Goal: Task Accomplishment & Management: Complete application form

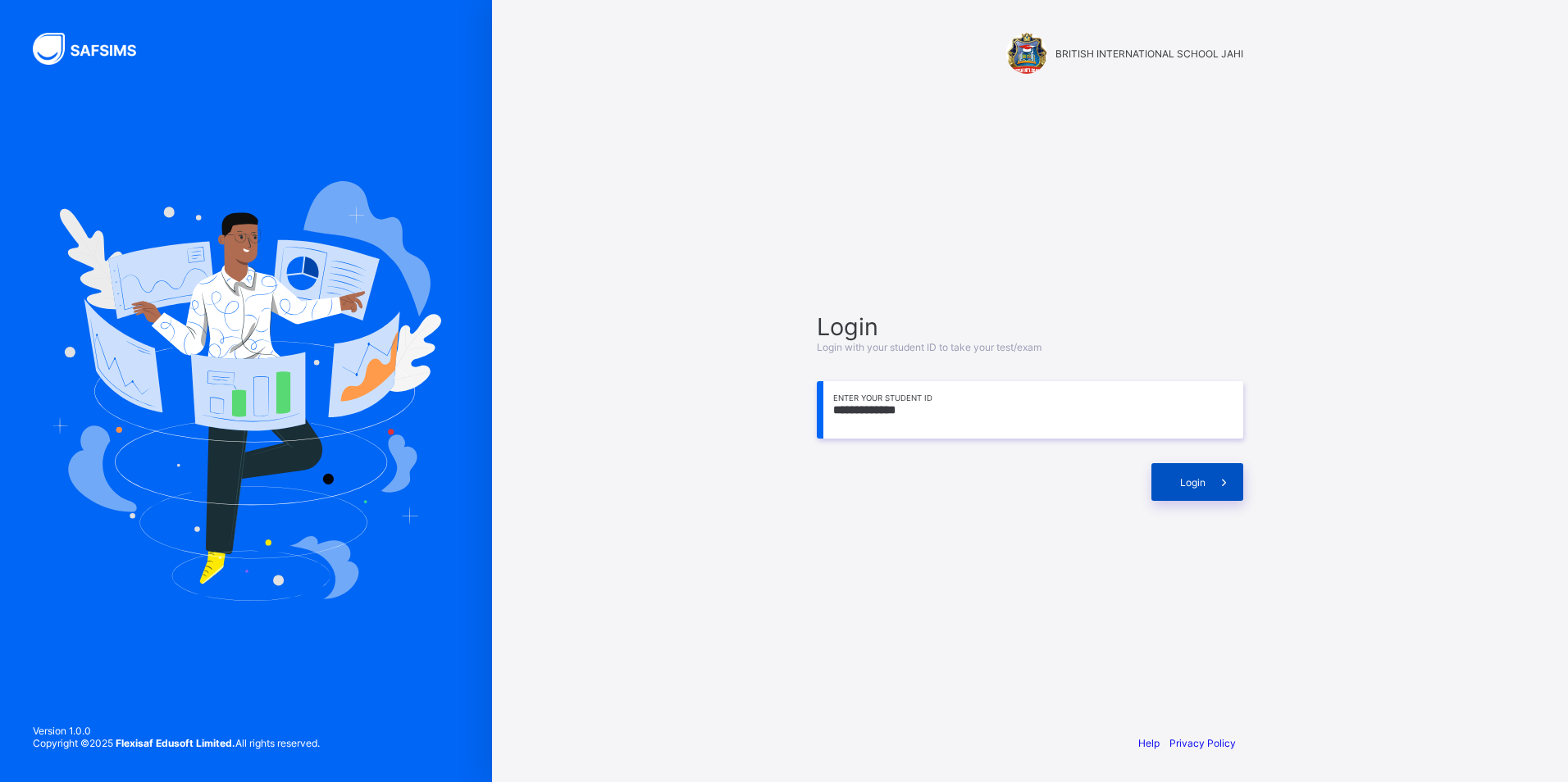
click at [1231, 472] on span at bounding box center [1224, 481] width 38 height 38
click at [981, 412] on input "**********" at bounding box center [1030, 409] width 426 height 57
type input "*"
type input "**********"
click at [1202, 469] on div "Login" at bounding box center [1197, 481] width 92 height 38
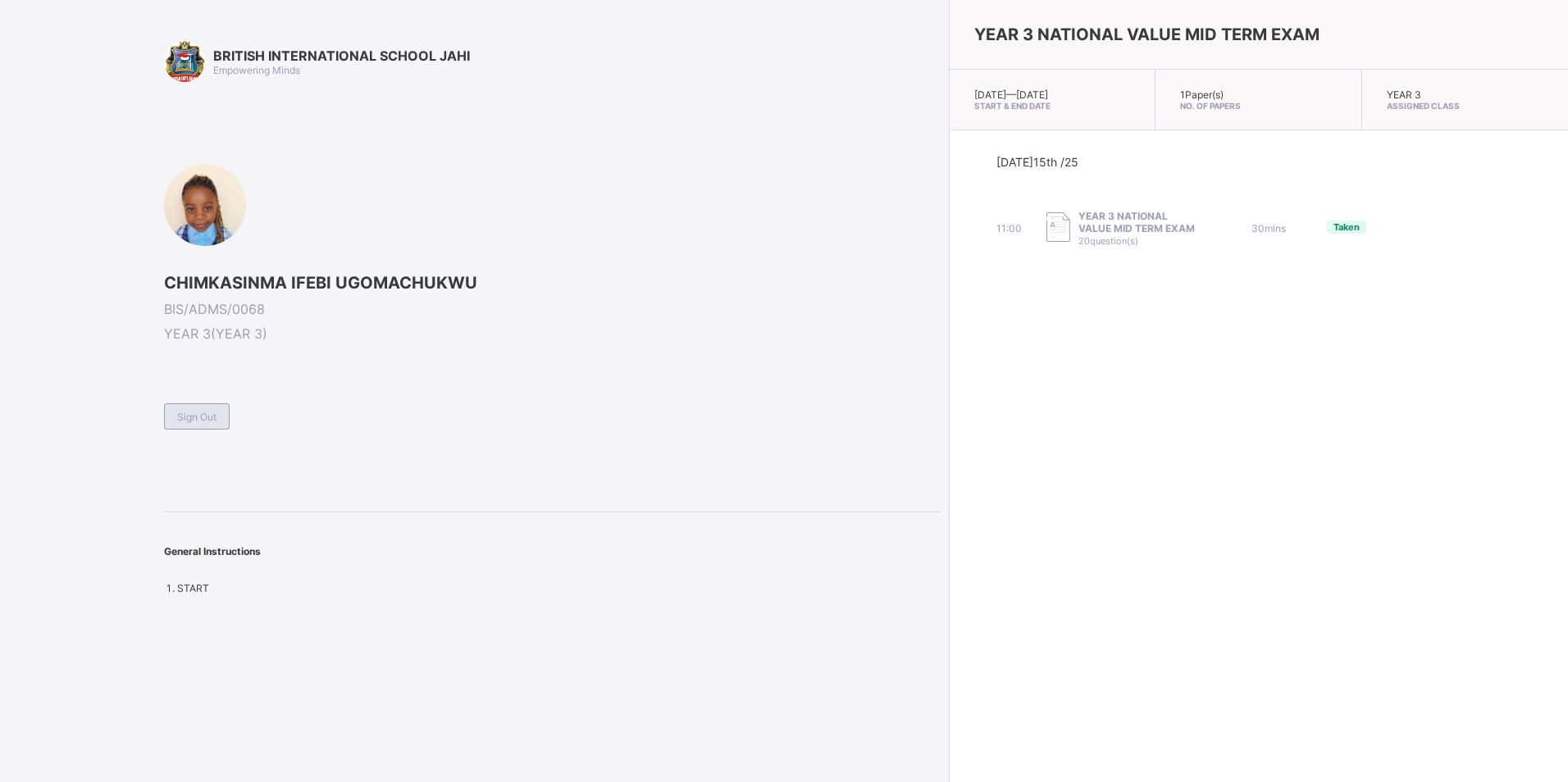
click at [191, 409] on div "Sign Out" at bounding box center [196, 416] width 65 height 26
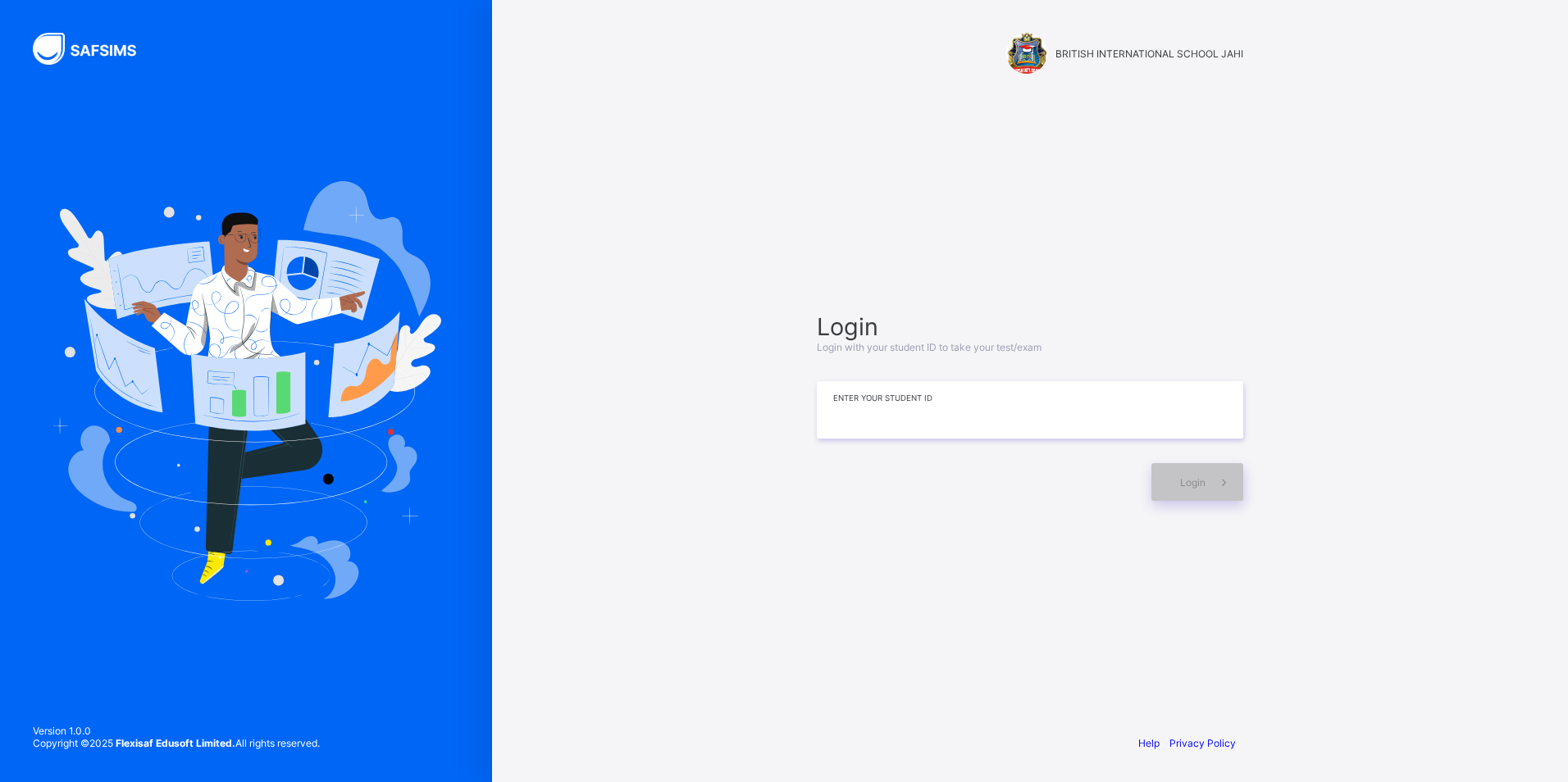
click at [1046, 418] on input at bounding box center [1030, 409] width 426 height 57
type input "**********"
click at [1200, 480] on span "Login" at bounding box center [1193, 482] width 26 height 12
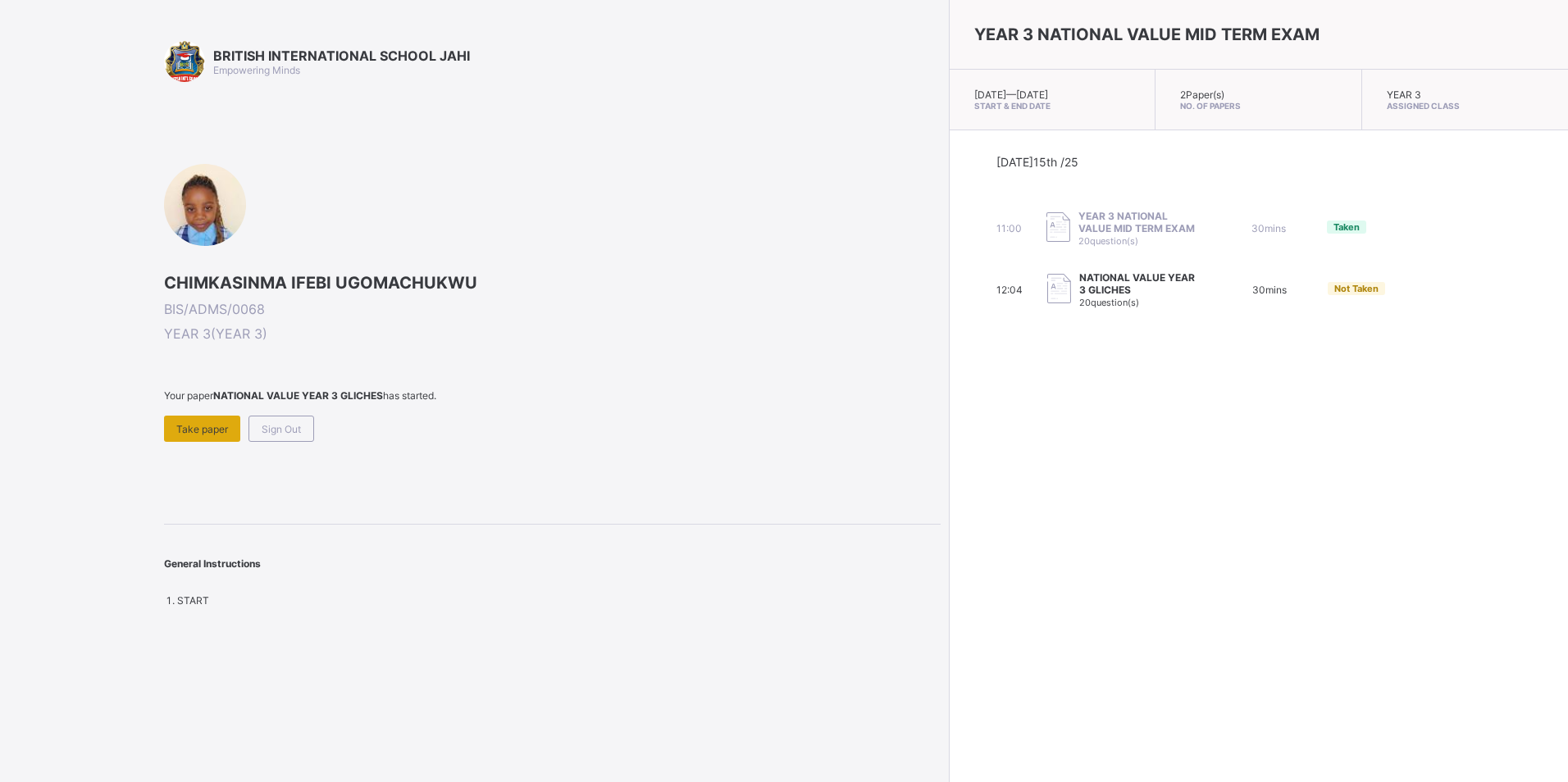
click at [187, 432] on span "Take paper" at bounding box center [202, 429] width 52 height 12
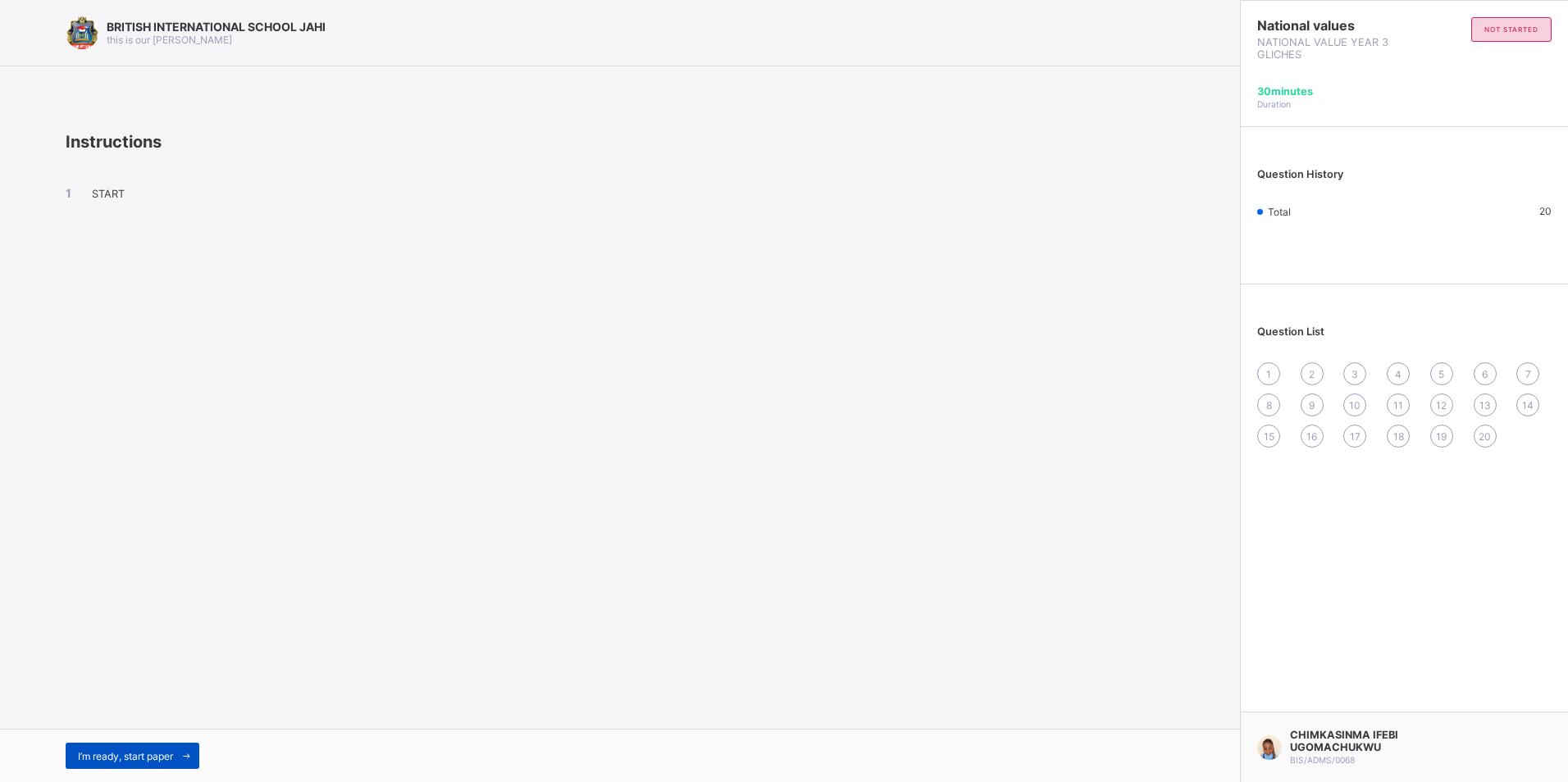
click at [177, 751] on span at bounding box center [186, 756] width 26 height 26
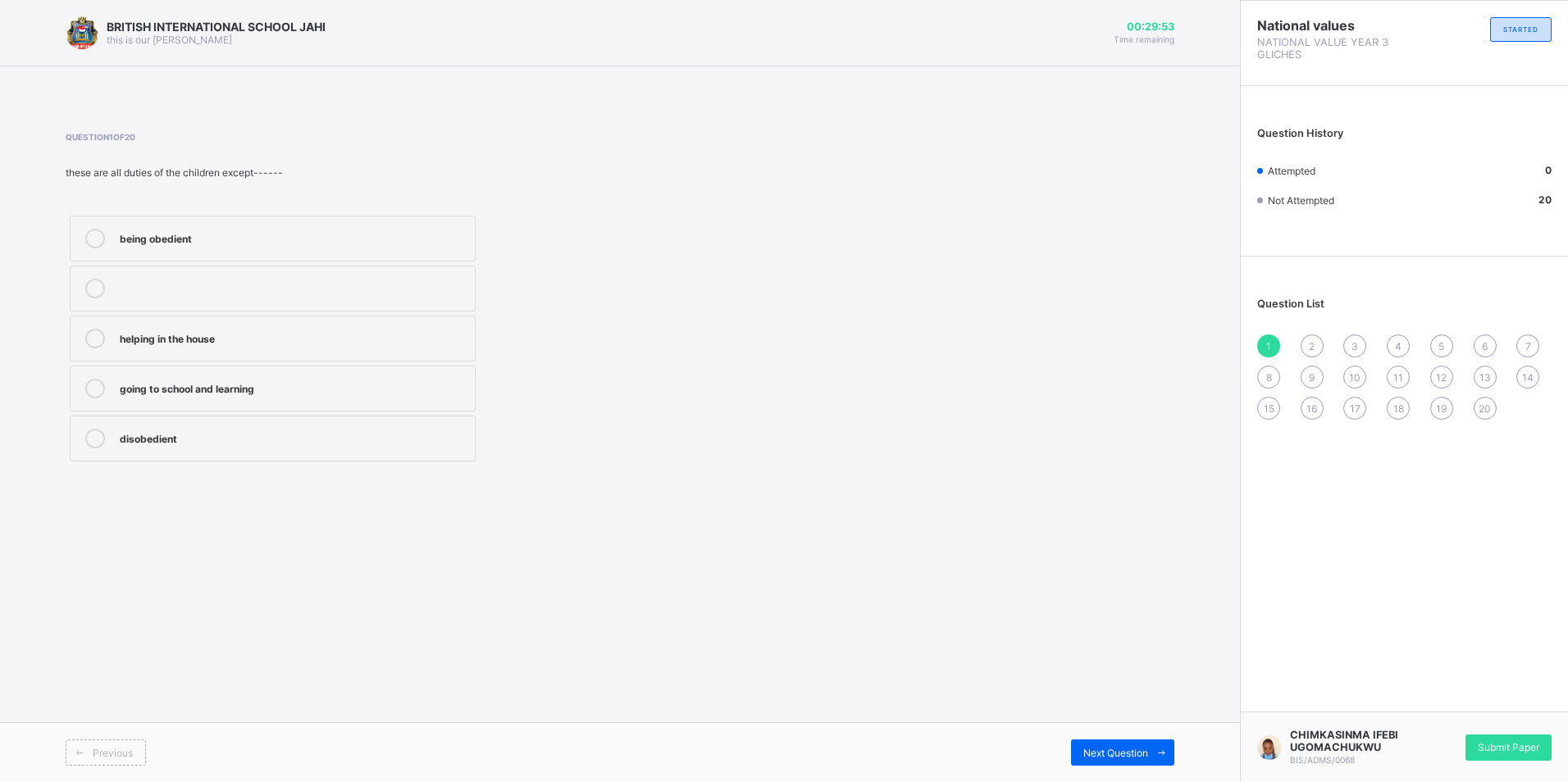
click at [211, 440] on div "disobedient" at bounding box center [293, 437] width 347 height 17
click at [1315, 338] on div "2" at bounding box center [1312, 346] width 23 height 23
click at [202, 320] on label "sleeping only" at bounding box center [273, 338] width 406 height 46
click at [1357, 344] on span "3" at bounding box center [1354, 346] width 6 height 12
click at [286, 222] on label "hatred and division" at bounding box center [273, 239] width 406 height 46
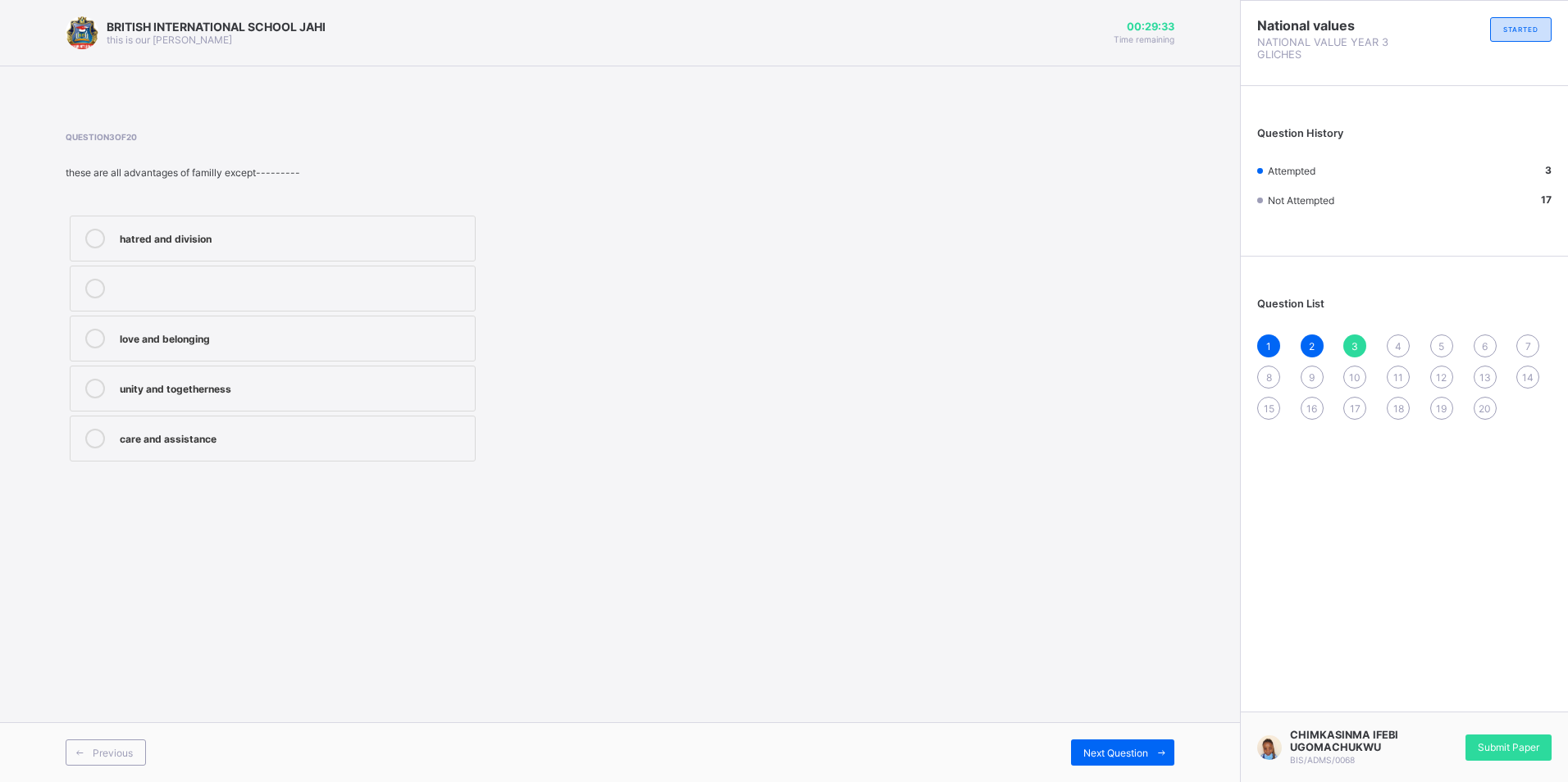
click at [1395, 343] on span "4" at bounding box center [1397, 346] width 6 height 12
click at [209, 425] on label "monogamy" at bounding box center [273, 439] width 406 height 46
click at [252, 216] on label "kinship" at bounding box center [273, 239] width 406 height 46
click at [273, 448] on label "monogamy" at bounding box center [273, 439] width 406 height 46
click at [1443, 330] on div "Question List 1 2 3 4 5 6 7 8 9 10 11 12 13 14 15 16 17 18 19 20" at bounding box center [1404, 350] width 327 height 172
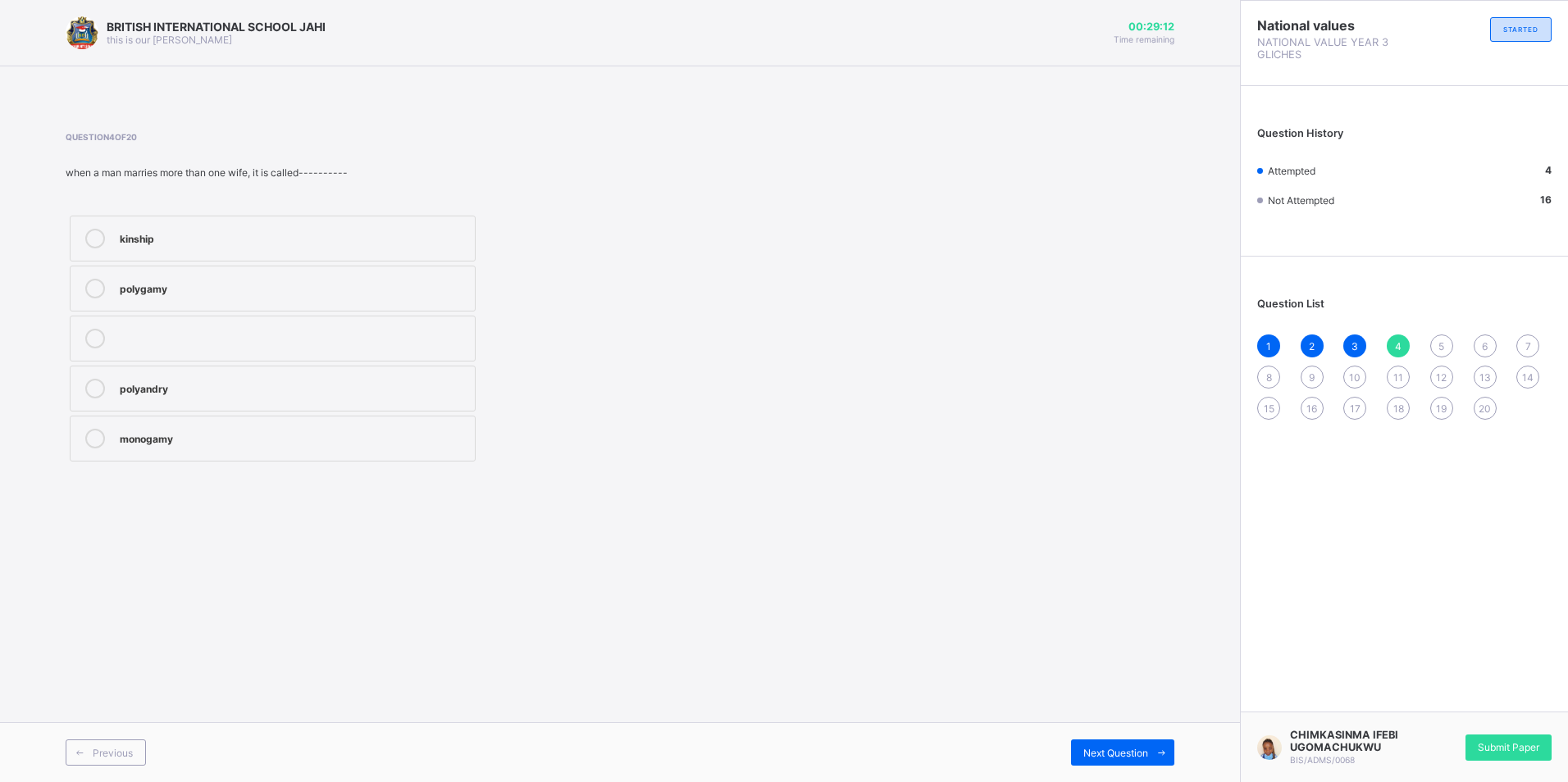
click at [1434, 351] on div "5" at bounding box center [1442, 346] width 23 height 23
click at [270, 290] on div "polygamy" at bounding box center [293, 287] width 347 height 17
click at [1527, 323] on div "Question List 1 2 3 4 5 6 7 8 9 10 11 12 13 14 15 16 17 18 19 20" at bounding box center [1404, 350] width 327 height 172
click at [1488, 336] on div "6" at bounding box center [1485, 346] width 23 height 23
click at [173, 231] on div "mother" at bounding box center [293, 237] width 347 height 17
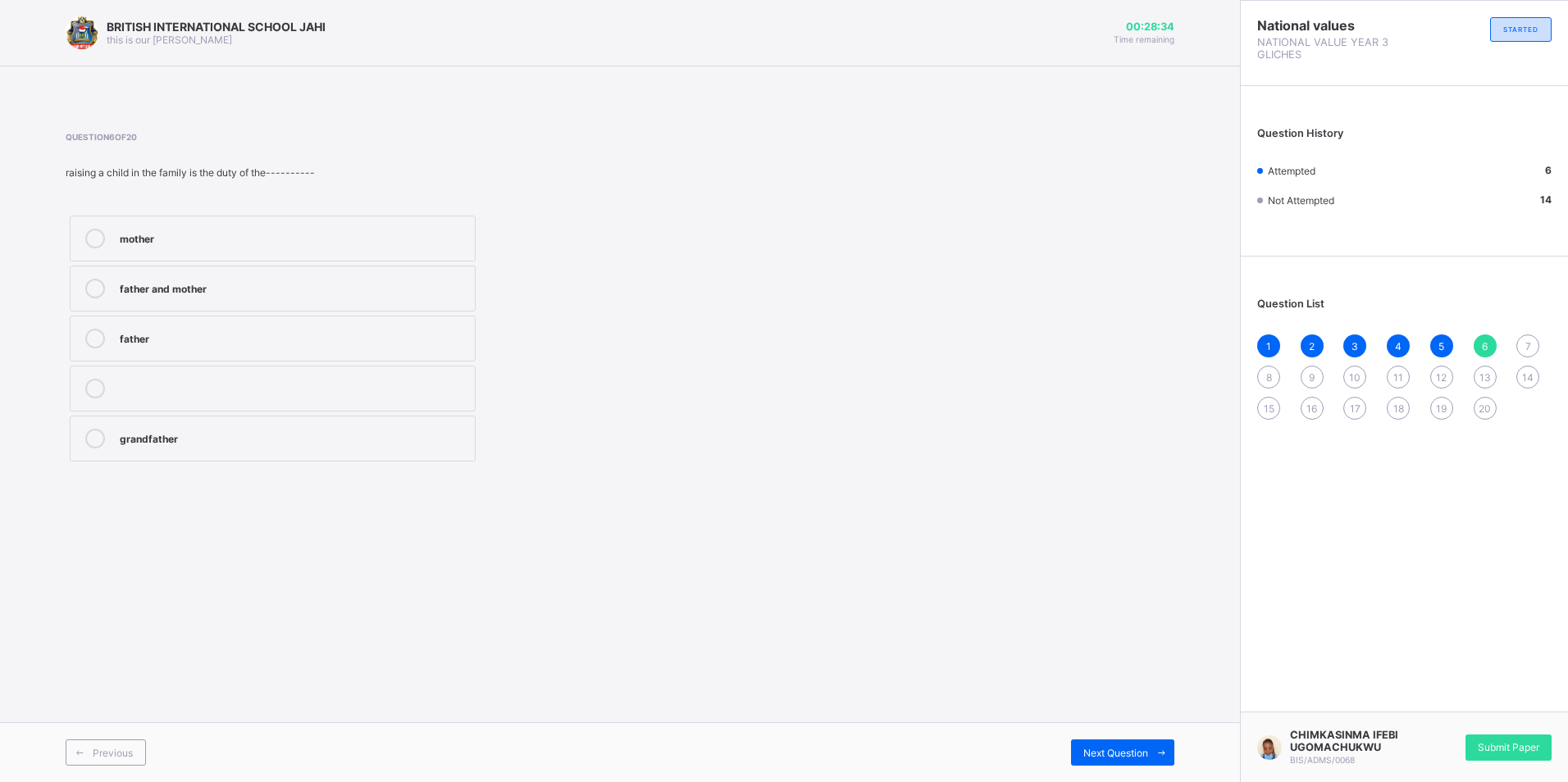
click at [1527, 348] on span "7" at bounding box center [1528, 346] width 6 height 12
click at [156, 432] on div "judges" at bounding box center [293, 437] width 347 height 17
click at [260, 293] on div "guests" at bounding box center [293, 287] width 347 height 17
click at [1270, 375] on span "8" at bounding box center [1269, 377] width 6 height 12
click at [303, 228] on label "traditional marriage" at bounding box center [273, 239] width 406 height 46
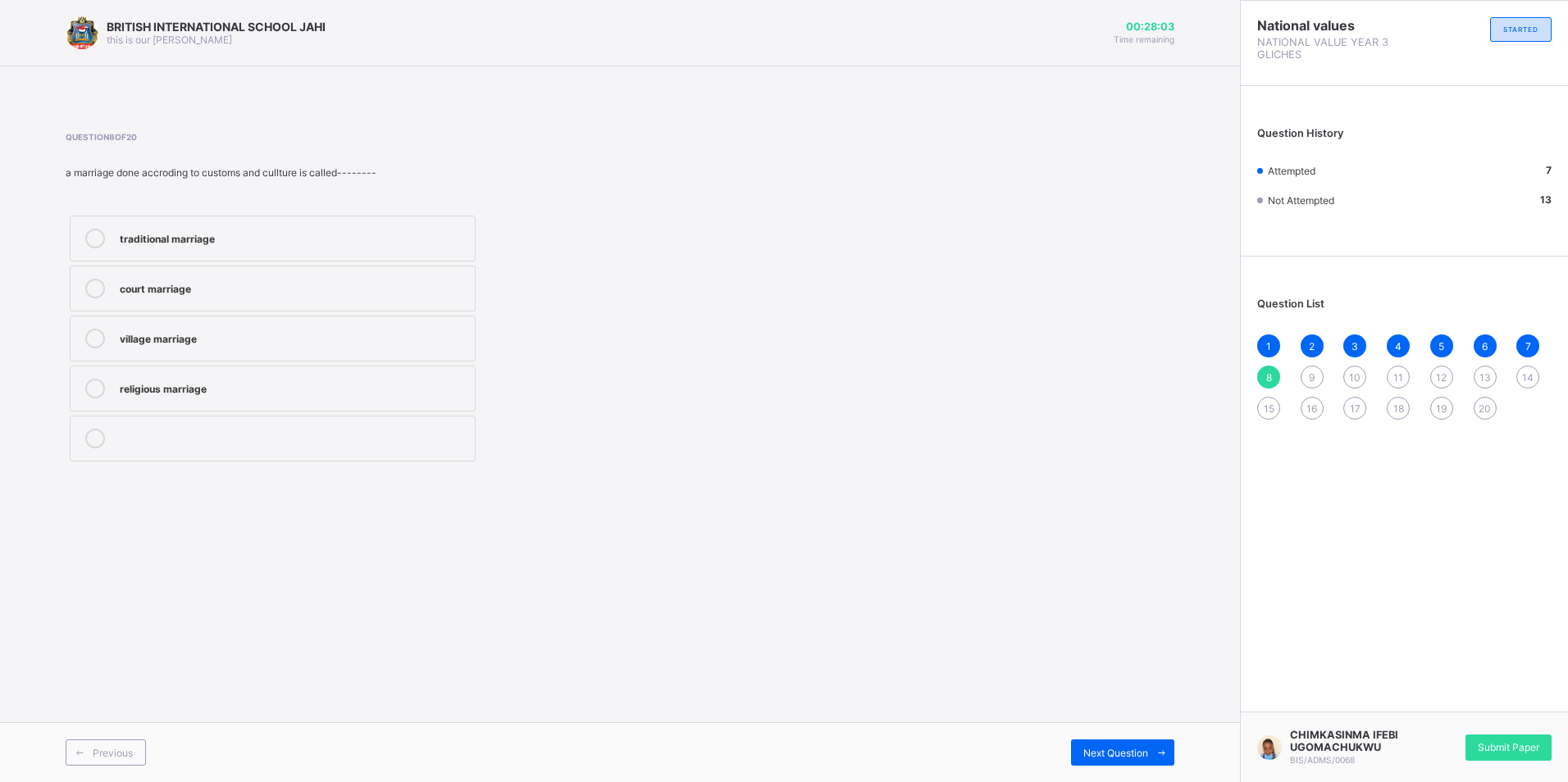
click at [1304, 379] on div "9" at bounding box center [1312, 377] width 23 height 23
click at [153, 375] on label "a groom" at bounding box center [273, 389] width 406 height 46
click at [1357, 373] on span "10" at bounding box center [1355, 377] width 11 height 12
click at [287, 238] on div "shopkeeper" at bounding box center [293, 237] width 347 height 17
click at [1393, 373] on div "11" at bounding box center [1397, 377] width 23 height 23
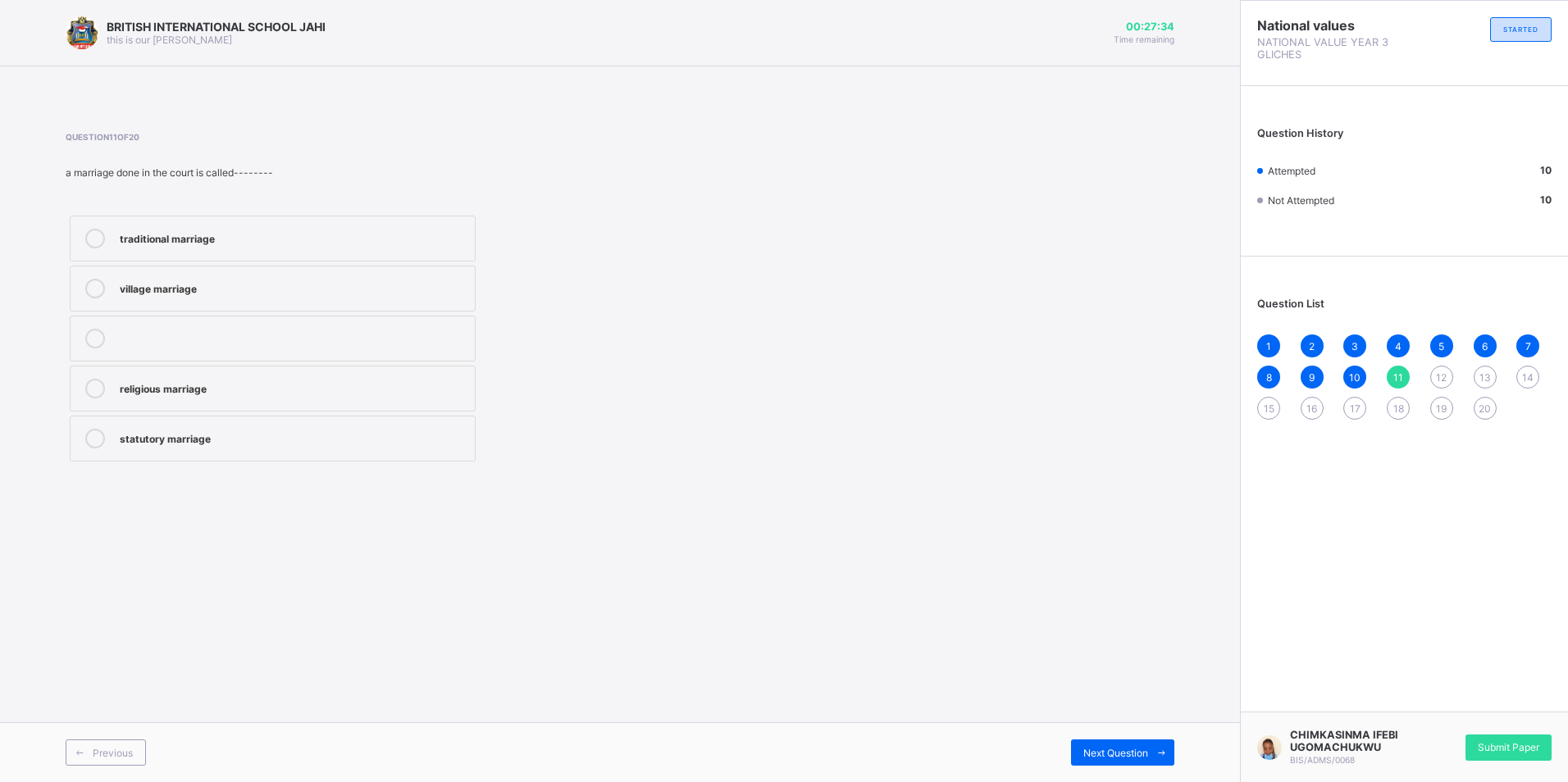
click at [304, 423] on label "statutory marriage" at bounding box center [273, 439] width 406 height 46
click at [1443, 378] on span "12" at bounding box center [1442, 377] width 11 height 12
click at [319, 439] on div "religious marriage" at bounding box center [293, 437] width 347 height 17
click at [1480, 366] on div "13" at bounding box center [1485, 377] width 23 height 23
click at [243, 336] on div "marriage" at bounding box center [293, 338] width 347 height 17
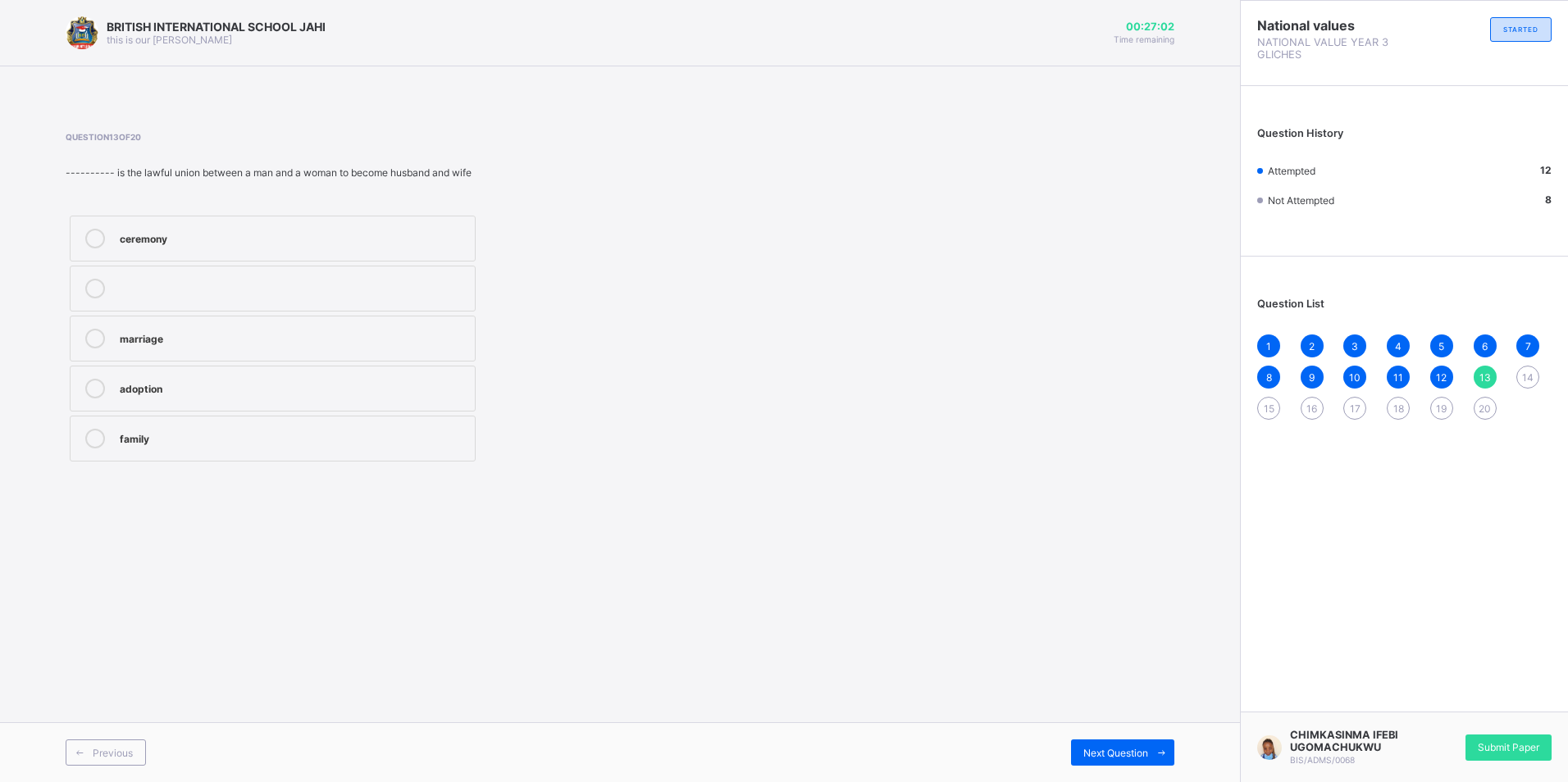
click at [1526, 374] on span "14" at bounding box center [1527, 377] width 11 height 12
click at [200, 235] on div "niece" at bounding box center [293, 237] width 347 height 17
click at [1265, 408] on span "15" at bounding box center [1269, 409] width 11 height 12
click at [188, 446] on div "two" at bounding box center [293, 438] width 347 height 19
click at [1308, 408] on span "16" at bounding box center [1312, 409] width 11 height 12
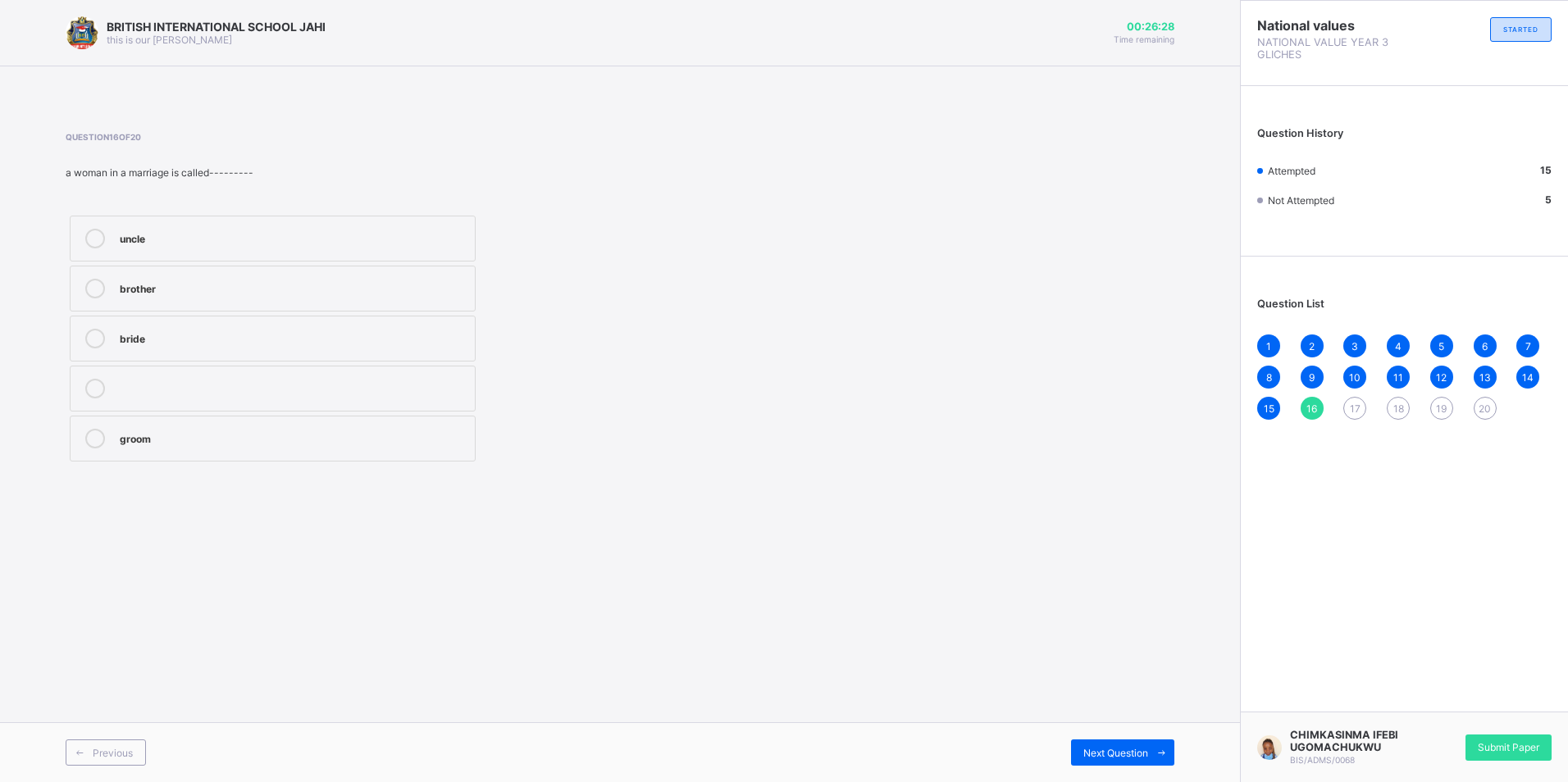
drag, startPoint x: 283, startPoint y: 330, endPoint x: 271, endPoint y: 337, distance: 13.9
click at [271, 337] on div "bride" at bounding box center [293, 338] width 347 height 17
click at [1359, 406] on span "17" at bounding box center [1355, 409] width 11 height 12
click at [221, 392] on div "father" at bounding box center [293, 387] width 347 height 17
drag, startPoint x: 1391, startPoint y: 404, endPoint x: 1397, endPoint y: 394, distance: 11.7
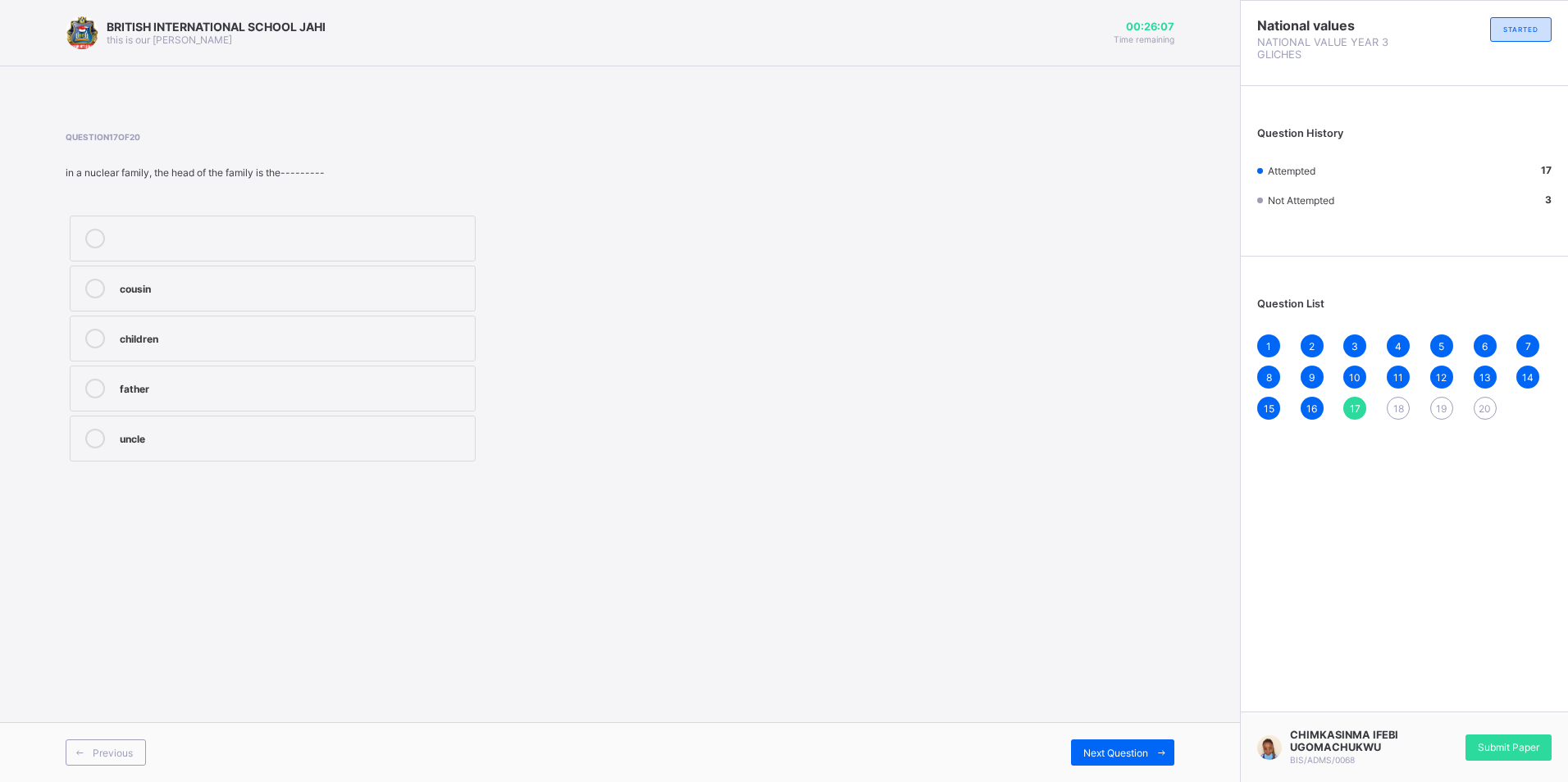
click at [1397, 394] on div "1 2 3 4 5 6 7 8 9 10 11 12 13 14 15 16 17 18 19 20" at bounding box center [1404, 377] width 294 height 85
drag, startPoint x: 1397, startPoint y: 394, endPoint x: 1390, endPoint y: 418, distance: 25.0
click at [1394, 408] on span "18" at bounding box center [1399, 409] width 11 height 12
click at [263, 240] on div "a man and a woman" at bounding box center [293, 237] width 347 height 17
click at [1439, 408] on span "19" at bounding box center [1442, 409] width 11 height 12
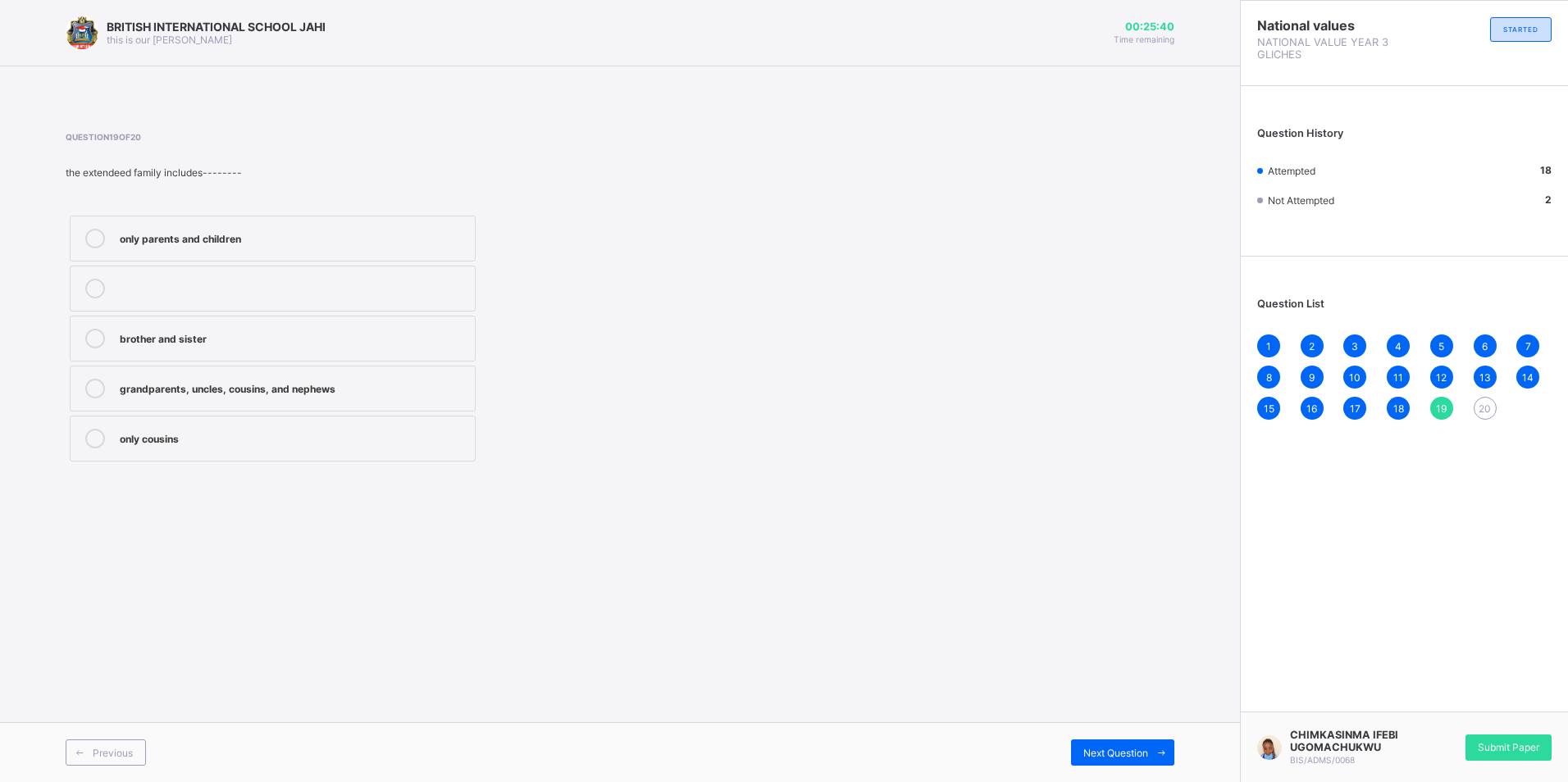
click at [411, 396] on div "grandparents, uncles, cousins, and nephews" at bounding box center [293, 388] width 347 height 19
click at [1481, 403] on span "20" at bounding box center [1484, 409] width 12 height 12
click at [226, 239] on div "nuclear family" at bounding box center [293, 237] width 347 height 17
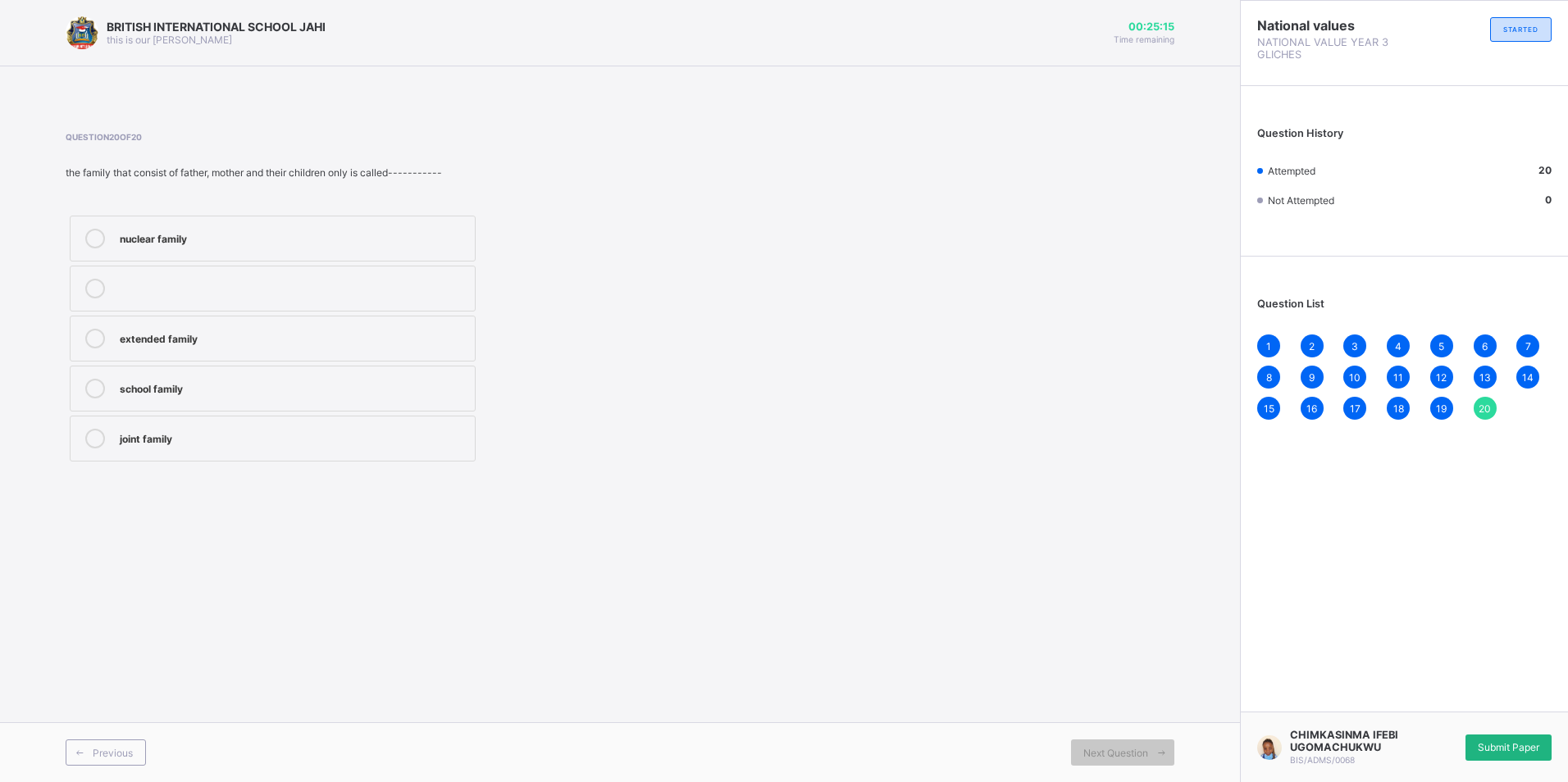
click at [1527, 738] on div "Submit Paper" at bounding box center [1508, 748] width 86 height 26
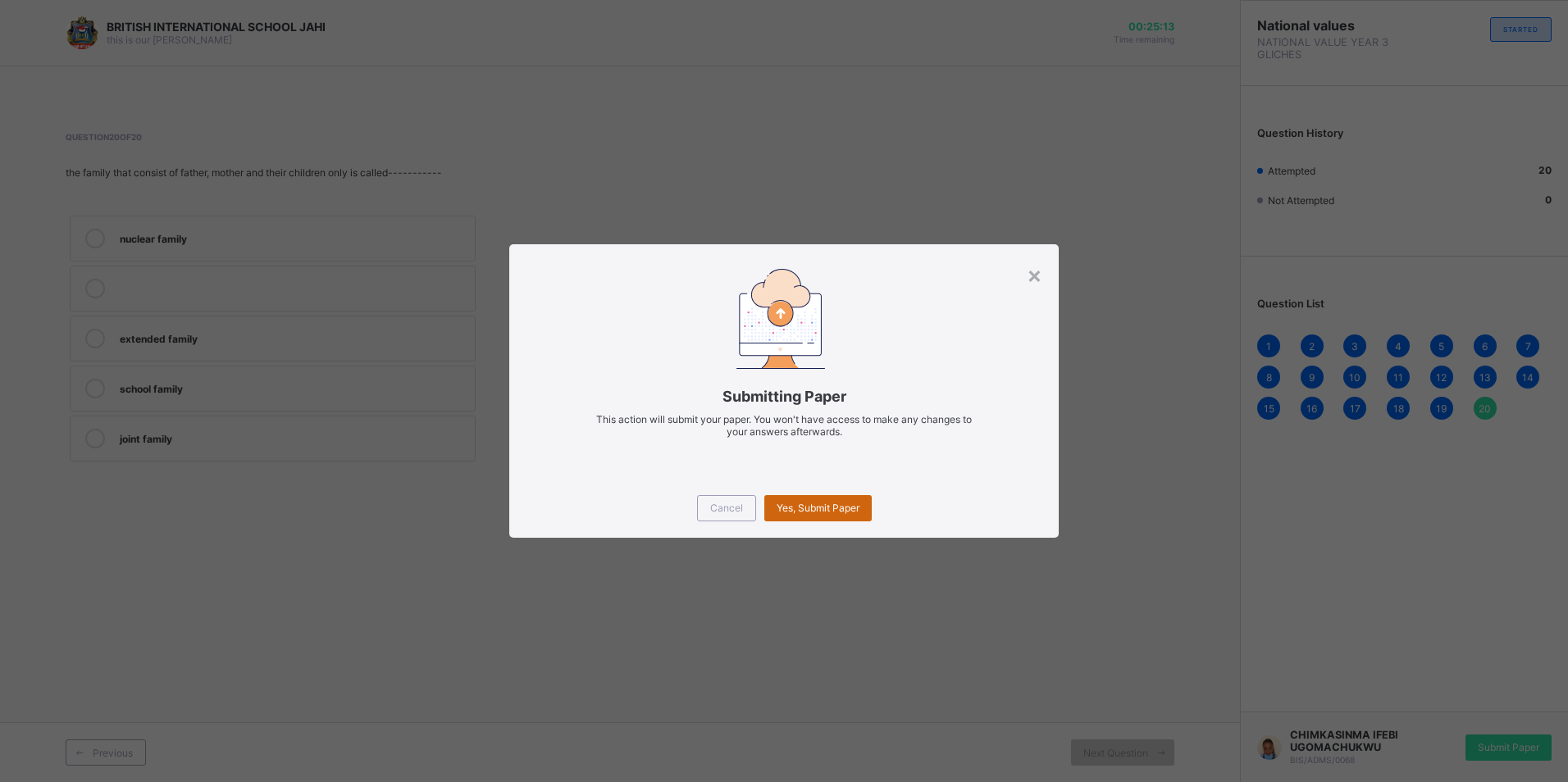
click at [849, 502] on span "Yes, Submit Paper" at bounding box center [818, 507] width 83 height 12
click at [821, 492] on div "Cancel Yes, Submit Paper" at bounding box center [783, 508] width 549 height 59
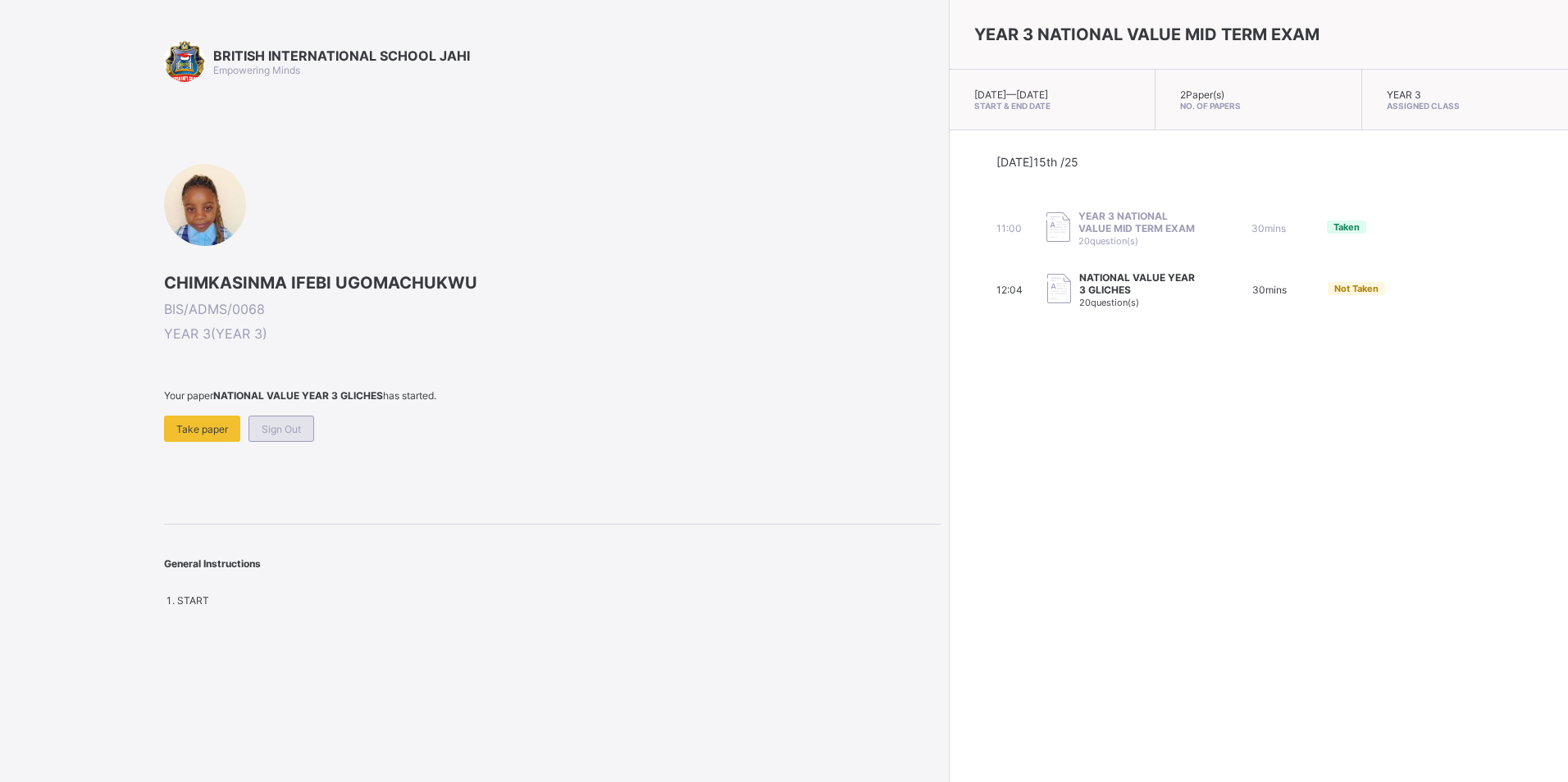
click at [288, 427] on span "Sign Out" at bounding box center [281, 429] width 40 height 12
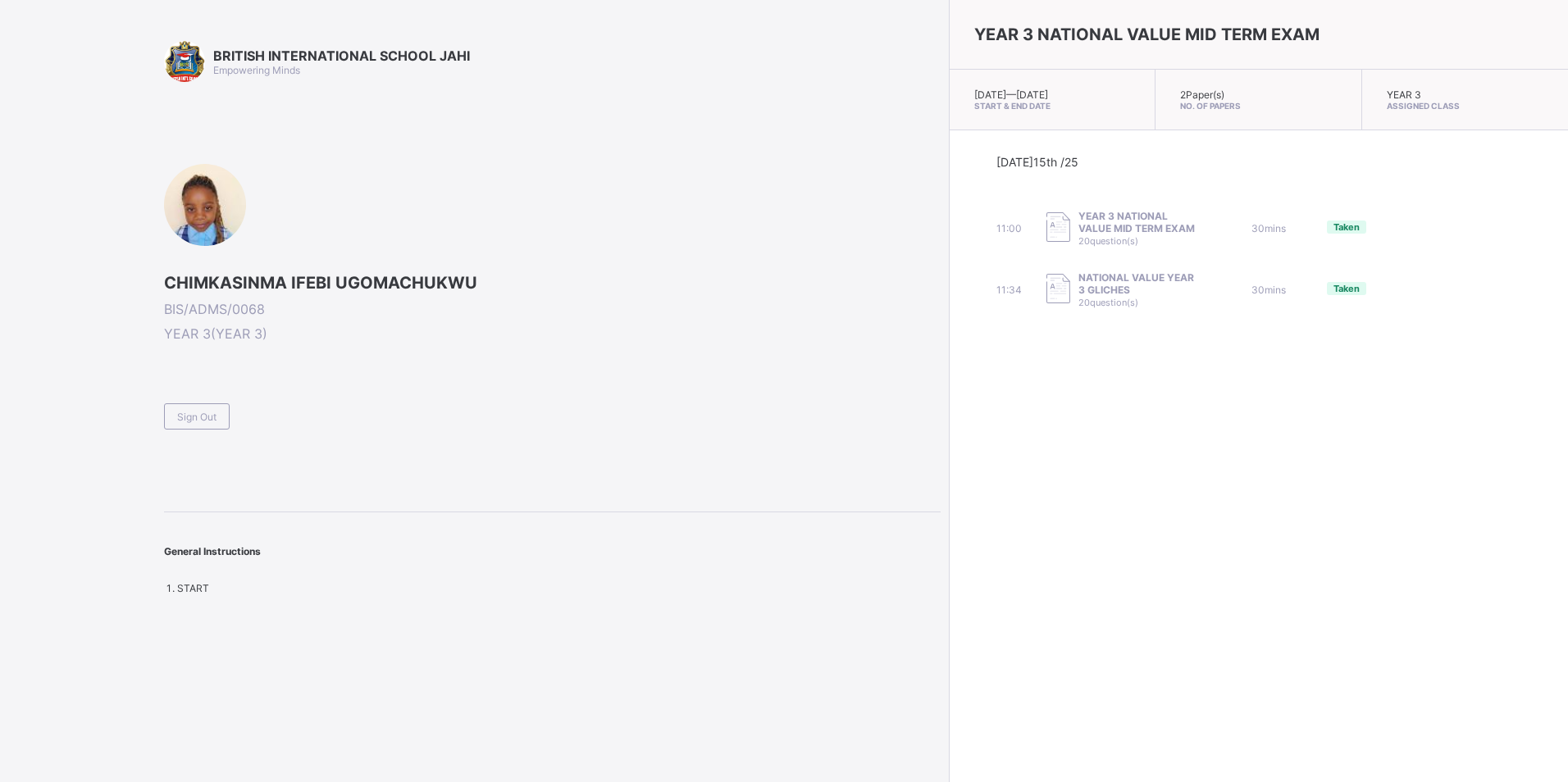
click at [209, 432] on div "BRITISH INTERNATIONAL SCHOOL JAHI Empowering Minds CHIMKASINMA IFEBI UGOMACHUKW…" at bounding box center [552, 317] width 777 height 553
click at [208, 423] on div "Sign Out" at bounding box center [196, 416] width 65 height 26
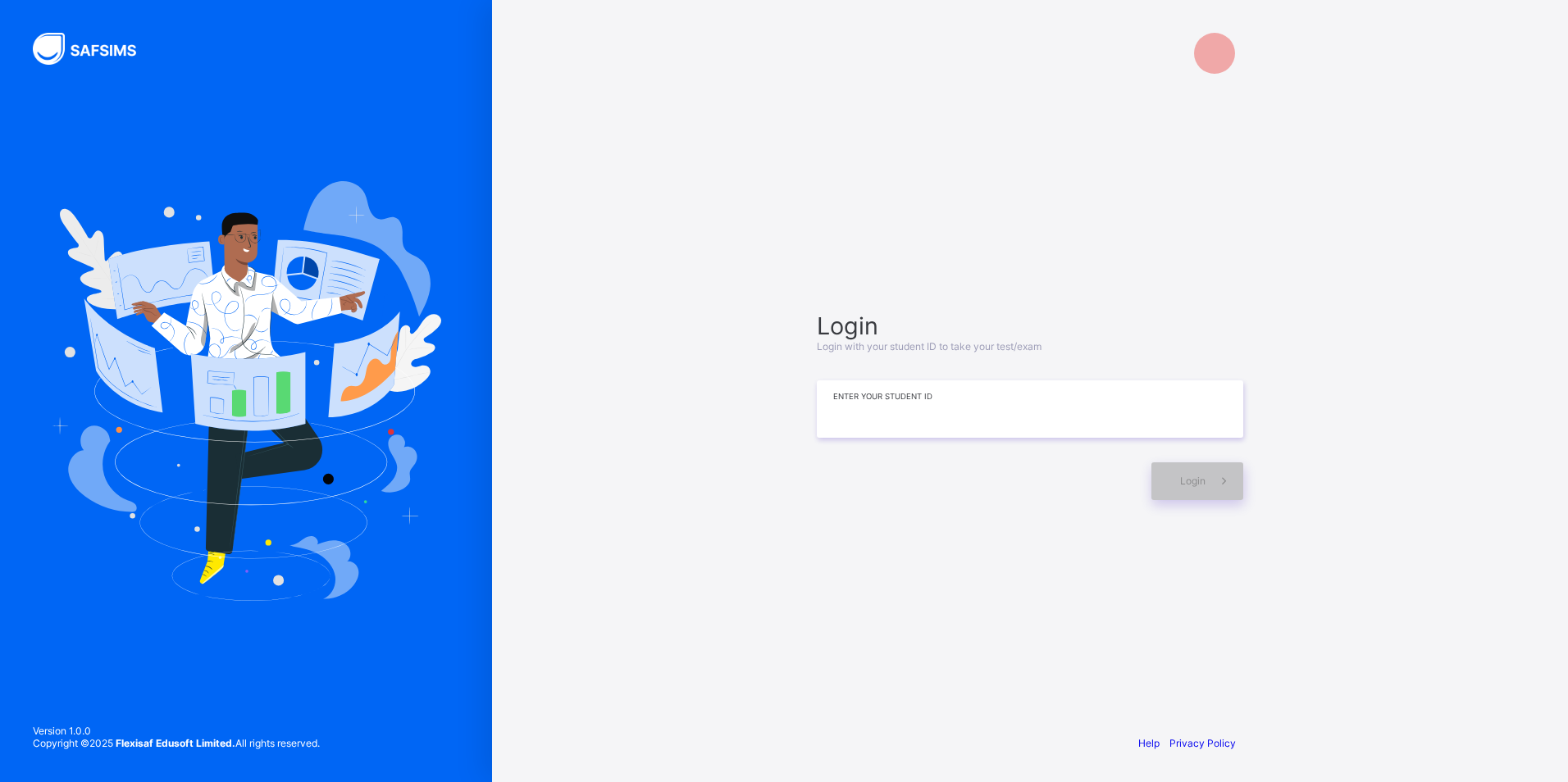
click at [909, 403] on input at bounding box center [1030, 409] width 426 height 57
click at [1200, 489] on div "Login" at bounding box center [1197, 481] width 92 height 38
click at [929, 407] on input "**********" at bounding box center [1030, 409] width 426 height 57
type input "*"
type input "**********"
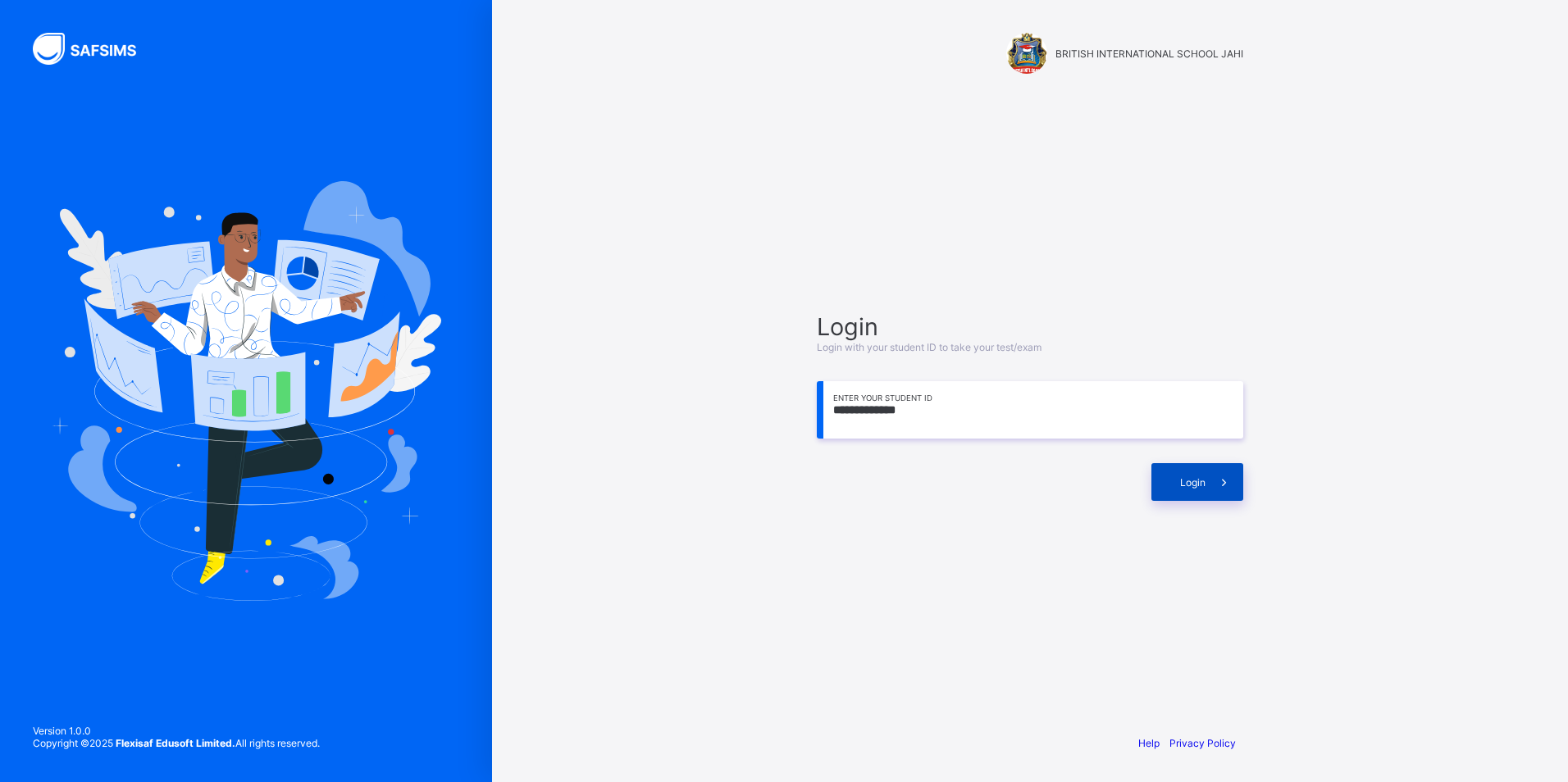
click at [1204, 496] on div "Login" at bounding box center [1197, 481] width 92 height 38
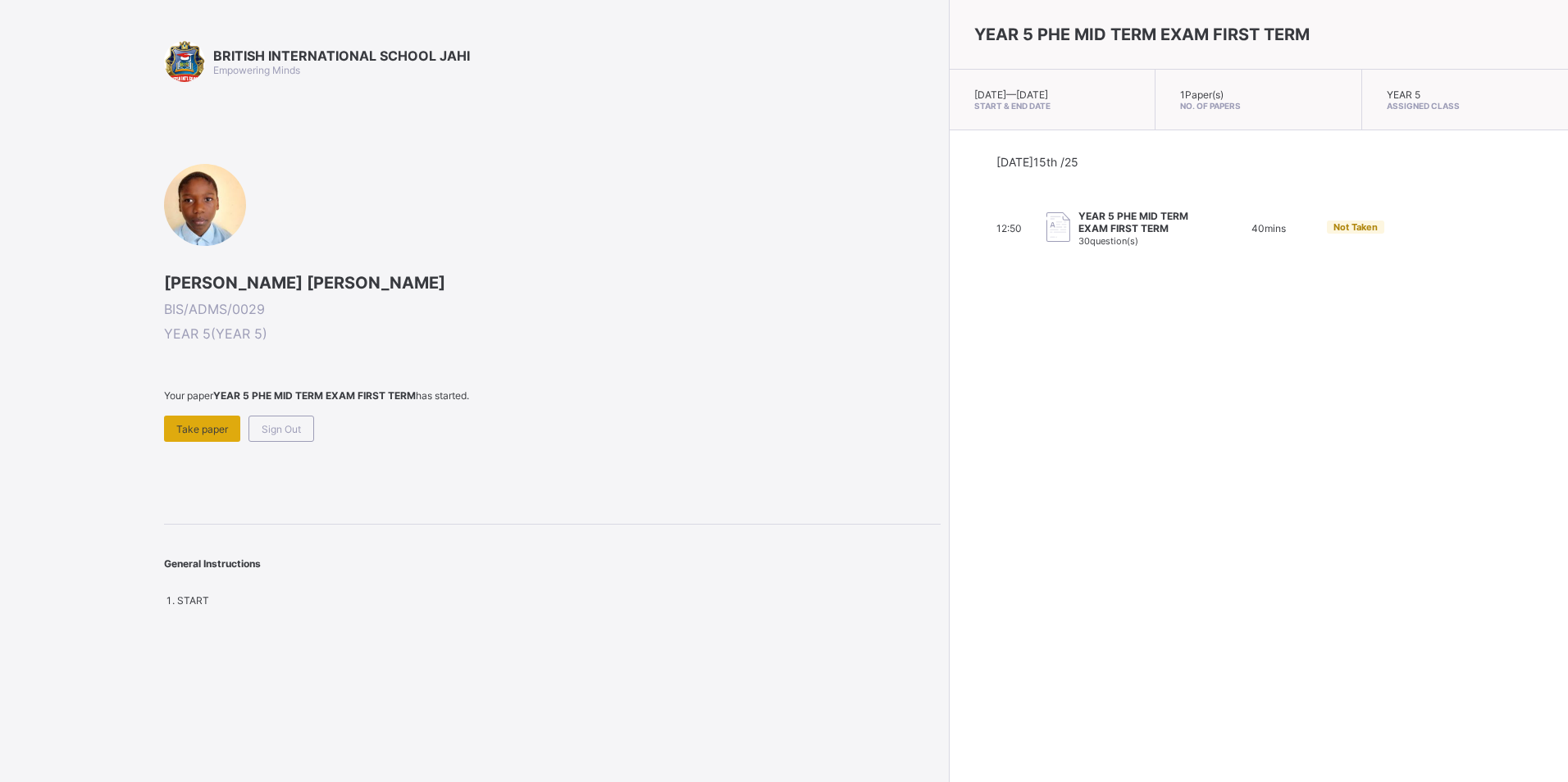
click at [211, 423] on span "Take paper" at bounding box center [202, 429] width 52 height 12
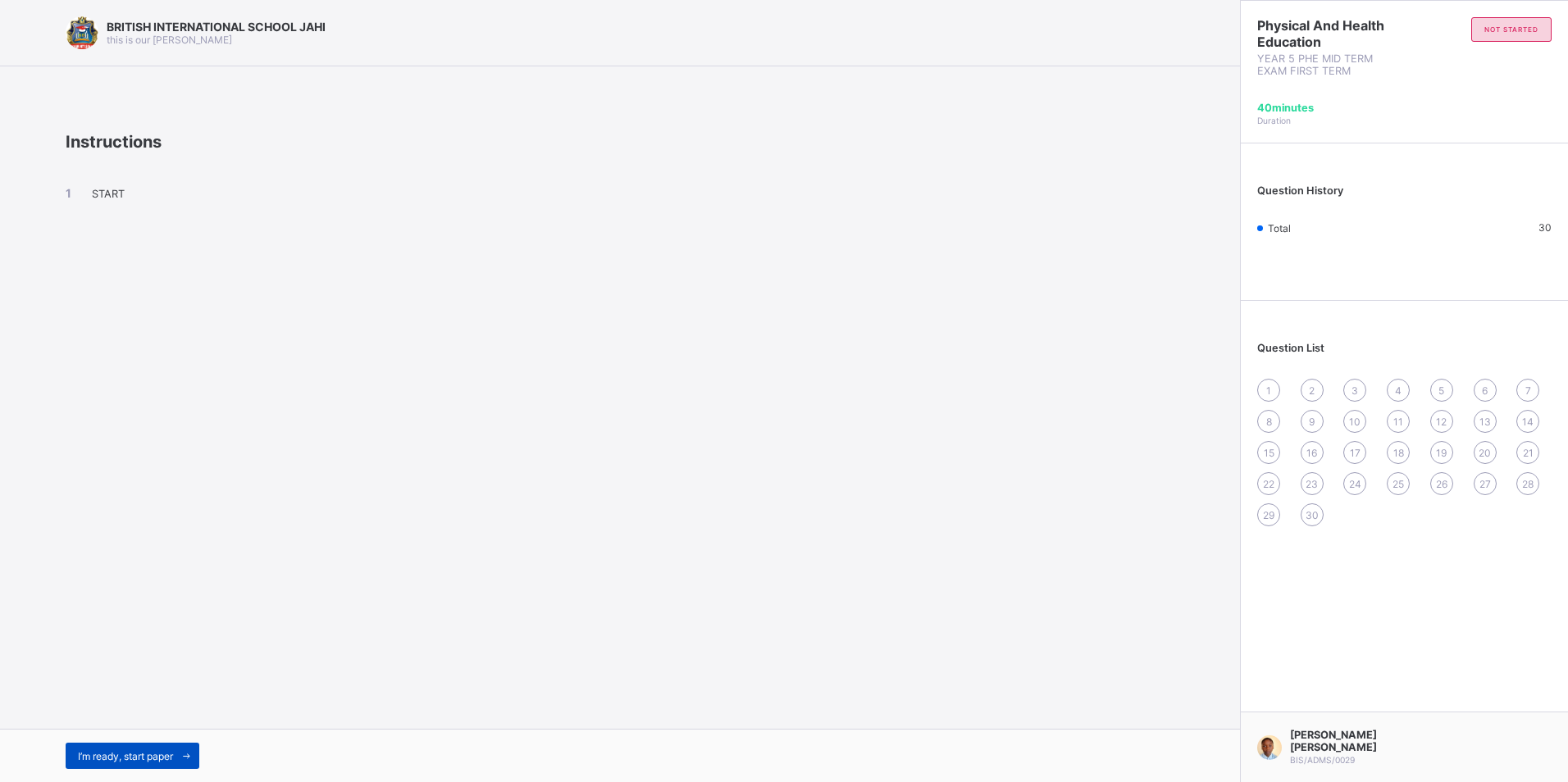
click at [166, 751] on span "I’m ready, start paper" at bounding box center [125, 756] width 95 height 12
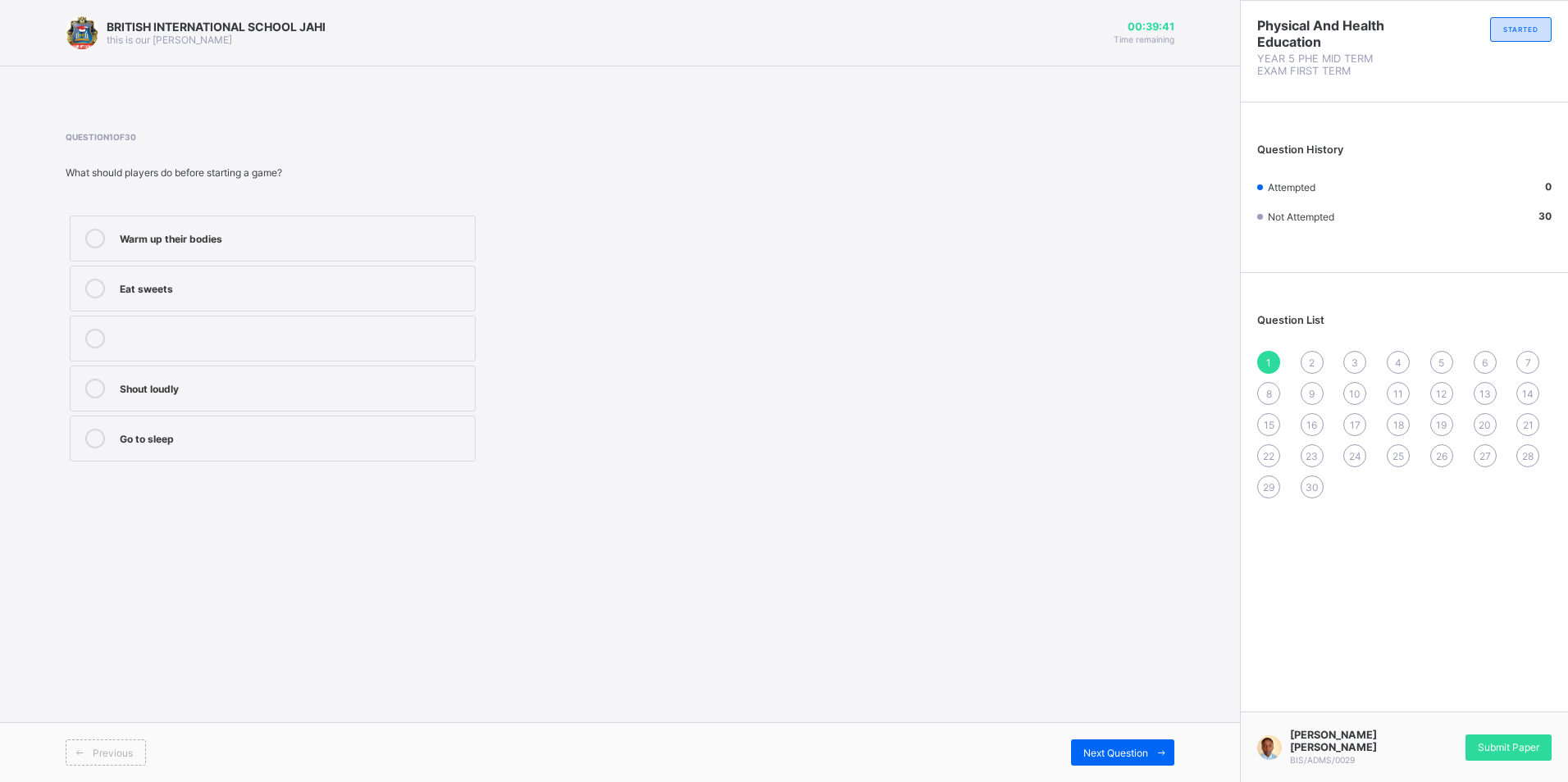
drag, startPoint x: 232, startPoint y: 226, endPoint x: 217, endPoint y: 206, distance: 25.0
click at [223, 220] on label "Warm up their bodies" at bounding box center [273, 239] width 406 height 46
click at [1126, 754] on span "Next Question" at bounding box center [1116, 752] width 65 height 12
click at [215, 242] on div "Move around with the ball" at bounding box center [293, 237] width 347 height 17
click at [1117, 752] on span "Next Question" at bounding box center [1116, 752] width 65 height 12
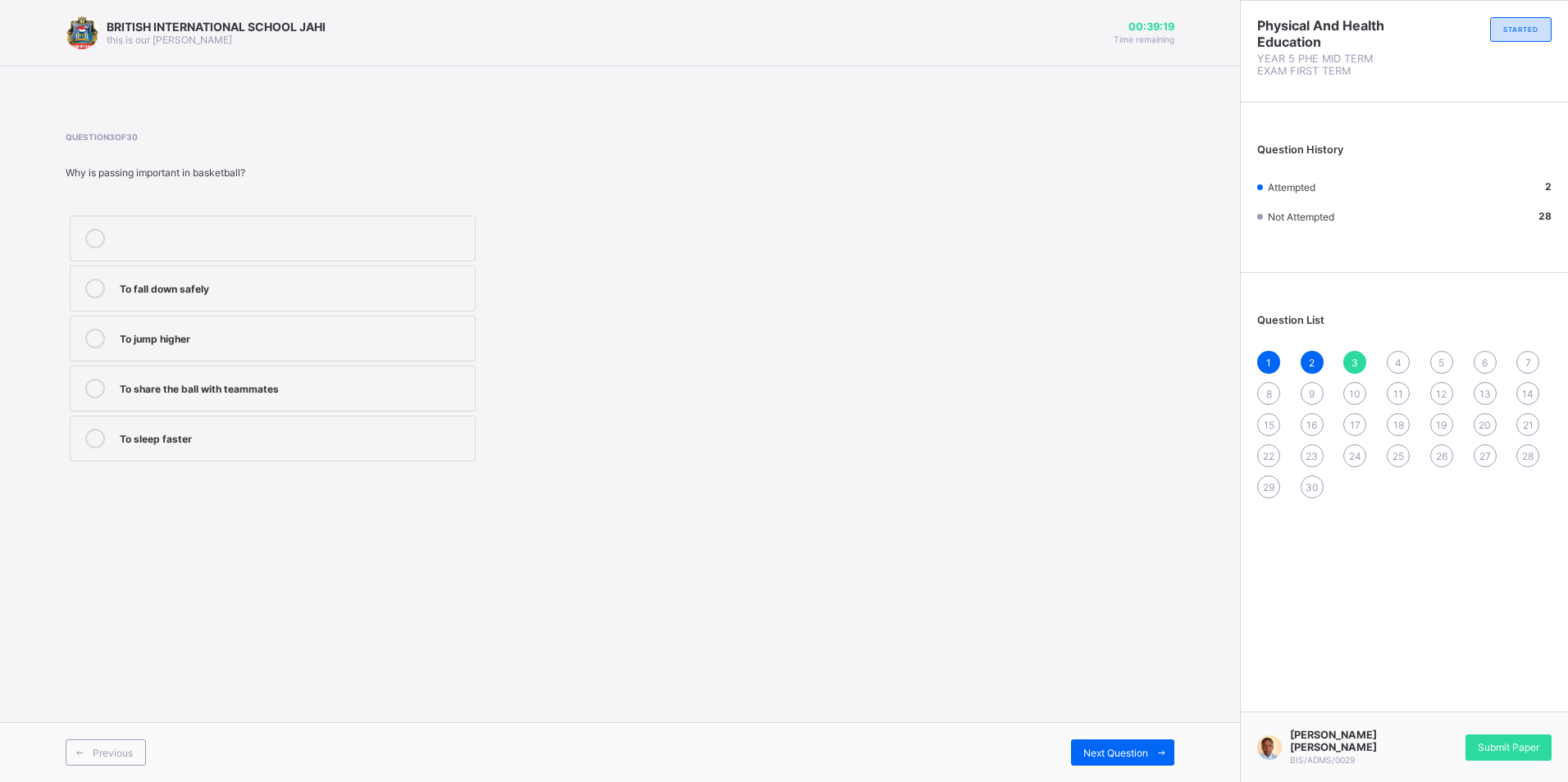
click at [211, 391] on div "To share the ball with teammates" at bounding box center [293, 387] width 347 height 17
click at [1116, 749] on span "Next Question" at bounding box center [1116, 752] width 65 height 12
click at [170, 395] on div "Drawing" at bounding box center [293, 387] width 347 height 17
click at [1088, 745] on div "Next Question" at bounding box center [1123, 752] width 103 height 26
click at [309, 278] on label "Throwing the ball into the basket" at bounding box center [273, 289] width 406 height 46
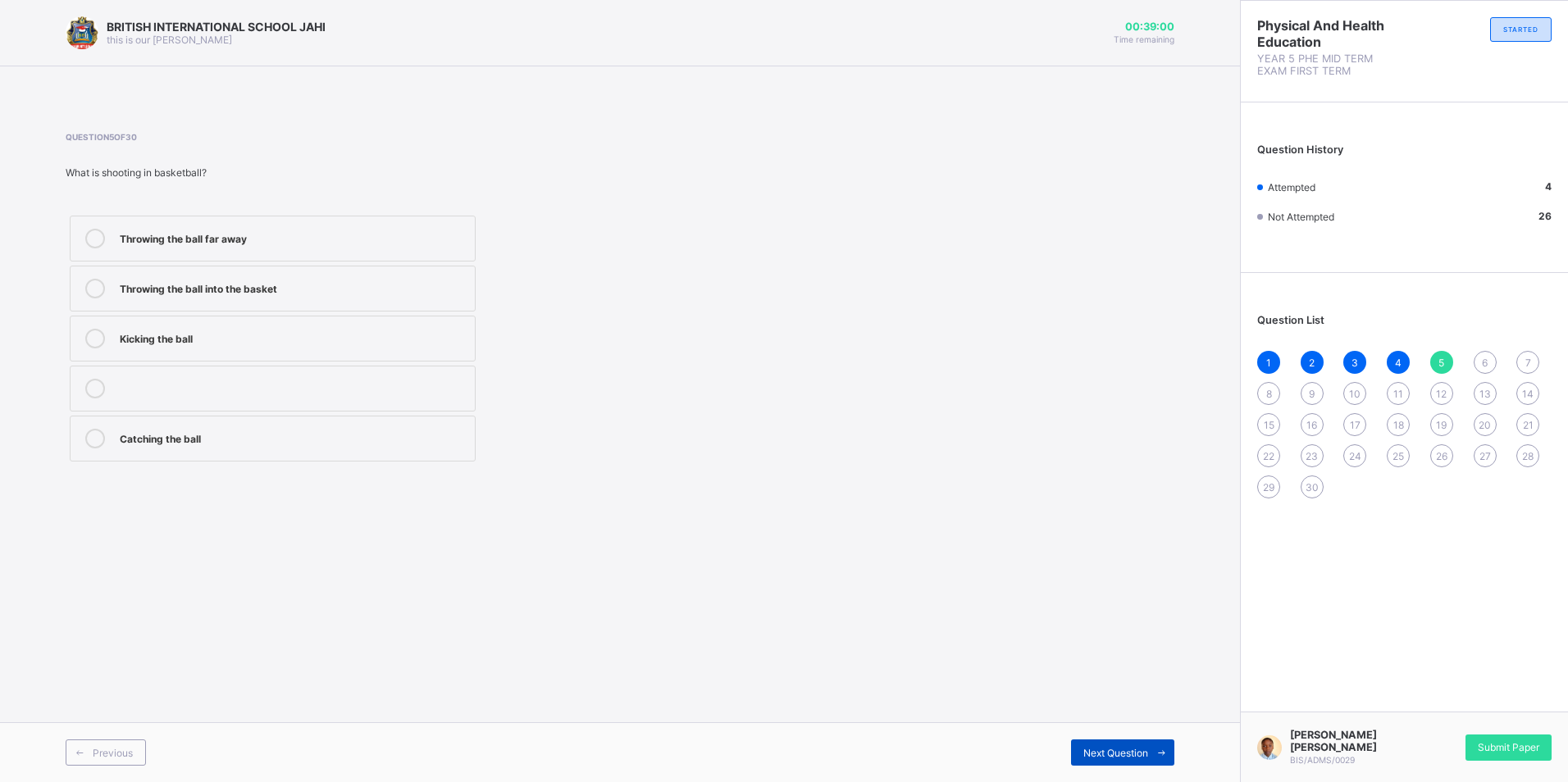
click at [1093, 751] on span "Next Question" at bounding box center [1116, 752] width 65 height 12
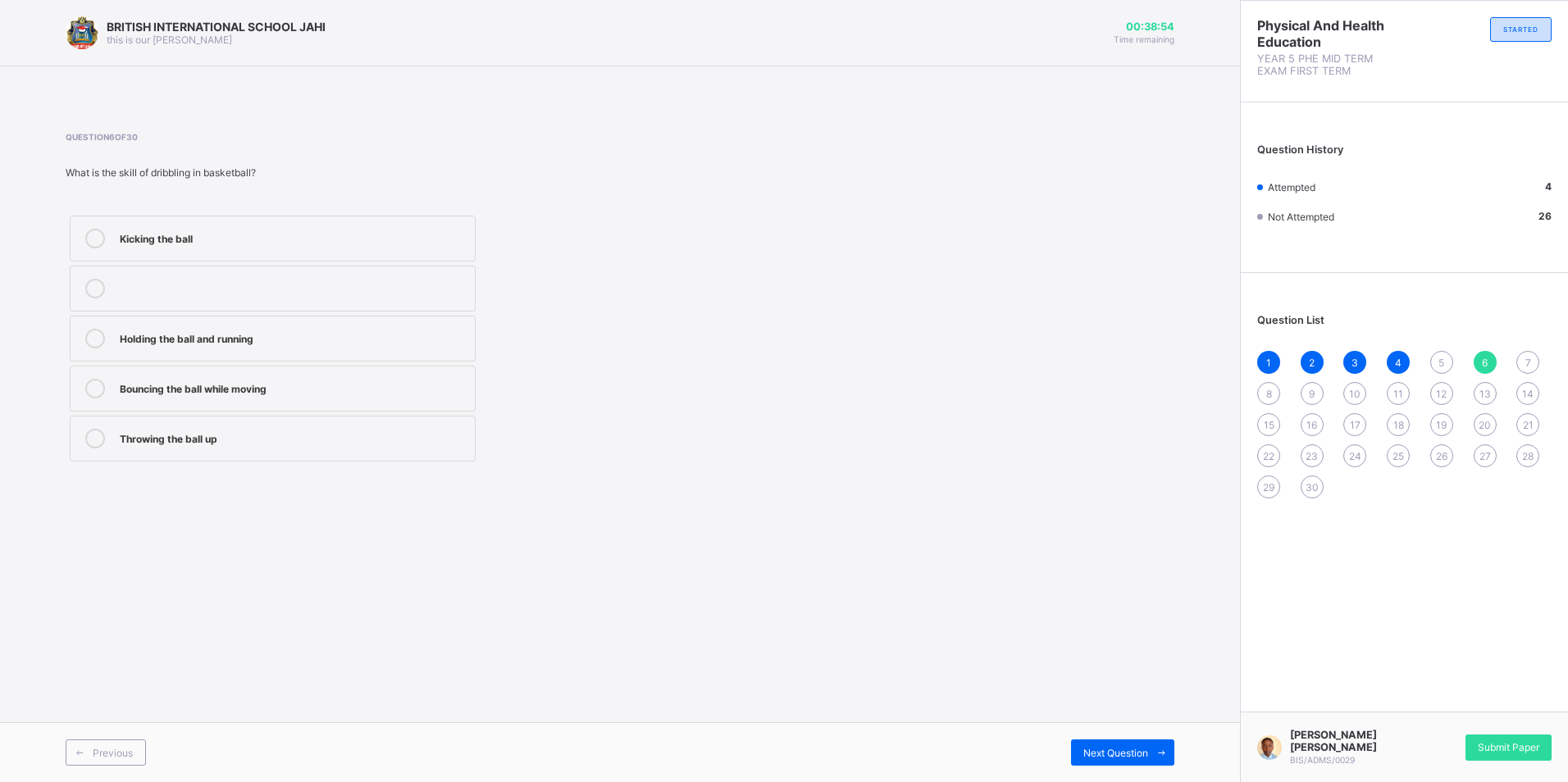
click at [177, 386] on div "Bouncing the ball while moving" at bounding box center [293, 387] width 347 height 17
click at [1148, 744] on span at bounding box center [1161, 752] width 26 height 26
click at [1439, 360] on span "5" at bounding box center [1442, 362] width 6 height 12
click at [292, 282] on div "Throwing the ball into the basket" at bounding box center [293, 287] width 347 height 17
click at [1482, 364] on span "6" at bounding box center [1485, 362] width 6 height 12
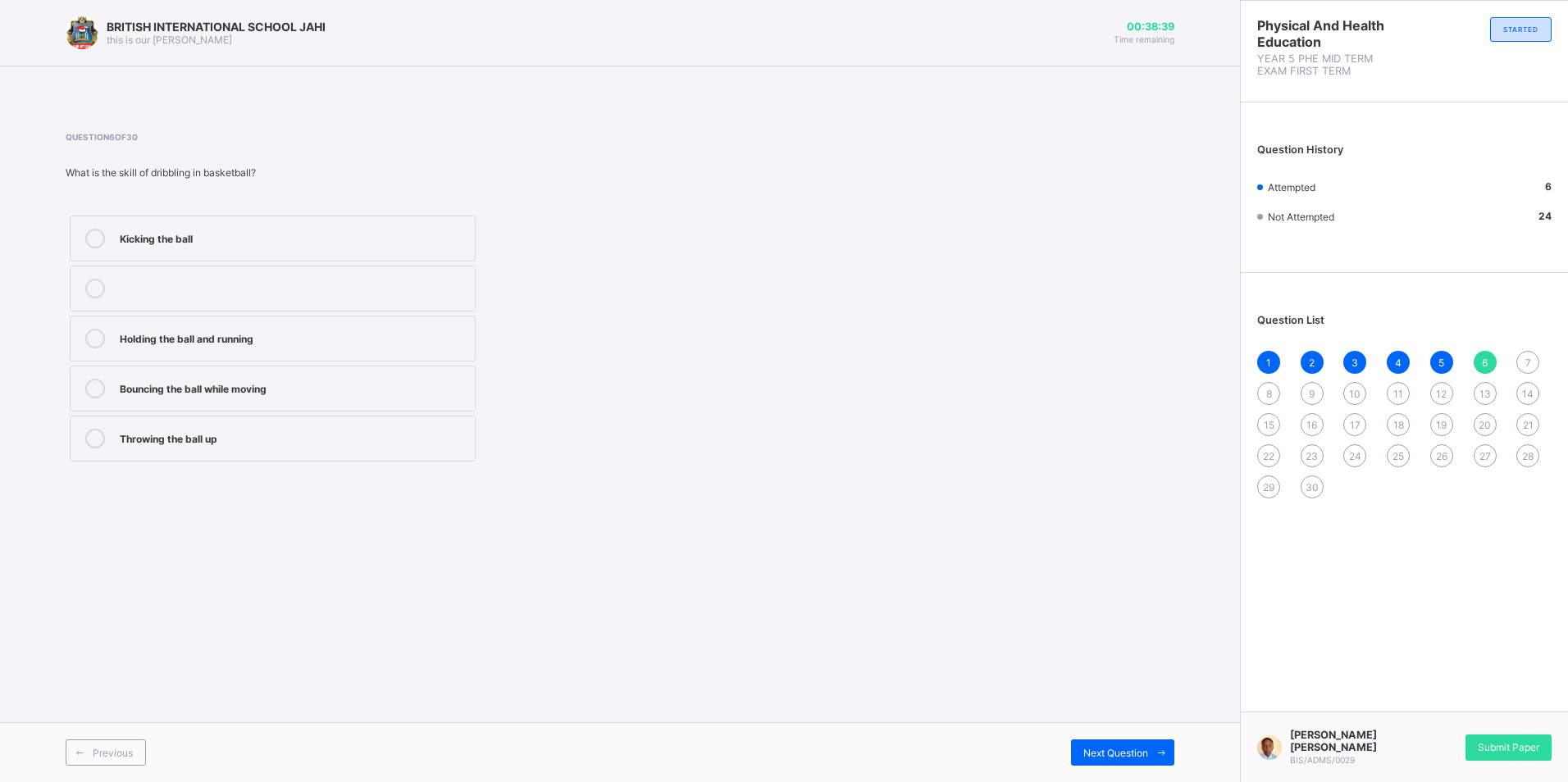
click at [188, 383] on div "Bouncing the ball while moving" at bounding box center [293, 387] width 347 height 17
click at [1526, 362] on span "7" at bounding box center [1528, 362] width 6 height 12
click at [278, 433] on div "Endurance and speed" at bounding box center [293, 437] width 347 height 17
click at [1123, 745] on div "Next Question" at bounding box center [1123, 752] width 103 height 26
click at [1520, 358] on div "7" at bounding box center [1527, 362] width 23 height 23
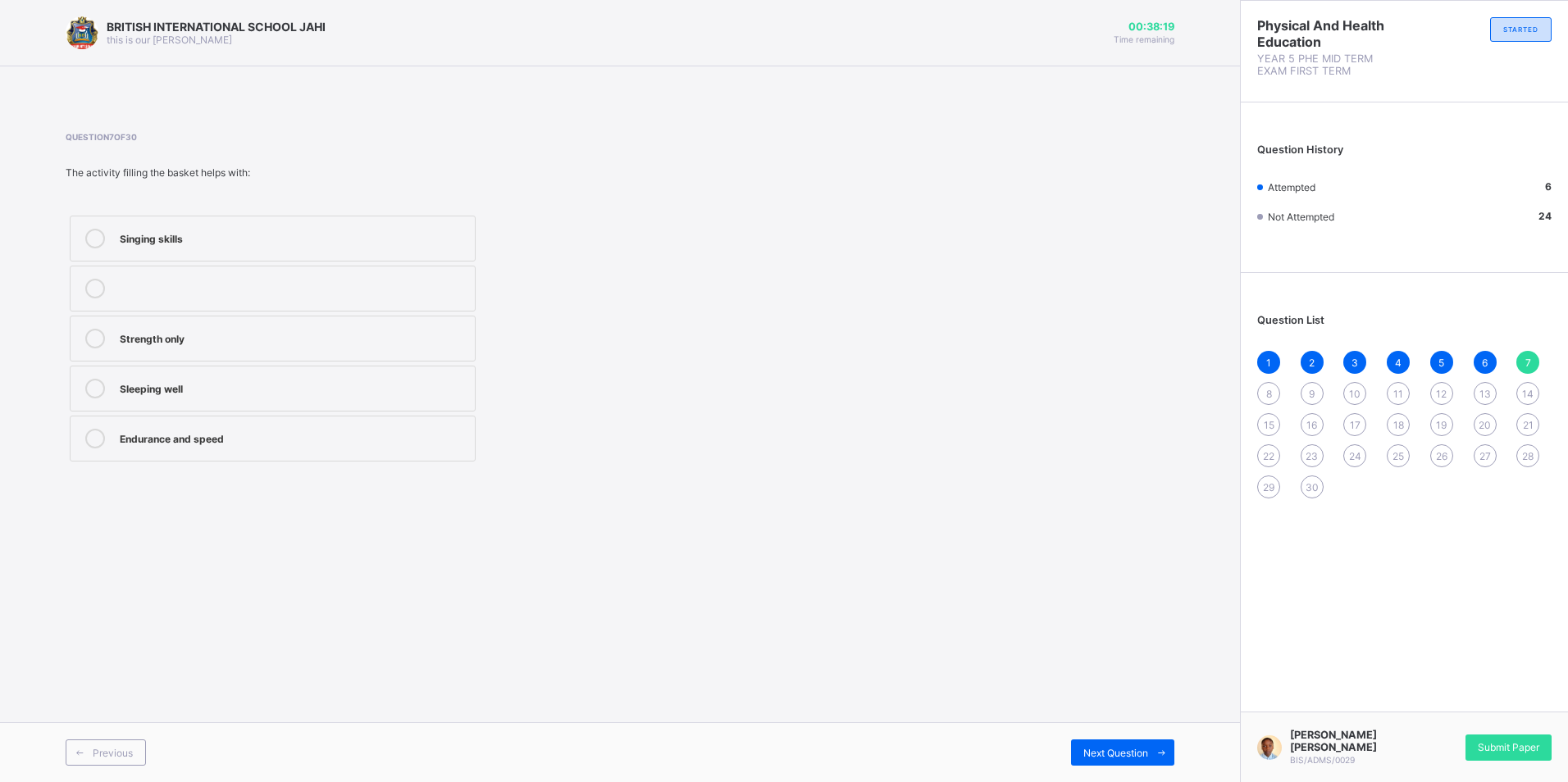
click at [469, 433] on label "Endurance and speed" at bounding box center [273, 439] width 406 height 46
click at [1265, 382] on div "8" at bounding box center [1268, 393] width 23 height 23
click at [196, 424] on label "Filling the basket" at bounding box center [273, 439] width 406 height 46
click at [1095, 754] on span "Next Question" at bounding box center [1116, 752] width 65 height 12
click at [214, 289] on div "To help children do step-ups" at bounding box center [293, 287] width 347 height 17
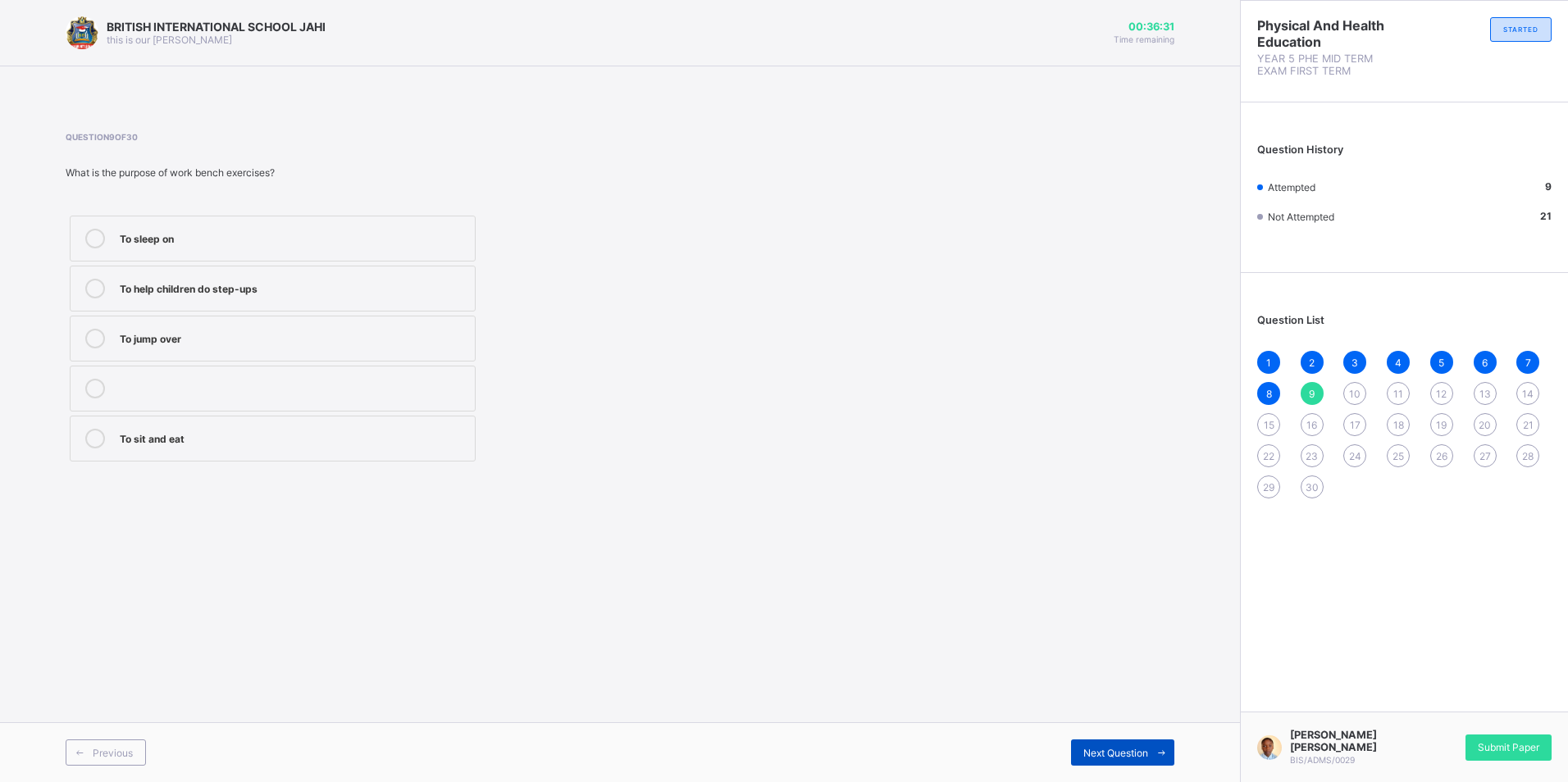
click at [1128, 764] on div "Next Question" at bounding box center [1123, 752] width 103 height 26
click at [391, 288] on div "Agility ladder" at bounding box center [293, 287] width 347 height 17
click at [1119, 758] on span "Next Question" at bounding box center [1116, 752] width 65 height 12
click at [168, 279] on div "Arm and back strength" at bounding box center [293, 287] width 347 height 17
click at [1121, 748] on span "Next Question" at bounding box center [1116, 752] width 65 height 12
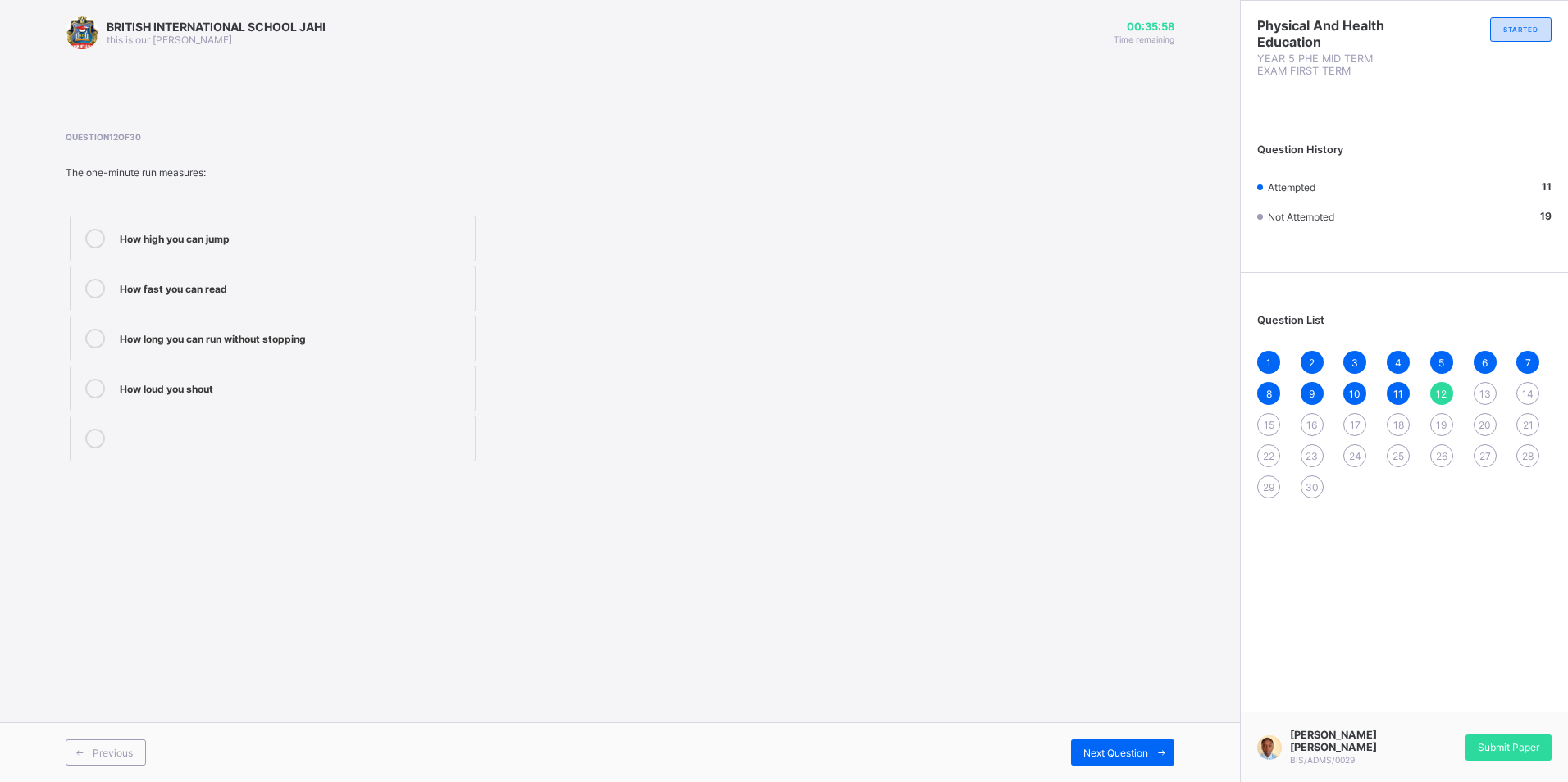
click at [223, 346] on div "How long you can run without stopping" at bounding box center [293, 338] width 347 height 19
click at [1111, 758] on span "Next Question" at bounding box center [1116, 752] width 65 height 12
click at [337, 342] on div at bounding box center [293, 338] width 347 height 19
click at [460, 181] on div "Question 13 of 30 The step on and off activity uses a: Chair Book Bench Blackbo…" at bounding box center [410, 299] width 691 height 334
click at [204, 389] on div "Bench" at bounding box center [293, 387] width 347 height 17
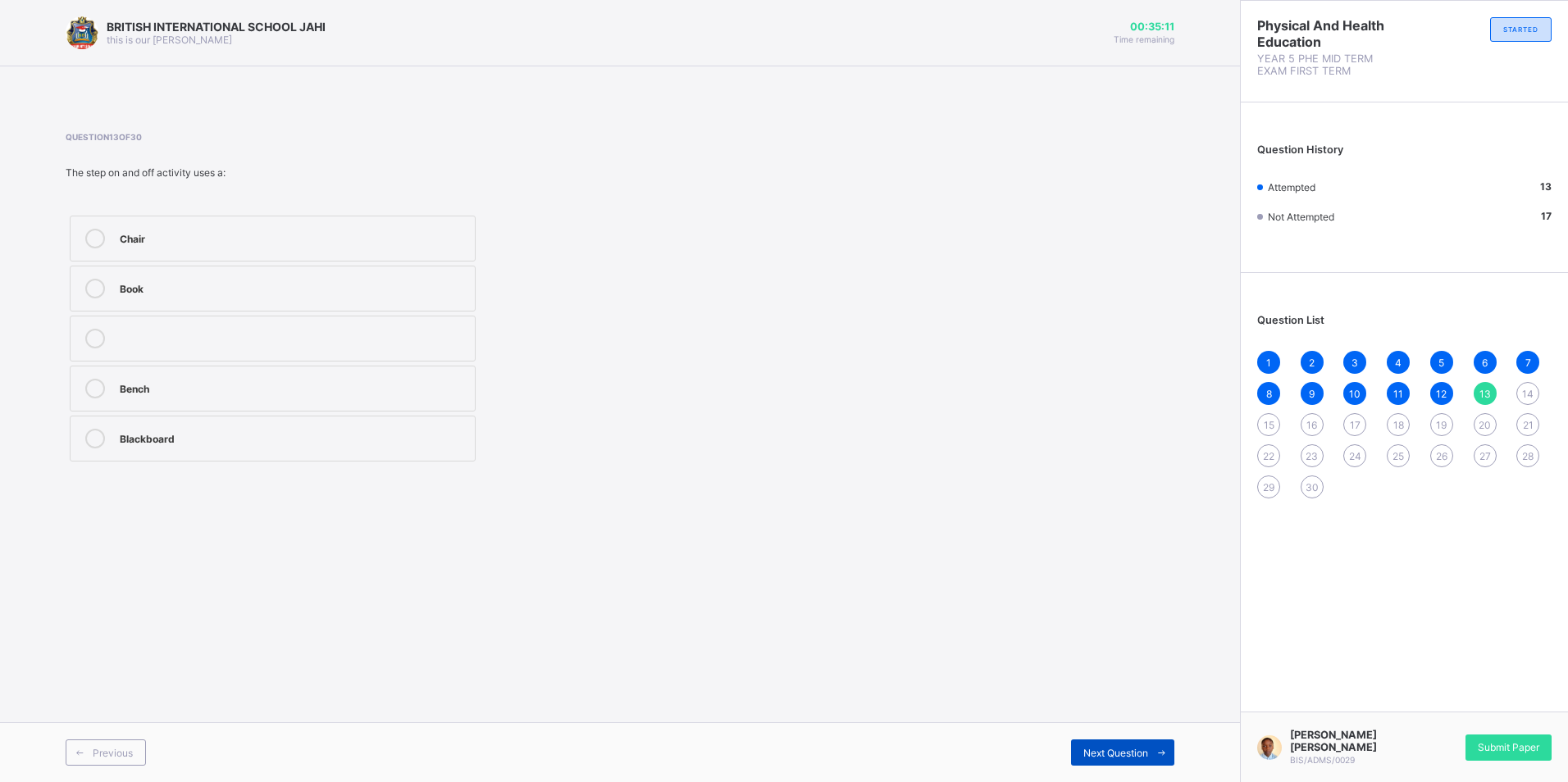
click at [1113, 755] on span "Next Question" at bounding box center [1116, 752] width 65 height 12
click at [256, 385] on div "Stomach muscles" at bounding box center [293, 387] width 347 height 17
click at [1091, 758] on span "Next Question" at bounding box center [1116, 752] width 65 height 12
click at [196, 349] on label "Press-up" at bounding box center [273, 338] width 406 height 46
click at [1162, 755] on icon at bounding box center [1161, 753] width 12 height 11
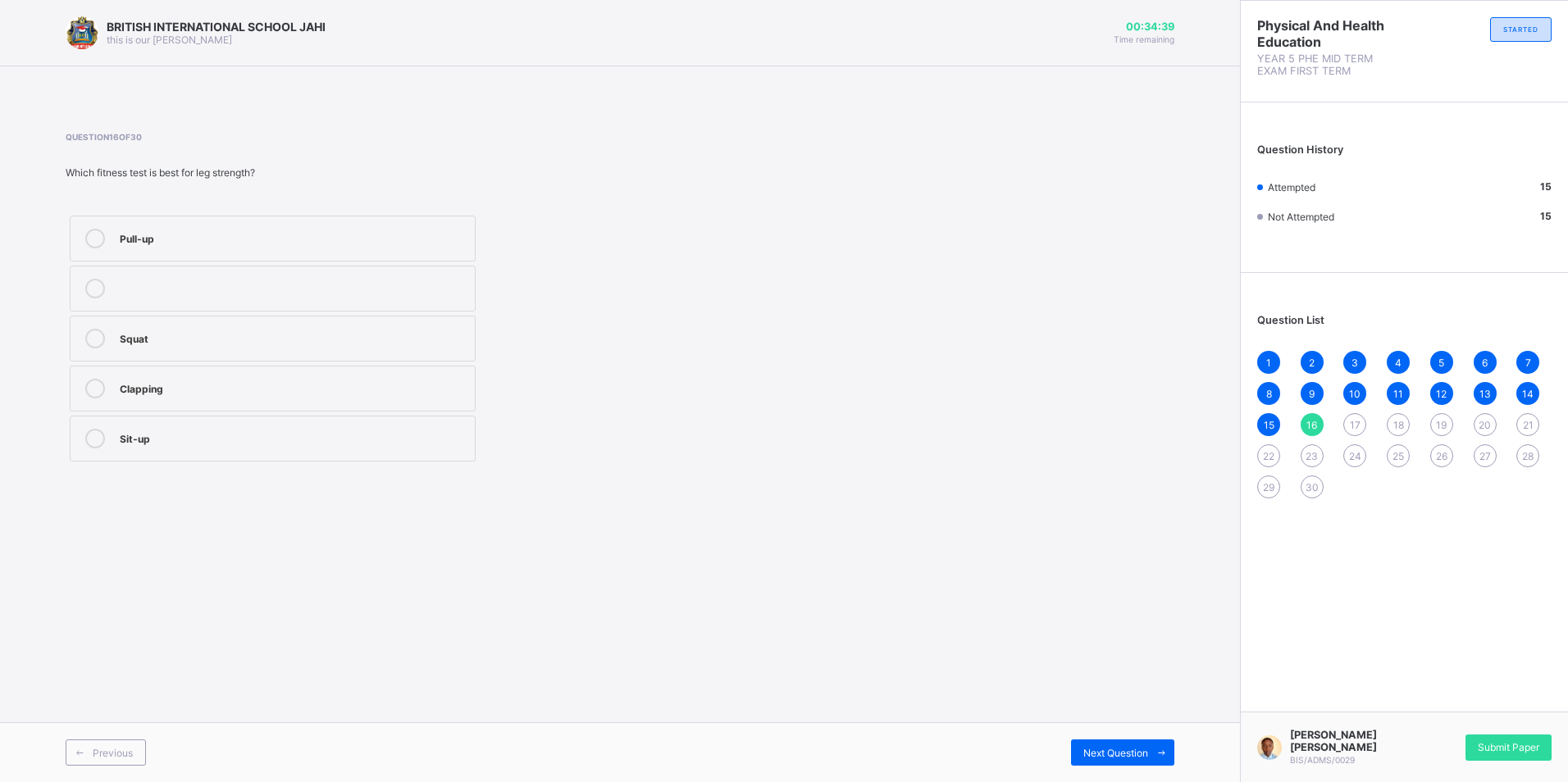
click at [447, 329] on div "Squat" at bounding box center [293, 338] width 347 height 17
drag, startPoint x: 1123, startPoint y: 760, endPoint x: 1123, endPoint y: 751, distance: 9.0
click at [1123, 758] on div "Next Question" at bounding box center [1123, 752] width 103 height 26
click at [214, 255] on label "Press-up" at bounding box center [273, 239] width 406 height 46
click at [162, 330] on div "Sit-up" at bounding box center [293, 338] width 347 height 17
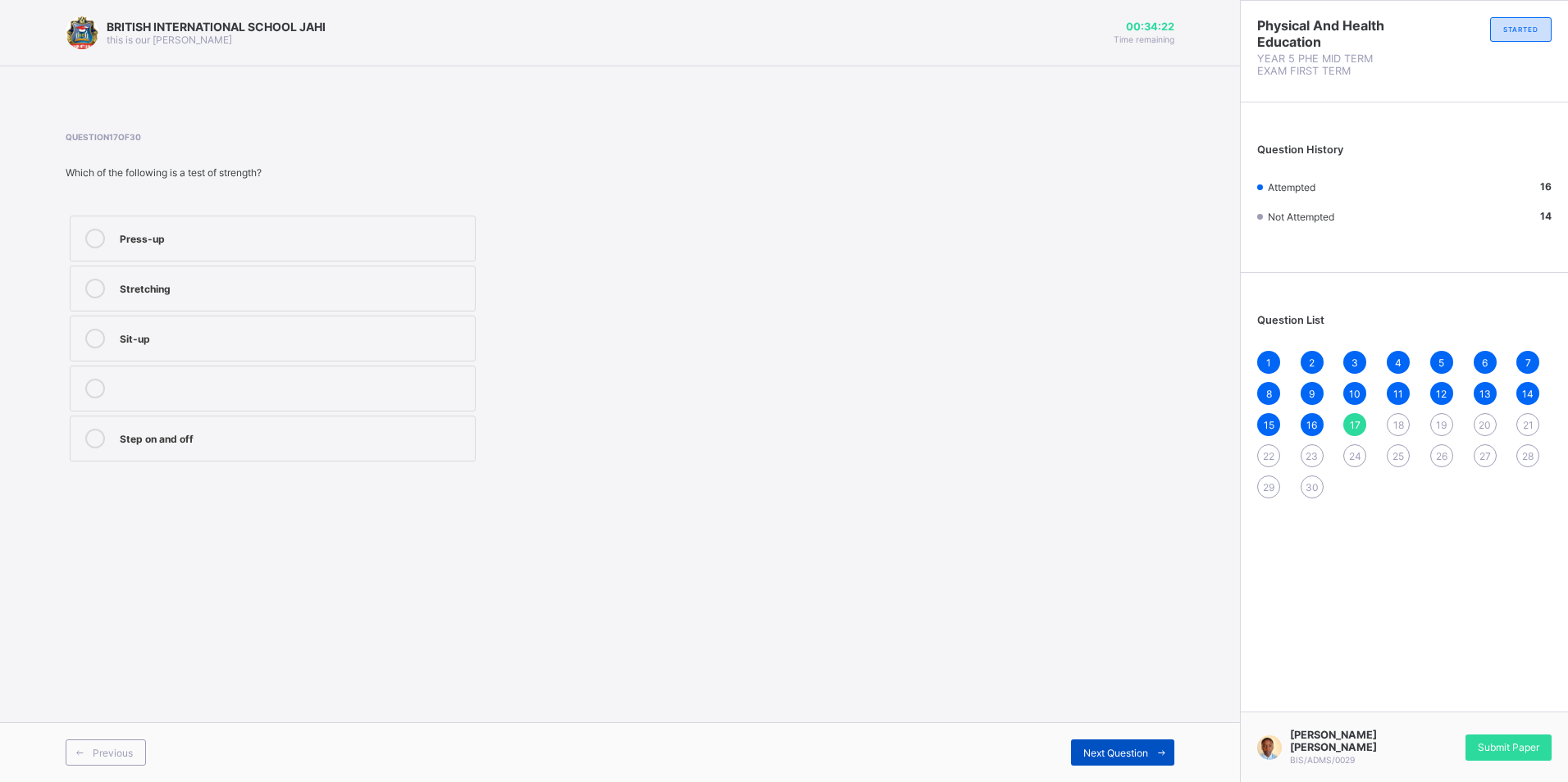
click at [1098, 750] on span "Next Question" at bounding box center [1116, 752] width 65 height 12
click at [220, 329] on div "How fast you can move" at bounding box center [293, 338] width 347 height 17
click at [1082, 744] on div "Next Question" at bounding box center [1123, 752] width 103 height 26
click at [271, 376] on label "Move quickly and change direction easily" at bounding box center [273, 389] width 406 height 46
click at [1087, 751] on span "Next Question" at bounding box center [1116, 752] width 65 height 12
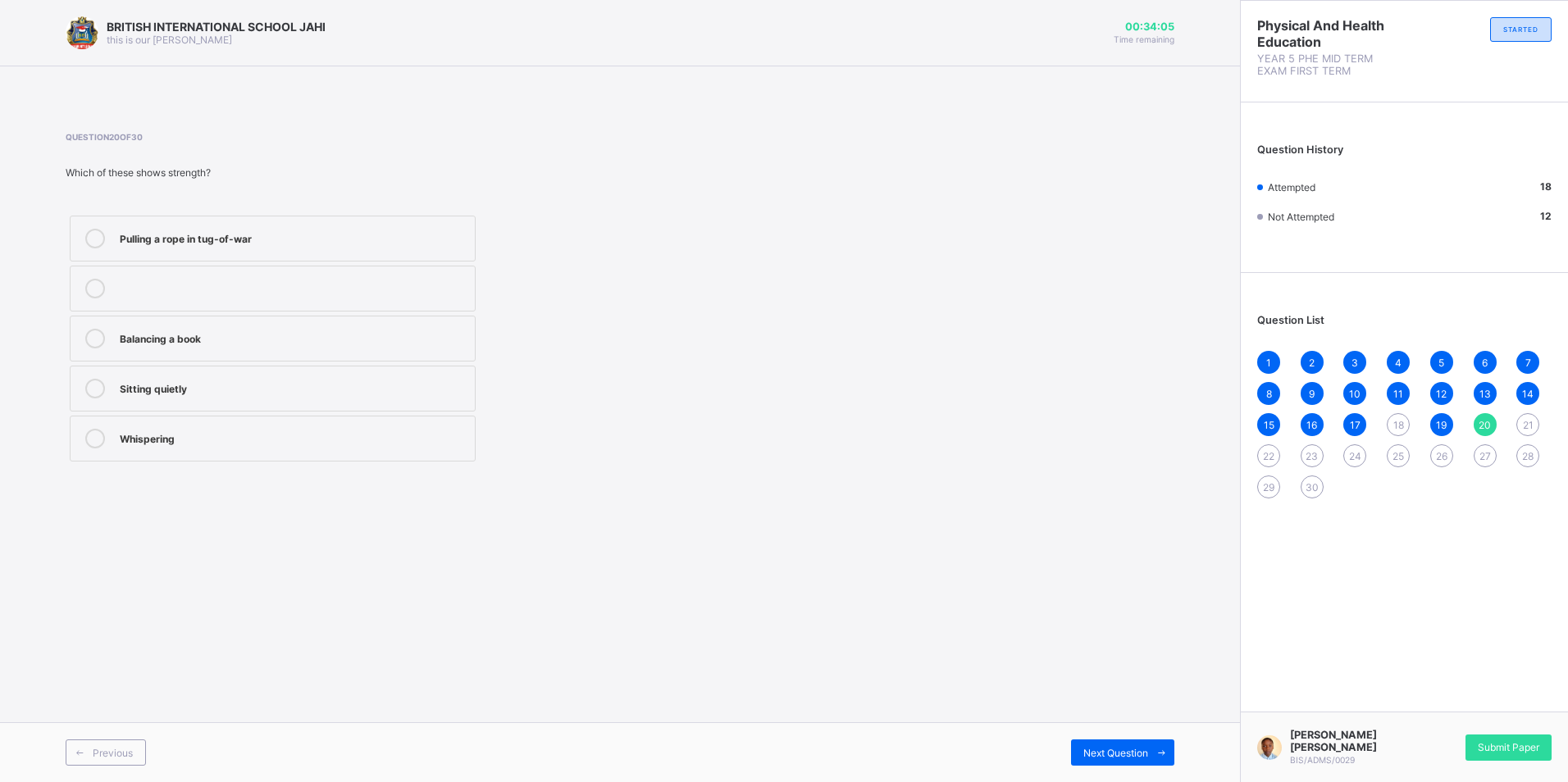
click at [292, 234] on div "Pulling a rope in tug-of-war" at bounding box center [293, 237] width 347 height 17
click at [1086, 745] on div "Next Question" at bounding box center [1123, 752] width 103 height 26
click at [252, 398] on label "One-minute run" at bounding box center [273, 389] width 406 height 46
click at [1128, 757] on span "Next Question" at bounding box center [1116, 752] width 65 height 12
click at [176, 433] on div "Endurance" at bounding box center [293, 437] width 347 height 17
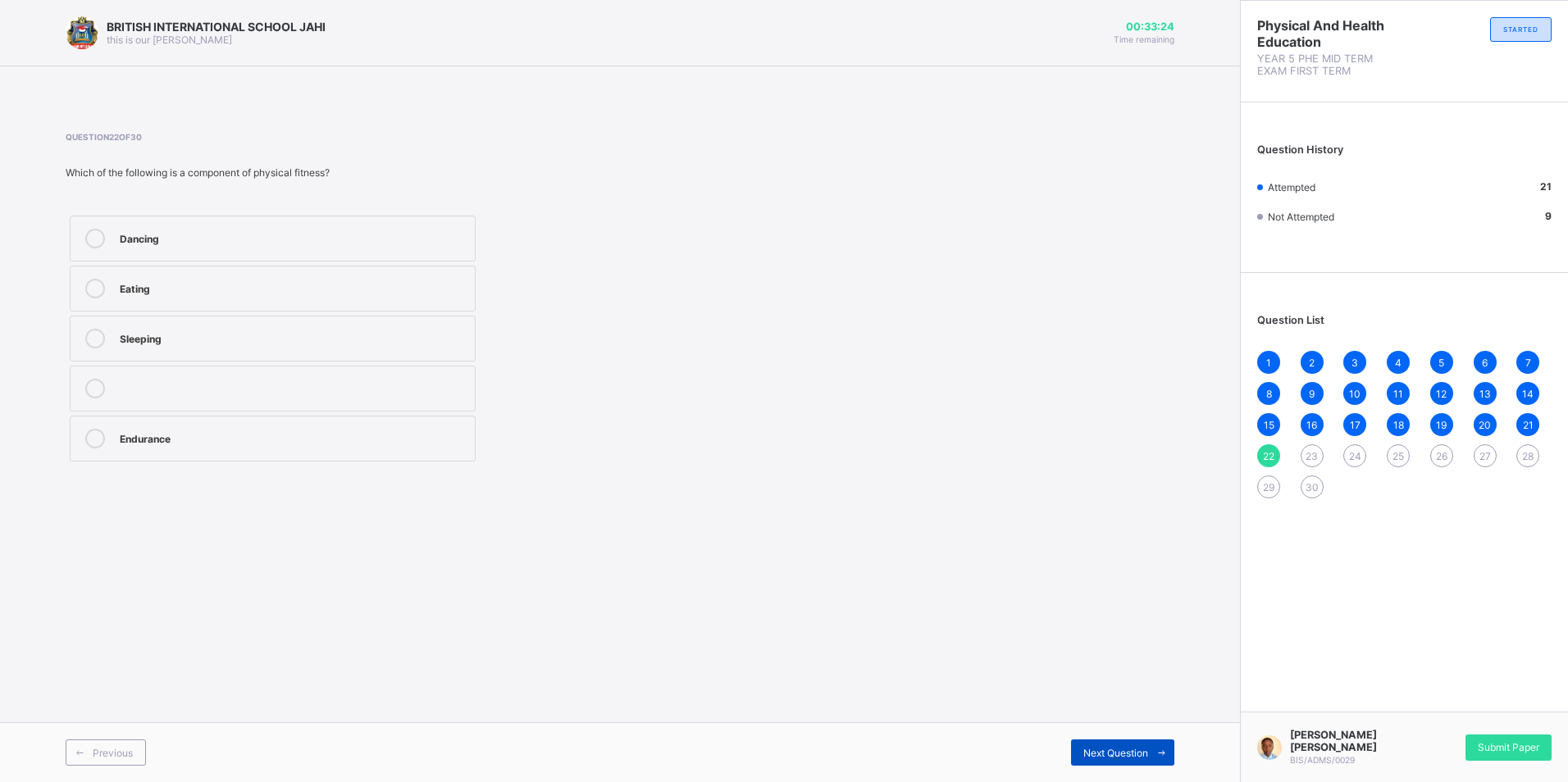
click at [1088, 752] on span "Next Question" at bounding box center [1116, 752] width 65 height 12
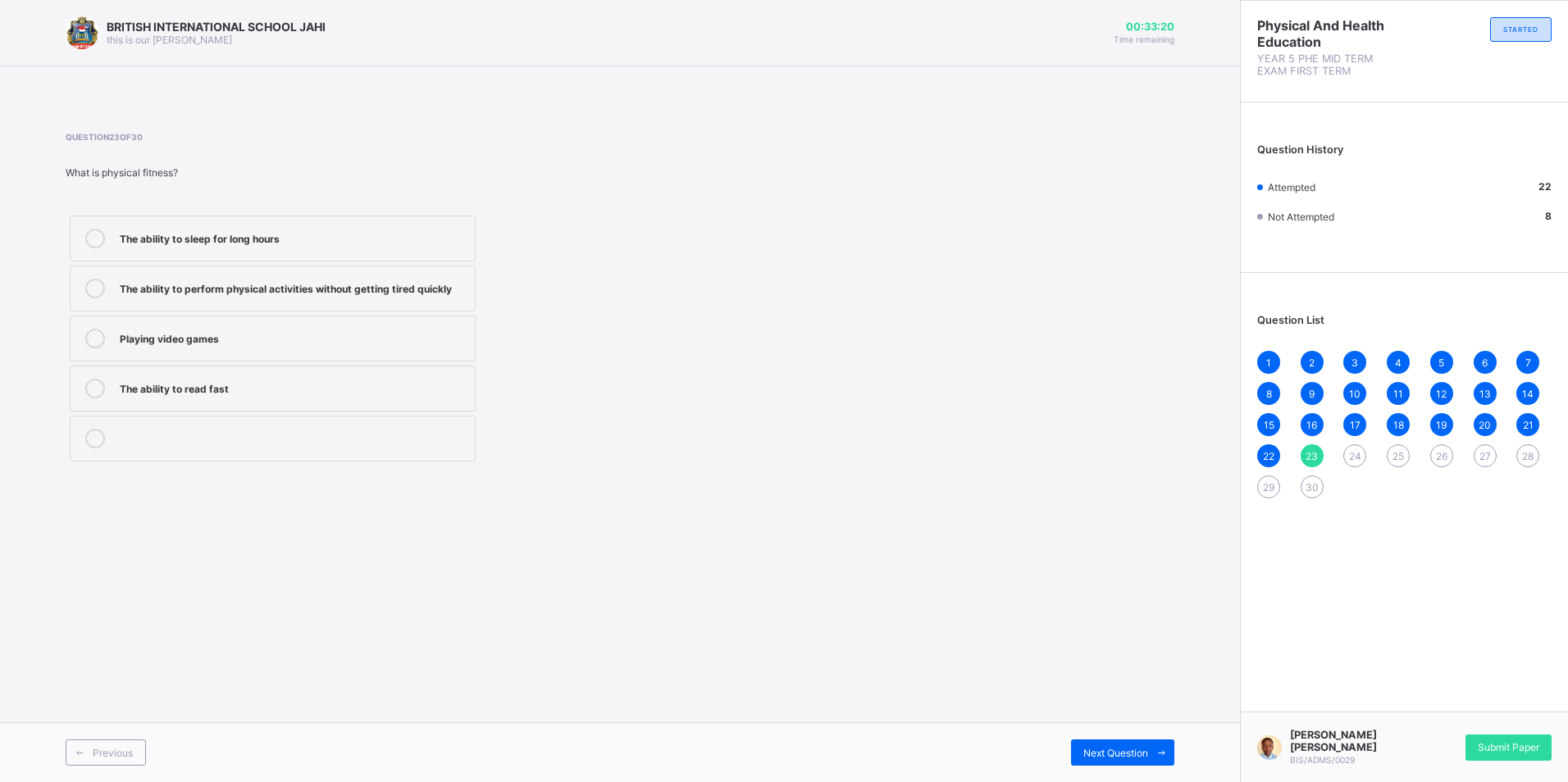
click at [278, 302] on label "The ability to perform physical activities without getting tired quickly" at bounding box center [273, 289] width 406 height 46
click at [327, 305] on label "The ability to perform physical activities without getting tired quickly" at bounding box center [273, 289] width 406 height 46
click at [1119, 741] on div "Next Question" at bounding box center [1123, 752] width 103 height 26
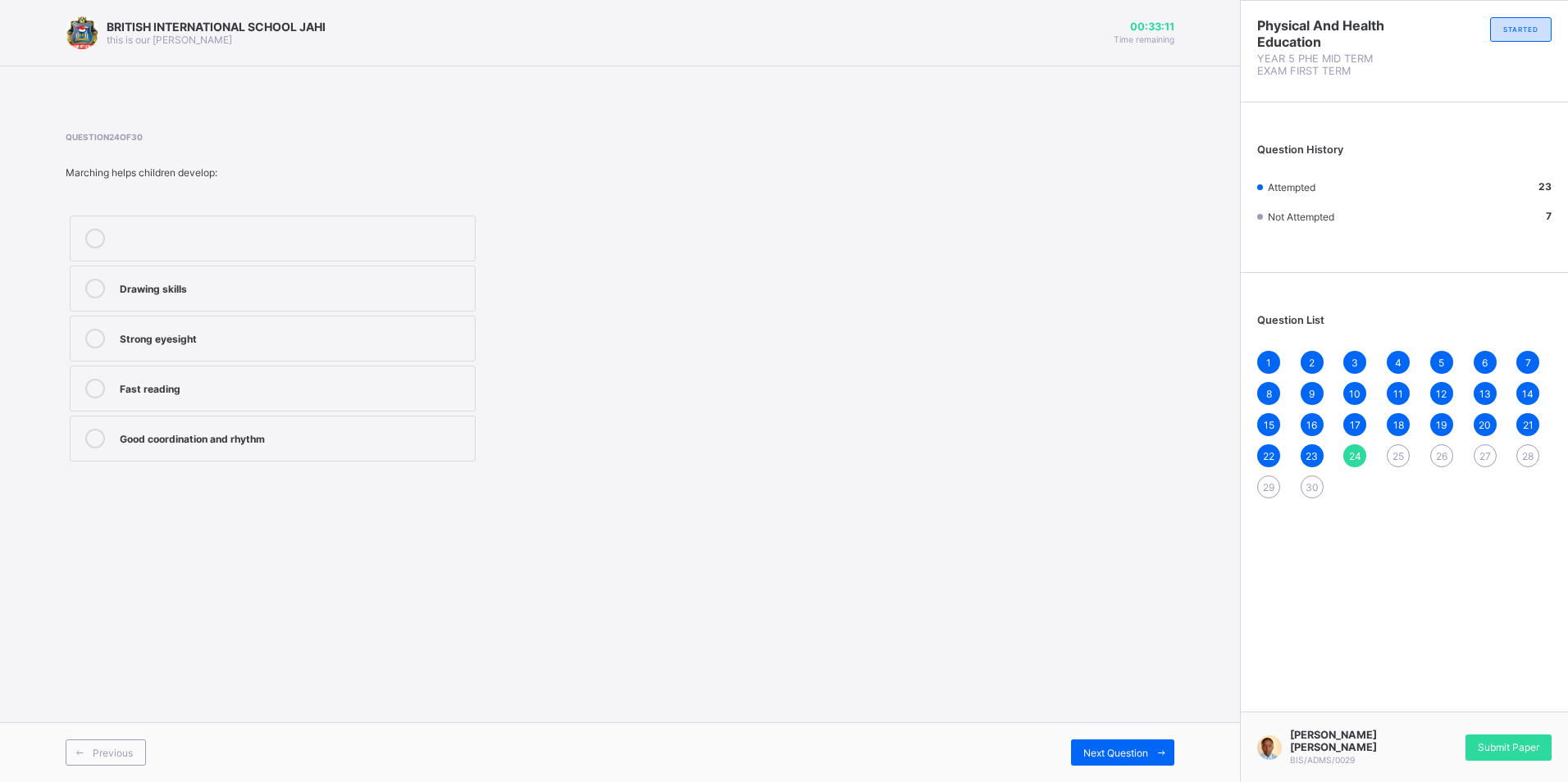
click at [455, 443] on div "Good coordination and rhythm" at bounding box center [293, 437] width 347 height 17
click at [1079, 749] on div "Next Question" at bounding box center [1123, 752] width 103 height 26
click at [170, 220] on label "They help improve coordination and fun" at bounding box center [273, 239] width 406 height 46
click at [1125, 747] on span "Next Question" at bounding box center [1116, 752] width 65 height 12
click at [220, 345] on div "Sleeping" at bounding box center [293, 338] width 347 height 19
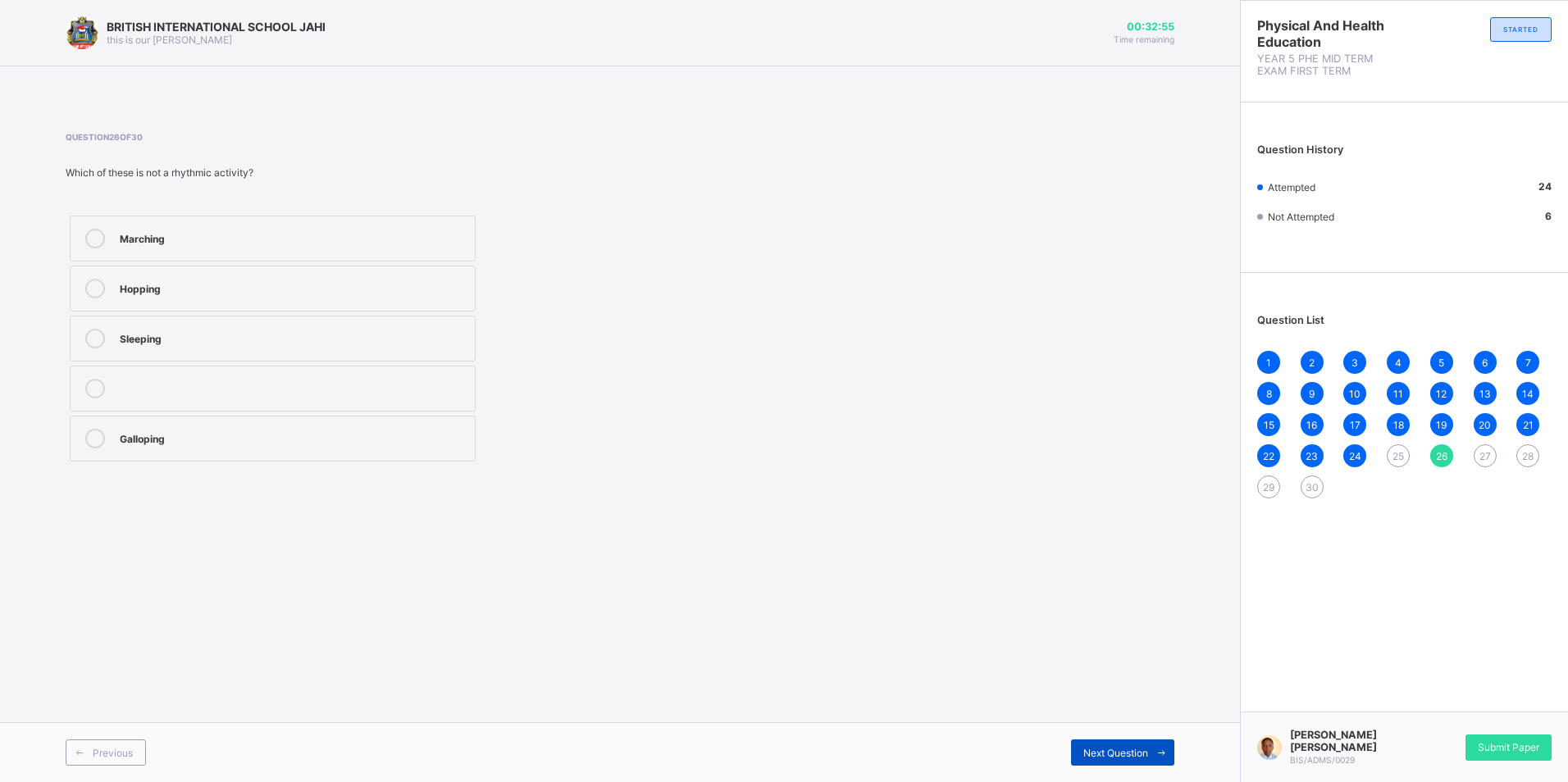
click at [1108, 748] on span "Next Question" at bounding box center [1116, 752] width 65 height 12
click at [1394, 457] on span "25" at bounding box center [1398, 456] width 11 height 12
click at [299, 247] on div "They help improve coordination and fun" at bounding box center [293, 238] width 347 height 19
click at [1439, 454] on span "26" at bounding box center [1442, 456] width 11 height 12
drag, startPoint x: 296, startPoint y: 342, endPoint x: 741, endPoint y: 492, distance: 469.6
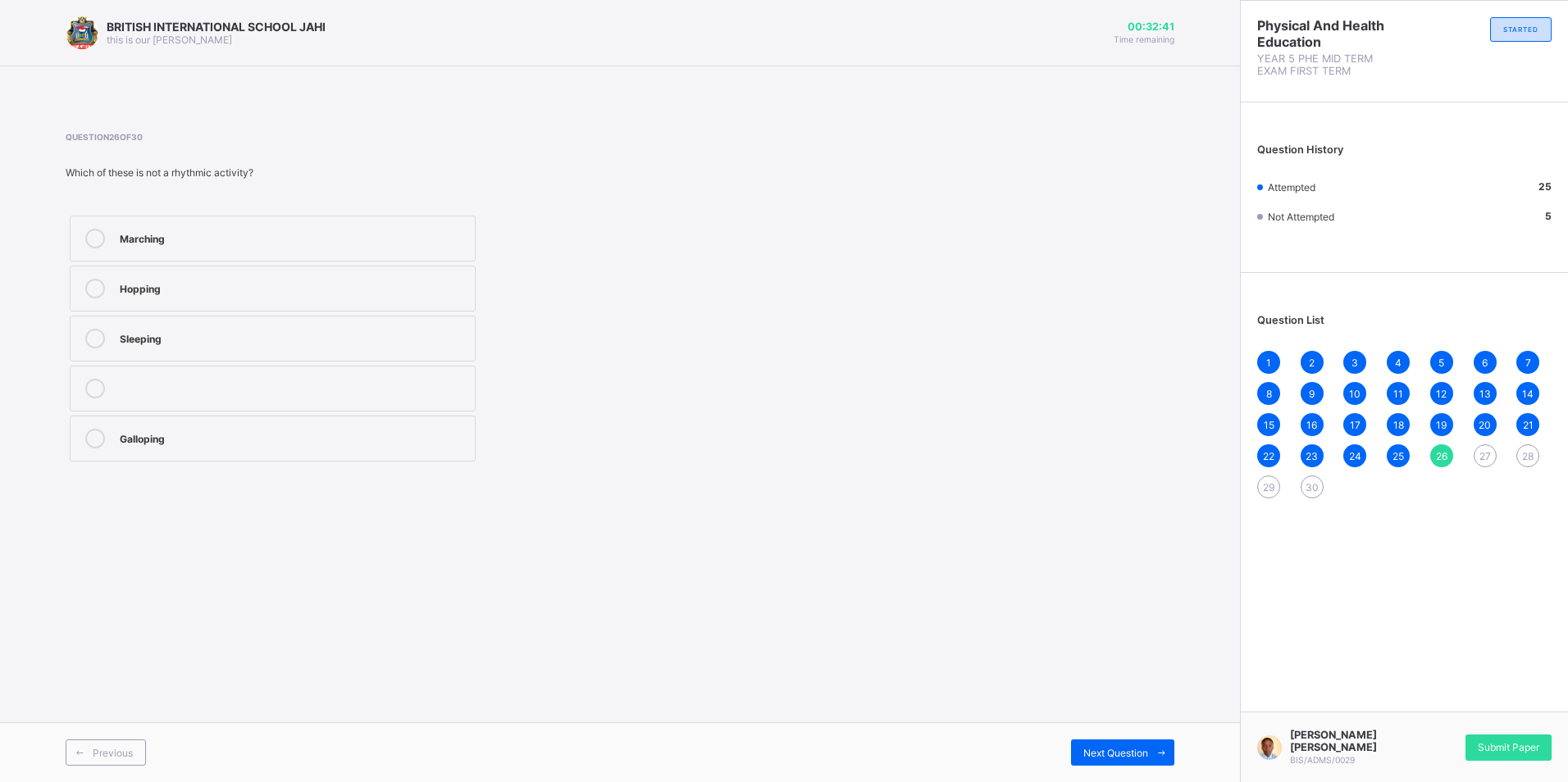
click at [296, 340] on div "Sleeping" at bounding box center [293, 338] width 347 height 17
click at [1483, 457] on span "27" at bounding box center [1485, 456] width 11 height 12
click at [260, 342] on div "Sit and bounce" at bounding box center [293, 338] width 347 height 17
drag, startPoint x: 1108, startPoint y: 755, endPoint x: 1099, endPoint y: 716, distance: 40.0
click at [1099, 720] on div "BRITISH INTERNATIONAL SCHOOL JAHI this is our motton 00:32:30 Time remaining Qu…" at bounding box center [620, 391] width 1240 height 782
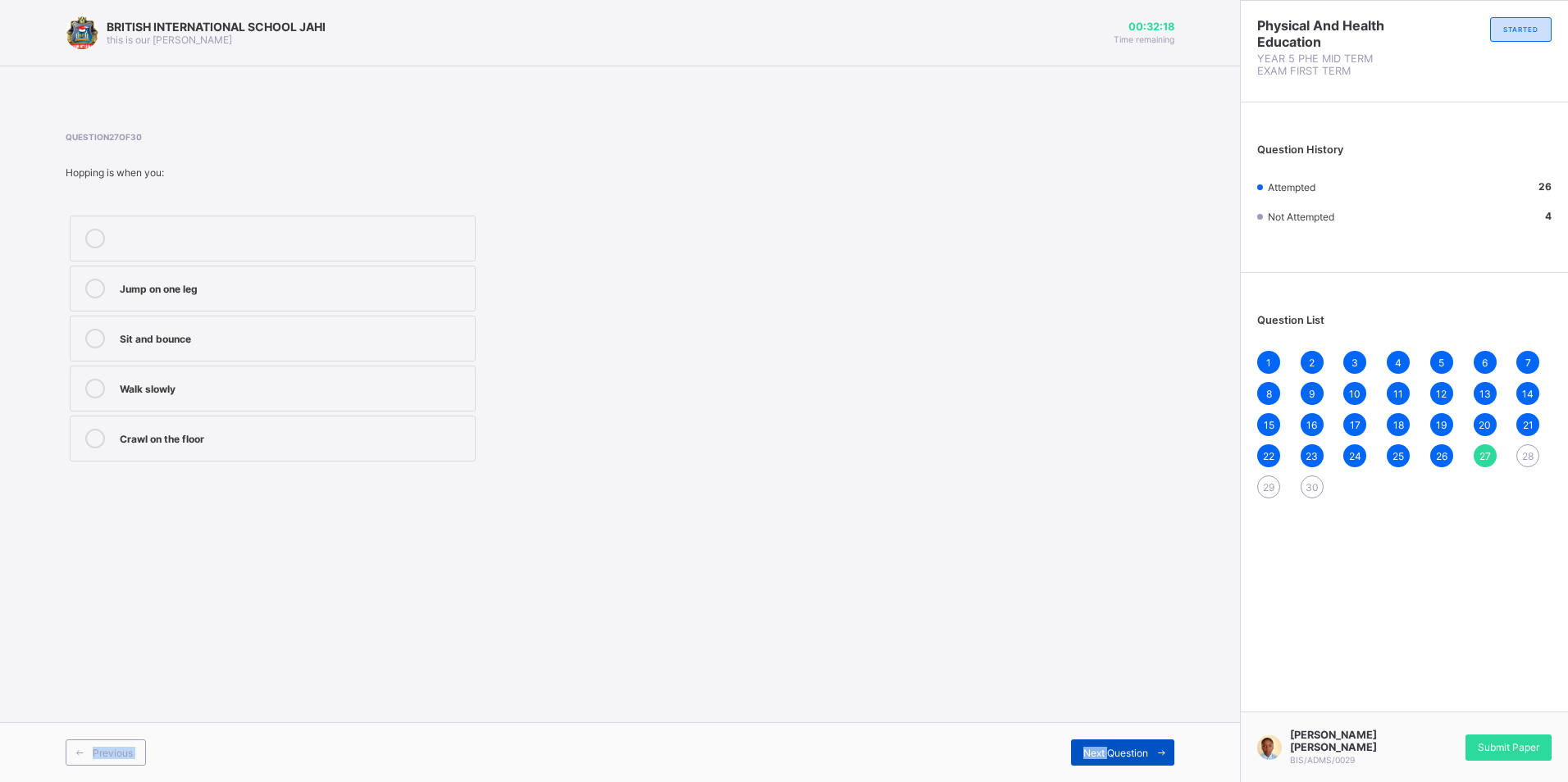
click at [1086, 741] on div "Next Question" at bounding box center [1123, 752] width 103 height 26
click at [277, 238] on div "Moving like a horse with one leg leading" at bounding box center [293, 237] width 347 height 17
click at [1113, 758] on span "Next Question" at bounding box center [1116, 752] width 65 height 12
click at [1487, 464] on div "27" at bounding box center [1485, 456] width 23 height 23
click at [334, 295] on div "Jump on one leg" at bounding box center [293, 288] width 347 height 19
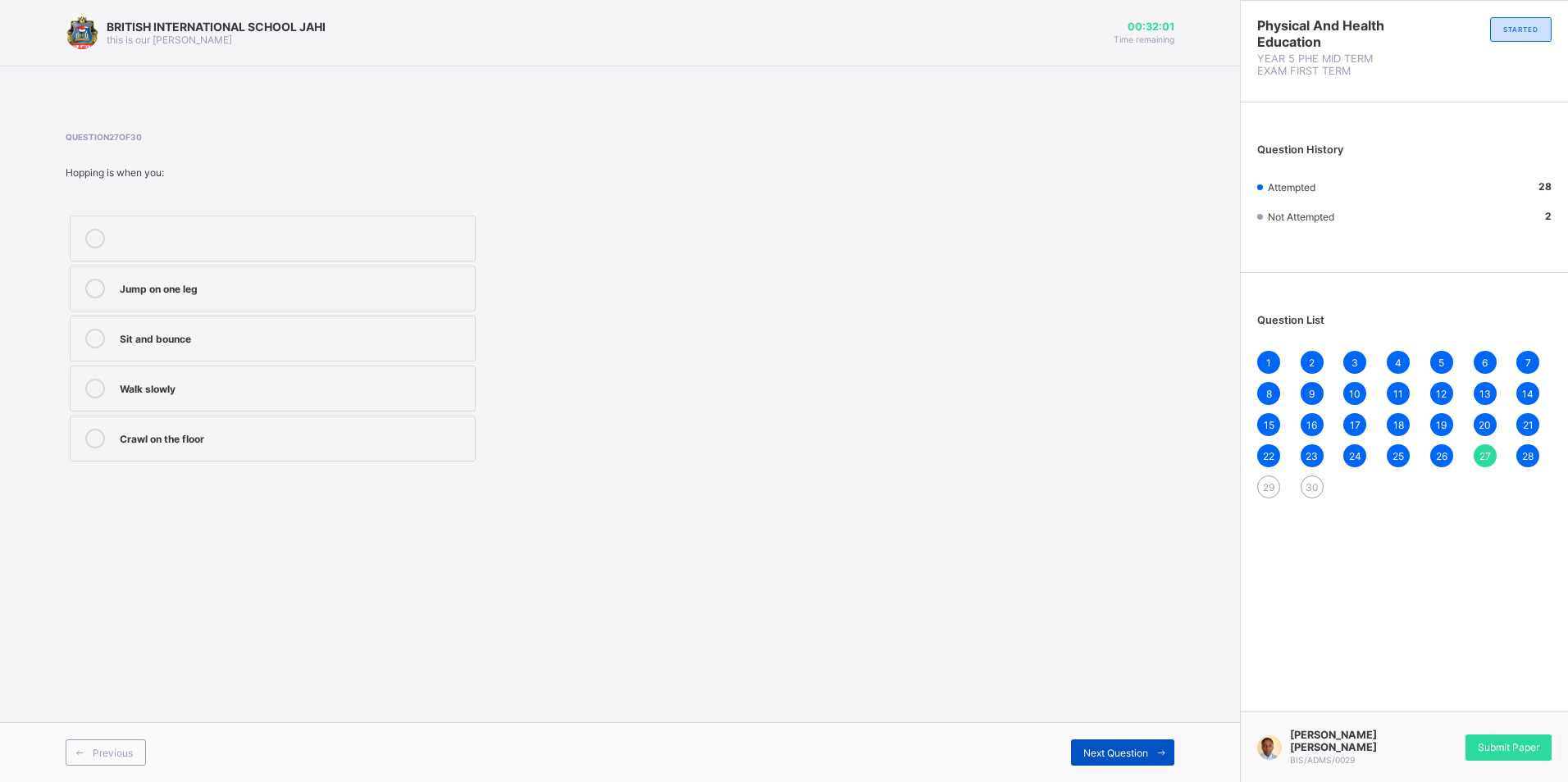
click at [1145, 758] on span "Next Question" at bounding box center [1116, 752] width 65 height 12
click at [1271, 483] on span "29" at bounding box center [1268, 487] width 11 height 12
click at [283, 248] on label "Marching" at bounding box center [273, 239] width 406 height 46
click at [1155, 741] on span at bounding box center [1161, 752] width 26 height 26
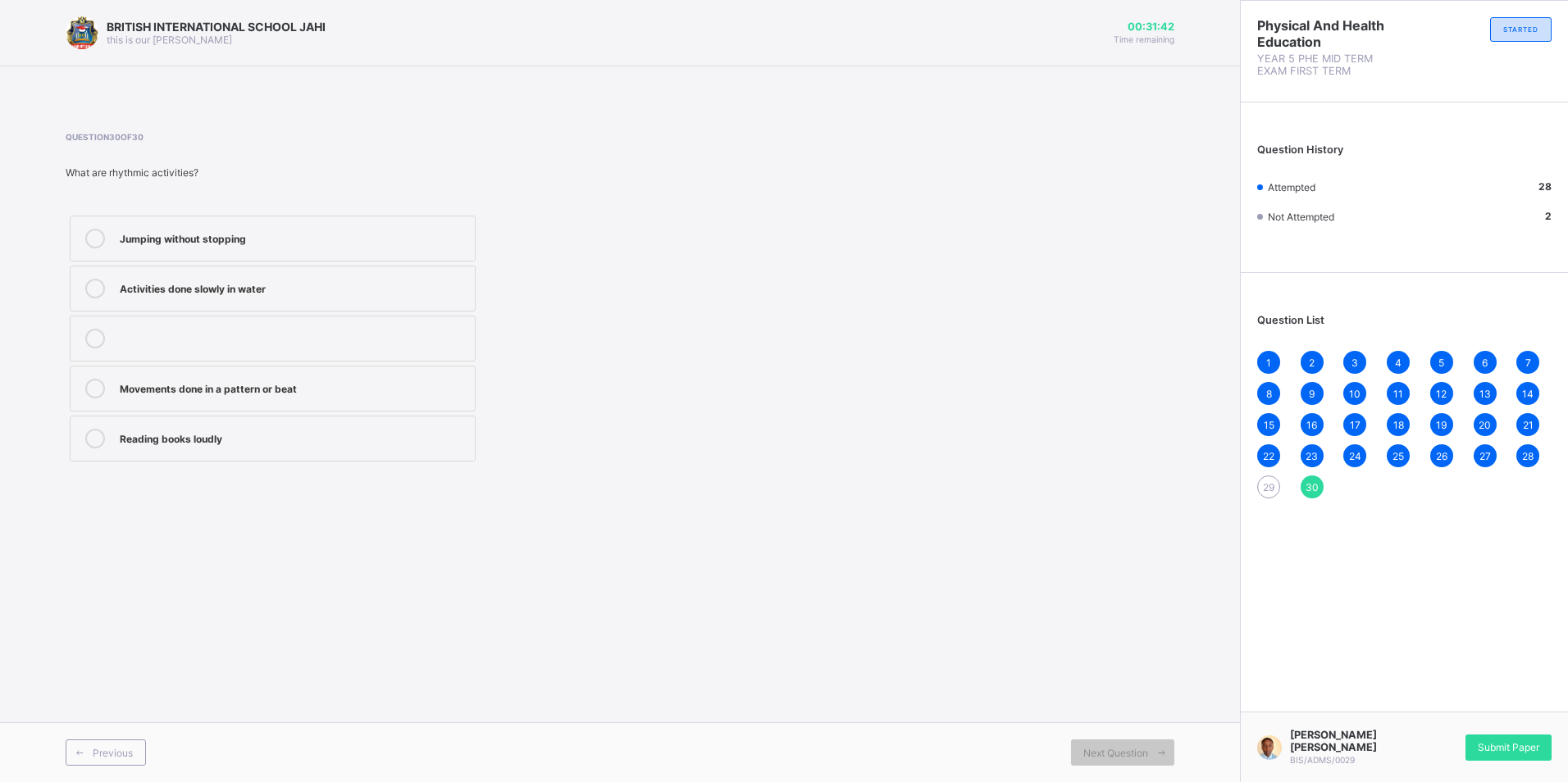
click at [172, 382] on div "Movements done in a pattern or beat" at bounding box center [293, 387] width 347 height 17
click at [1266, 492] on span "29" at bounding box center [1268, 487] width 11 height 12
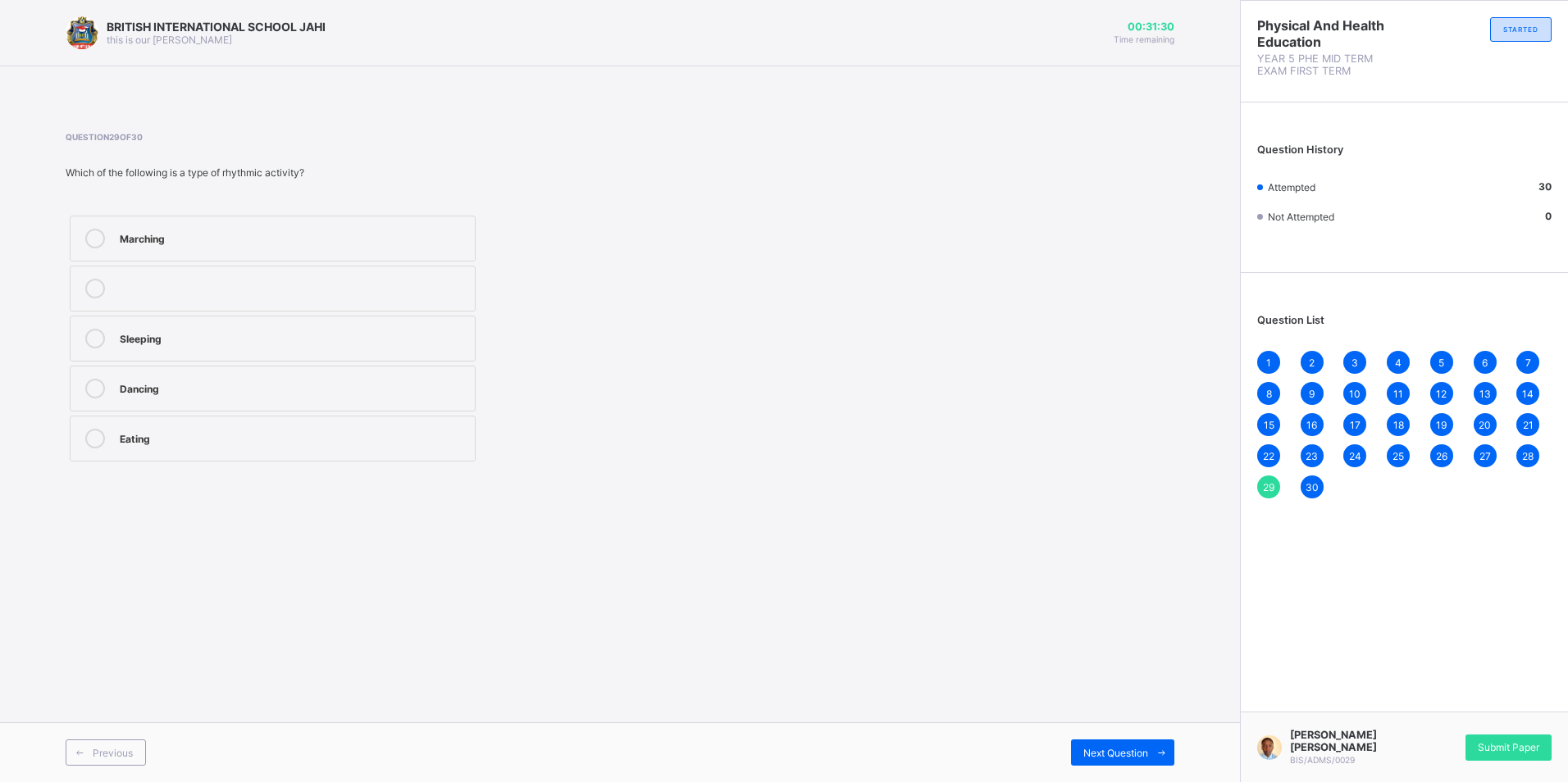
click at [1525, 433] on div "21" at bounding box center [1527, 424] width 23 height 23
click at [1525, 396] on span "14" at bounding box center [1527, 394] width 11 height 12
click at [1515, 355] on div "1 2 3 4 5 6 7 8 9 10 11 12 13 14 15 16 17 18 19 20 21 22 23 24 25 26 27 28 29 30" at bounding box center [1404, 425] width 294 height 148
click at [1523, 354] on div "7" at bounding box center [1527, 362] width 23 height 23
click at [1522, 446] on div "28" at bounding box center [1527, 456] width 23 height 23
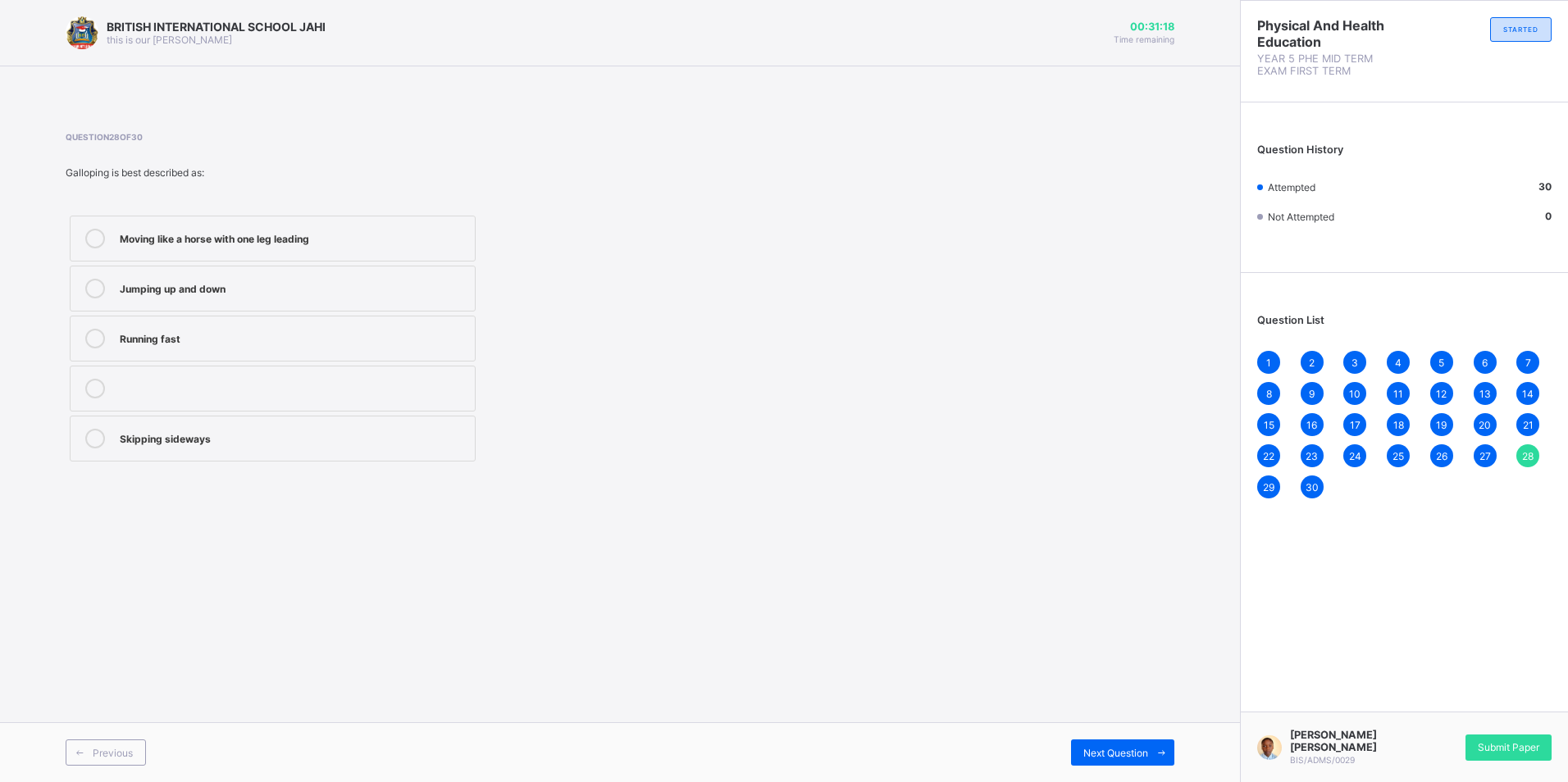
click at [1488, 446] on div "27" at bounding box center [1485, 456] width 23 height 23
click at [1480, 420] on span "20" at bounding box center [1484, 424] width 12 height 12
click at [1486, 381] on div "1 2 3 4 5 6 7 8 9 10 11 12 13 14 15 16 17 18 19 20 21 22 23 24 25 26 27 28 29 30" at bounding box center [1404, 425] width 294 height 148
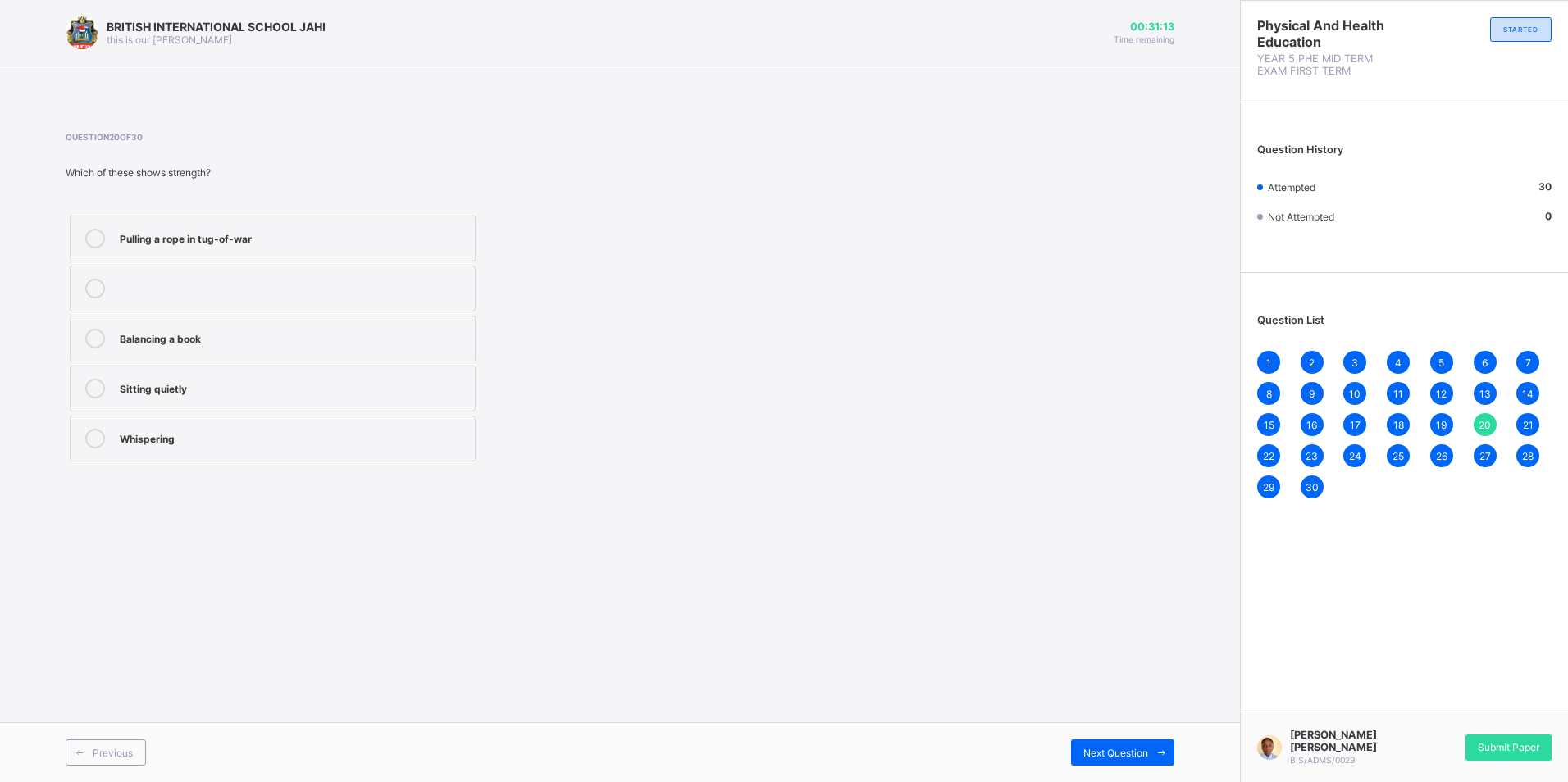
click at [1486, 392] on span "13" at bounding box center [1485, 394] width 11 height 12
drag, startPoint x: 1482, startPoint y: 358, endPoint x: 1463, endPoint y: 369, distance: 22.0
click at [1476, 362] on div "6" at bounding box center [1485, 362] width 23 height 23
click at [1431, 456] on div "26" at bounding box center [1442, 456] width 23 height 23
drag, startPoint x: 1440, startPoint y: 423, endPoint x: 1445, endPoint y: 407, distance: 16.8
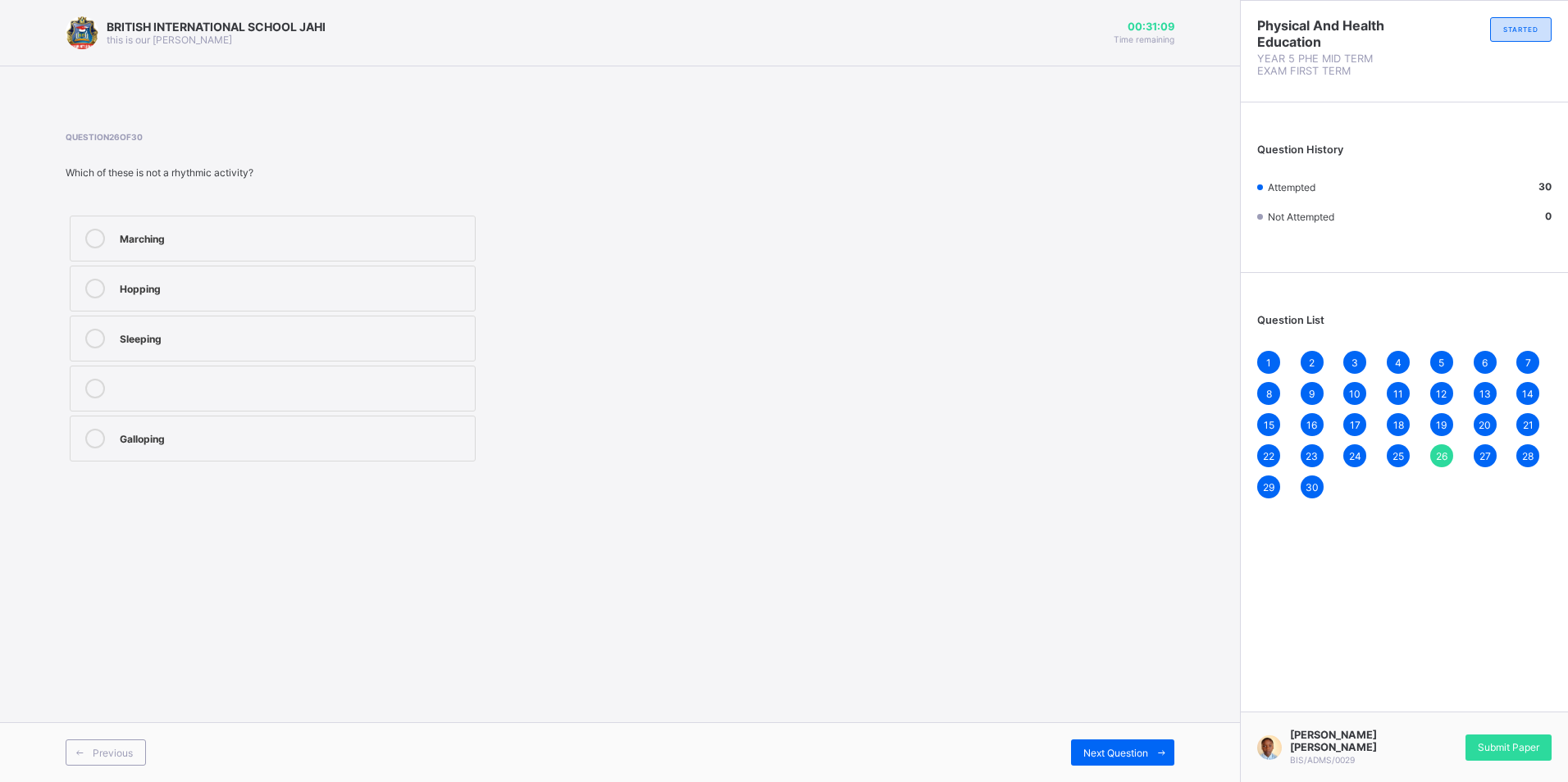
click at [1441, 420] on span "19" at bounding box center [1442, 424] width 11 height 12
click at [1436, 382] on div "1 2 3 4 5 6 7 8 9 10 11 12 13 14 15 16 17 18 19 20 21 22 23 24 25 26 27 28 29 30" at bounding box center [1404, 425] width 294 height 148
click at [1444, 388] on span "12" at bounding box center [1442, 394] width 11 height 12
click at [1439, 358] on span "5" at bounding box center [1442, 362] width 6 height 12
click at [1393, 460] on span "25" at bounding box center [1398, 456] width 11 height 12
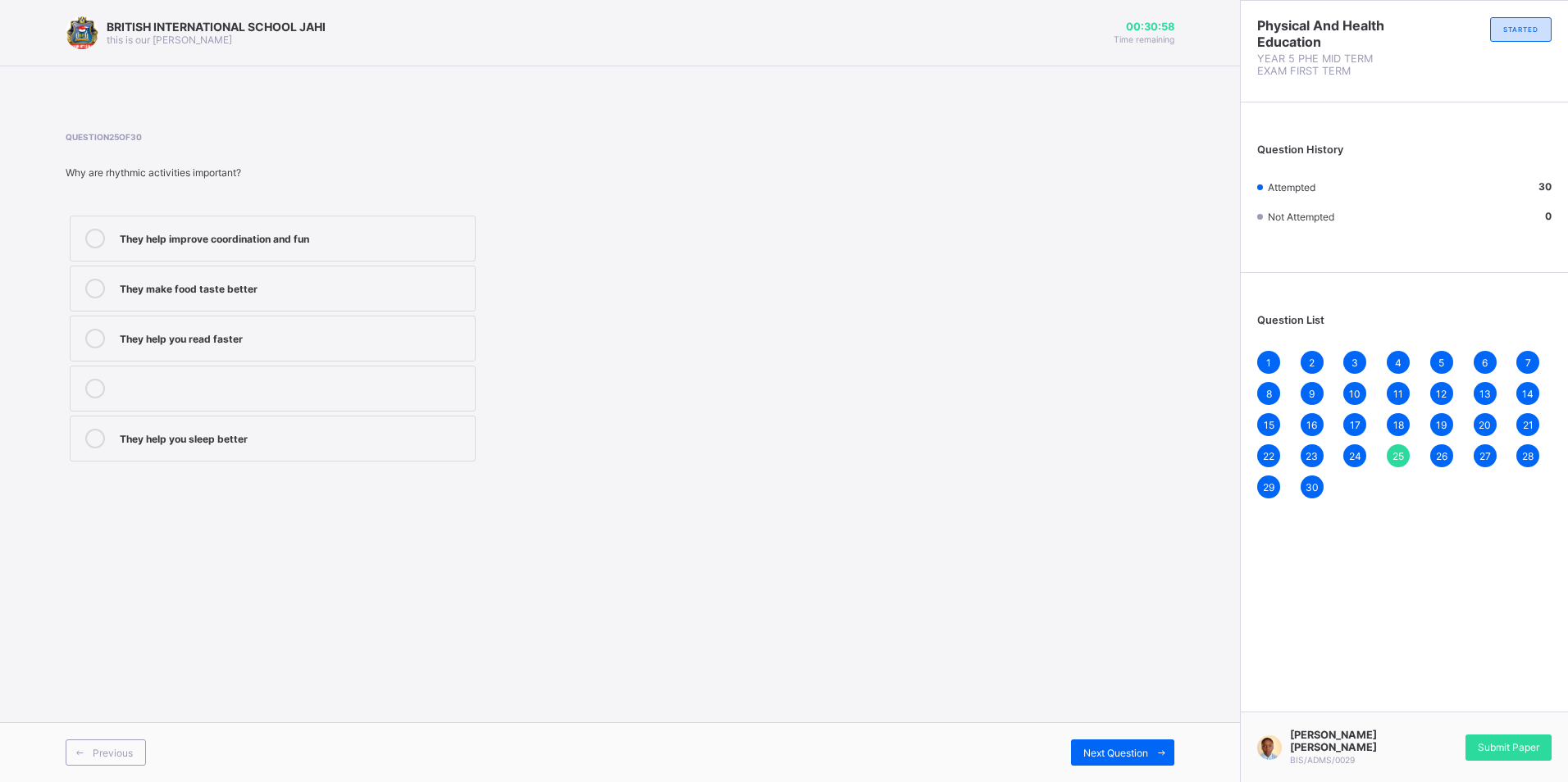
click at [1399, 416] on div "18" at bounding box center [1397, 424] width 23 height 23
click at [1394, 384] on div "11" at bounding box center [1397, 393] width 23 height 23
click at [1395, 366] on span "4" at bounding box center [1397, 362] width 6 height 12
click at [1347, 446] on div "1 2 3 4 5 6 7 8 9 10 11 12 13 14 15 16 17 18 19 20 21 22 23 24 25 26 27 28 29 30" at bounding box center [1404, 425] width 294 height 148
click at [1351, 460] on span "24" at bounding box center [1355, 456] width 12 height 12
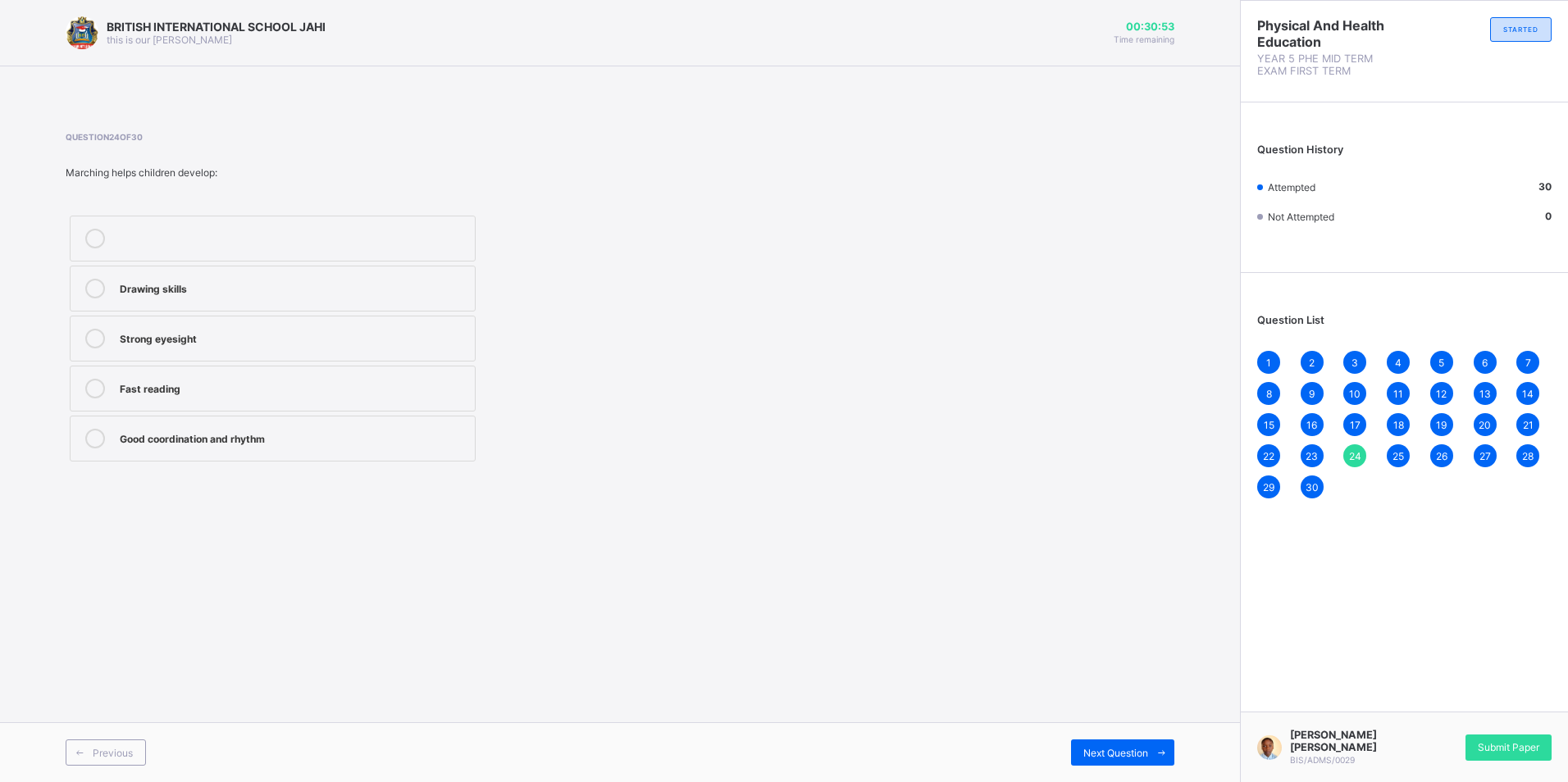
click at [1348, 414] on div "17" at bounding box center [1354, 424] width 23 height 23
click at [1348, 399] on div "10" at bounding box center [1354, 393] width 23 height 23
click at [1360, 361] on div "3" at bounding box center [1354, 362] width 23 height 23
drag, startPoint x: 1303, startPoint y: 486, endPoint x: 1309, endPoint y: 466, distance: 20.9
click at [1303, 484] on div "30" at bounding box center [1312, 487] width 23 height 23
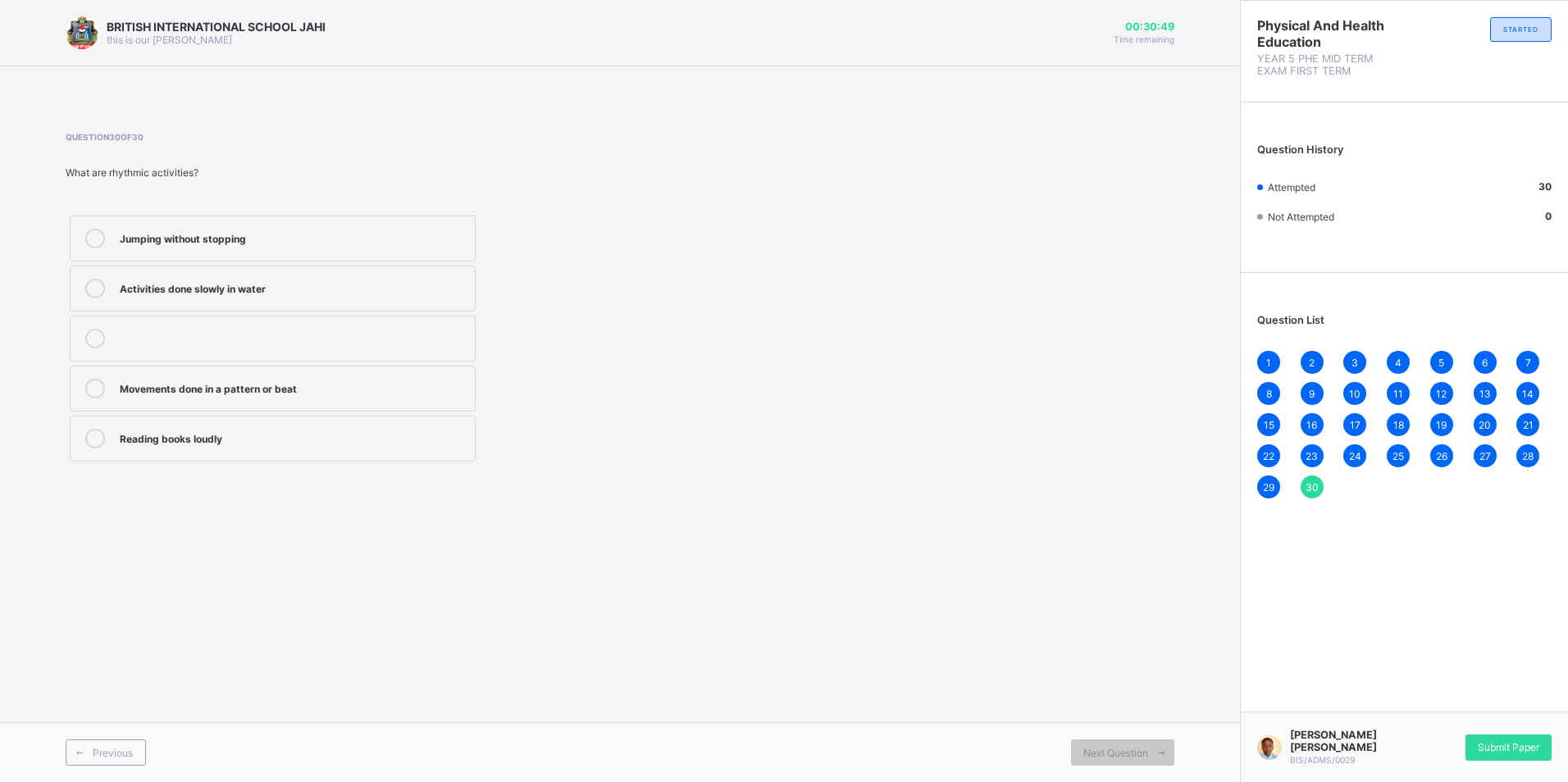
click at [1309, 444] on div "23" at bounding box center [1312, 456] width 23 height 23
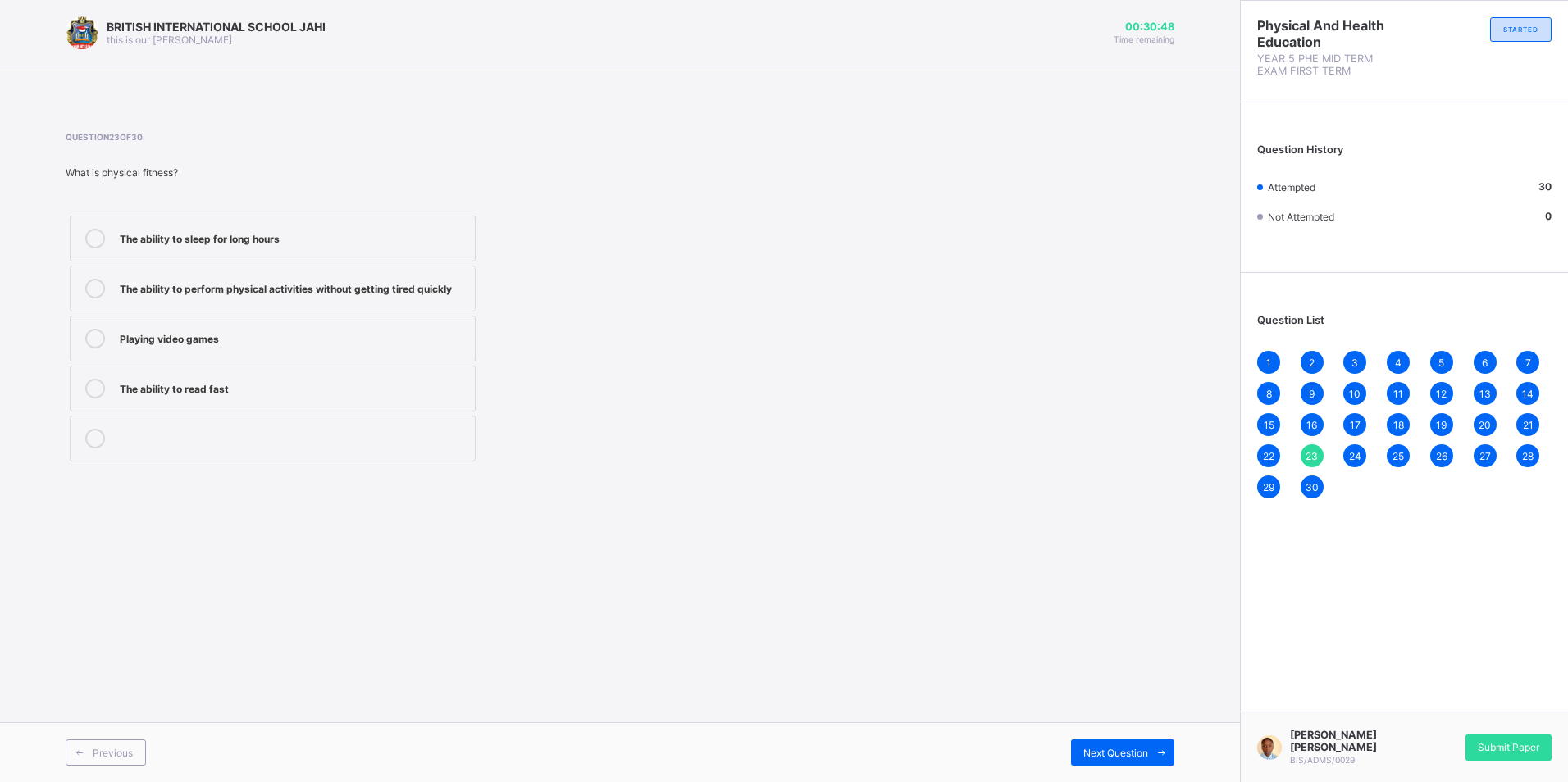
click at [1309, 420] on span "16" at bounding box center [1312, 424] width 11 height 12
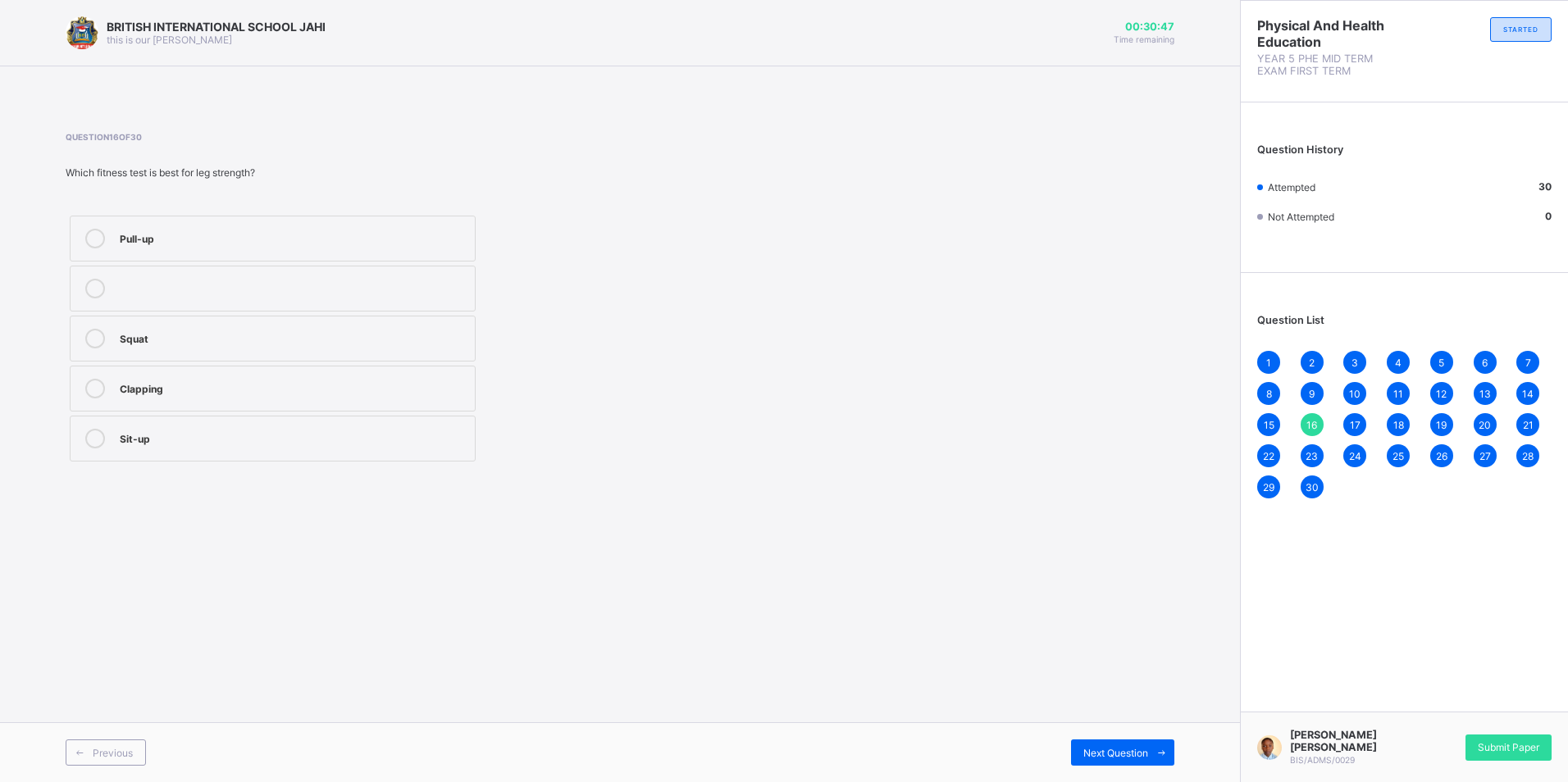
click at [1311, 388] on span "9" at bounding box center [1312, 394] width 6 height 12
click at [1310, 359] on span "2" at bounding box center [1312, 362] width 6 height 12
click at [1270, 477] on div "29" at bounding box center [1268, 487] width 23 height 23
click at [1274, 455] on span "22" at bounding box center [1268, 456] width 11 height 12
click at [1265, 421] on span "15" at bounding box center [1269, 424] width 11 height 12
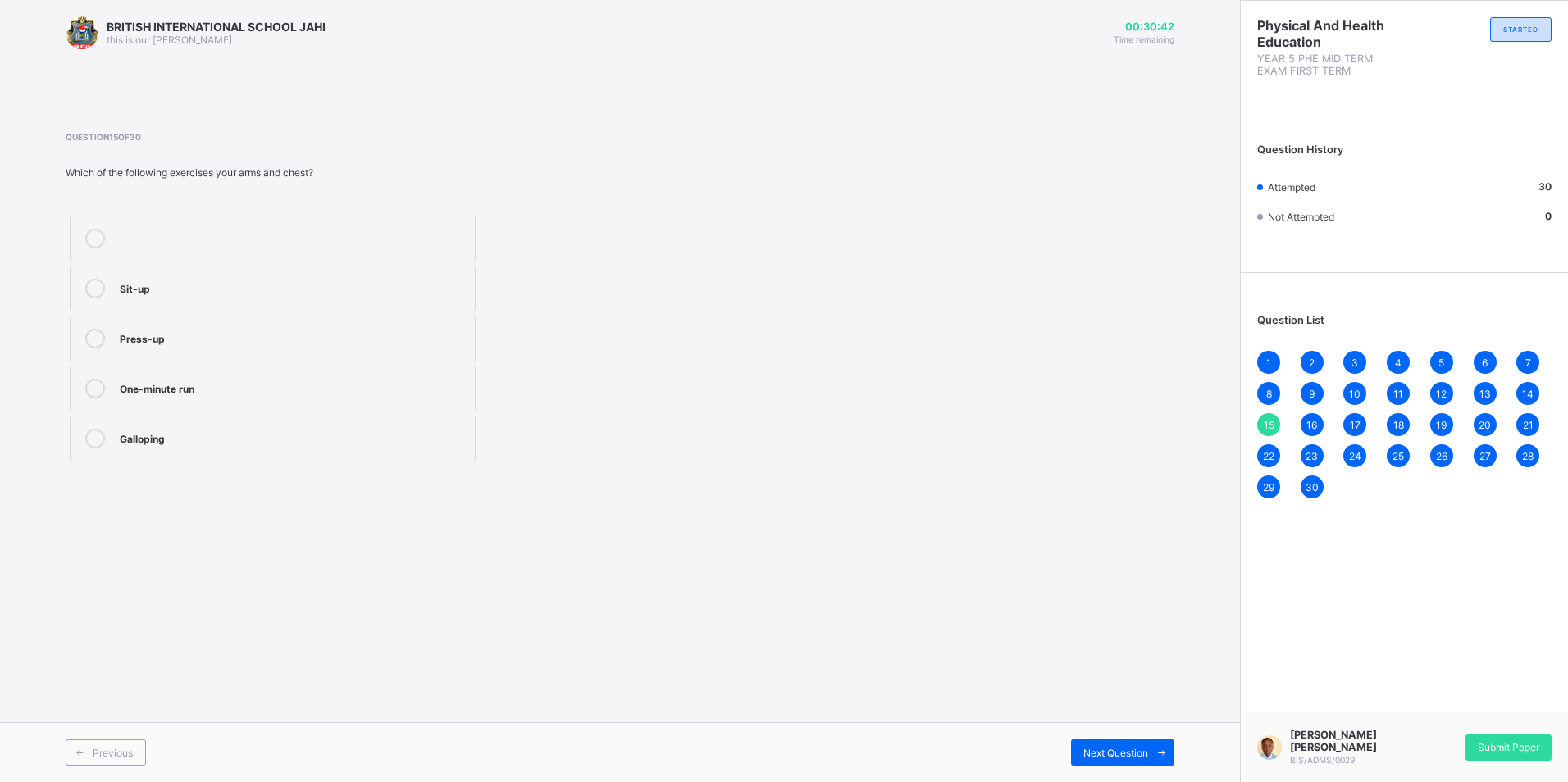
click at [1260, 381] on div "1 2 3 4 5 6 7 8 9 10 11 12 13 14 15 16 17 18 19 20 21 22 23 24 25 26 27 28 29 30" at bounding box center [1404, 425] width 294 height 148
click at [1273, 395] on div "8" at bounding box center [1268, 393] width 23 height 23
click at [1265, 359] on div "1" at bounding box center [1268, 362] width 23 height 23
click at [1500, 743] on span "Submit Paper" at bounding box center [1508, 747] width 62 height 12
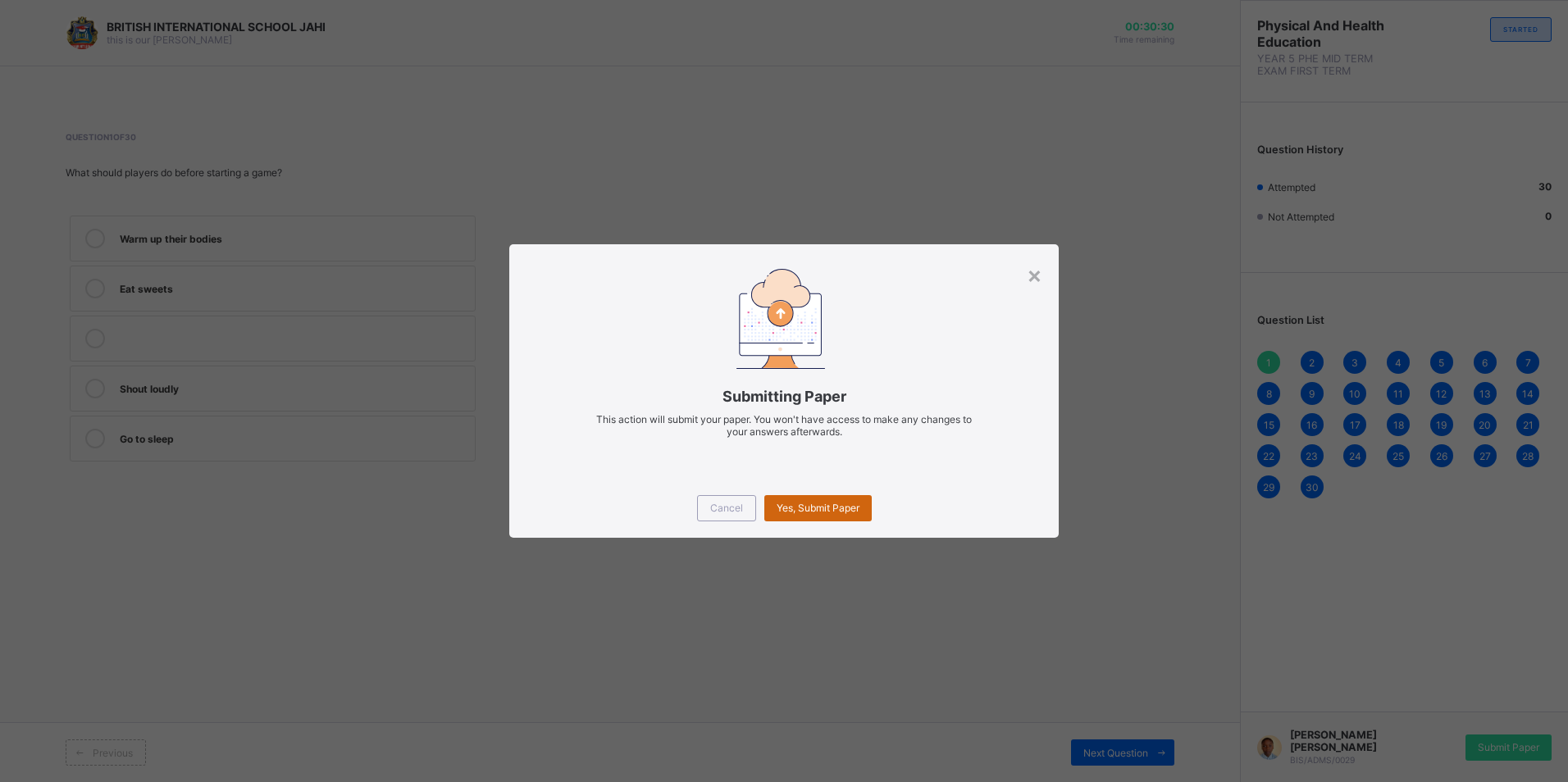
click at [849, 504] on span "Yes, Submit Paper" at bounding box center [818, 507] width 83 height 12
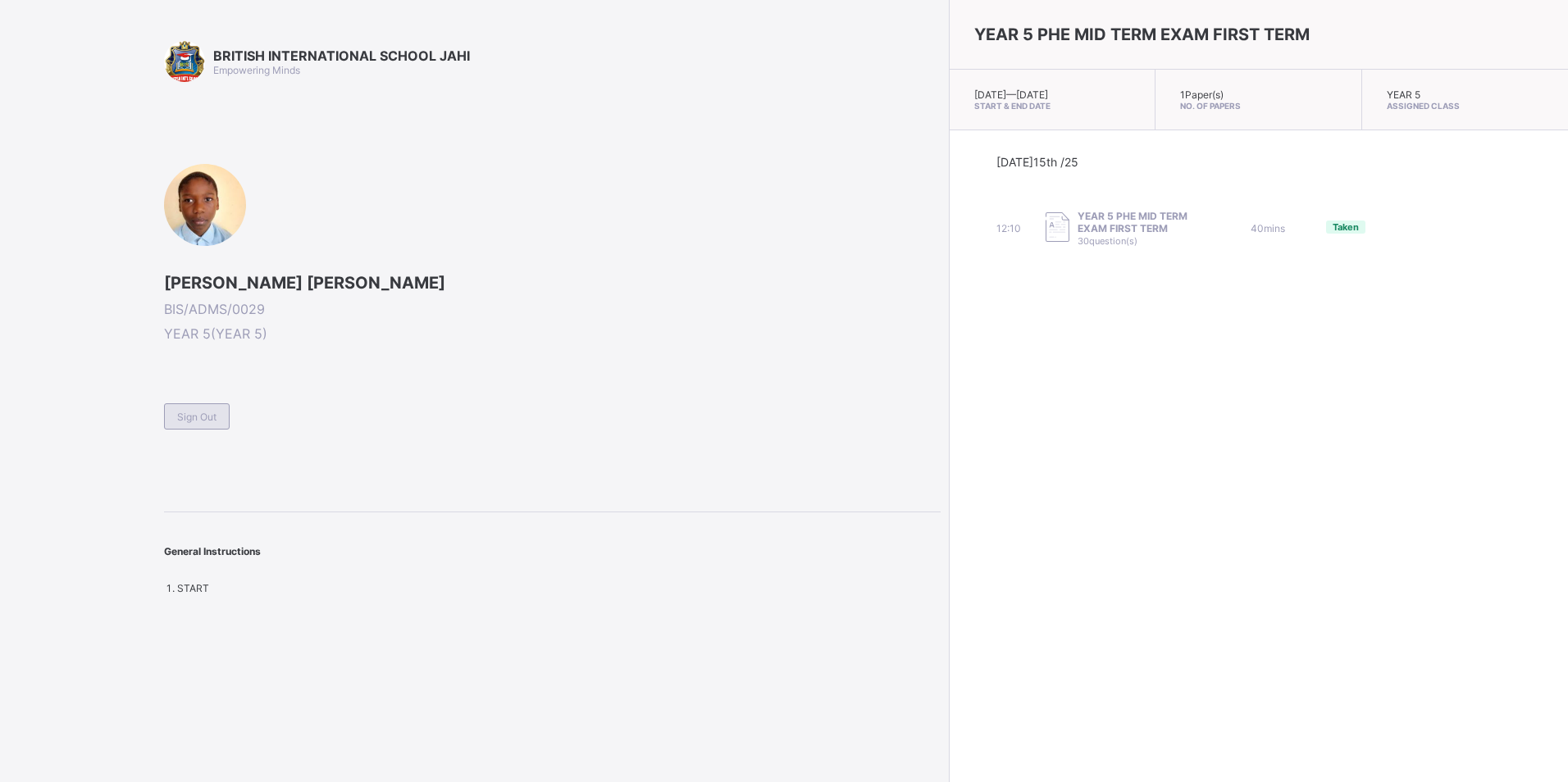
click at [195, 424] on div "Sign Out" at bounding box center [196, 416] width 65 height 26
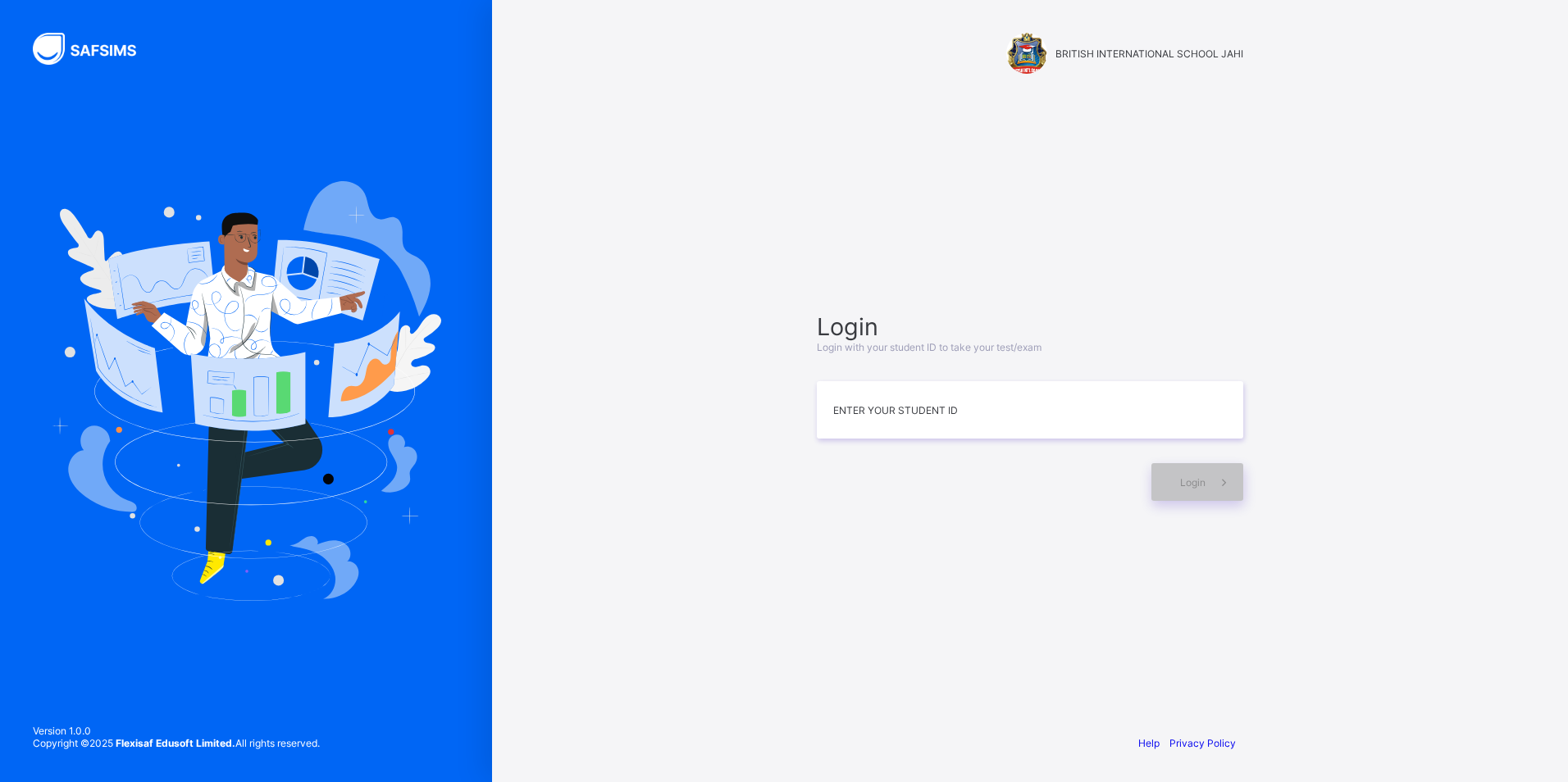
click at [1152, 692] on div "BRITISH INTERNATIONAL SCHOOL JAHI Login Login with your student ID to take your…" at bounding box center [1029, 391] width 492 height 782
click at [850, 401] on input at bounding box center [1030, 409] width 426 height 57
type input "*"
click at [1025, 362] on div at bounding box center [1030, 362] width 426 height 19
click at [826, 412] on input "*" at bounding box center [1030, 409] width 426 height 57
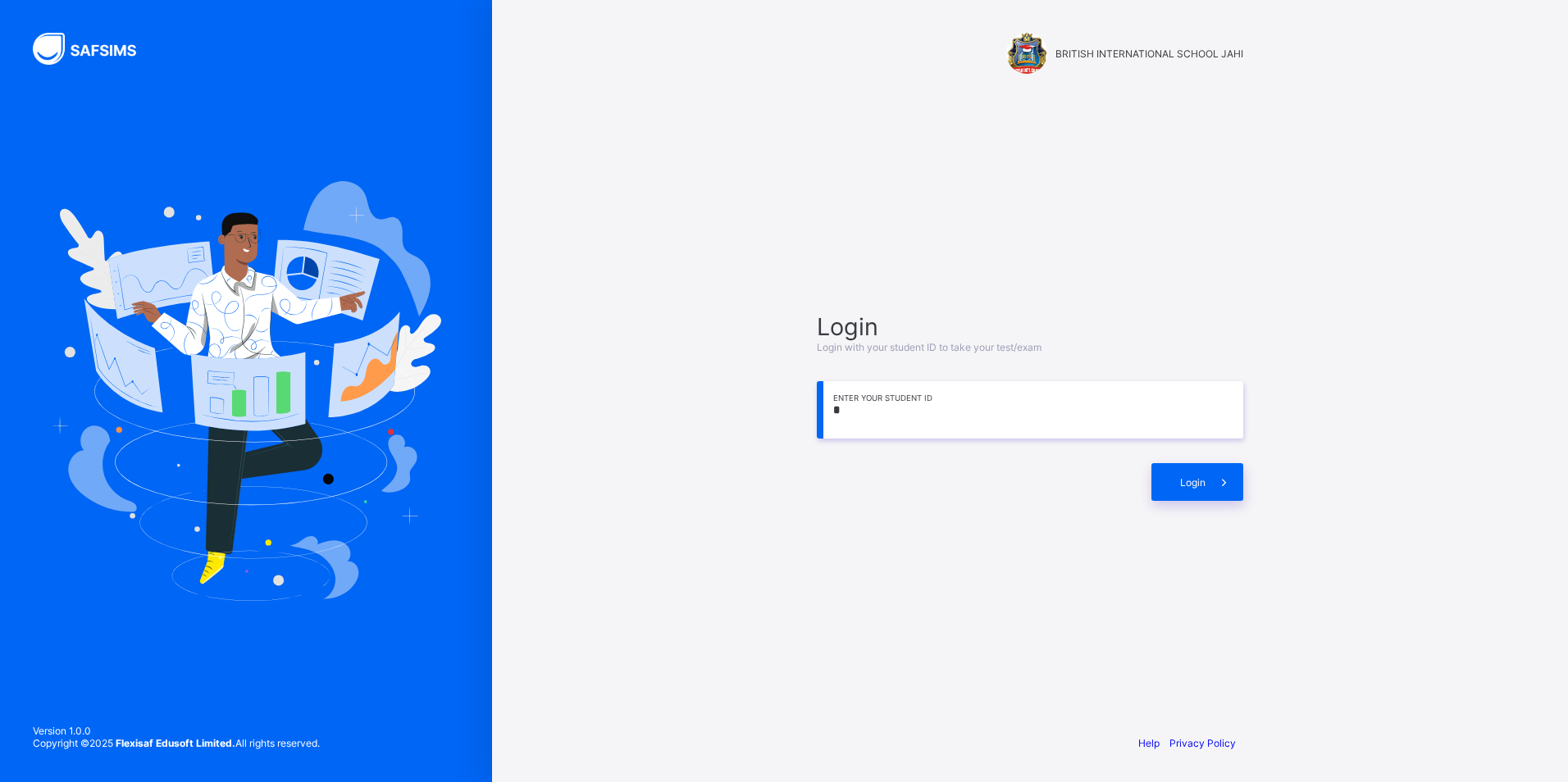
click at [854, 412] on input "*" at bounding box center [1030, 409] width 426 height 57
type input "**********"
click at [1200, 459] on div "Login" at bounding box center [1030, 474] width 426 height 54
click at [1206, 484] on span at bounding box center [1224, 481] width 38 height 38
click at [1218, 472] on span at bounding box center [1224, 481] width 38 height 38
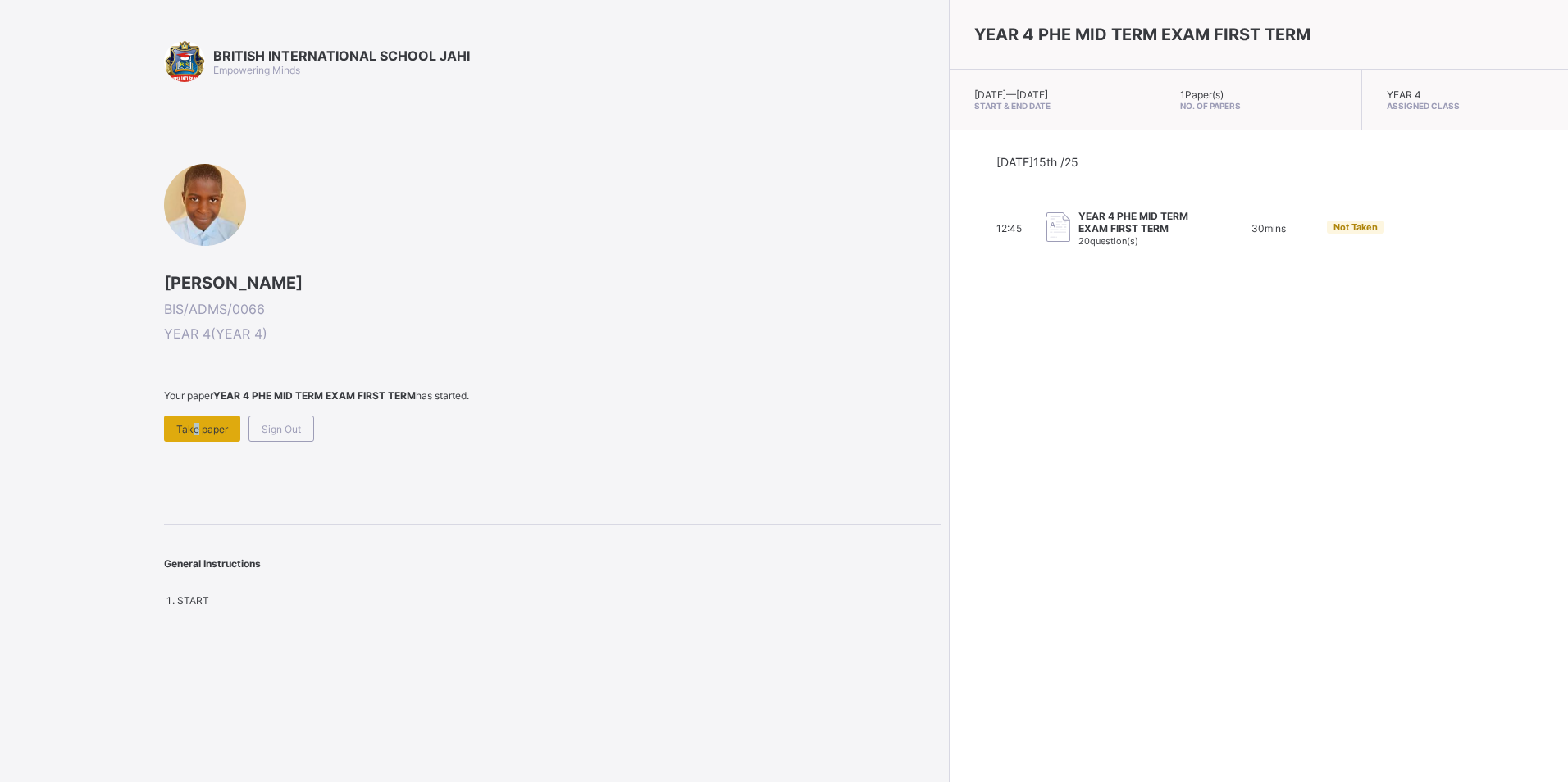
click at [190, 425] on span "Take paper" at bounding box center [202, 429] width 52 height 12
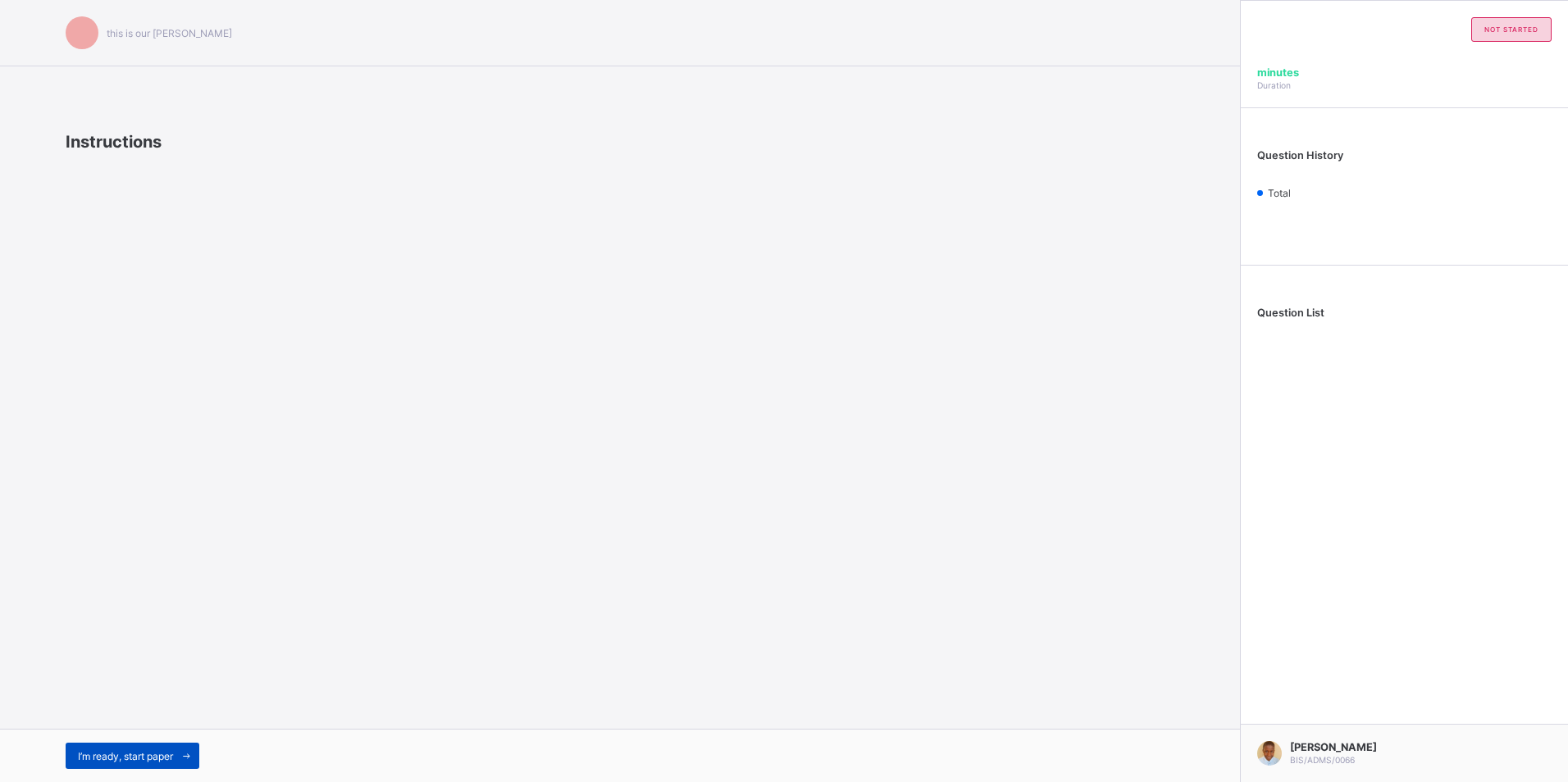
drag, startPoint x: 146, startPoint y: 738, endPoint x: 147, endPoint y: 749, distance: 11.0
click at [147, 749] on div "I’m ready, start paper" at bounding box center [620, 755] width 1240 height 53
click at [144, 750] on div "I’m ready, start paper" at bounding box center [132, 756] width 134 height 26
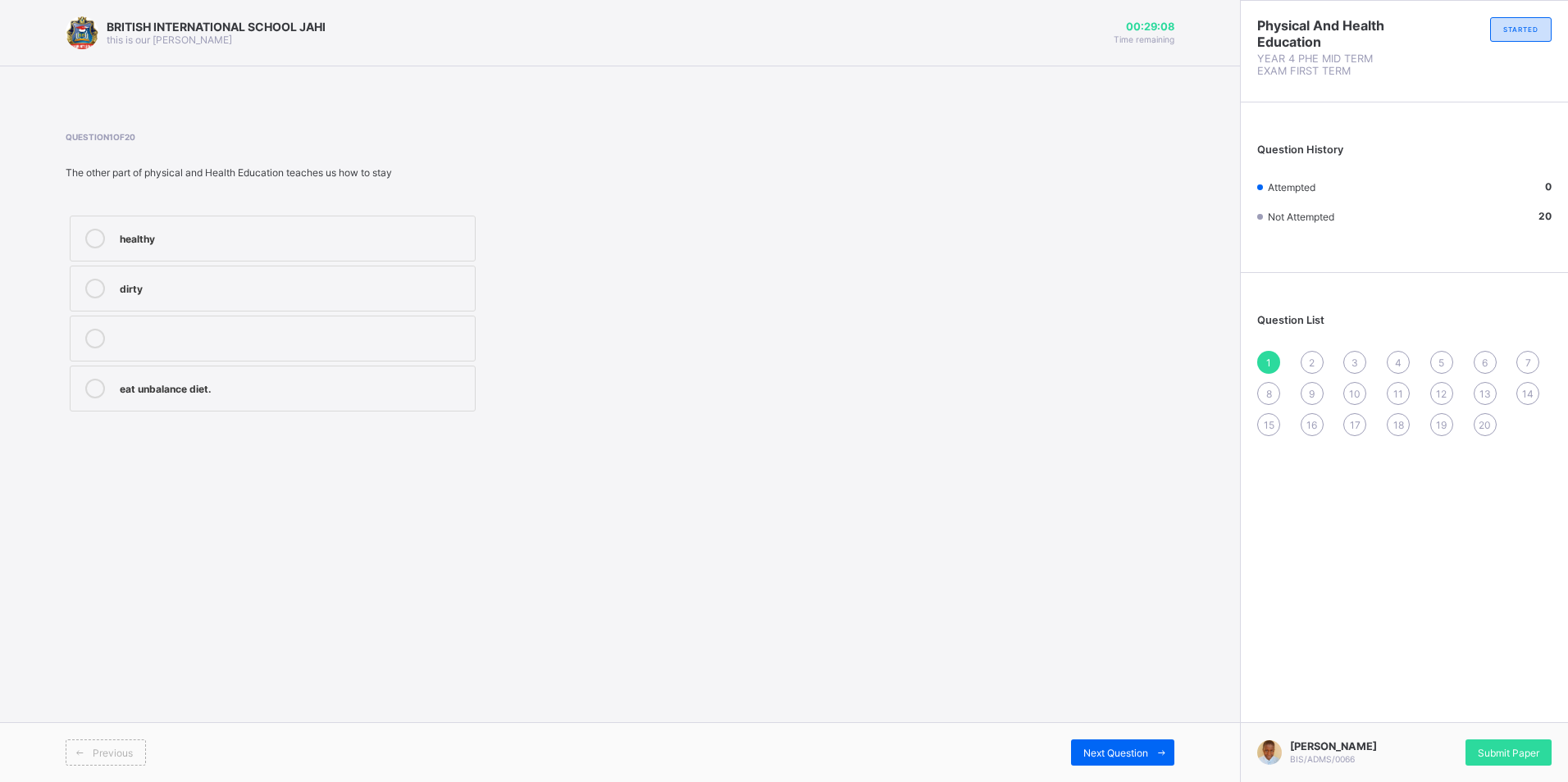
drag, startPoint x: 112, startPoint y: 384, endPoint x: 172, endPoint y: 355, distance: 66.6
click at [172, 355] on div "healthy dirty eat unbalance diet." at bounding box center [272, 313] width 414 height 204
click at [184, 349] on label at bounding box center [273, 338] width 406 height 46
drag, startPoint x: 291, startPoint y: 544, endPoint x: 293, endPoint y: 558, distance: 14.1
click at [293, 558] on div "BRITISH INTERNATIONAL SCHOOL JAHI this is our motton 00:29:05 Time remaining Qu…" at bounding box center [620, 391] width 1240 height 782
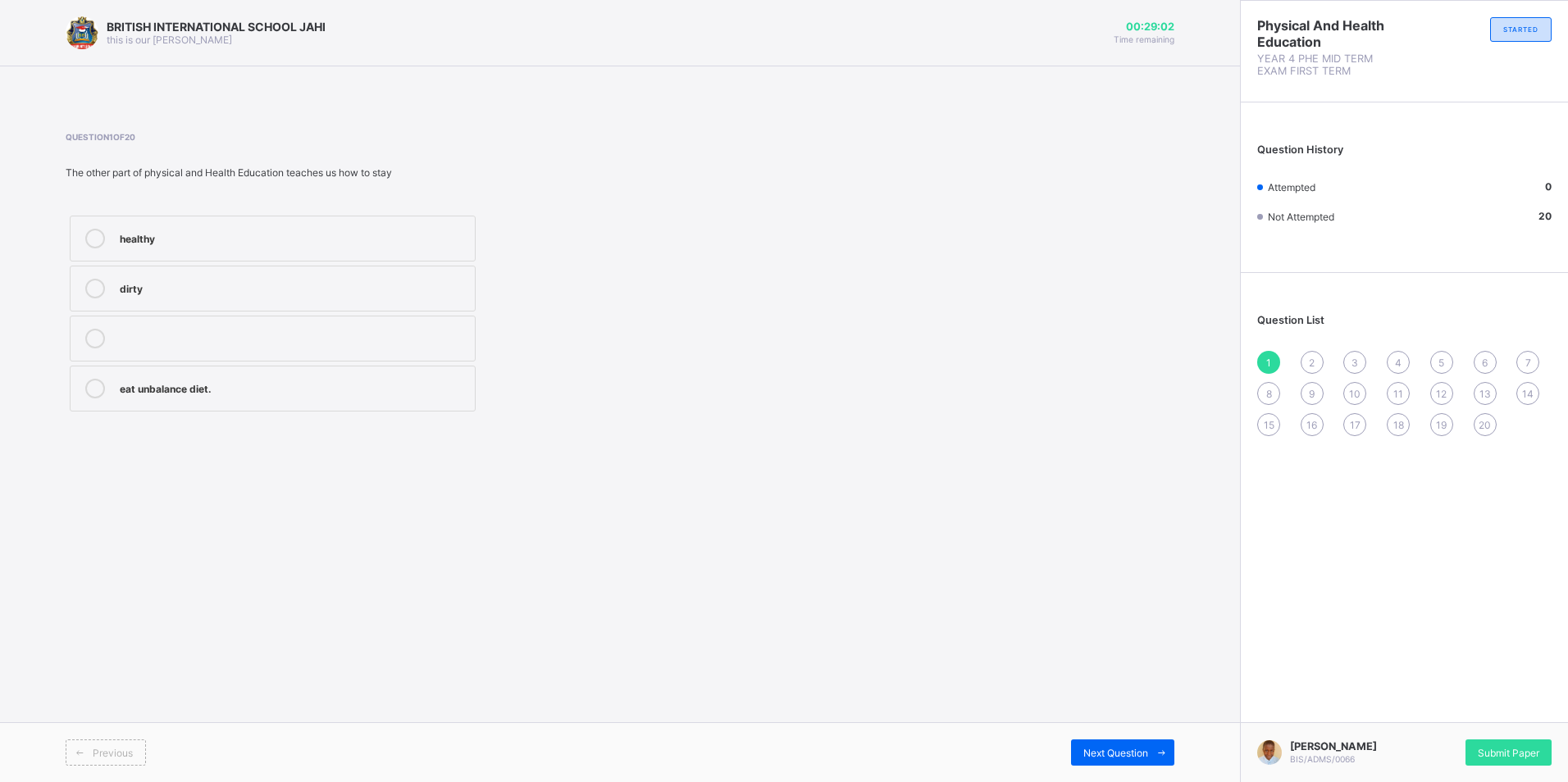
drag, startPoint x: 610, startPoint y: 455, endPoint x: 586, endPoint y: 446, distance: 25.6
click at [586, 446] on div "BRITISH INTERNATIONAL SCHOOL JAHI this is our motton 00:29:02 Time remaining Qu…" at bounding box center [784, 391] width 1568 height 782
click at [90, 750] on span at bounding box center [79, 752] width 26 height 26
click at [81, 748] on icon at bounding box center [79, 753] width 12 height 11
click at [368, 227] on label "healthy" at bounding box center [273, 239] width 406 height 46
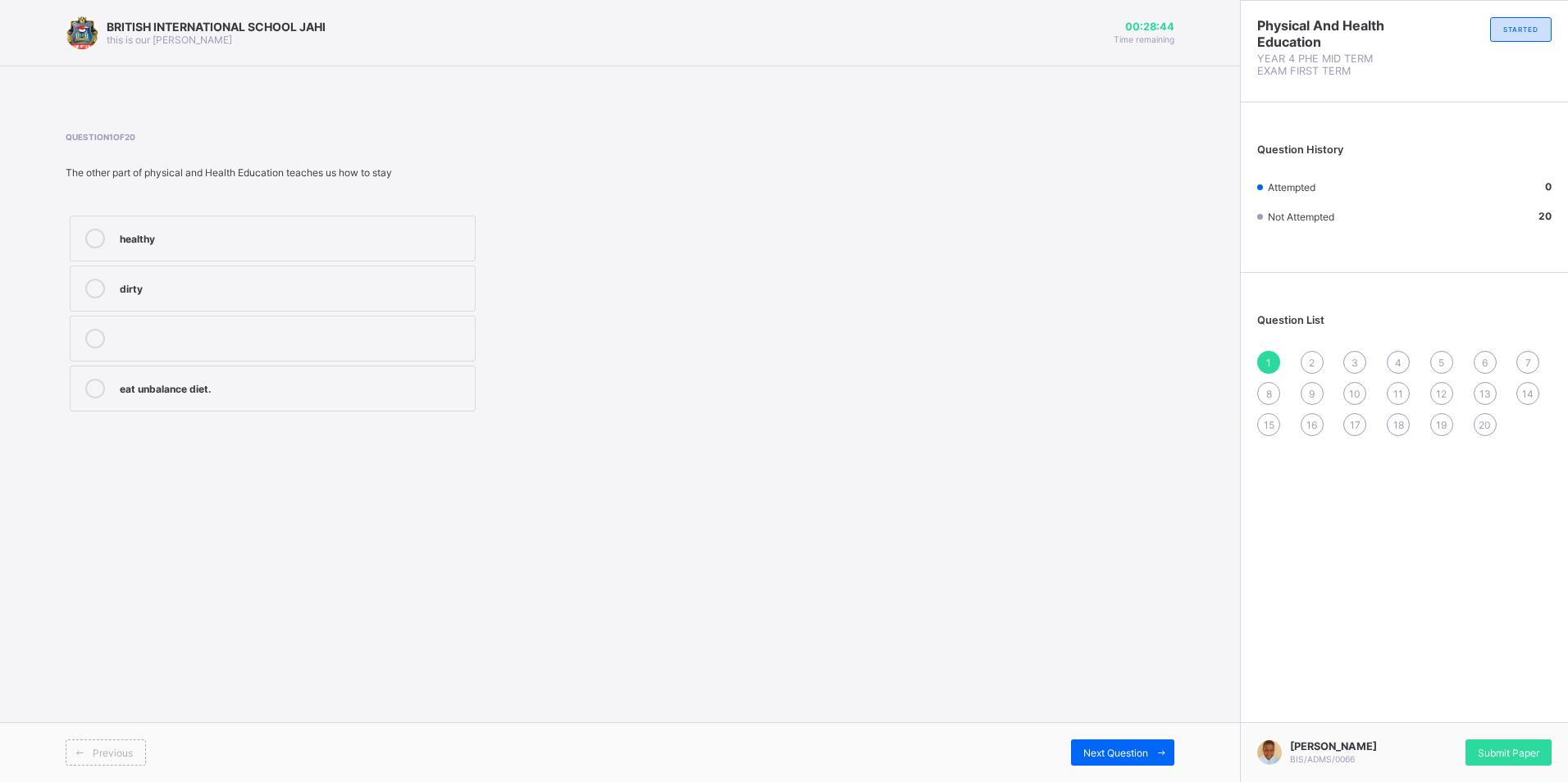
click at [1307, 376] on div "1 2 3 4 5 6 7 8 9 10 11 12 13 14 15 16 17 18 19 20" at bounding box center [1404, 394] width 294 height 85
click at [1309, 364] on span "2" at bounding box center [1312, 362] width 6 height 12
click at [1277, 364] on div "1" at bounding box center [1268, 362] width 23 height 23
click at [159, 237] on div "healthy" at bounding box center [293, 237] width 347 height 17
click at [1302, 356] on div "2" at bounding box center [1312, 362] width 23 height 23
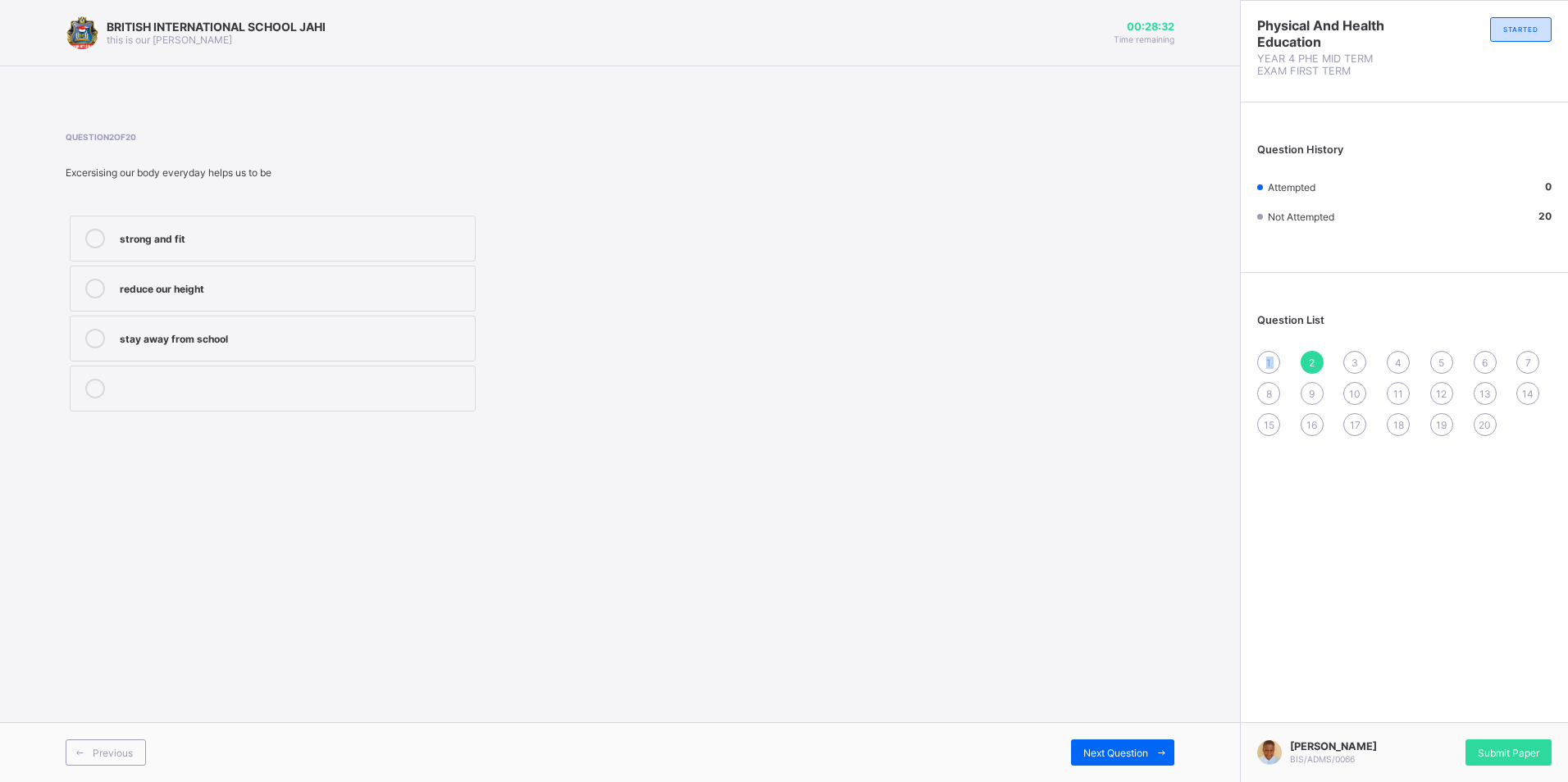
drag, startPoint x: 1252, startPoint y: 361, endPoint x: 1292, endPoint y: 356, distance: 40.3
click at [1292, 356] on div "Question List 1 2 3 4 5 6 7 8 9 10 11 12 13 14 15 16 17 18 19 20" at bounding box center [1404, 367] width 327 height 172
drag, startPoint x: 1292, startPoint y: 356, endPoint x: 1276, endPoint y: 362, distance: 17.1
click at [1276, 362] on div "1" at bounding box center [1268, 362] width 23 height 23
click at [1313, 363] on span "2" at bounding box center [1312, 362] width 6 height 12
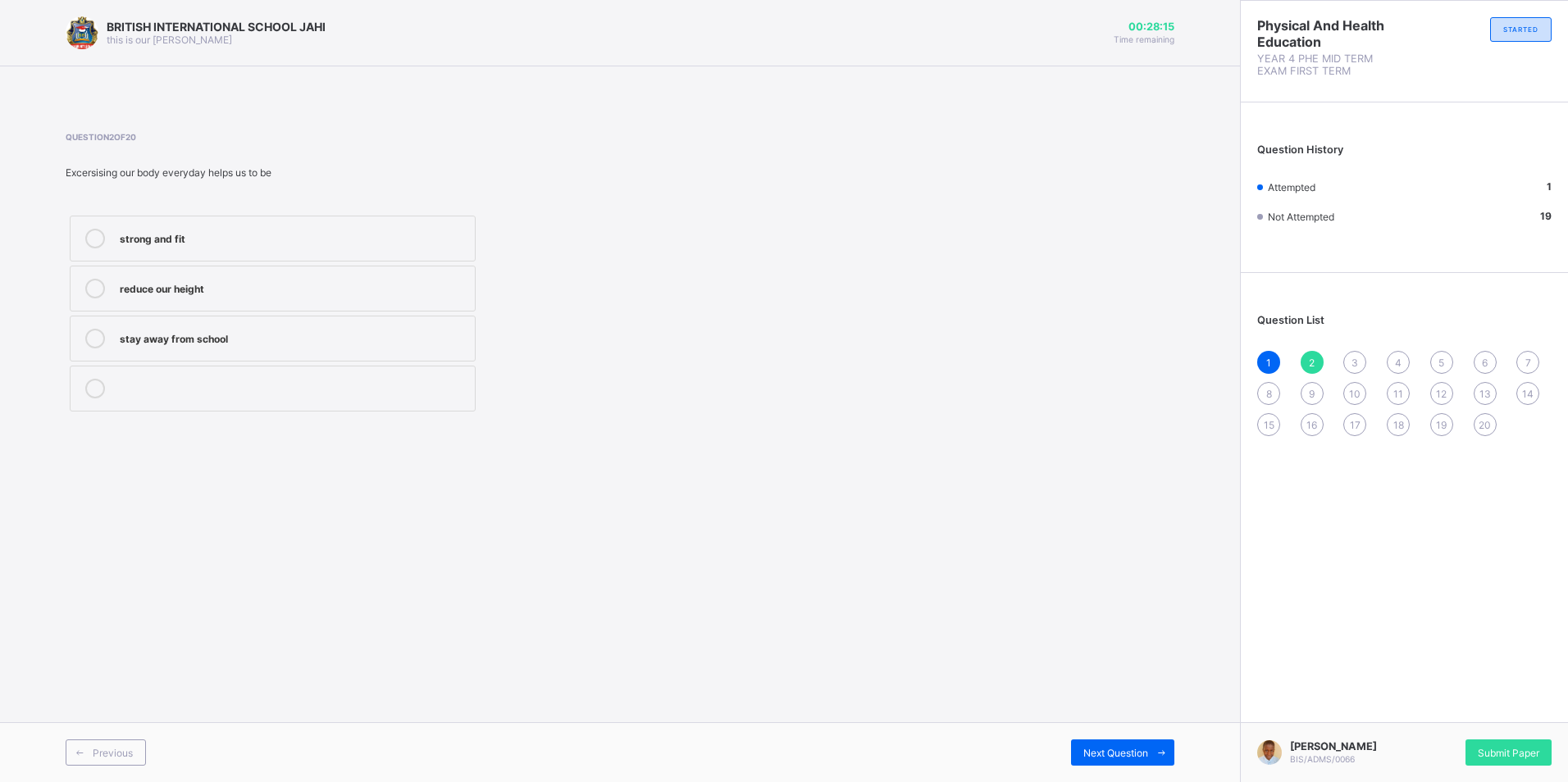
click at [177, 240] on div "strong and fit" at bounding box center [293, 237] width 347 height 17
click at [414, 255] on label "strong and fit" at bounding box center [273, 239] width 406 height 46
drag, startPoint x: 1356, startPoint y: 355, endPoint x: 1358, endPoint y: 371, distance: 16.1
click at [1357, 364] on div "3" at bounding box center [1354, 362] width 23 height 23
click at [1312, 364] on span "2" at bounding box center [1312, 362] width 6 height 12
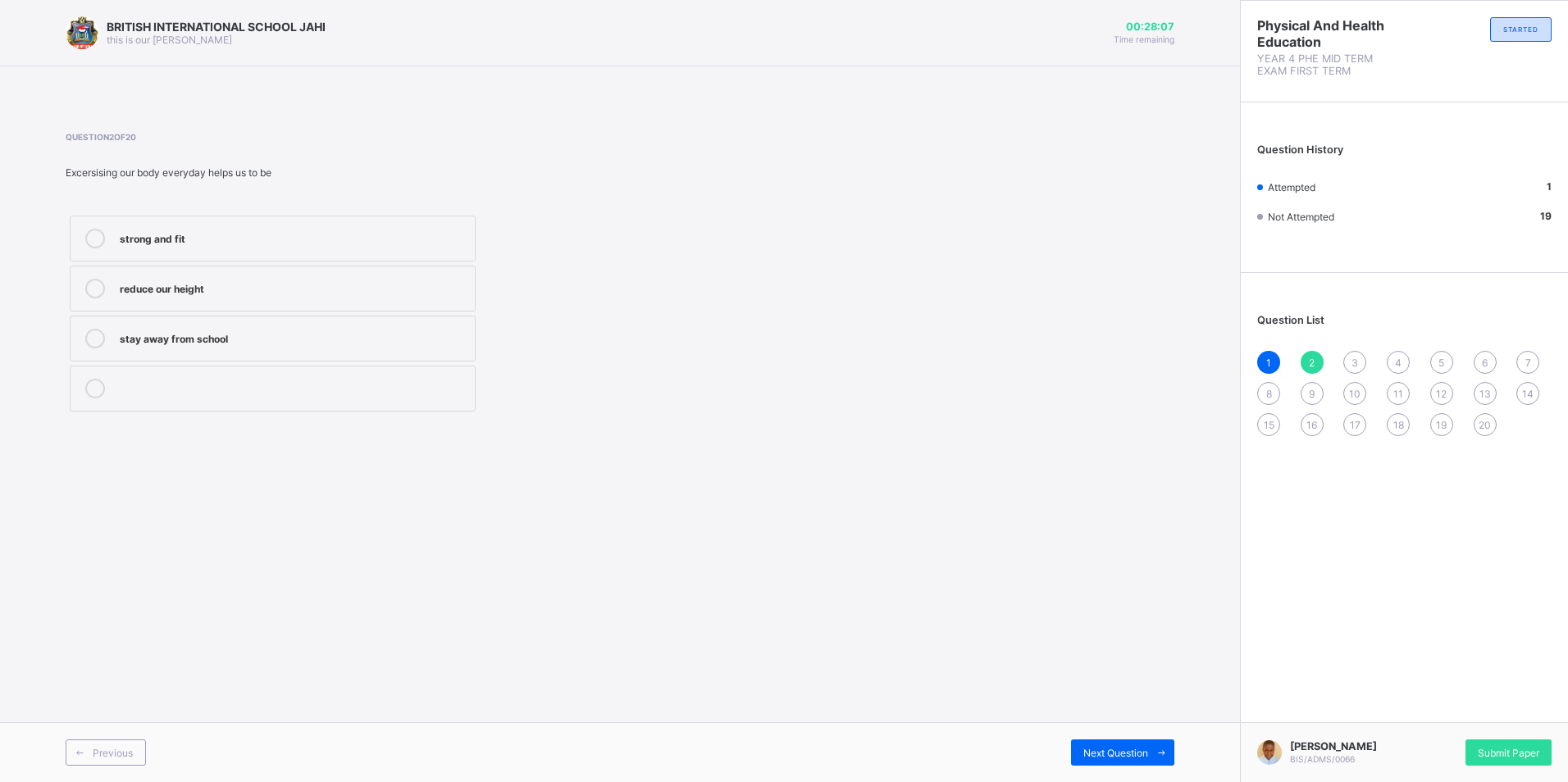
click at [181, 241] on div "strong and fit" at bounding box center [293, 237] width 347 height 17
click at [1373, 366] on div "1 2 3 4 5 6 7 8 9 10 11 12 13 14 15 16 17 18 19 20" at bounding box center [1404, 394] width 294 height 85
drag, startPoint x: 1357, startPoint y: 378, endPoint x: 1363, endPoint y: 385, distance: 9.2
click at [1363, 385] on div "1 2 3 4 5 6 7 8 9 10 11 12 13 14 15 16 17 18 19 20" at bounding box center [1404, 394] width 294 height 85
drag, startPoint x: 1363, startPoint y: 385, endPoint x: 1283, endPoint y: 295, distance: 120.4
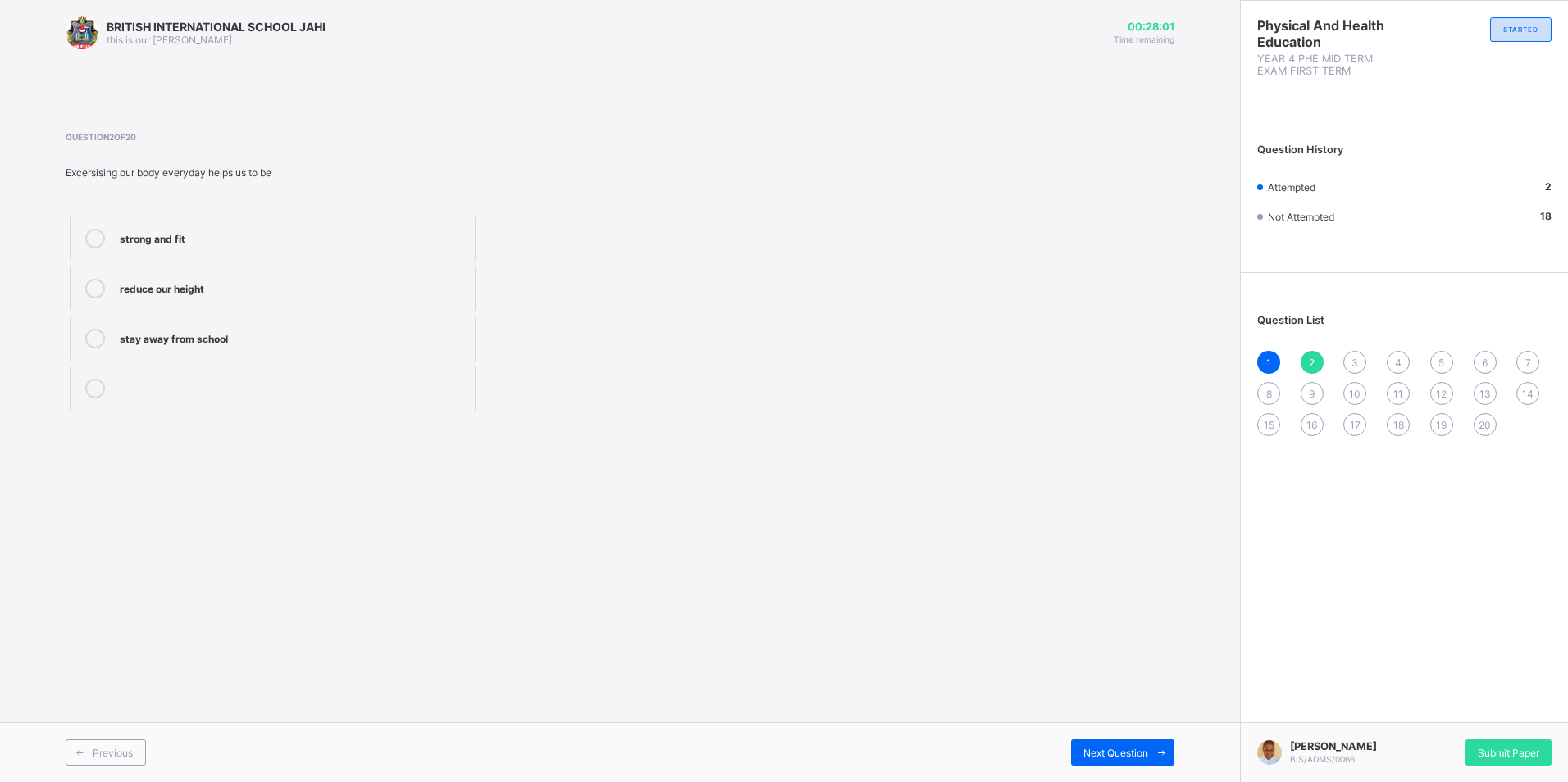
click at [1282, 295] on div "Question List 1 2 3 4 5 6 7 8 9 10 11 12 13 14 15 16 17 18 19 20" at bounding box center [1404, 367] width 327 height 172
drag, startPoint x: 1283, startPoint y: 295, endPoint x: 1357, endPoint y: 363, distance: 100.5
click at [1357, 363] on span "3" at bounding box center [1354, 362] width 6 height 12
click at [282, 302] on label "fit and healthy" at bounding box center [273, 289] width 406 height 46
click at [1400, 364] on span "4" at bounding box center [1397, 362] width 6 height 12
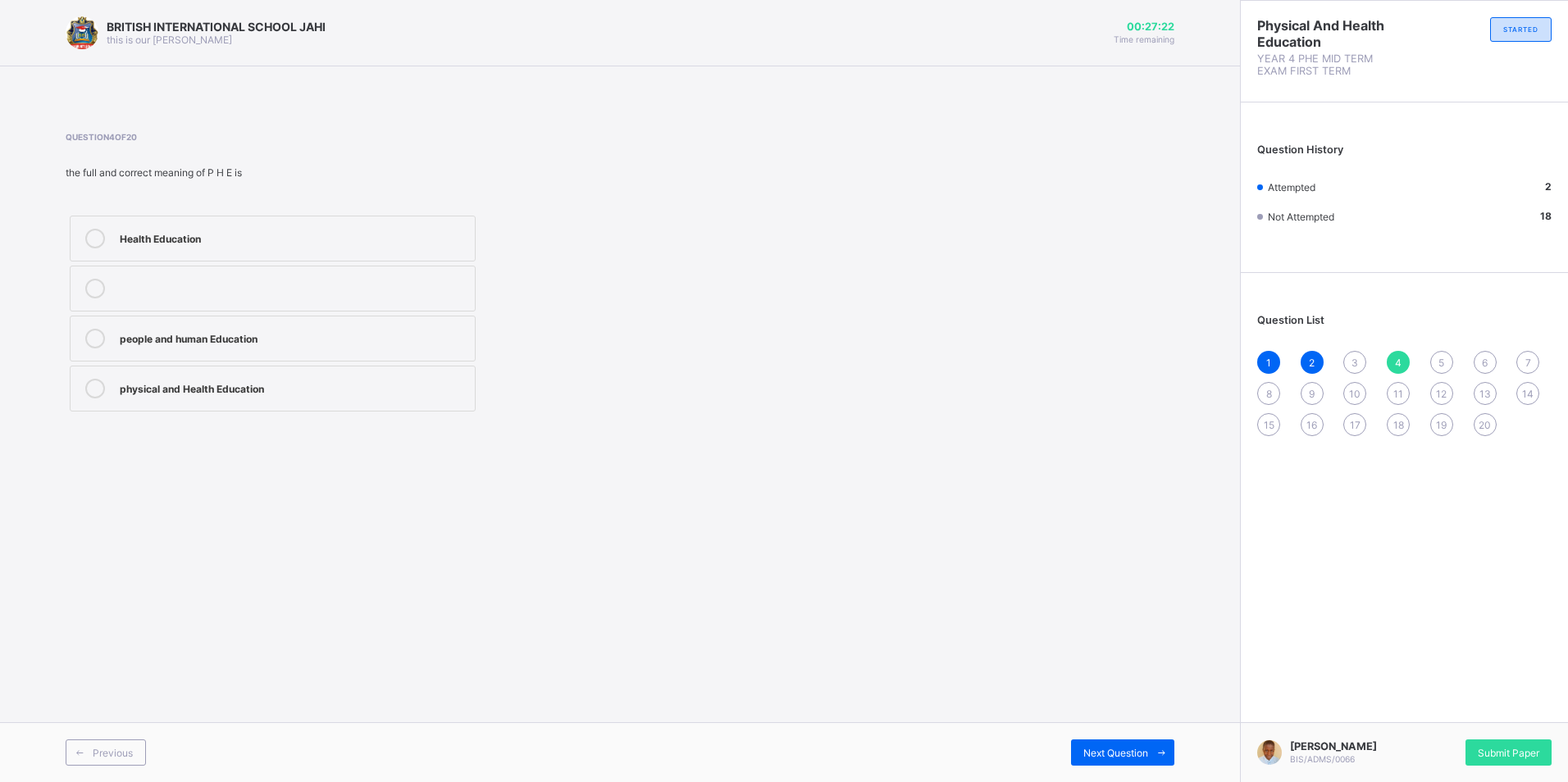
click at [1357, 366] on span "3" at bounding box center [1354, 362] width 6 height 12
click at [239, 291] on div "fit and healthy" at bounding box center [293, 287] width 347 height 17
click at [1397, 361] on span "4" at bounding box center [1397, 362] width 6 height 12
click at [1365, 361] on div "3" at bounding box center [1354, 362] width 23 height 23
click at [392, 285] on div "fit and healthy" at bounding box center [293, 287] width 347 height 17
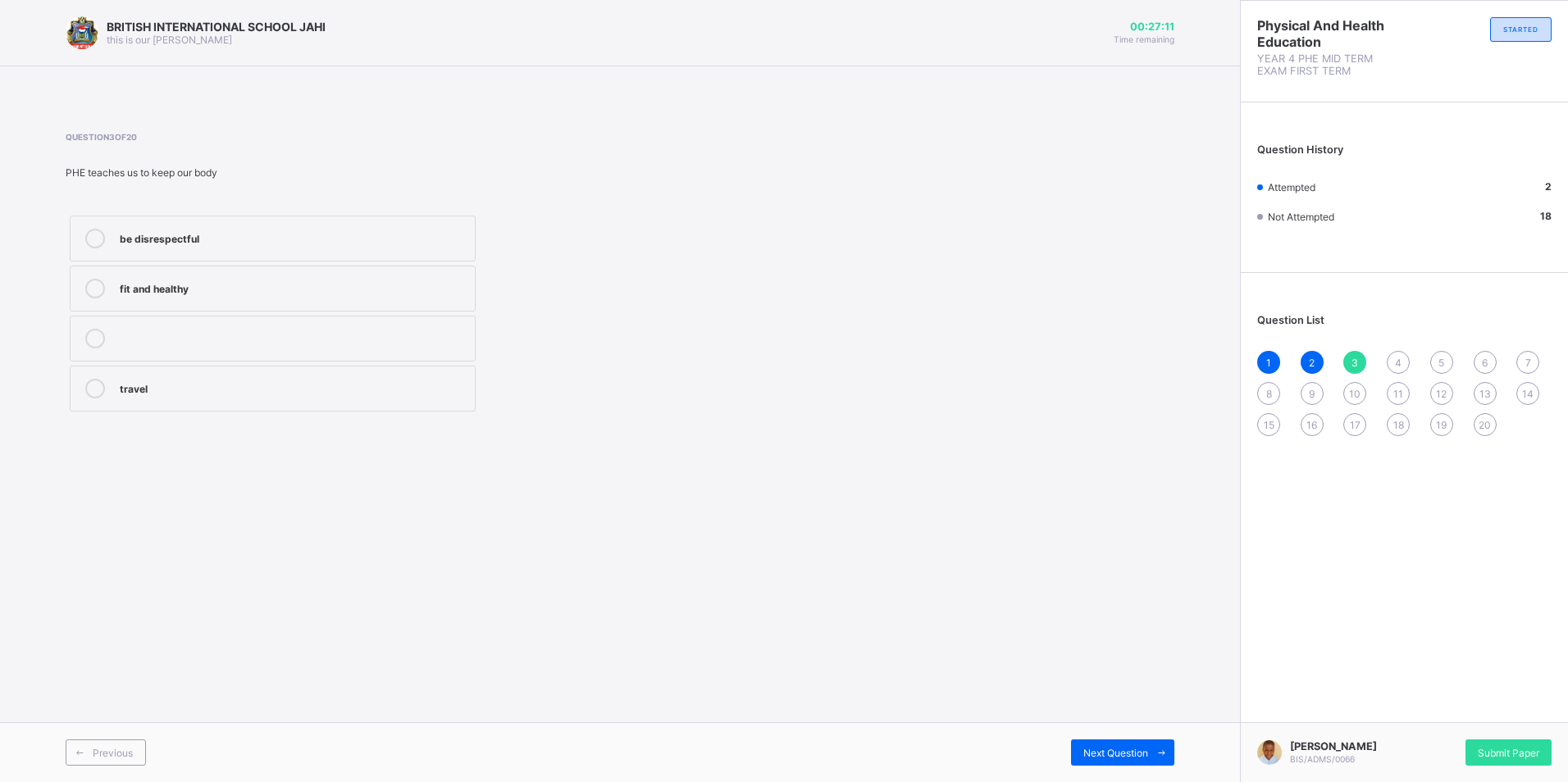
drag, startPoint x: 1383, startPoint y: 351, endPoint x: 1394, endPoint y: 355, distance: 11.7
click at [1392, 355] on div "1 2 3 4 5 6 7 8 9 10 11 12 13 14 15 16 17 18 19 20" at bounding box center [1404, 394] width 294 height 85
click at [1394, 355] on div "4" at bounding box center [1397, 362] width 23 height 23
drag, startPoint x: 1348, startPoint y: 359, endPoint x: 1337, endPoint y: 360, distance: 11.0
click at [1353, 360] on div "3" at bounding box center [1354, 362] width 23 height 23
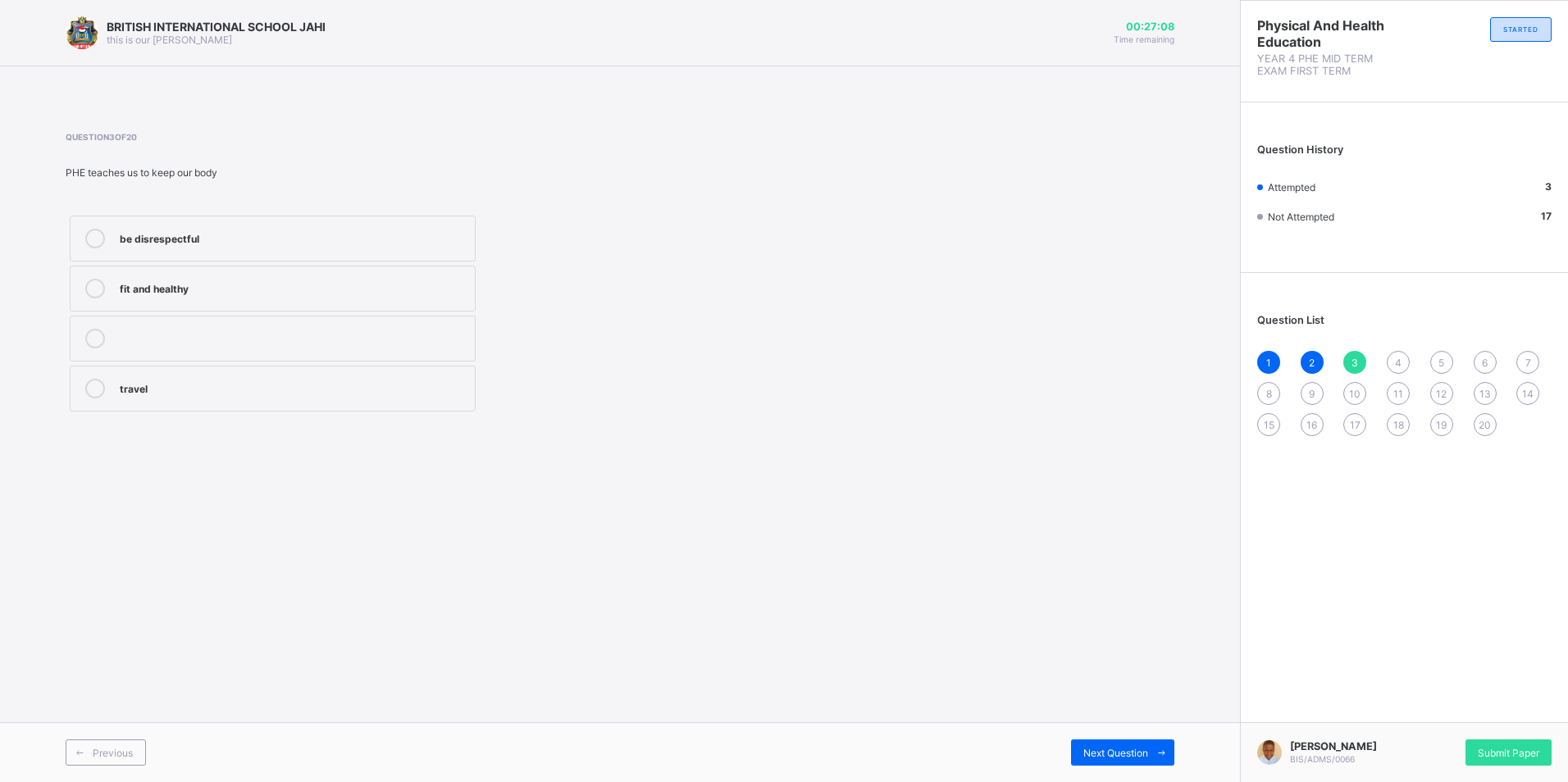
click at [385, 296] on div "fit and healthy" at bounding box center [293, 288] width 347 height 19
click at [1394, 364] on div "4" at bounding box center [1397, 362] width 23 height 23
click at [232, 389] on div "physical and Health Education" at bounding box center [293, 387] width 347 height 17
click at [420, 399] on label "physical and Health Education" at bounding box center [273, 389] width 406 height 46
click at [1444, 360] on span "5" at bounding box center [1442, 362] width 6 height 12
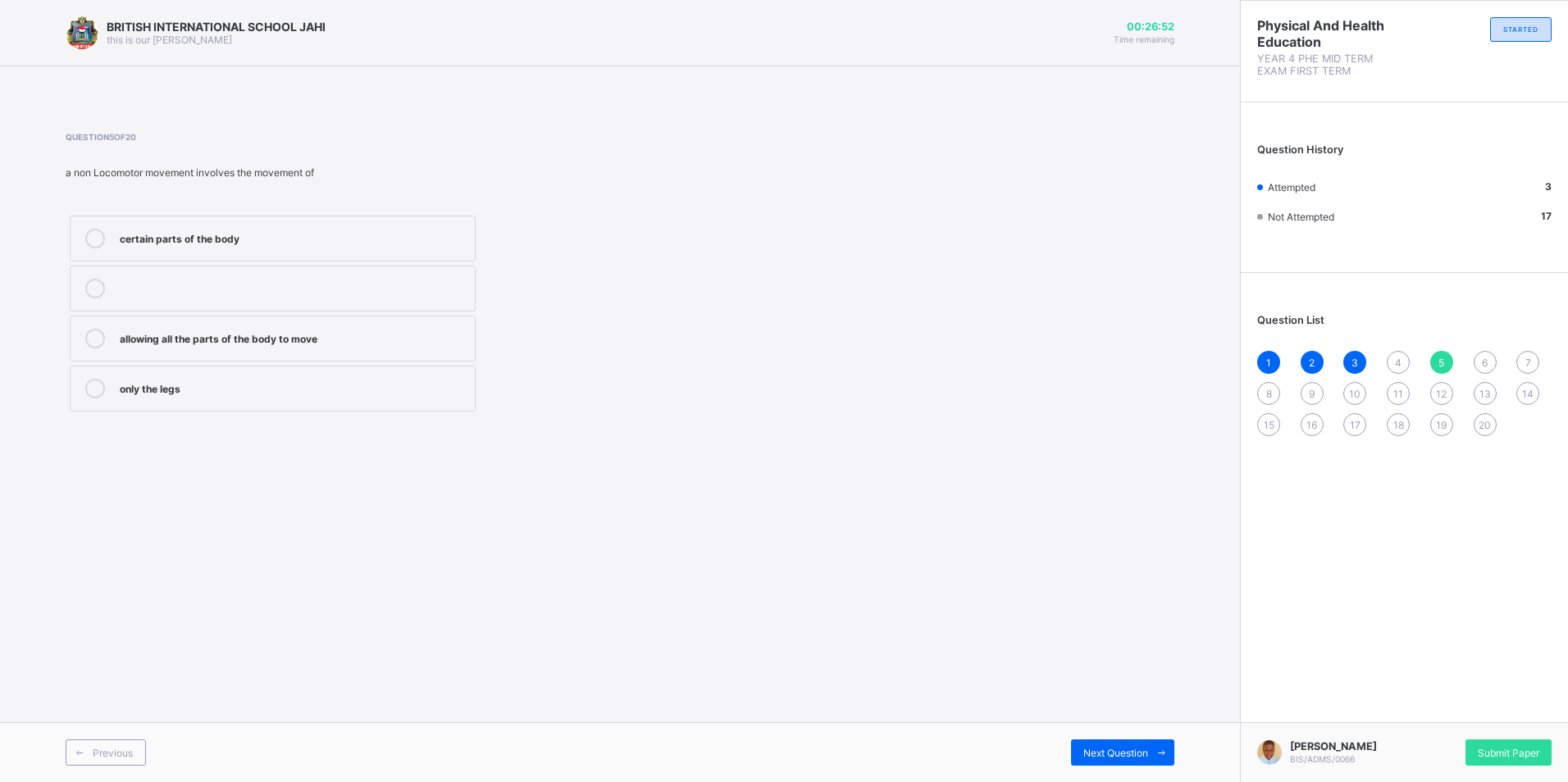
drag, startPoint x: 1398, startPoint y: 366, endPoint x: 1364, endPoint y: 374, distance: 34.9
click at [1396, 366] on span "4" at bounding box center [1397, 362] width 6 height 12
click at [425, 374] on label "physical and Health Education" at bounding box center [273, 389] width 406 height 46
click at [1436, 357] on div "5" at bounding box center [1442, 362] width 23 height 23
click at [1400, 357] on span "4" at bounding box center [1397, 362] width 6 height 12
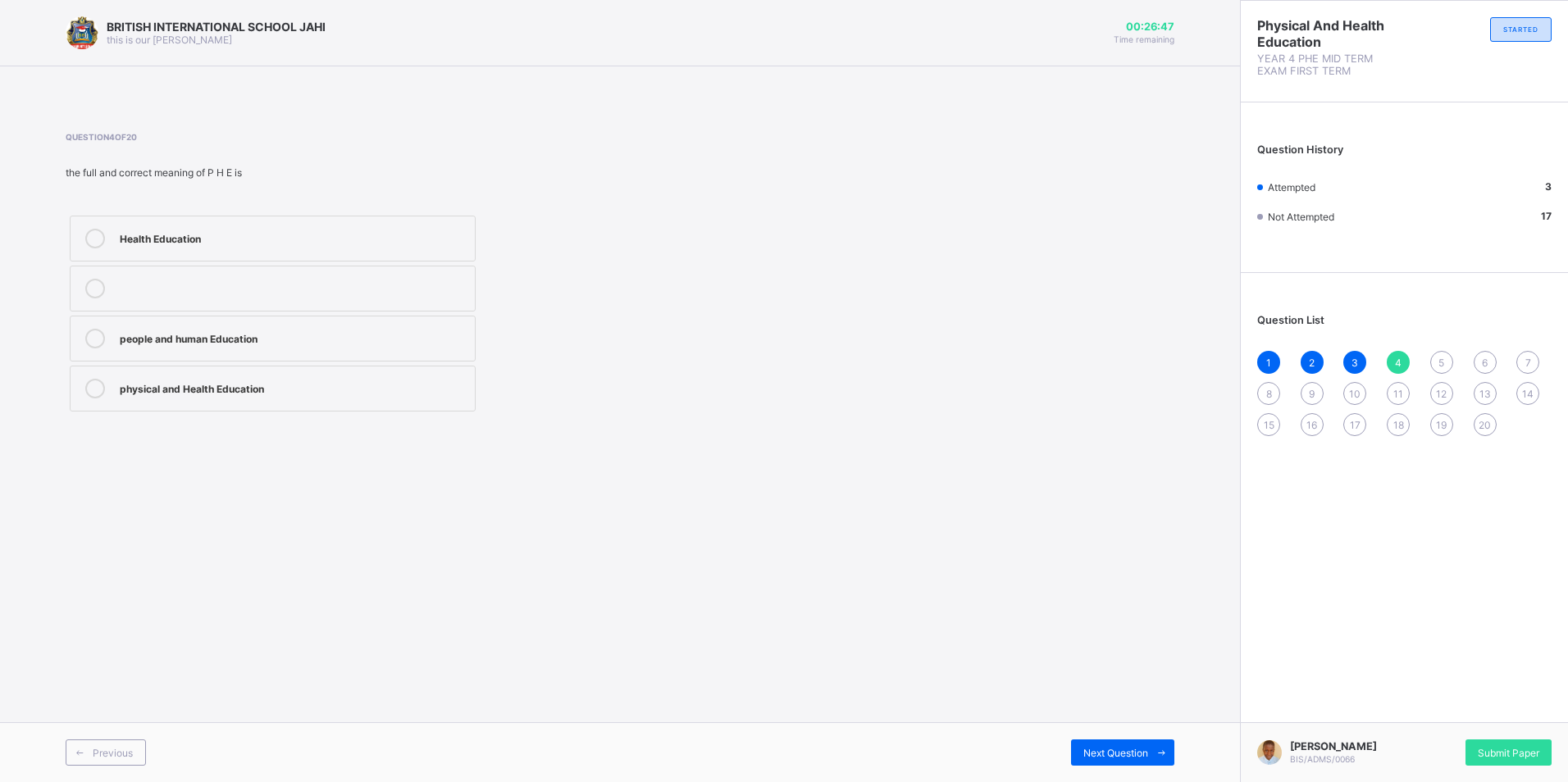
drag, startPoint x: 565, startPoint y: 372, endPoint x: 425, endPoint y: 385, distance: 140.6
click at [425, 385] on div "Health Education people and human Education physical and Health Education" at bounding box center [410, 313] width 691 height 204
click at [82, 385] on div at bounding box center [95, 388] width 33 height 19
click at [1436, 370] on div "5" at bounding box center [1442, 362] width 23 height 23
drag, startPoint x: 208, startPoint y: 228, endPoint x: 220, endPoint y: 232, distance: 12.6
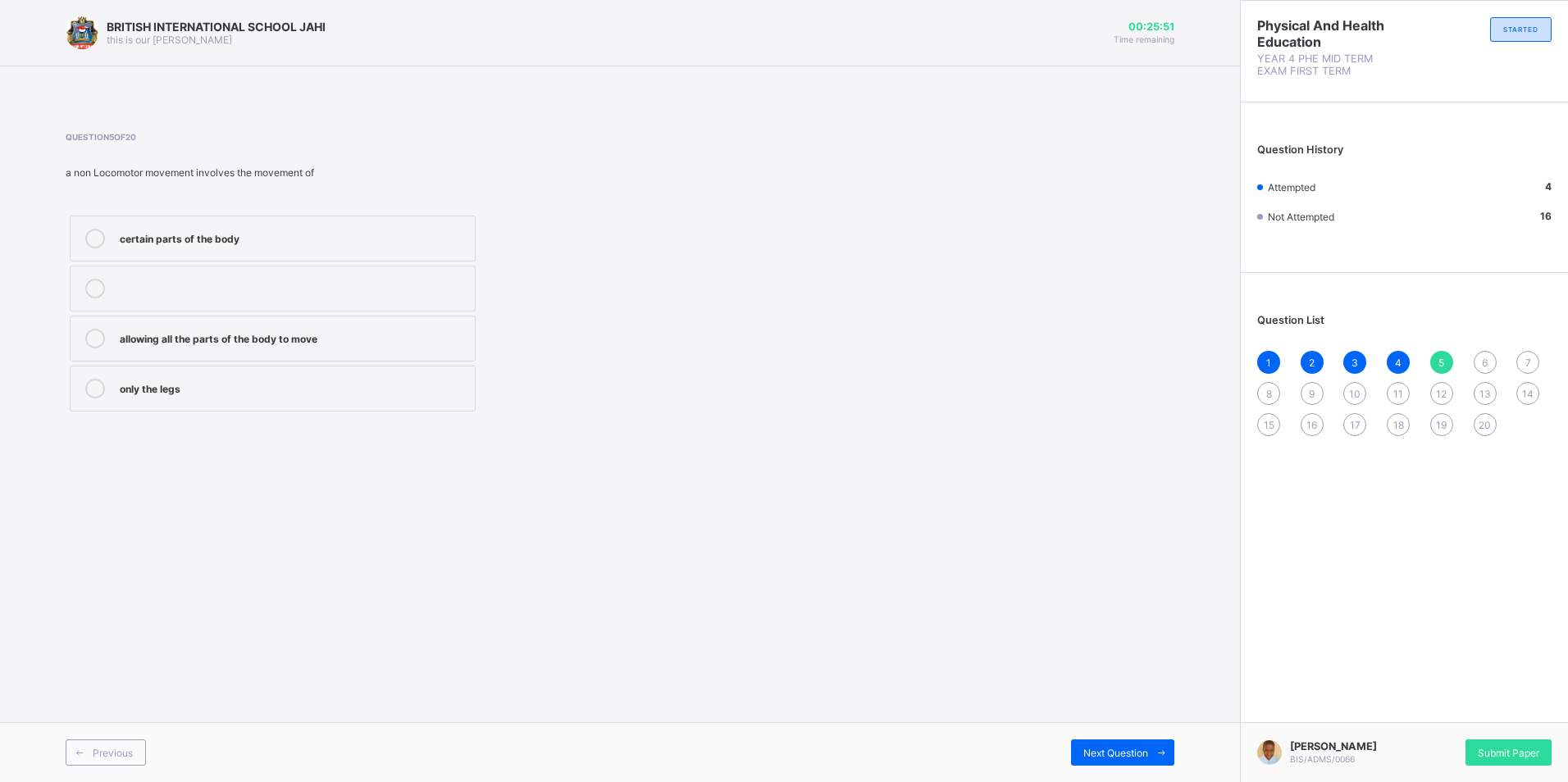
click at [212, 229] on label "certain parts of the body" at bounding box center [273, 239] width 406 height 46
click at [279, 231] on div "certain parts of the body" at bounding box center [293, 237] width 347 height 17
drag, startPoint x: 1479, startPoint y: 361, endPoint x: 1491, endPoint y: 353, distance: 14.4
click at [1491, 353] on div "6" at bounding box center [1485, 362] width 23 height 23
drag, startPoint x: 1491, startPoint y: 353, endPoint x: 1435, endPoint y: 361, distance: 56.6
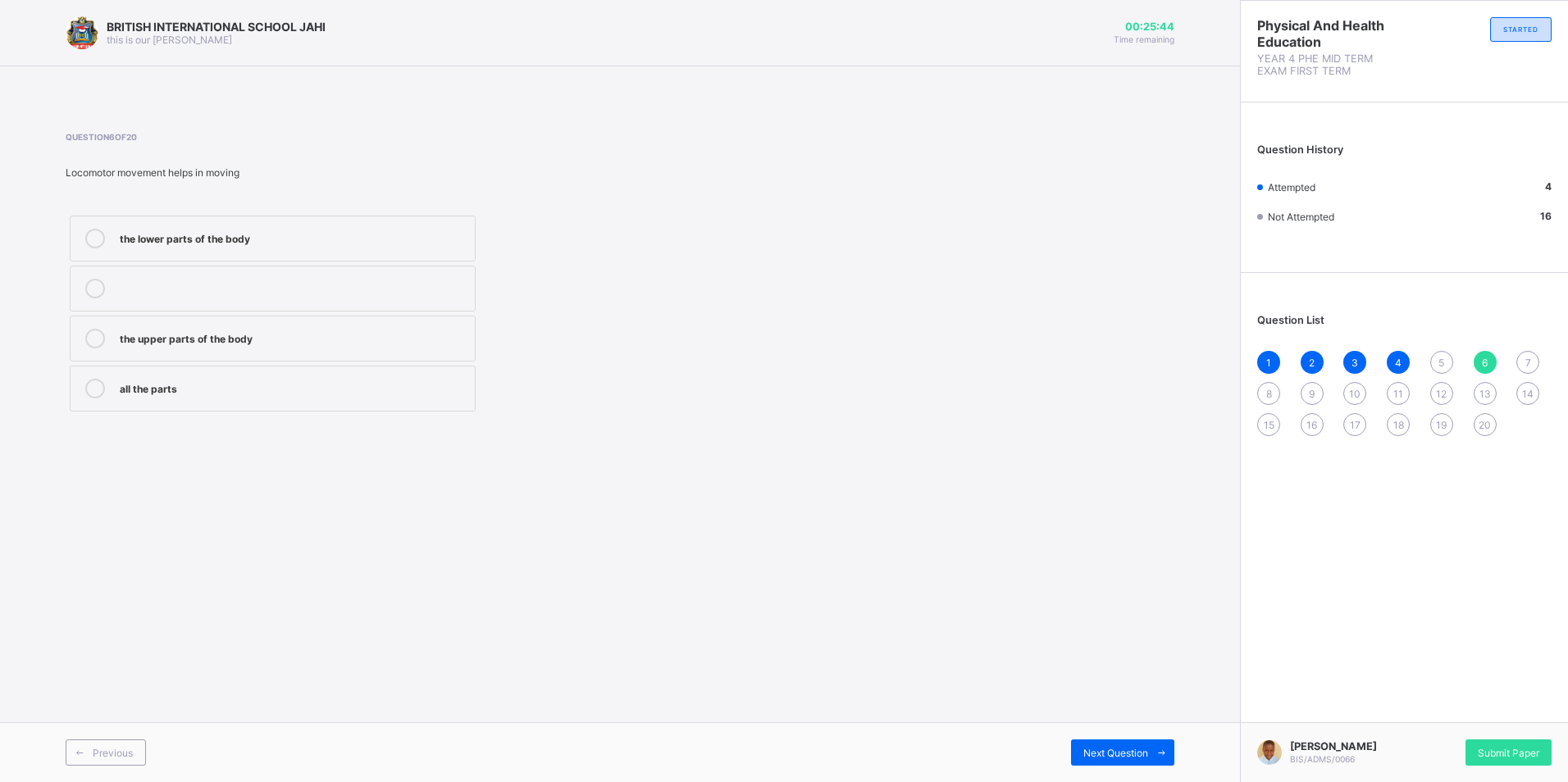
click at [1435, 361] on div "5" at bounding box center [1442, 362] width 23 height 23
click at [362, 224] on label "certain parts of the body" at bounding box center [273, 239] width 406 height 46
drag, startPoint x: 1490, startPoint y: 369, endPoint x: 1496, endPoint y: 361, distance: 10.0
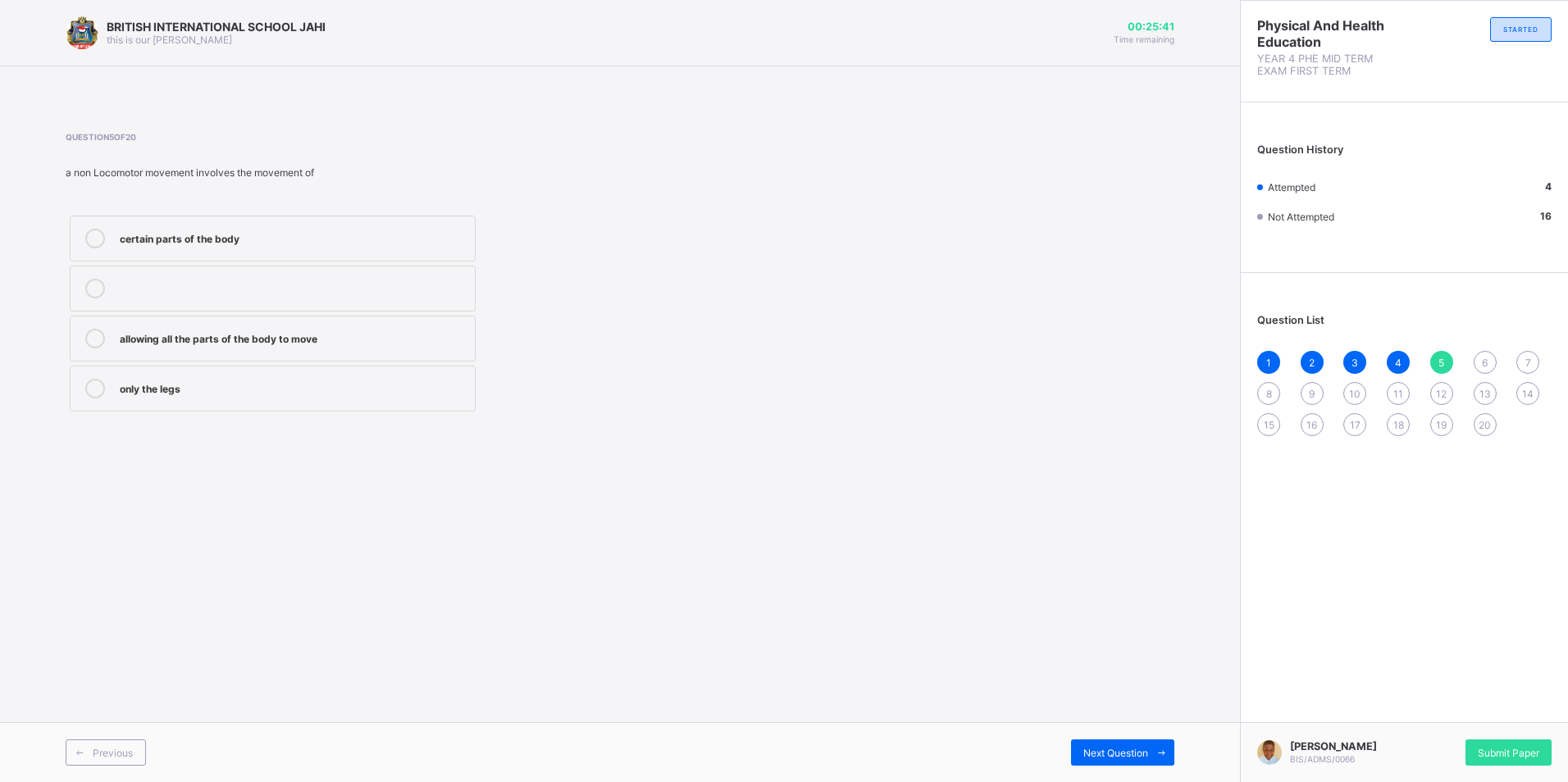
click at [1495, 361] on div "6" at bounding box center [1485, 362] width 23 height 23
click at [1442, 368] on span "5" at bounding box center [1442, 362] width 6 height 12
click at [90, 228] on label "certain parts of the body" at bounding box center [273, 239] width 406 height 46
click at [1487, 357] on span "6" at bounding box center [1485, 362] width 6 height 12
click at [1443, 358] on span "5" at bounding box center [1442, 362] width 6 height 12
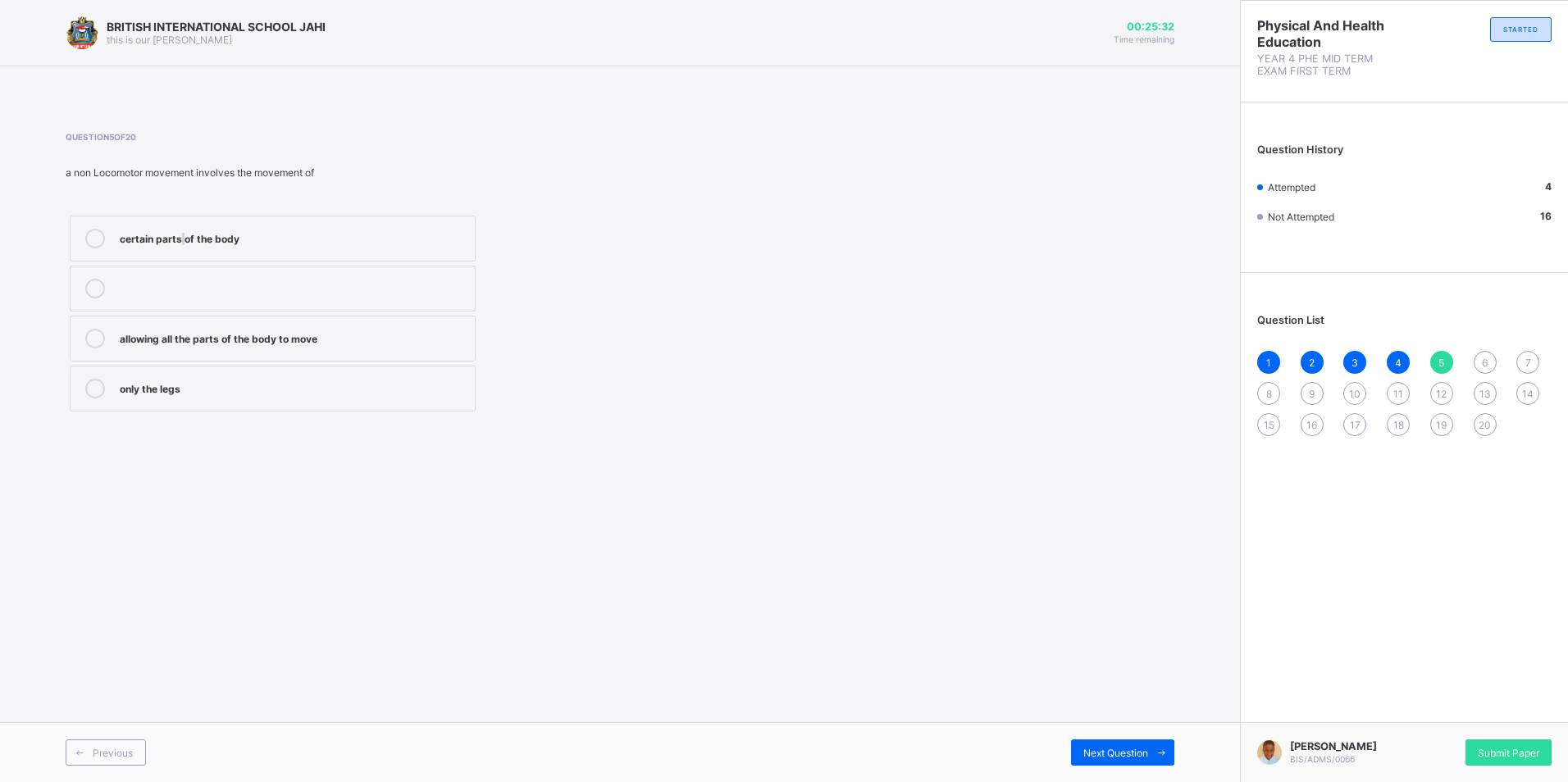
click at [181, 262] on div "certain parts of the body allowing all the parts of the body to move only the l…" at bounding box center [272, 313] width 414 height 204
drag, startPoint x: 181, startPoint y: 262, endPoint x: 115, endPoint y: 203, distance: 88.5
click at [115, 203] on div "Question 5 of 20 a non Locomotor movement involves the movement of certain part…" at bounding box center [410, 274] width 691 height 284
click at [143, 245] on div "certain parts of the body" at bounding box center [293, 238] width 347 height 19
click at [1479, 351] on div "1 2 3 4 5 6 7 8 9 10 11 12 13 14 15 16 17 18 19 20" at bounding box center [1404, 394] width 294 height 85
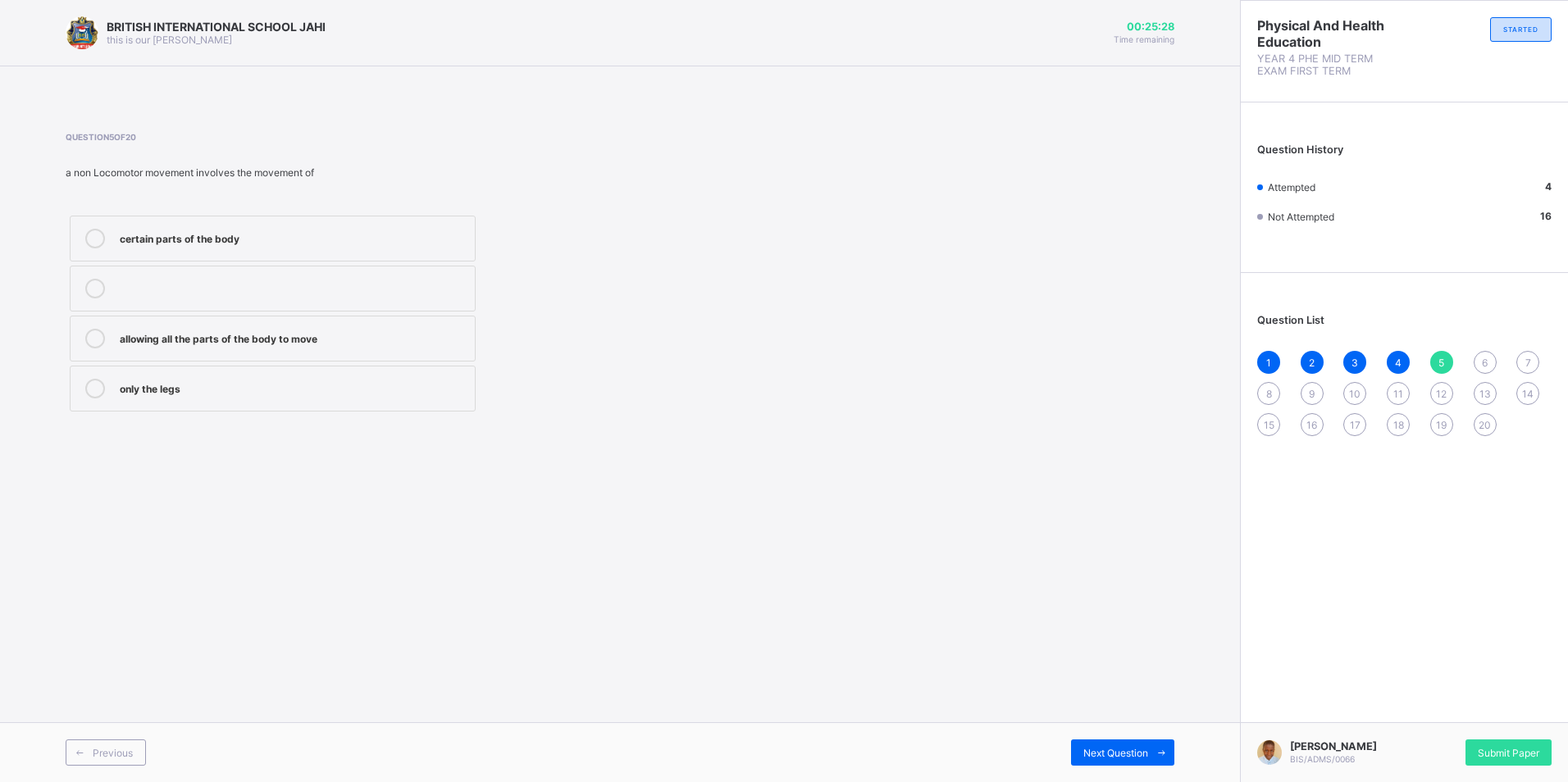
click at [1479, 359] on div "6" at bounding box center [1485, 362] width 23 height 23
click at [1455, 363] on div "1 2 3 4 5 6 7 8 9 10 11 12 13 14 15 16 17 18 19 20" at bounding box center [1404, 394] width 294 height 85
click at [1447, 363] on div "5" at bounding box center [1442, 362] width 23 height 23
click at [248, 241] on div "certain parts of the body" at bounding box center [293, 237] width 347 height 17
click at [1494, 360] on div "6" at bounding box center [1485, 362] width 23 height 23
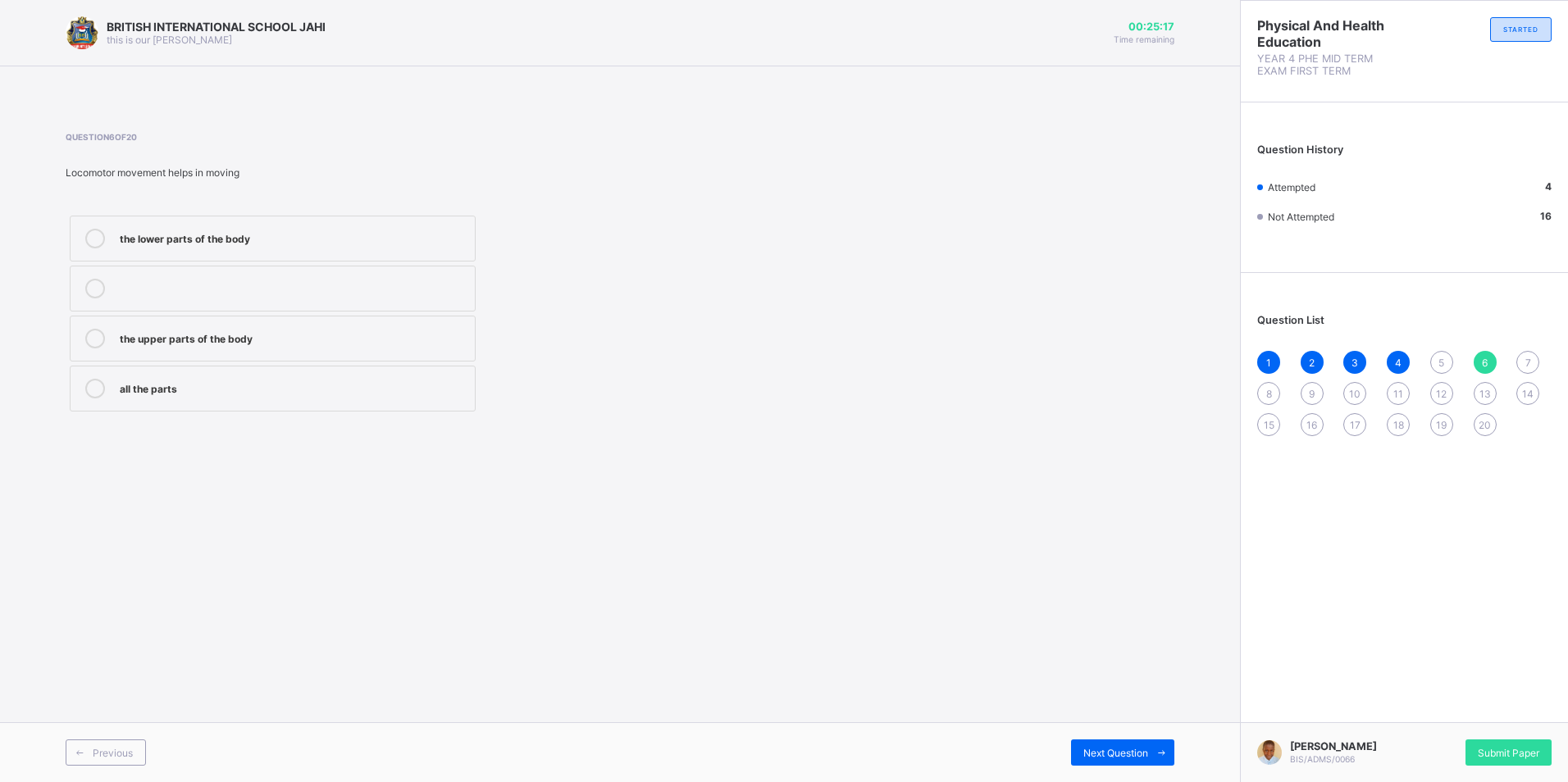
click at [1440, 357] on span "5" at bounding box center [1442, 362] width 6 height 12
click at [434, 226] on label "certain parts of the body" at bounding box center [273, 239] width 406 height 46
click at [1489, 362] on div "6" at bounding box center [1485, 362] width 23 height 23
click at [260, 246] on div "the lower parts of the body" at bounding box center [293, 238] width 347 height 19
click at [1529, 357] on span "7" at bounding box center [1528, 362] width 6 height 12
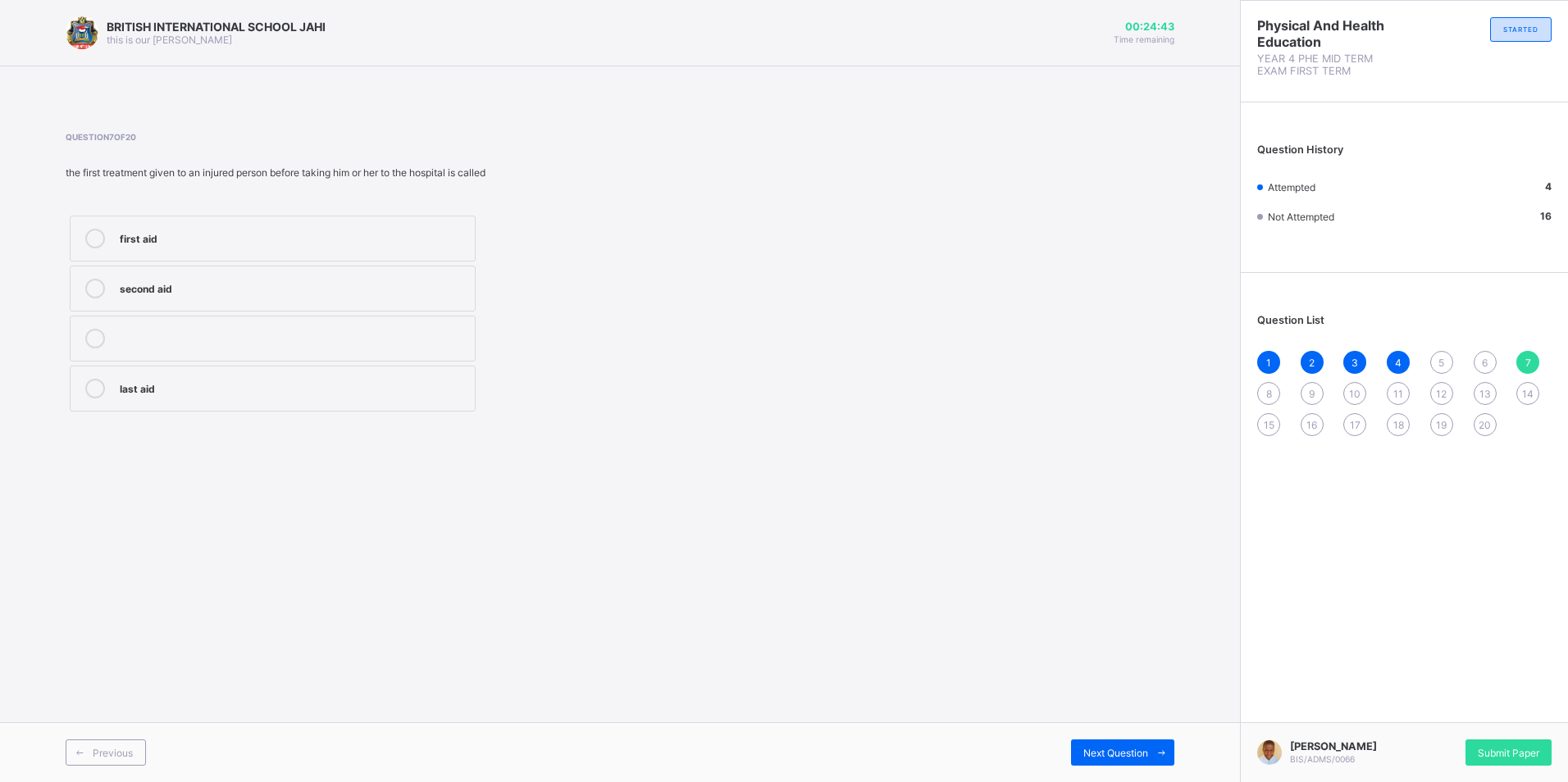
click at [1484, 362] on span "6" at bounding box center [1485, 362] width 6 height 12
click at [314, 231] on div "the lower parts of the body" at bounding box center [293, 237] width 347 height 17
click at [1541, 367] on div "1 2 3 4 5 6 7 8 9 10 11 12 13 14 15 16 17 18 19 20" at bounding box center [1404, 394] width 294 height 85
click at [1532, 362] on div "7" at bounding box center [1527, 362] width 23 height 23
click at [276, 221] on label "first aid" at bounding box center [273, 239] width 406 height 46
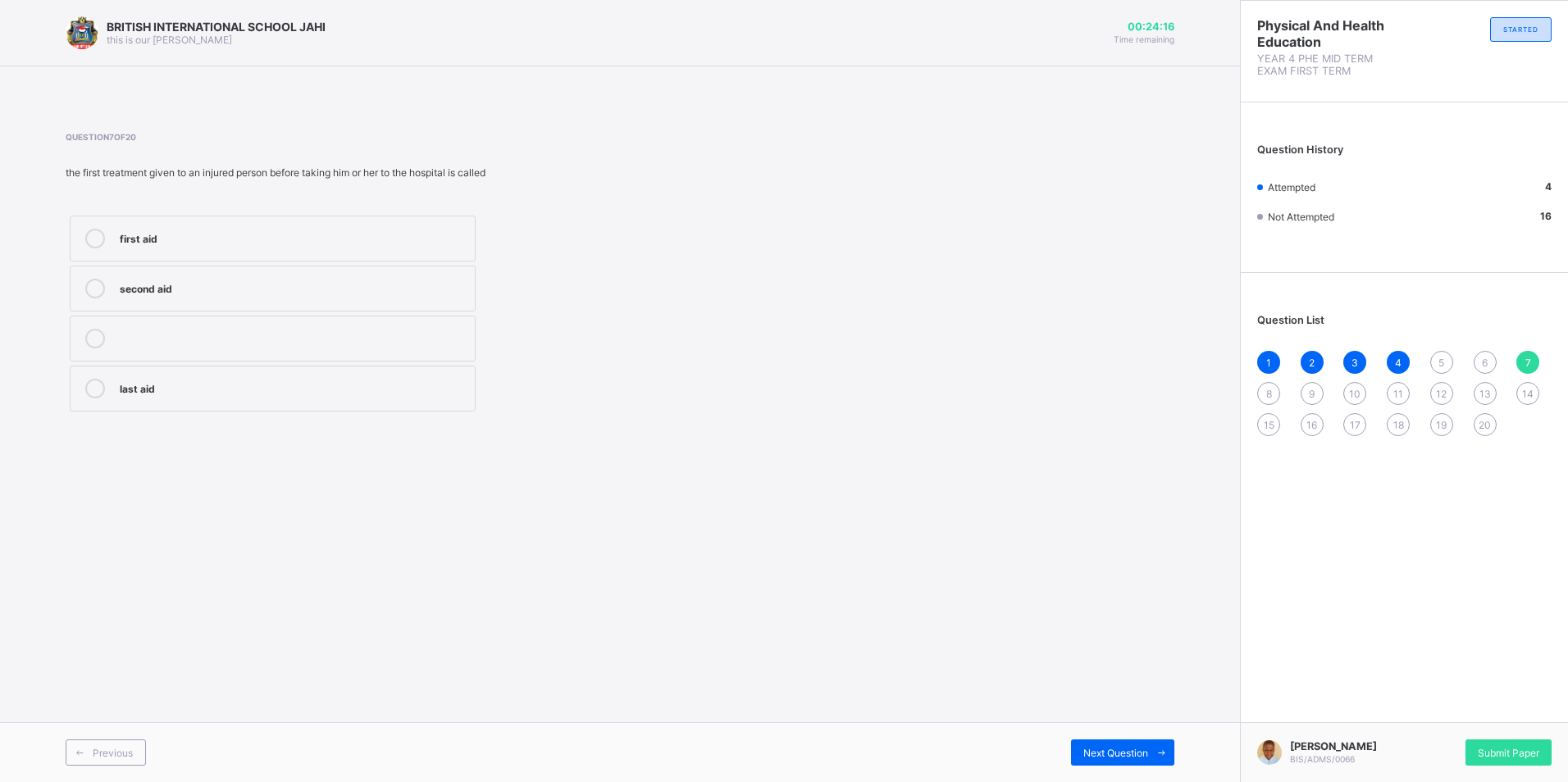
click at [1271, 395] on span "8" at bounding box center [1269, 394] width 6 height 12
click at [1445, 354] on div "5" at bounding box center [1442, 362] width 23 height 23
click at [291, 236] on div "certain parts of the body" at bounding box center [293, 237] width 347 height 17
click at [1474, 359] on div "6" at bounding box center [1485, 362] width 23 height 23
click at [348, 241] on div "the lower parts of the body" at bounding box center [293, 237] width 347 height 17
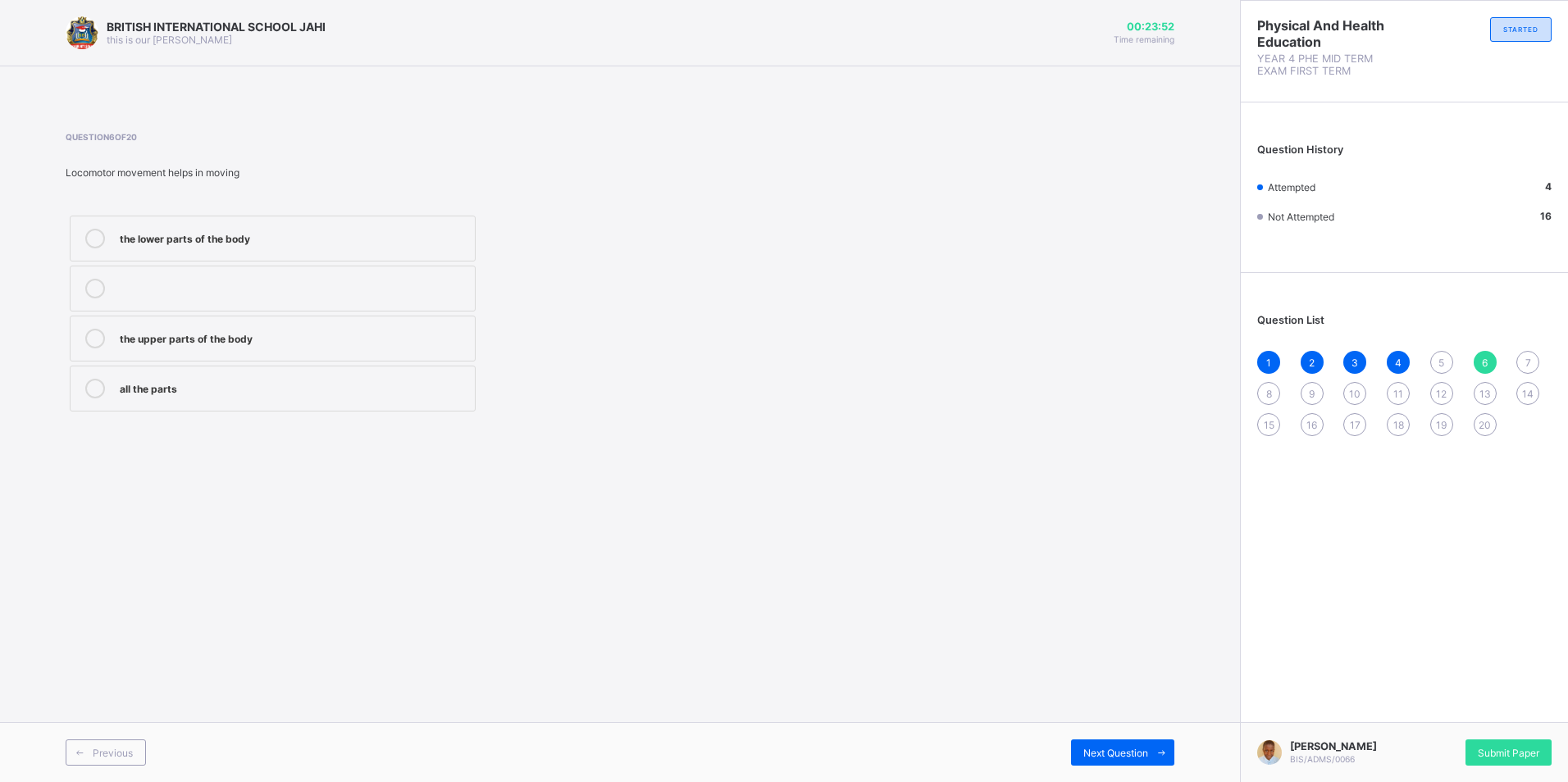
click at [1529, 359] on span "7" at bounding box center [1528, 362] width 6 height 12
drag, startPoint x: 185, startPoint y: 247, endPoint x: 457, endPoint y: 269, distance: 272.9
click at [186, 247] on div "first aid" at bounding box center [293, 238] width 347 height 19
click at [1275, 394] on div "8" at bounding box center [1268, 393] width 23 height 23
click at [196, 416] on div "Question 8 of 20 moving an object towards oneself is known as pulling moving pu…" at bounding box center [620, 273] width 1109 height 333
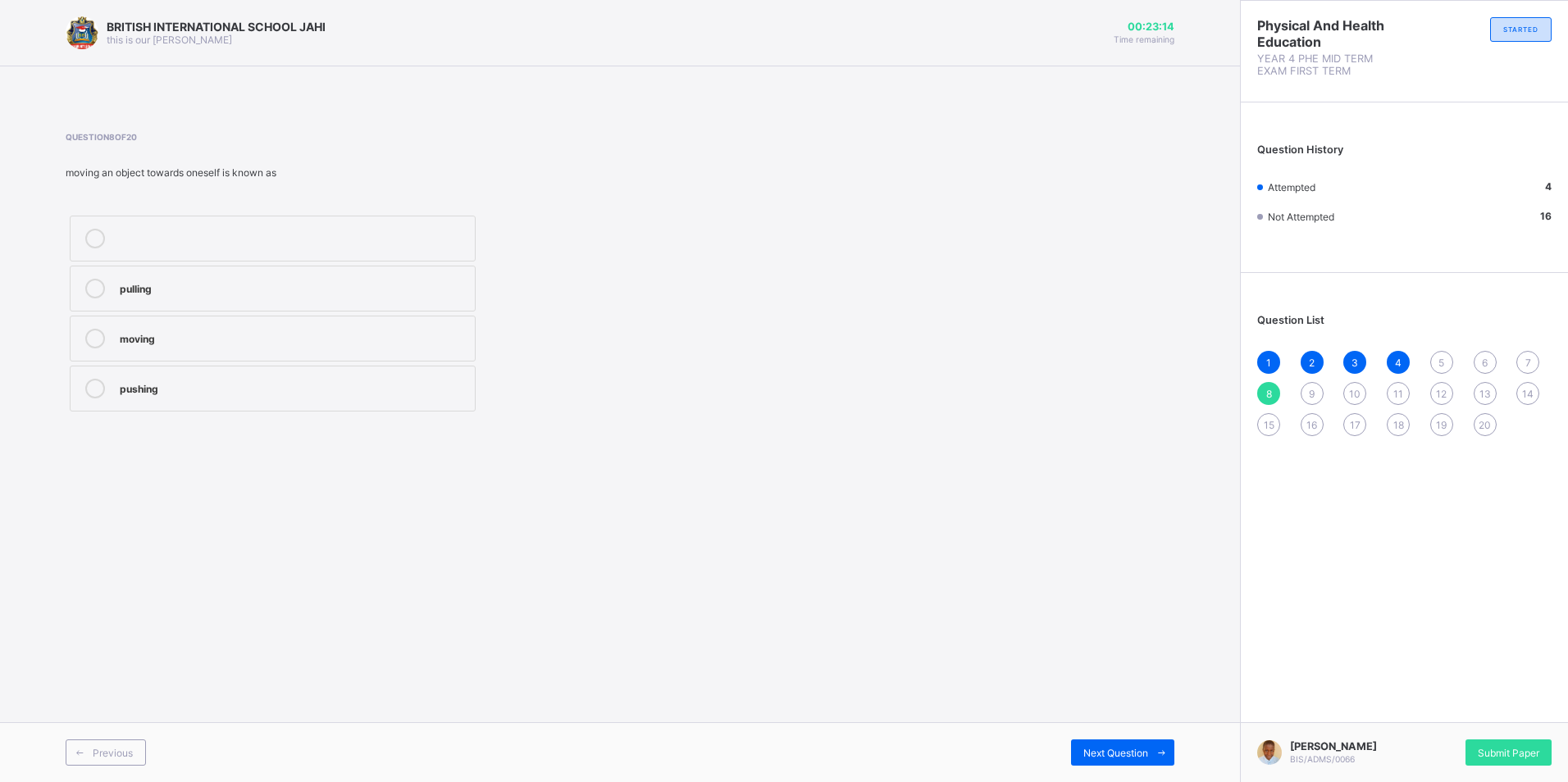
click at [208, 407] on label "pushing" at bounding box center [273, 389] width 406 height 46
click at [1165, 748] on icon at bounding box center [1161, 753] width 12 height 11
click at [334, 382] on div "bending" at bounding box center [293, 387] width 347 height 17
click at [258, 311] on label at bounding box center [273, 289] width 406 height 46
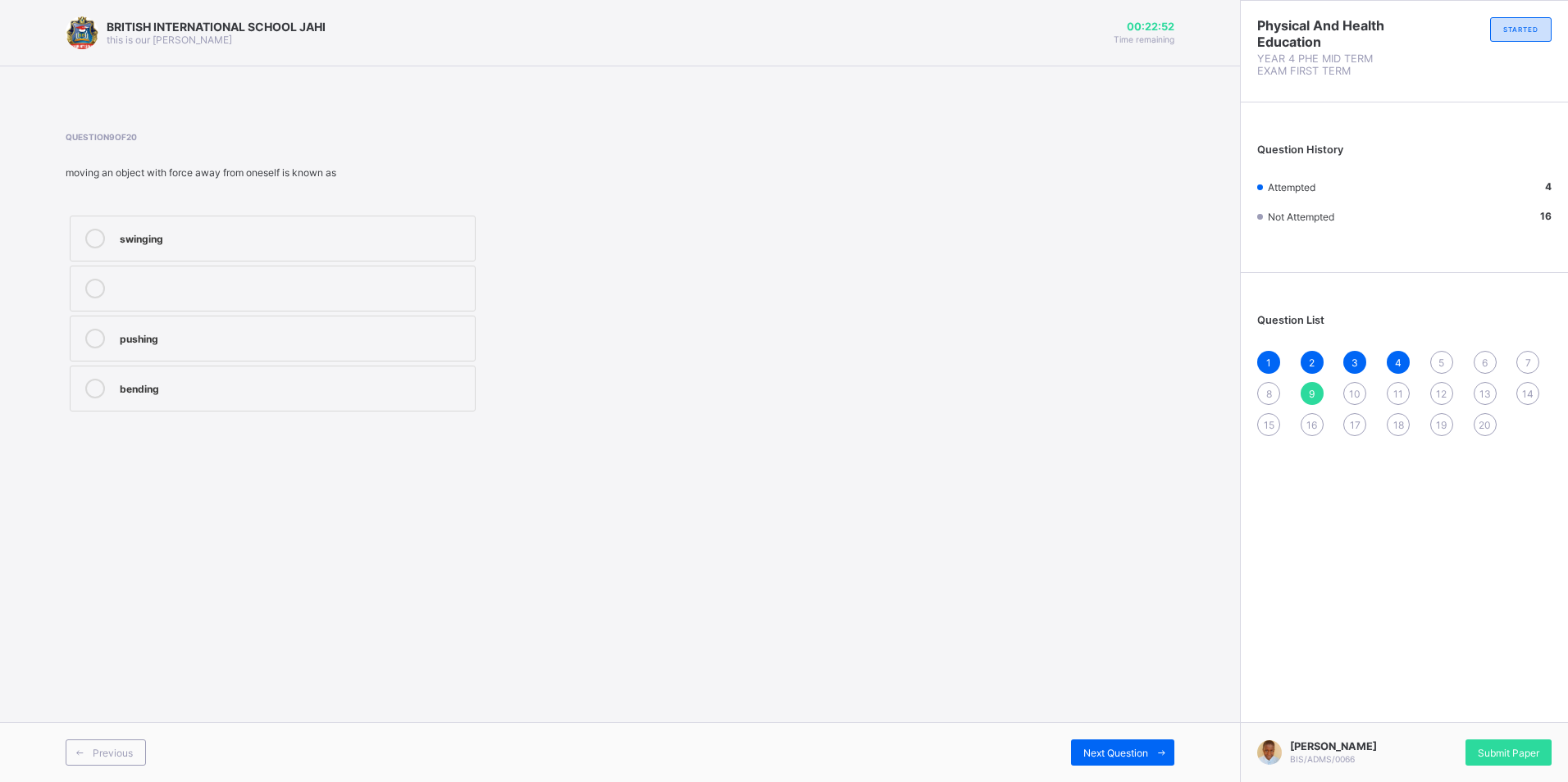
click at [258, 322] on label "pushing" at bounding box center [273, 338] width 406 height 46
click at [256, 322] on label "pushing" at bounding box center [273, 338] width 406 height 46
drag, startPoint x: 256, startPoint y: 322, endPoint x: 271, endPoint y: 349, distance: 30.9
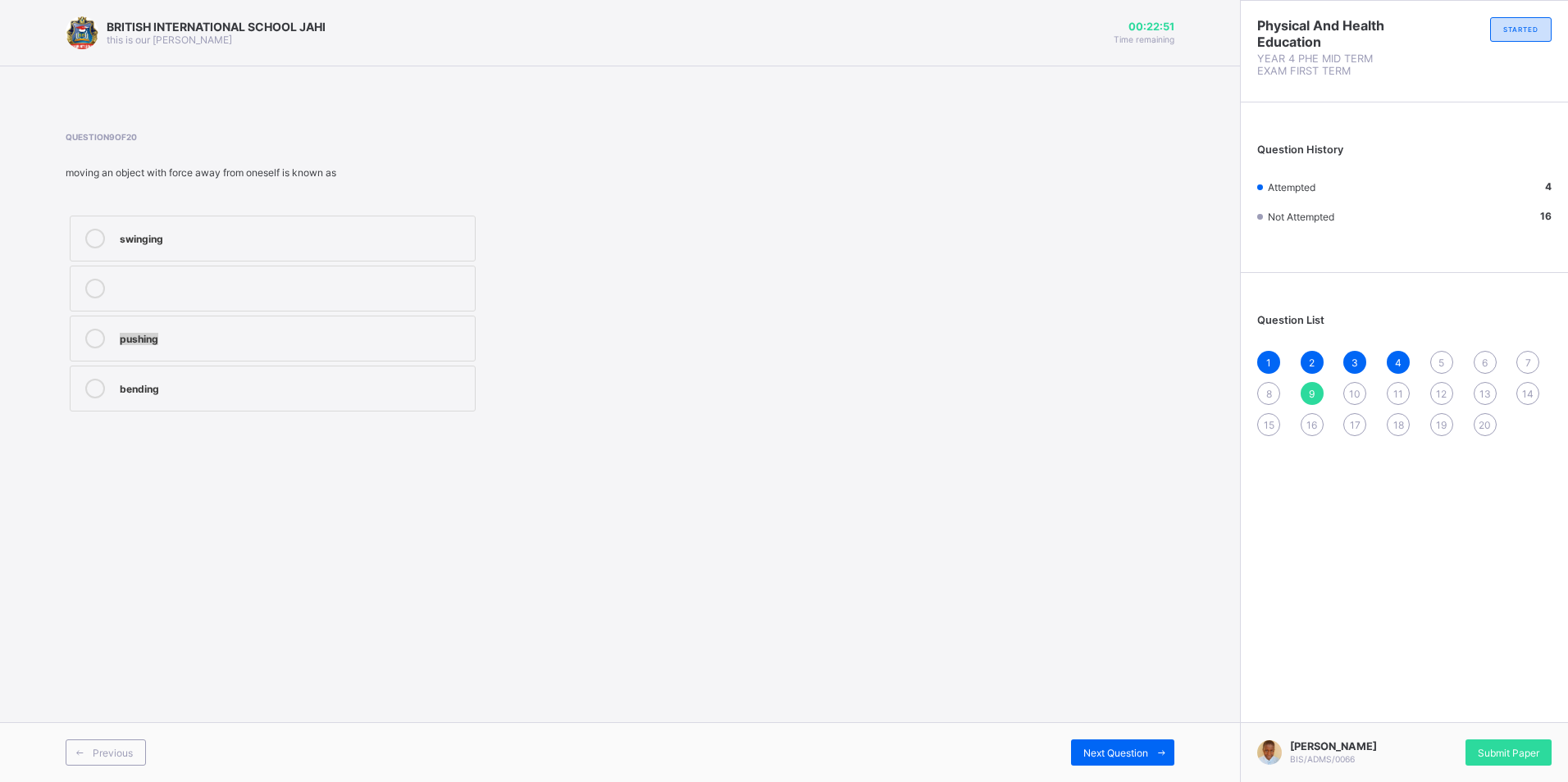
click at [260, 349] on label "pushing" at bounding box center [273, 338] width 406 height 46
click at [271, 349] on label "pushing" at bounding box center [273, 338] width 406 height 46
click at [272, 349] on label "pushing" at bounding box center [273, 338] width 406 height 46
click at [288, 344] on div "pushing" at bounding box center [293, 338] width 347 height 17
click at [289, 344] on div "pushing" at bounding box center [293, 338] width 347 height 17
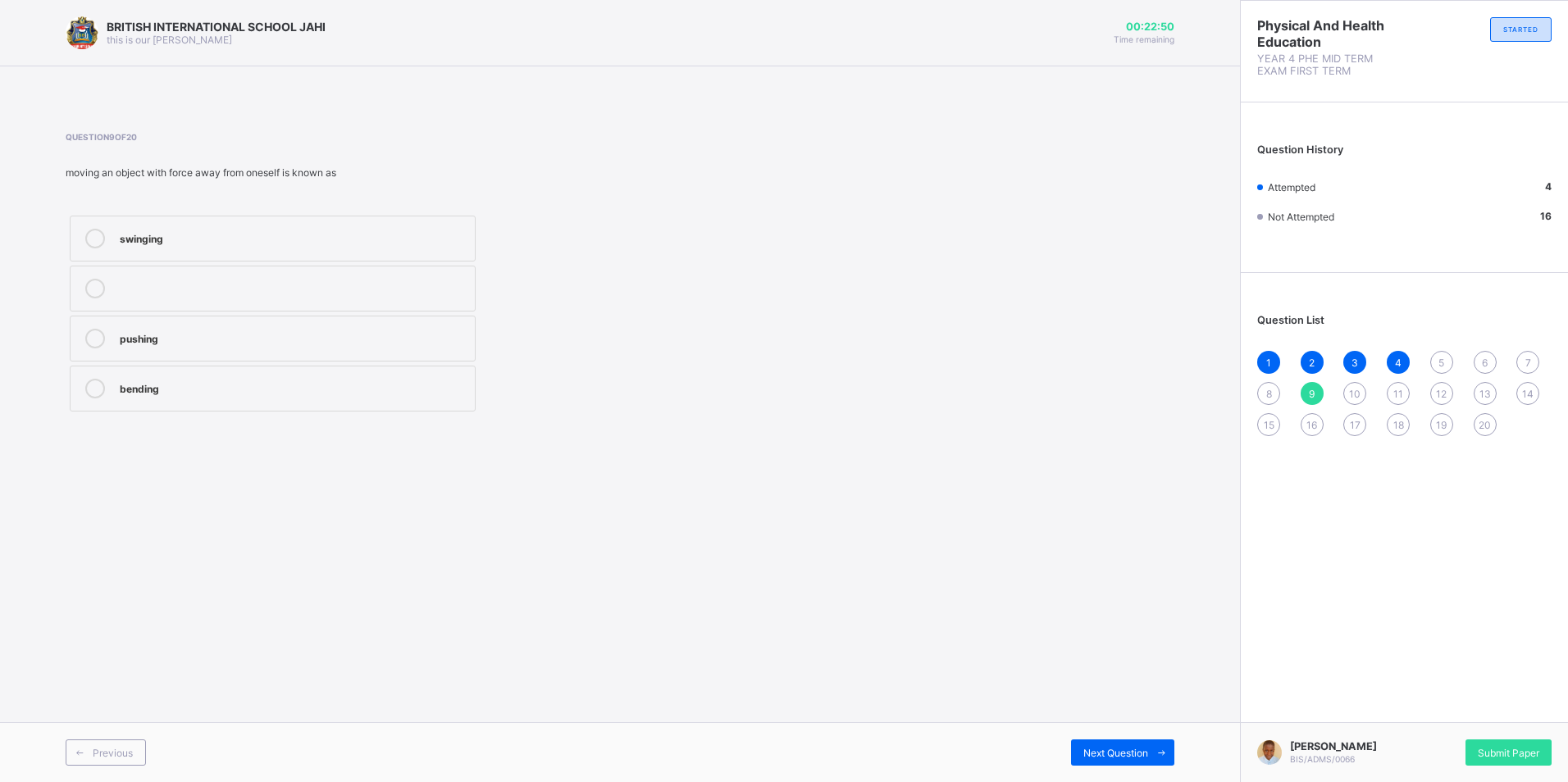
click at [299, 346] on div "pushing" at bounding box center [293, 338] width 347 height 19
click at [303, 345] on div "pushing" at bounding box center [293, 338] width 347 height 19
drag, startPoint x: 303, startPoint y: 345, endPoint x: 324, endPoint y: 337, distance: 22.5
click at [305, 344] on div "pushing" at bounding box center [293, 338] width 347 height 19
click at [324, 337] on div "pushing" at bounding box center [293, 338] width 347 height 17
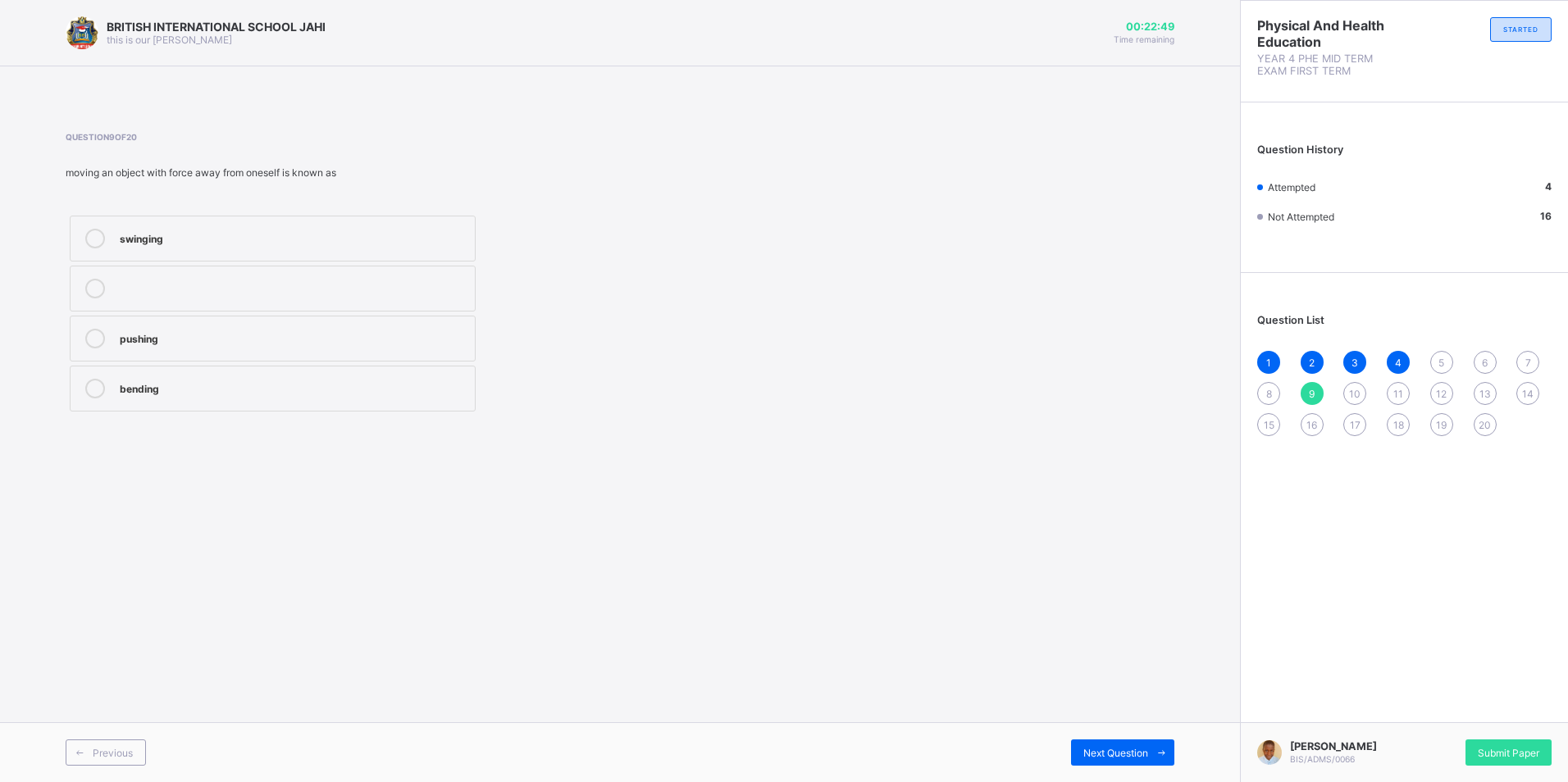
drag, startPoint x: 331, startPoint y: 339, endPoint x: 339, endPoint y: 336, distance: 8.5
click at [333, 339] on div "pushing" at bounding box center [293, 338] width 347 height 17
click at [339, 336] on div "pushing" at bounding box center [293, 338] width 347 height 17
click at [341, 336] on div "pushing" at bounding box center [293, 338] width 347 height 17
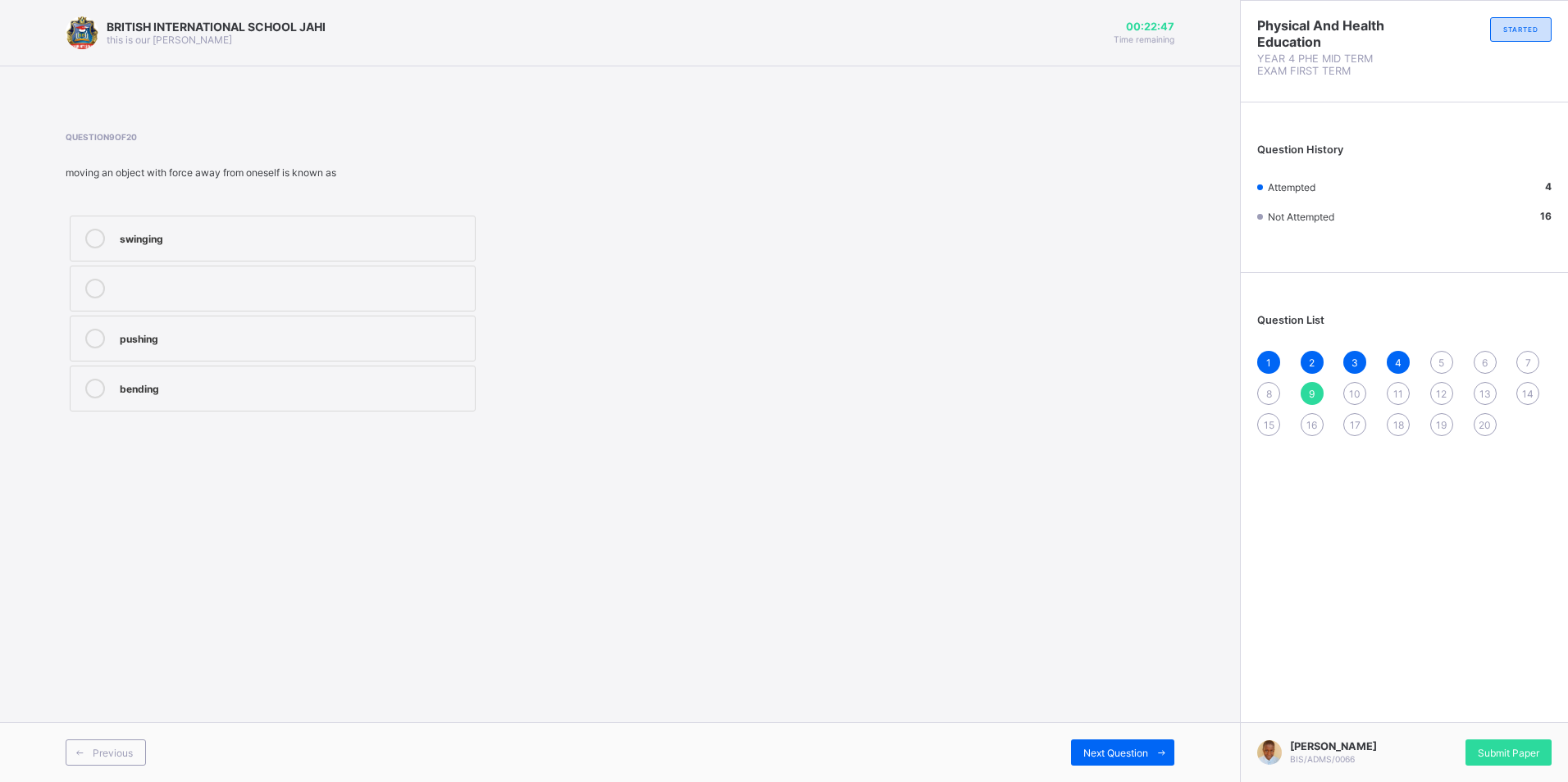
drag, startPoint x: 362, startPoint y: 321, endPoint x: 399, endPoint y: 325, distance: 37.2
click at [363, 322] on label "pushing" at bounding box center [273, 338] width 406 height 46
click at [400, 325] on label "pushing" at bounding box center [273, 338] width 406 height 46
click at [399, 327] on label "pushing" at bounding box center [273, 338] width 406 height 46
click at [449, 323] on label "pushing" at bounding box center [273, 338] width 406 height 46
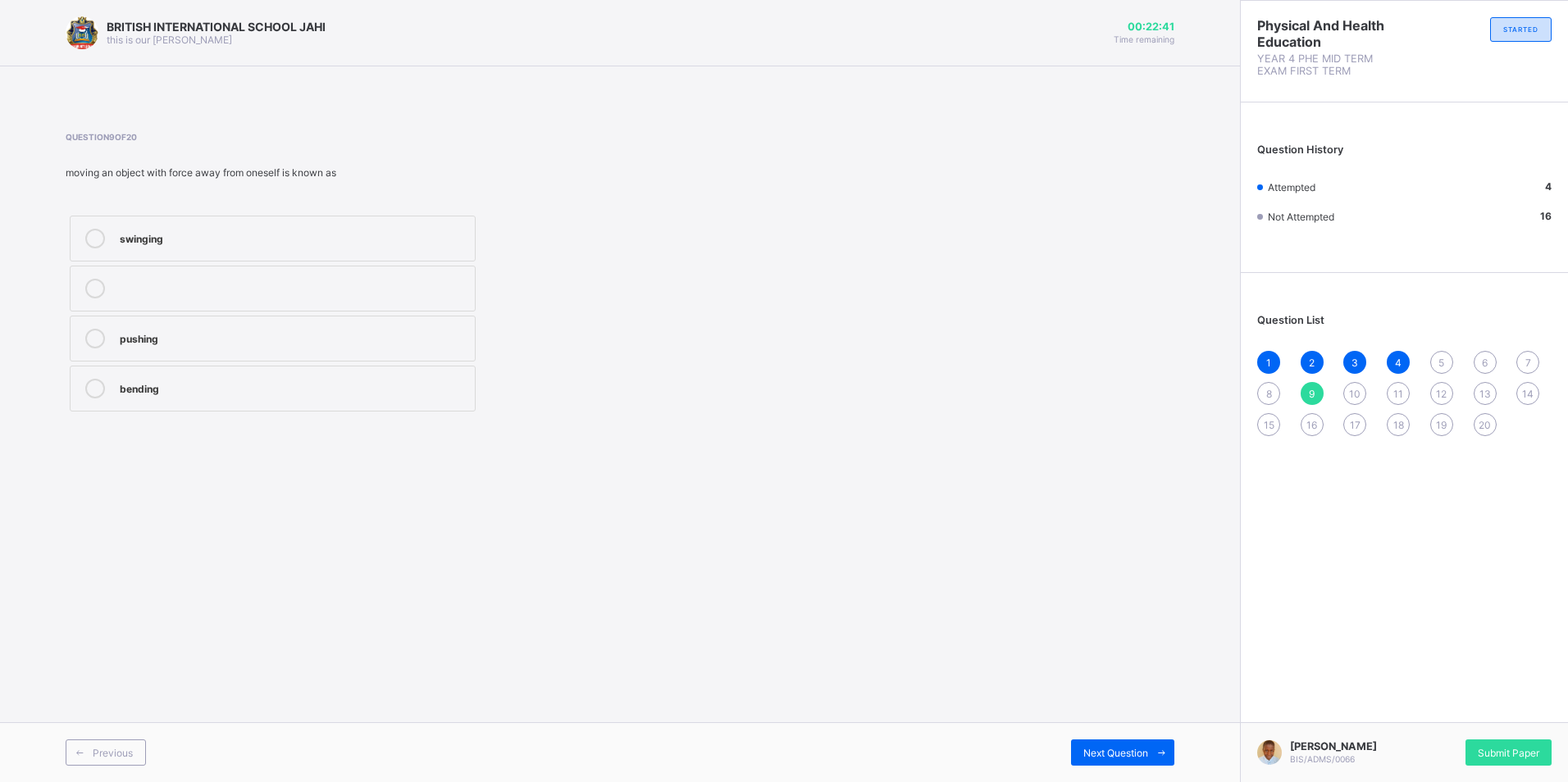
drag, startPoint x: 444, startPoint y: 344, endPoint x: 541, endPoint y: 322, distance: 99.5
click at [541, 322] on div "swinging pushing bending" at bounding box center [410, 313] width 691 height 204
click at [1348, 394] on div "10" at bounding box center [1354, 393] width 23 height 23
click at [1326, 391] on div "1 2 3 4 5 6 7 8 9 10 11 12 13 14 15 16 17 18 19 20" at bounding box center [1404, 394] width 294 height 85
click at [1315, 387] on div "9" at bounding box center [1312, 393] width 23 height 23
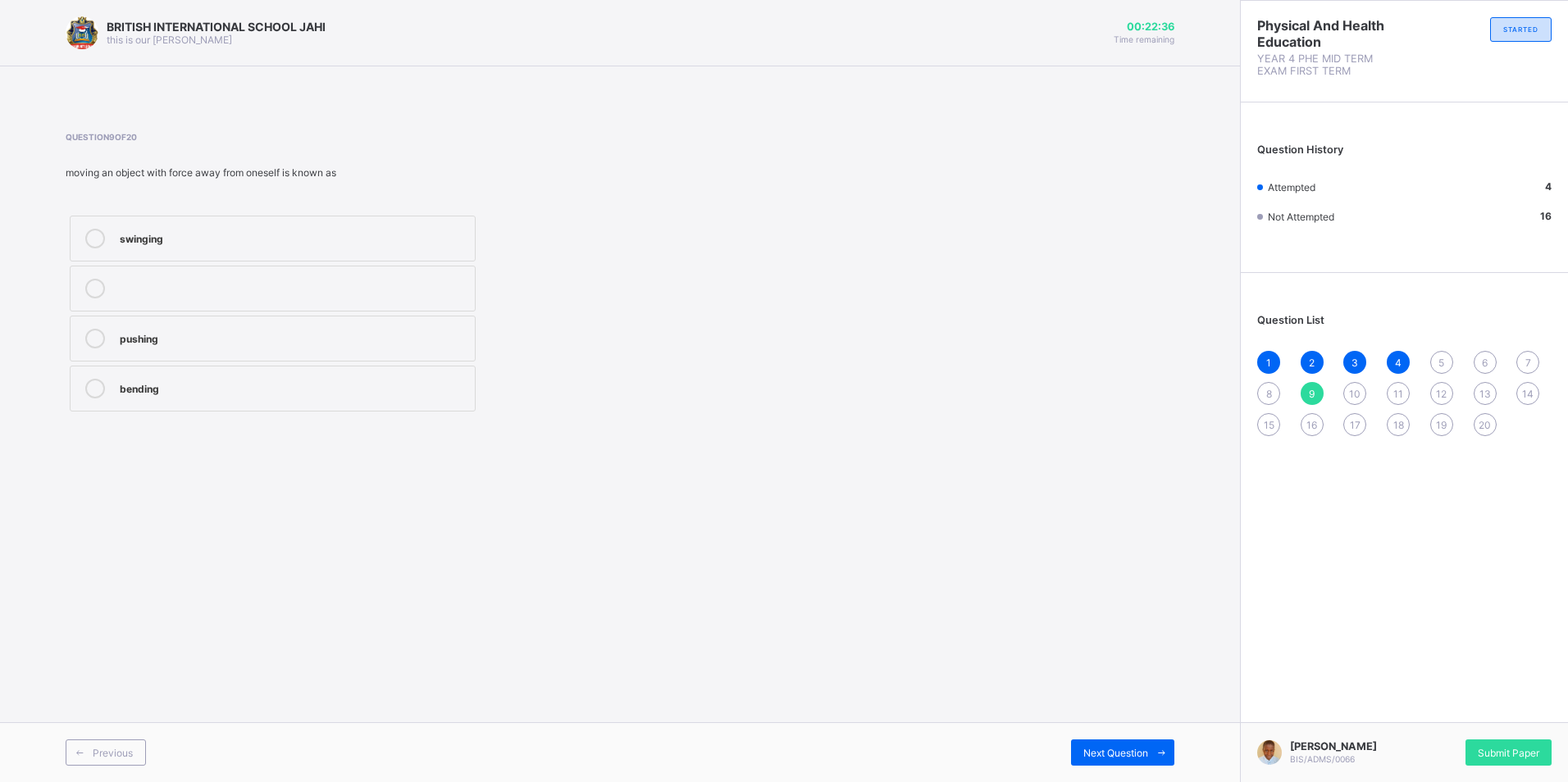
click at [1352, 389] on span "10" at bounding box center [1355, 394] width 11 height 12
click at [1519, 357] on div "7" at bounding box center [1527, 362] width 23 height 23
click at [308, 236] on div "first aid" at bounding box center [293, 237] width 347 height 17
click at [1350, 391] on span "10" at bounding box center [1355, 394] width 11 height 12
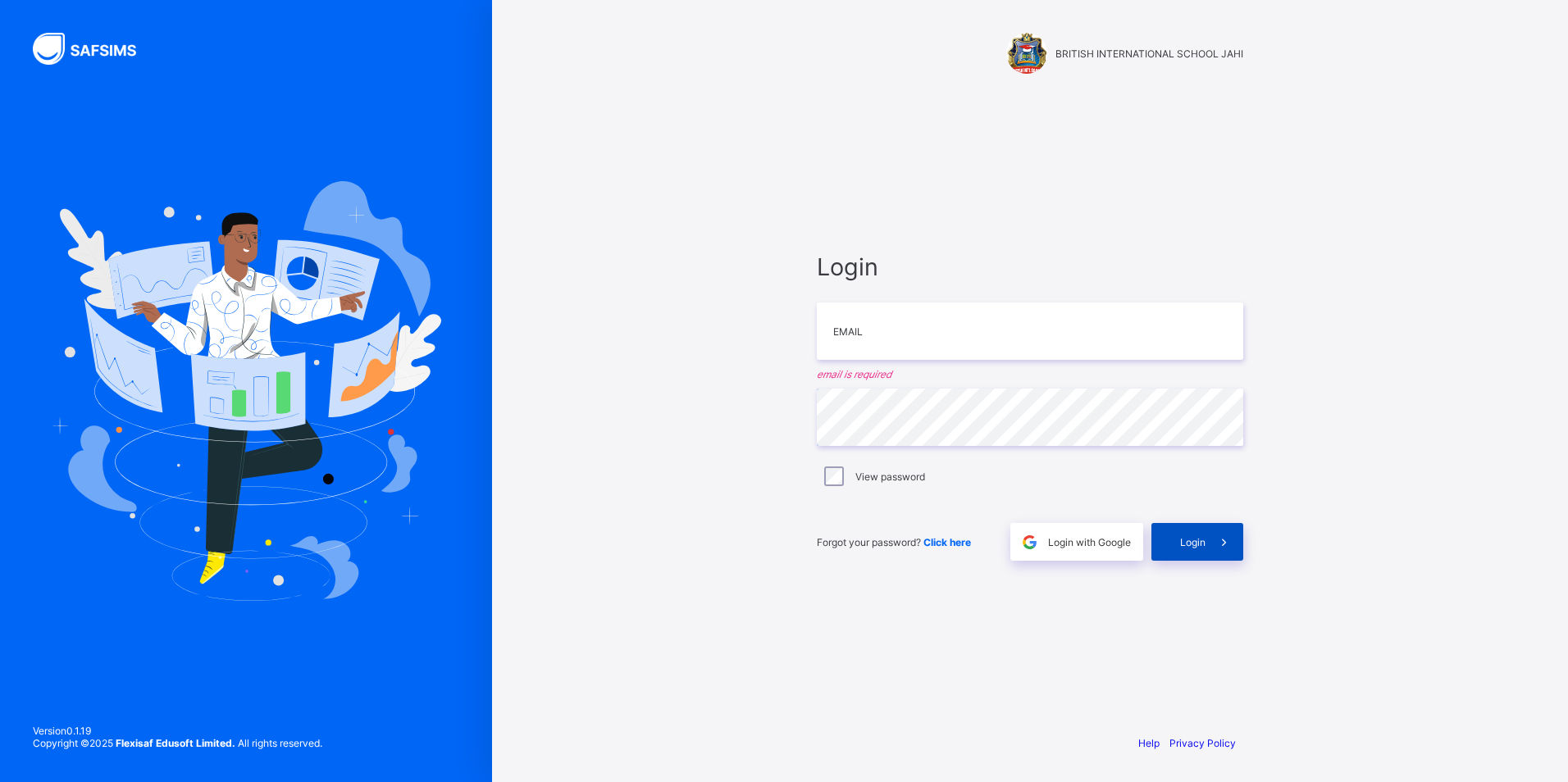
click at [1227, 550] on span at bounding box center [1224, 541] width 38 height 38
click at [1187, 547] on div "Login" at bounding box center [1197, 541] width 92 height 38
click at [1193, 537] on span "Login" at bounding box center [1193, 541] width 26 height 12
click at [1200, 537] on span "Login" at bounding box center [1193, 541] width 26 height 12
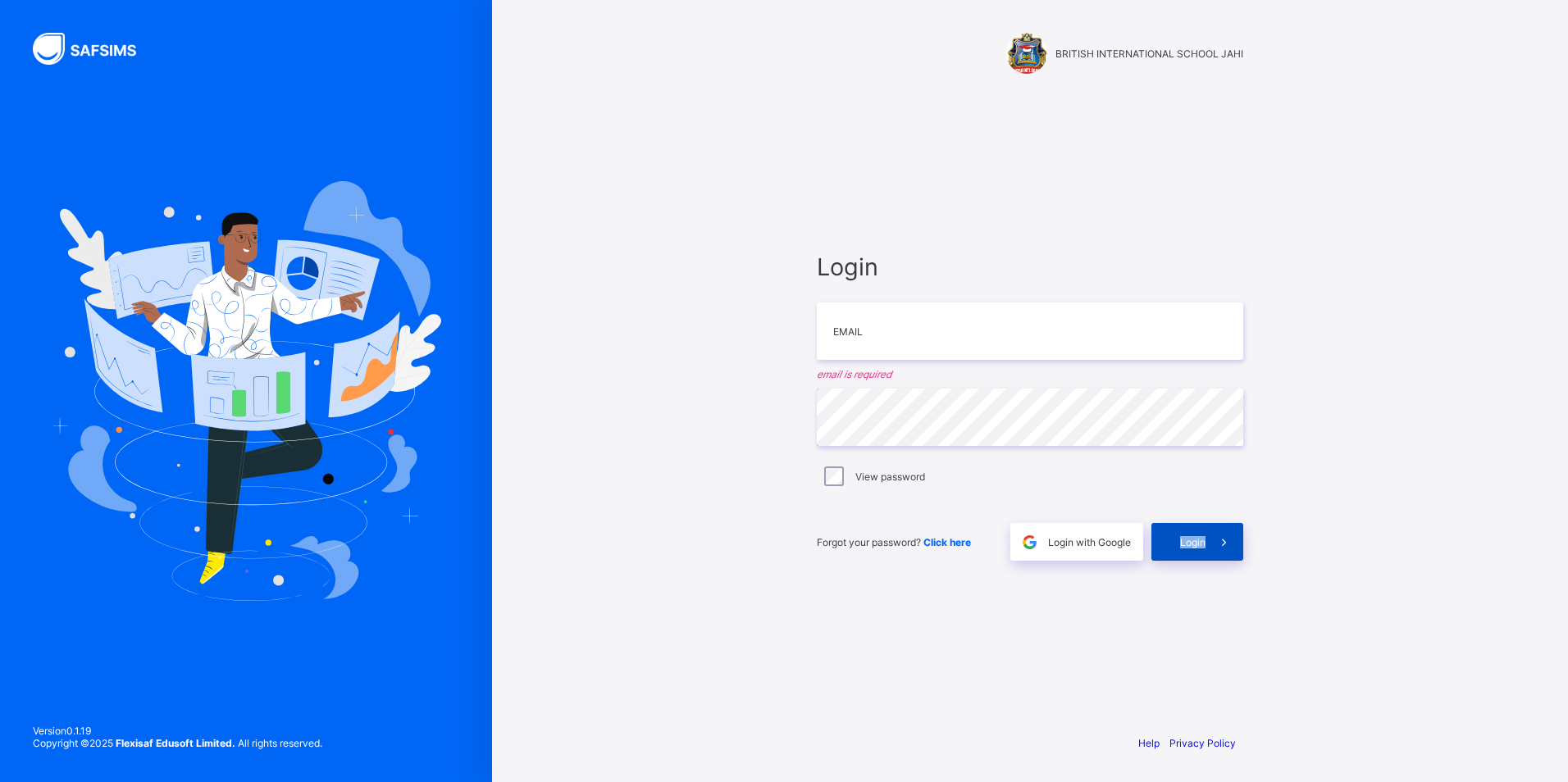
click at [1200, 537] on span "Login" at bounding box center [1193, 541] width 26 height 12
drag, startPoint x: 1200, startPoint y: 537, endPoint x: 1098, endPoint y: 526, distance: 102.6
click at [1098, 526] on div "Login with Google" at bounding box center [1076, 541] width 133 height 38
click at [1096, 528] on div "Login with Google" at bounding box center [1076, 541] width 133 height 38
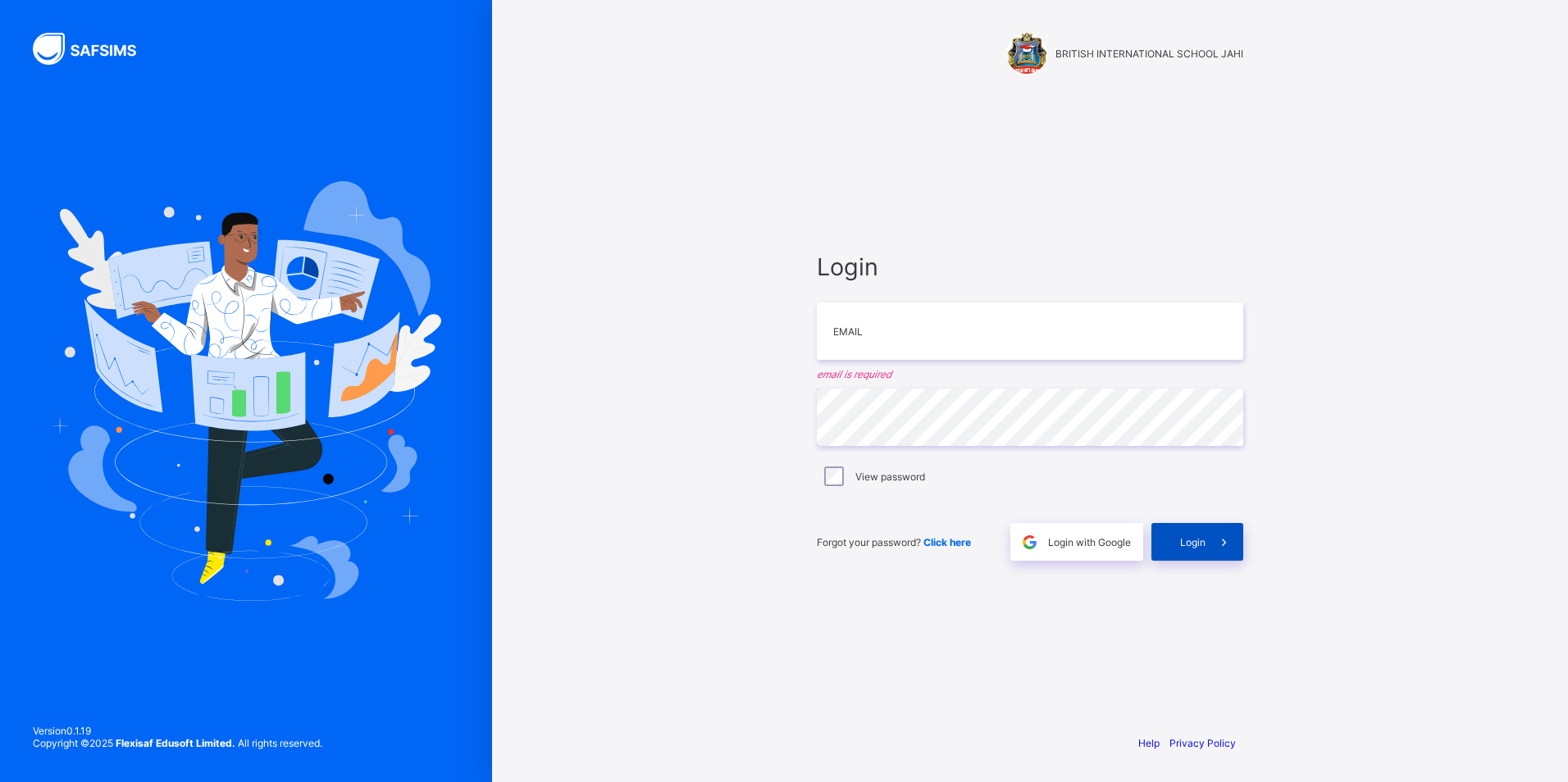
click at [1226, 547] on icon at bounding box center [1224, 542] width 18 height 16
click at [1209, 541] on span at bounding box center [1224, 541] width 38 height 38
click at [1158, 536] on div "Login" at bounding box center [1197, 541] width 92 height 38
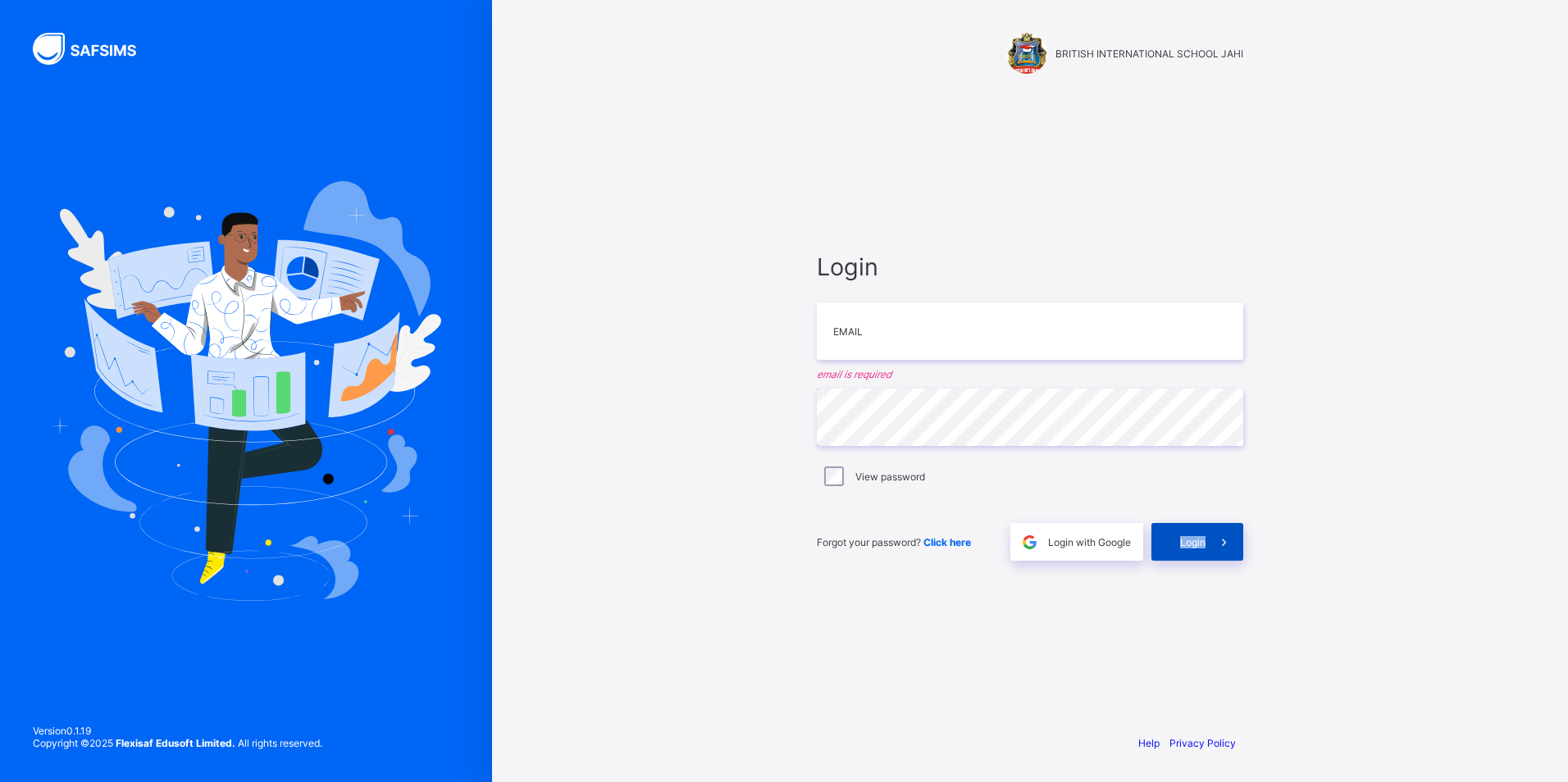
click at [1158, 536] on div "Login" at bounding box center [1197, 541] width 92 height 38
drag, startPoint x: 1158, startPoint y: 536, endPoint x: 1206, endPoint y: 527, distance: 48.8
click at [1206, 527] on span at bounding box center [1224, 541] width 38 height 38
click at [857, 474] on label "View password" at bounding box center [890, 476] width 70 height 12
click at [847, 471] on div "View password" at bounding box center [1029, 476] width 418 height 19
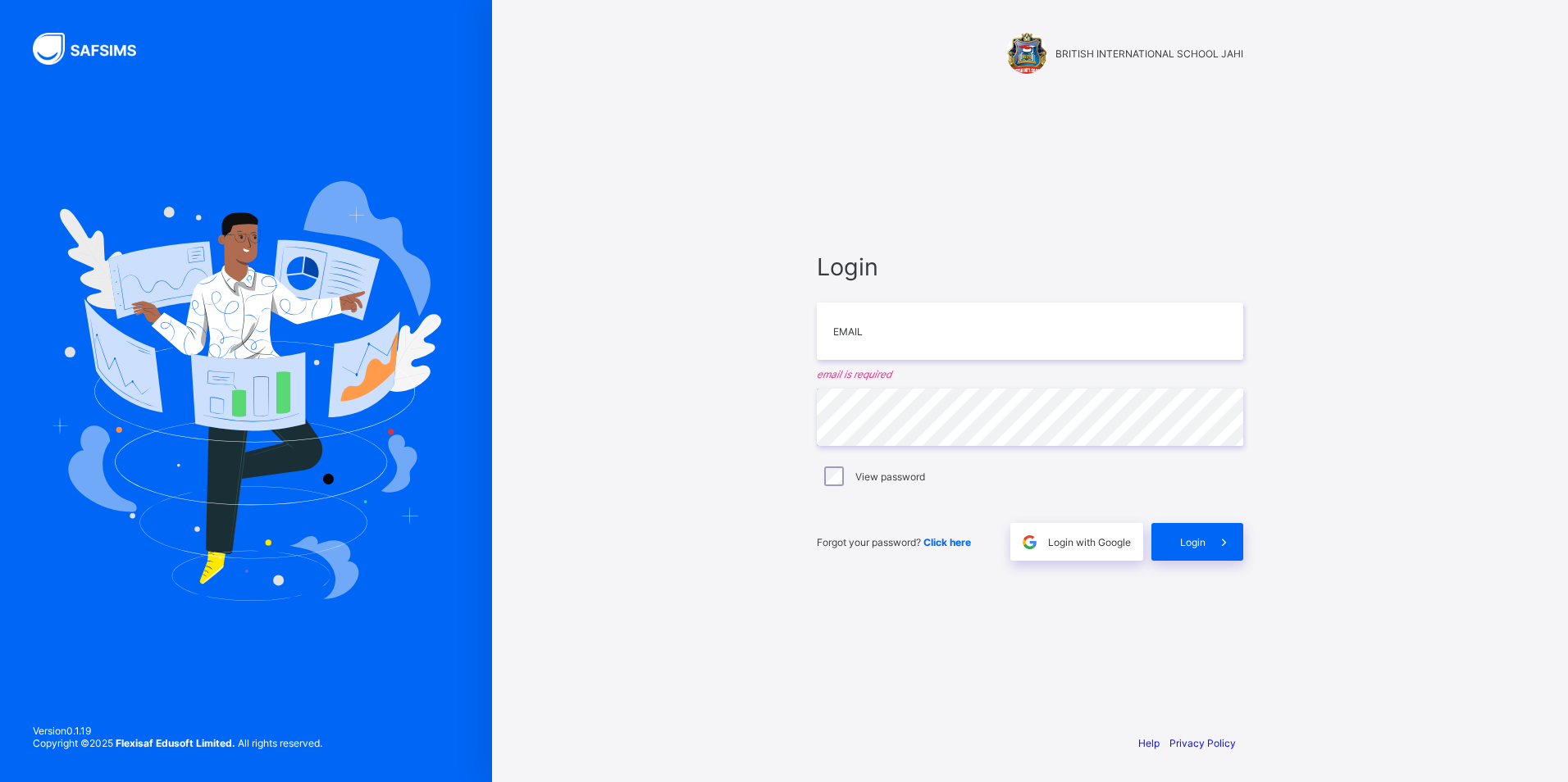
click at [1567, 411] on html "BRITISH INTERNATIONAL SCHOOL JAHI Login Email email is required Password View p…" at bounding box center [784, 391] width 1568 height 782
click at [879, 391] on div "Login Email email is required Password View password Forgot your password? Clic…" at bounding box center [1030, 407] width 426 height 308
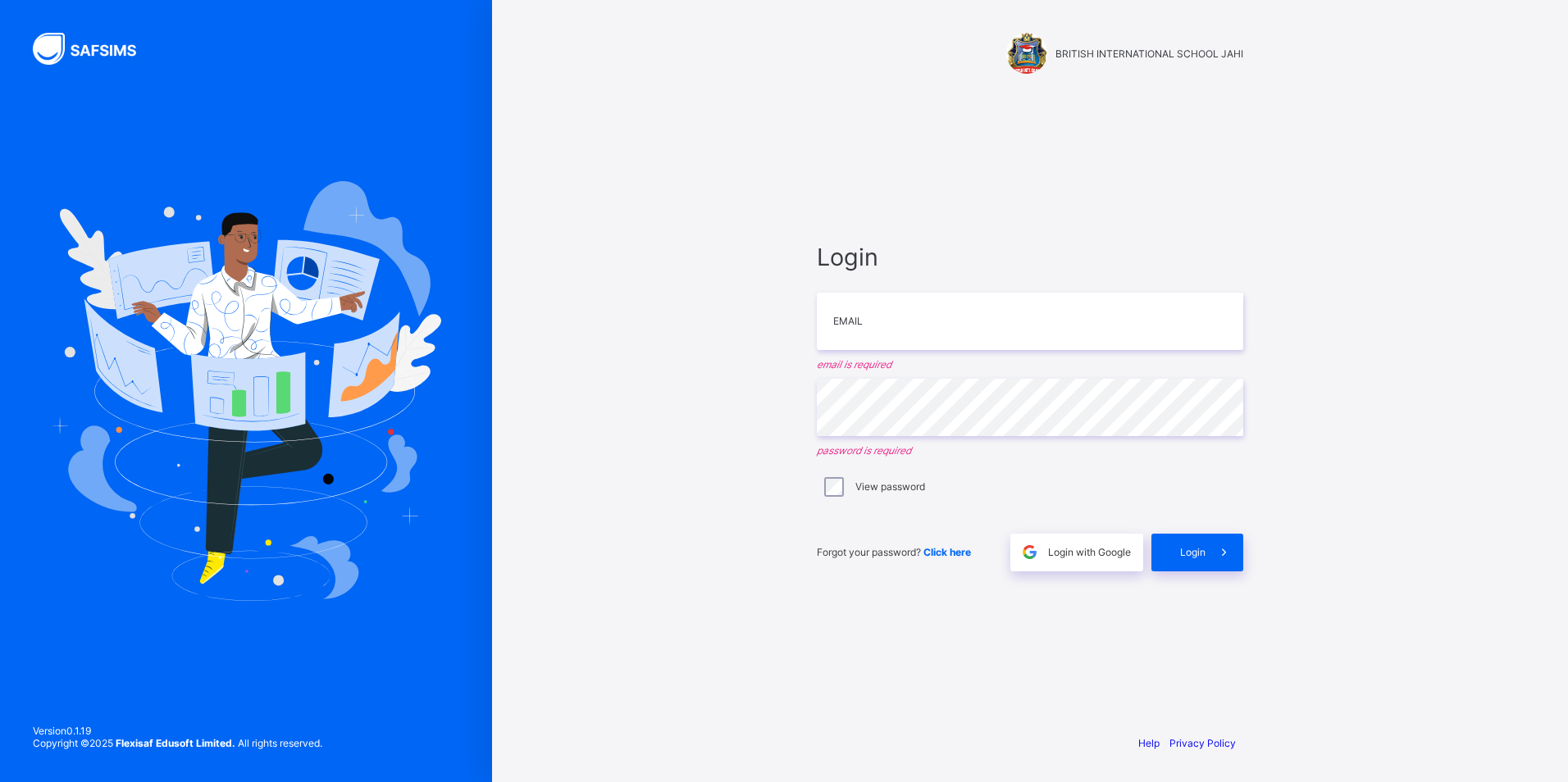
drag, startPoint x: 0, startPoint y: 0, endPoint x: 490, endPoint y: 304, distance: 576.6
click at [490, 304] on div at bounding box center [245, 391] width 492 height 782
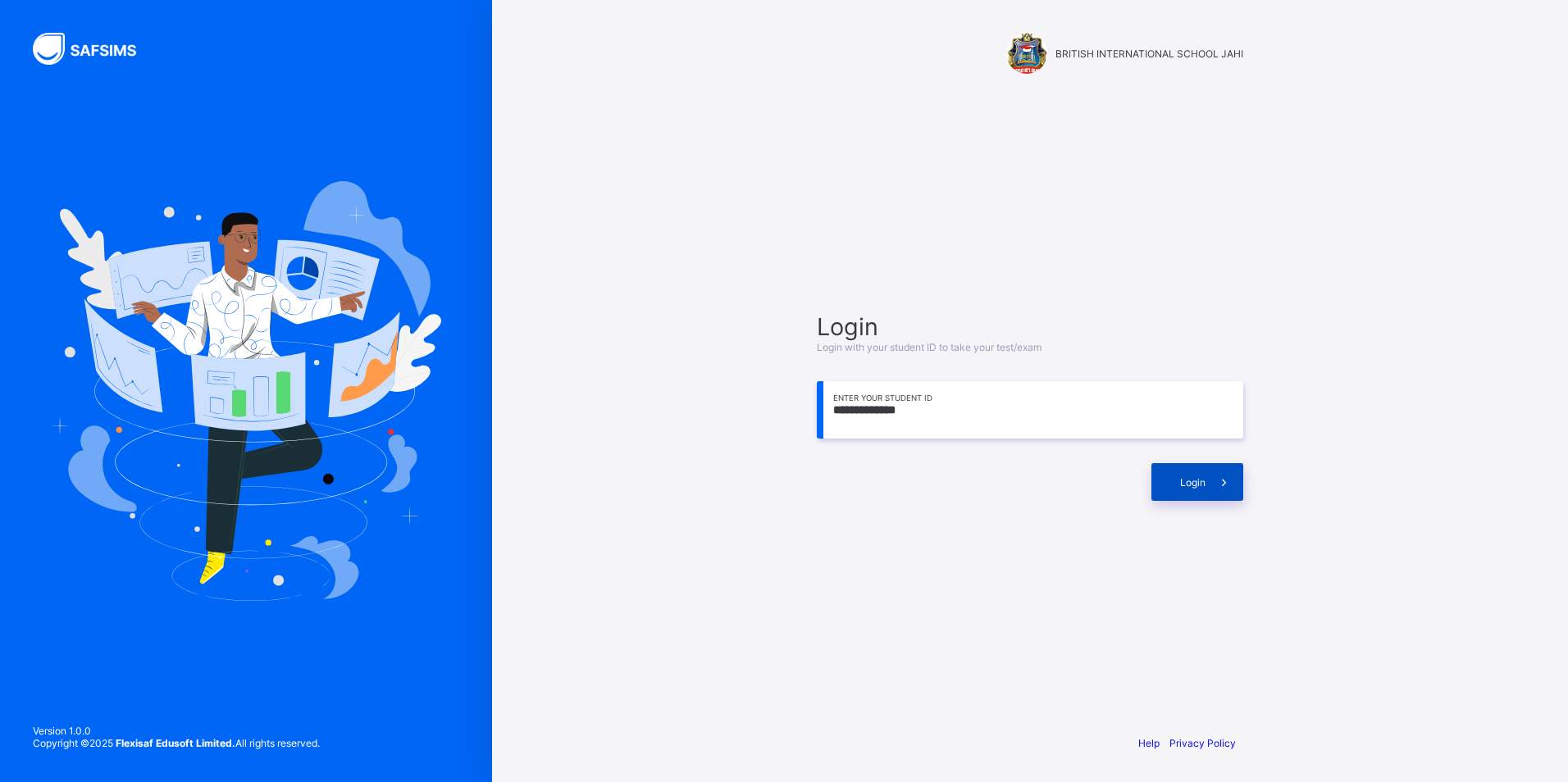
type input "**********"
click at [1182, 484] on span "Login" at bounding box center [1193, 482] width 26 height 12
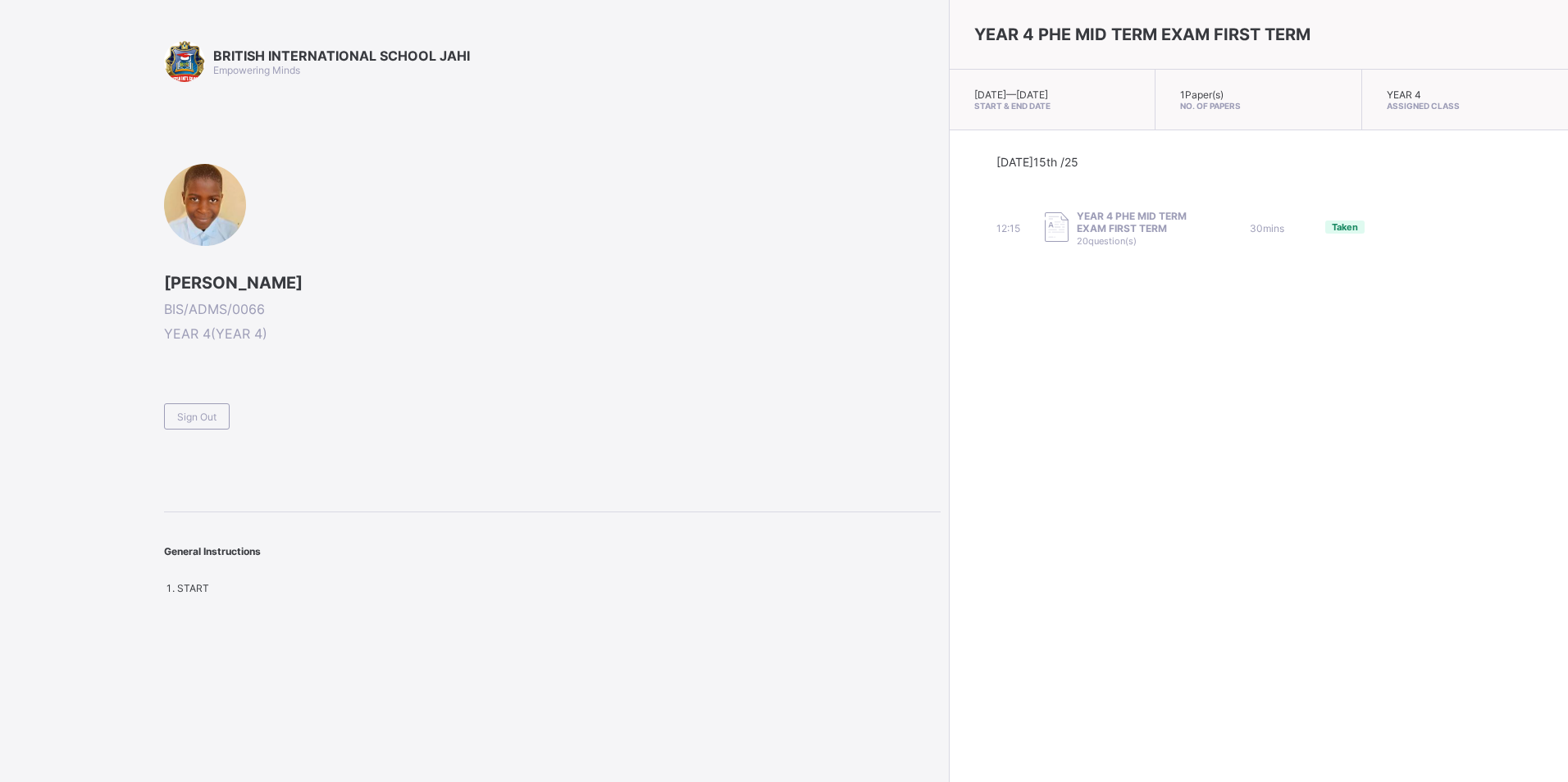
click at [699, 532] on div "General Instructions" at bounding box center [552, 543] width 777 height 62
drag, startPoint x: 1241, startPoint y: 210, endPoint x: 1263, endPoint y: 201, distance: 23.8
click at [1263, 201] on div "Today 15th /25 12:15 YEAR 4 PHE MID TERM EXAM FIRST TERM 20 question(s) 30 mins…" at bounding box center [1259, 201] width 526 height 92
drag, startPoint x: 1263, startPoint y: 201, endPoint x: 1372, endPoint y: 122, distance: 134.6
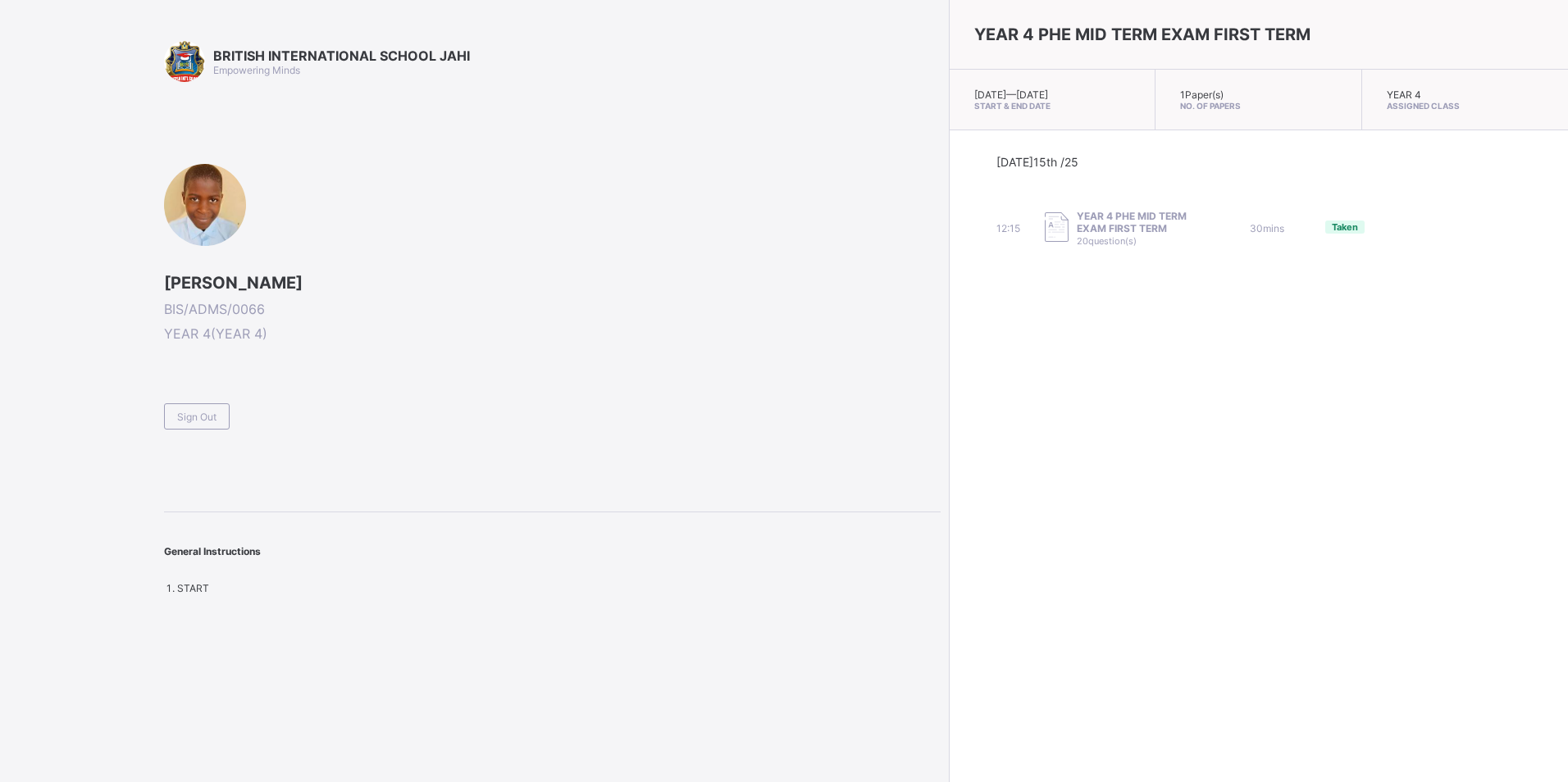
click at [1372, 122] on div "YEAR 4 Assigned Class" at bounding box center [1465, 101] width 206 height 61
click at [1148, 575] on div "YEAR 4 PHE MID TERM EXAM FIRST TERM Wed, Oct 15th 2025 — Wed, Oct 15th 2025 Sta…" at bounding box center [1258, 391] width 619 height 782
click at [1144, 497] on div "YEAR 4 PHE MID TERM EXAM FIRST TERM Wed, Oct 15th 2025 — Wed, Oct 15th 2025 Sta…" at bounding box center [1258, 391] width 619 height 782
click at [12, 4] on div "BRITISH INTERNATIONAL SCHOOL JAHI Empowering Minds SALIS MUHAMMAD HARUNA BIS/AD…" at bounding box center [470, 391] width 941 height 782
click at [220, 409] on div "Sign Out" at bounding box center [196, 416] width 65 height 26
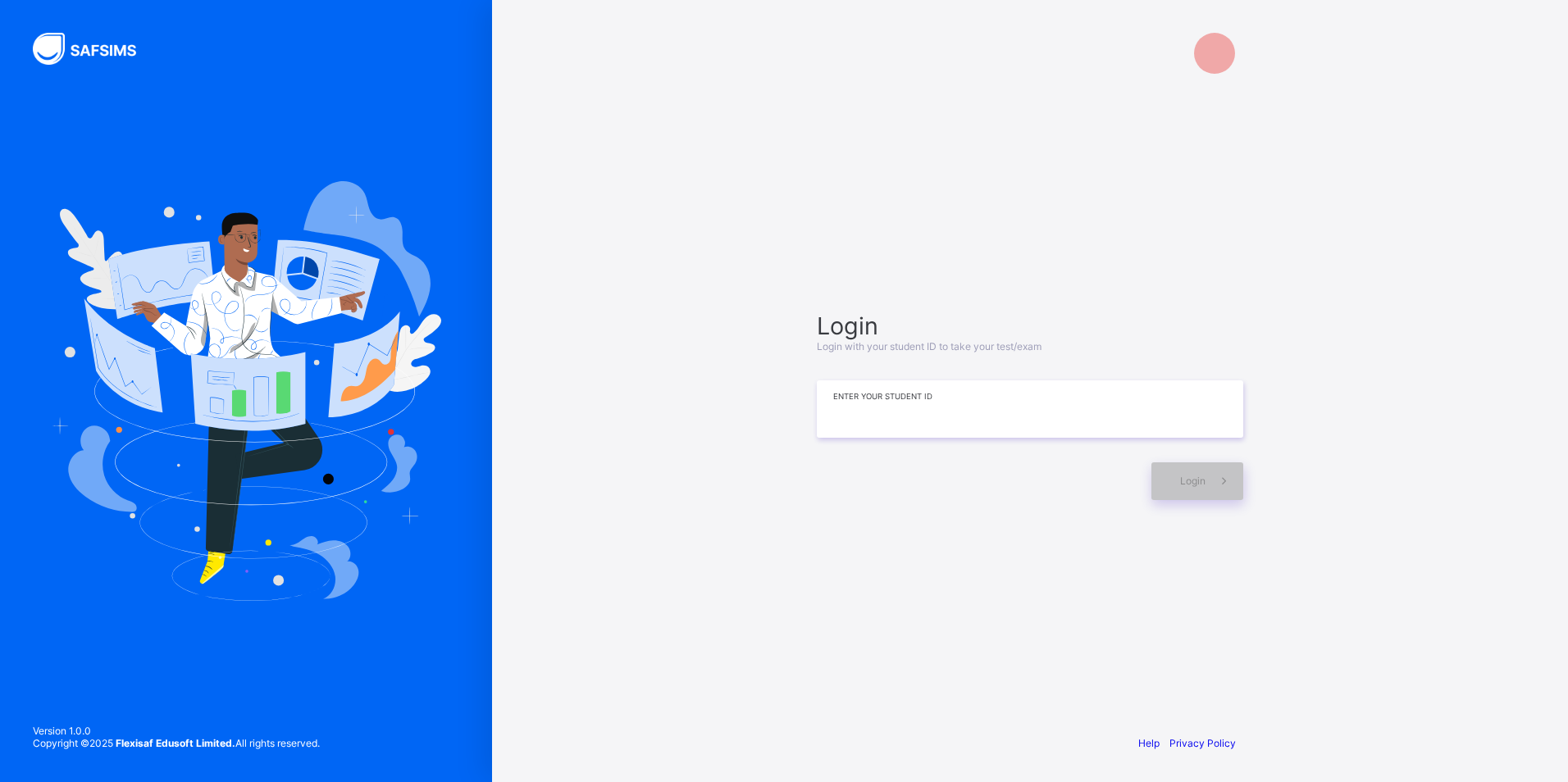
click at [909, 424] on input at bounding box center [1030, 409] width 426 height 57
type input "*"
drag, startPoint x: 906, startPoint y: 380, endPoint x: 882, endPoint y: 440, distance: 64.6
click at [882, 440] on div "Login Login with your student ID to take your test/exam Enter your Student ID L…" at bounding box center [1030, 407] width 426 height 188
drag, startPoint x: 882, startPoint y: 440, endPoint x: 851, endPoint y: 401, distance: 49.8
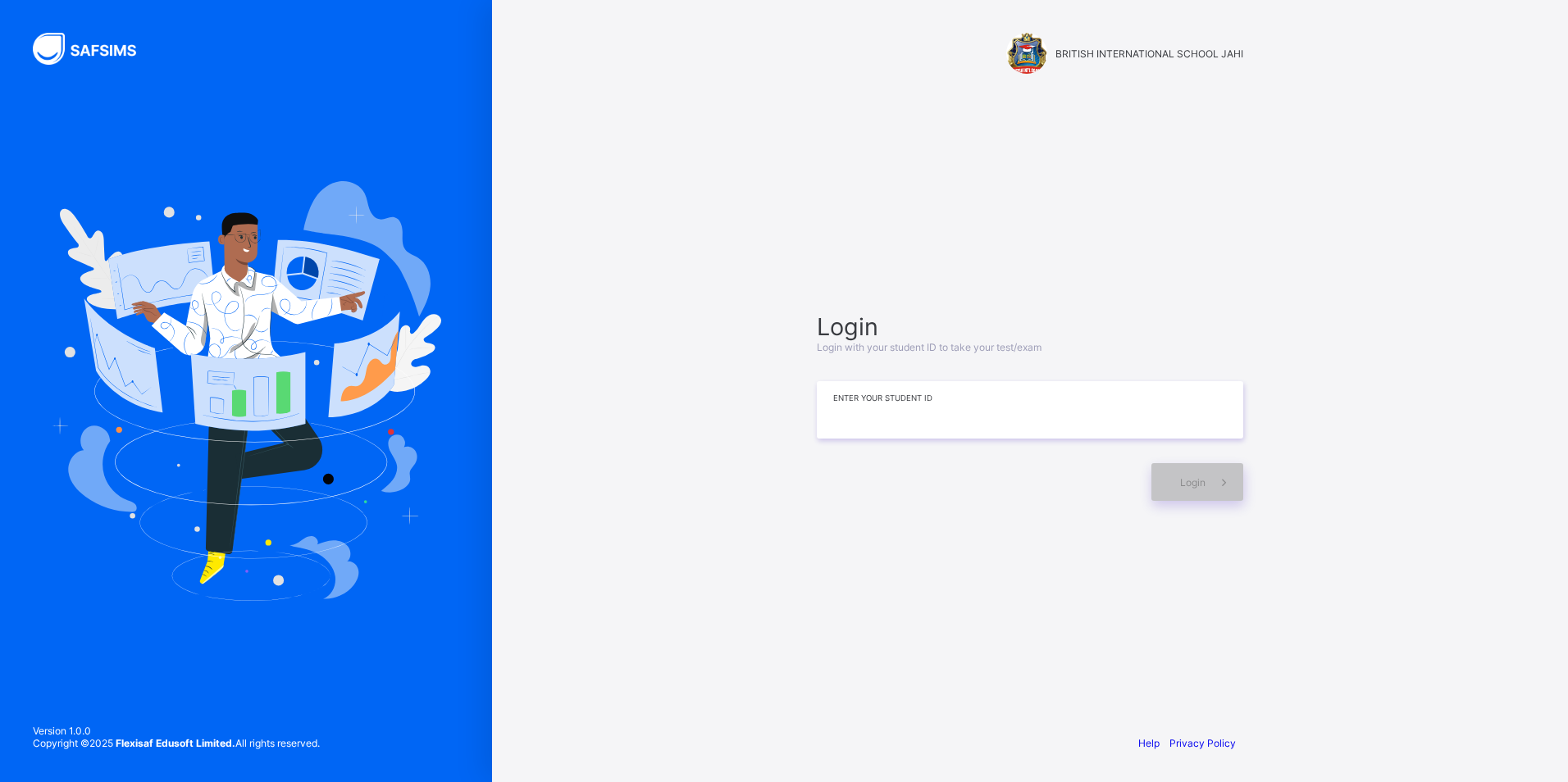
click at [805, 359] on div "BRITISH INTERNATIONAL SCHOOL JAHI Login Login with your student ID to take your…" at bounding box center [1029, 391] width 492 height 782
click at [873, 423] on input at bounding box center [1030, 409] width 426 height 57
type input "*"
click at [1224, 481] on icon at bounding box center [1224, 482] width 18 height 16
click at [1193, 488] on span "Login" at bounding box center [1193, 482] width 26 height 12
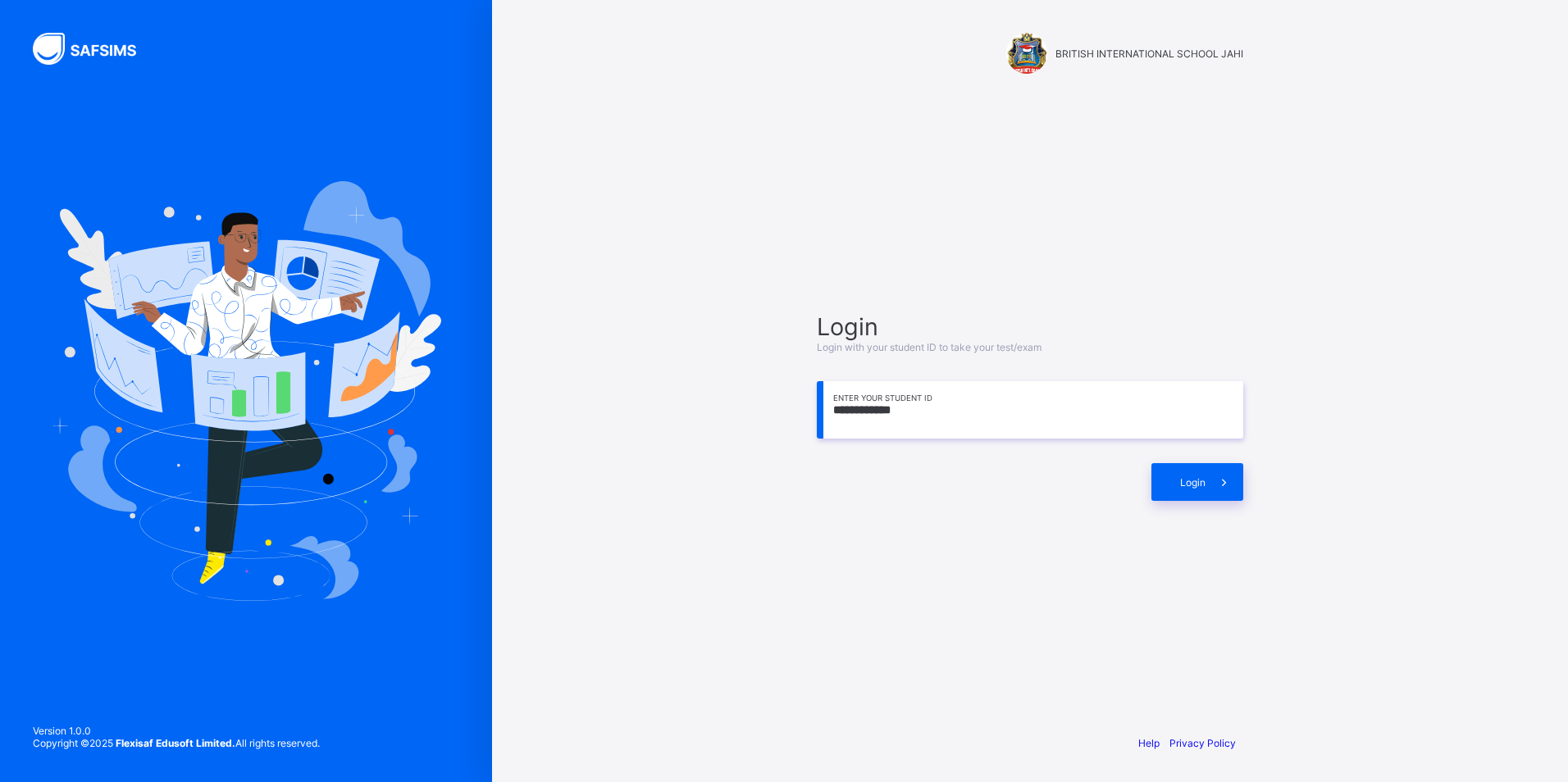
drag, startPoint x: 1123, startPoint y: 395, endPoint x: 1162, endPoint y: 442, distance: 61.1
click at [1123, 398] on input "**********" at bounding box center [1030, 409] width 426 height 57
drag, startPoint x: 1238, startPoint y: 497, endPoint x: 1217, endPoint y: 483, distance: 25.2
click at [1217, 483] on span at bounding box center [1224, 481] width 38 height 38
click at [1217, 483] on icon at bounding box center [1224, 482] width 19 height 18
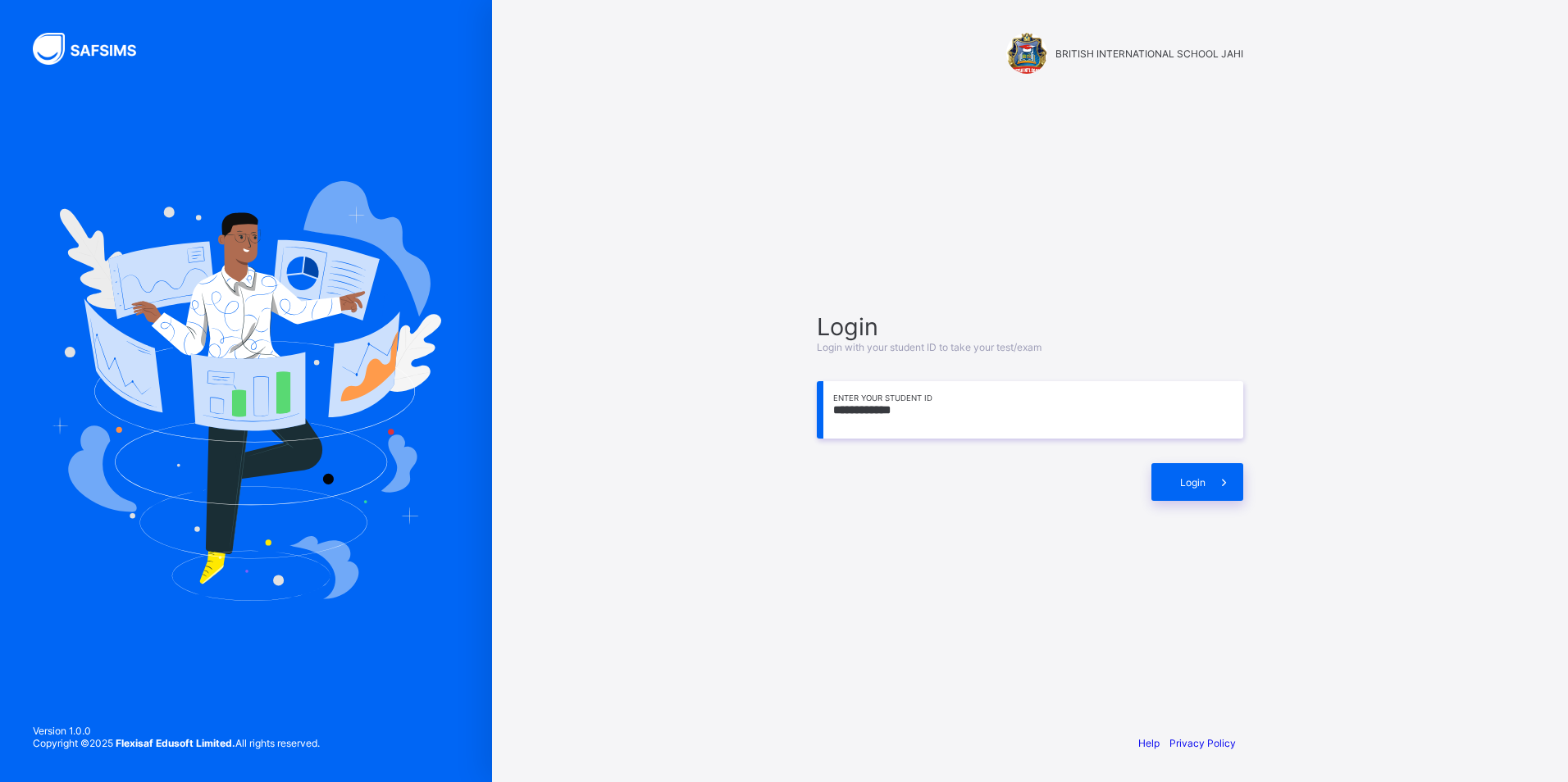
click at [1247, 489] on div "**********" at bounding box center [1030, 407] width 459 height 563
click at [1229, 515] on div "**********" at bounding box center [1030, 407] width 459 height 563
drag, startPoint x: 1226, startPoint y: 477, endPoint x: 1205, endPoint y: 470, distance: 22.1
click at [1205, 470] on div "Login" at bounding box center [1197, 481] width 92 height 38
click at [880, 408] on input "**********" at bounding box center [1030, 409] width 426 height 57
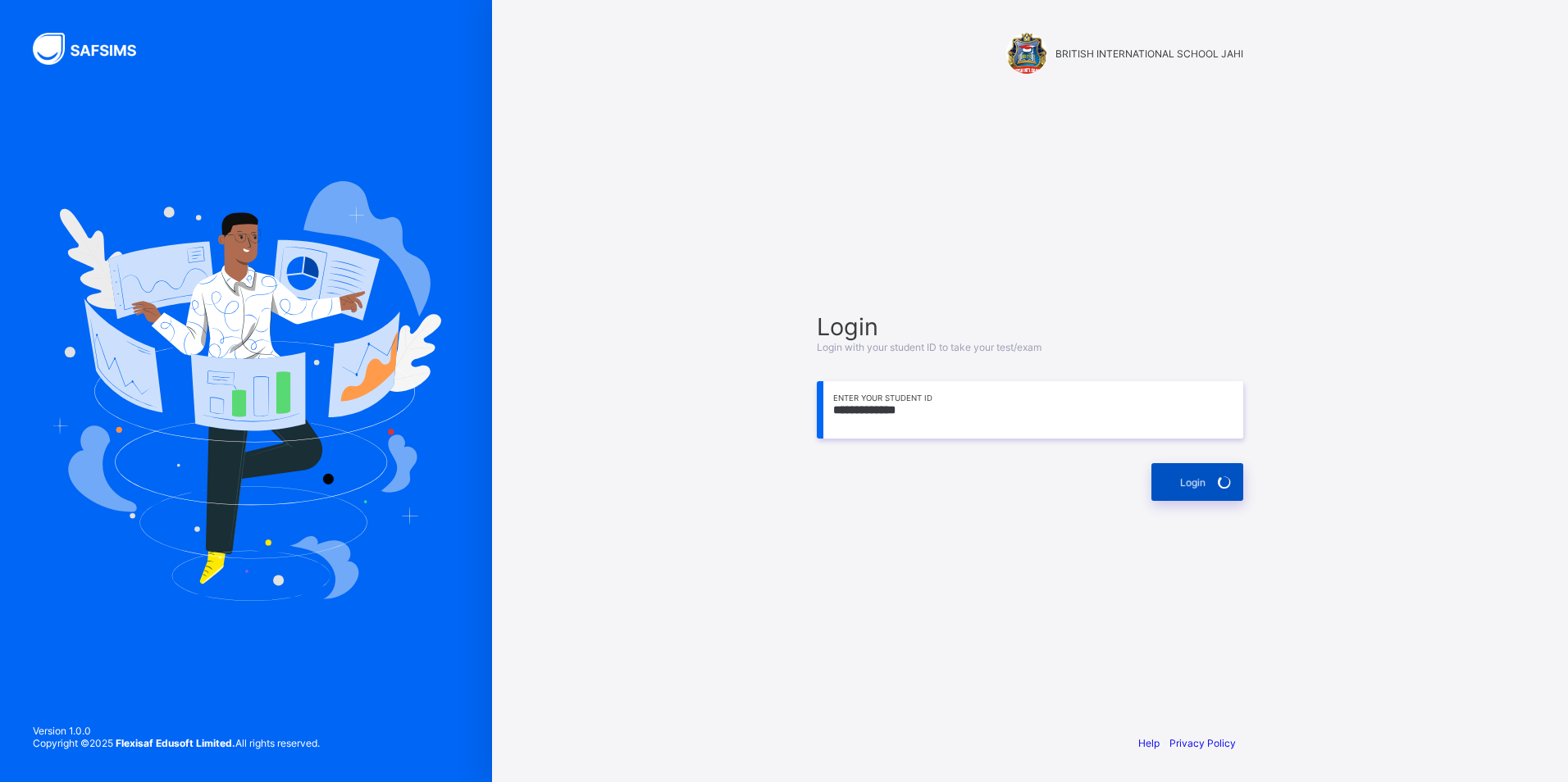
type input "**********"
click at [1187, 482] on span "Login" at bounding box center [1193, 482] width 26 height 12
click at [1091, 543] on div "**********" at bounding box center [1030, 407] width 459 height 563
click at [1204, 481] on span "Login" at bounding box center [1193, 482] width 26 height 12
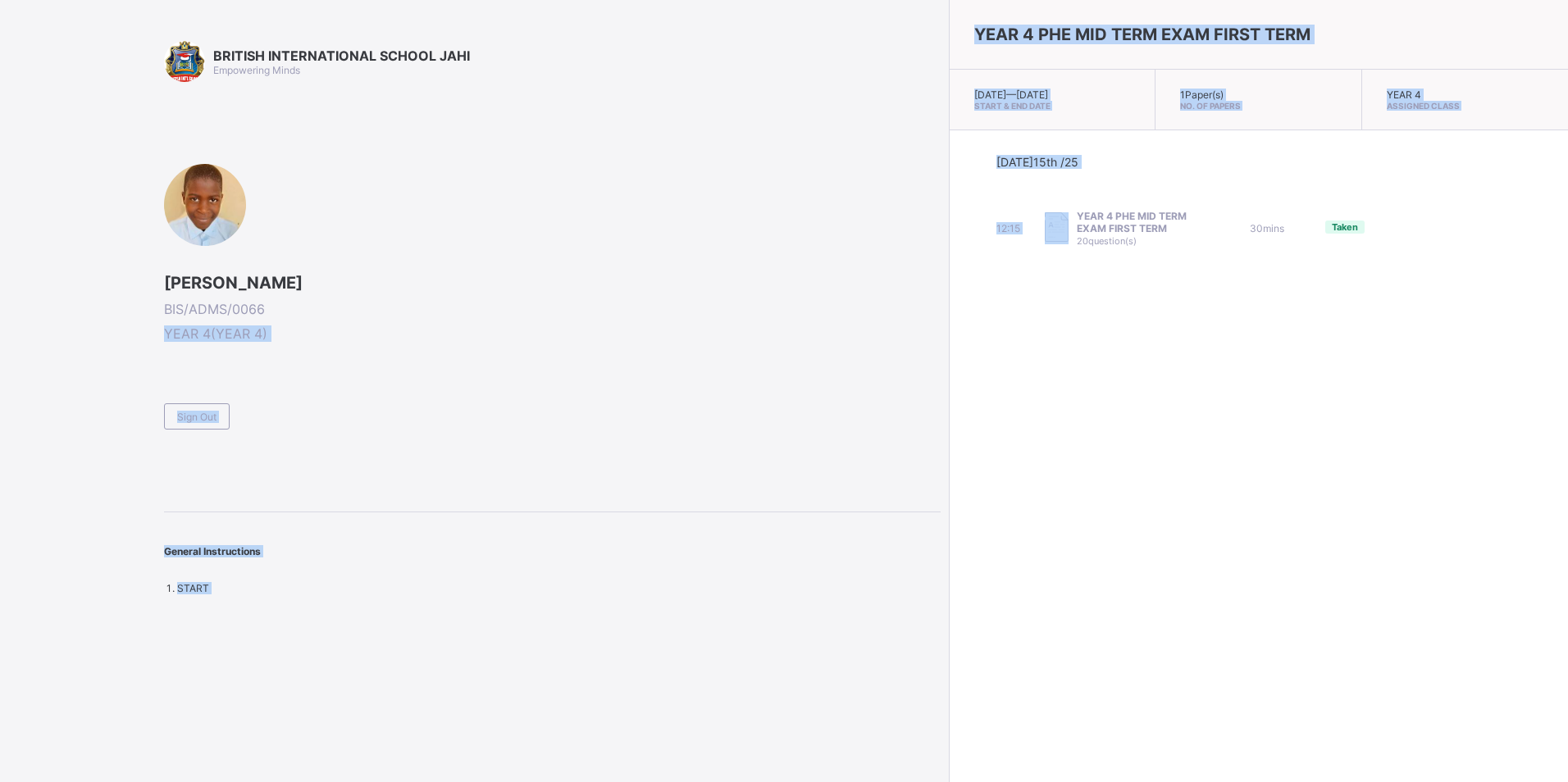
drag, startPoint x: 881, startPoint y: 359, endPoint x: 854, endPoint y: 318, distance: 49.1
click at [949, 314] on div "YEAR 4 PHE MID TERM EXAM FIRST TERM Wed, Oct 15th 2025 — Wed, Oct 15th 2025 Sta…" at bounding box center [1258, 391] width 619 height 782
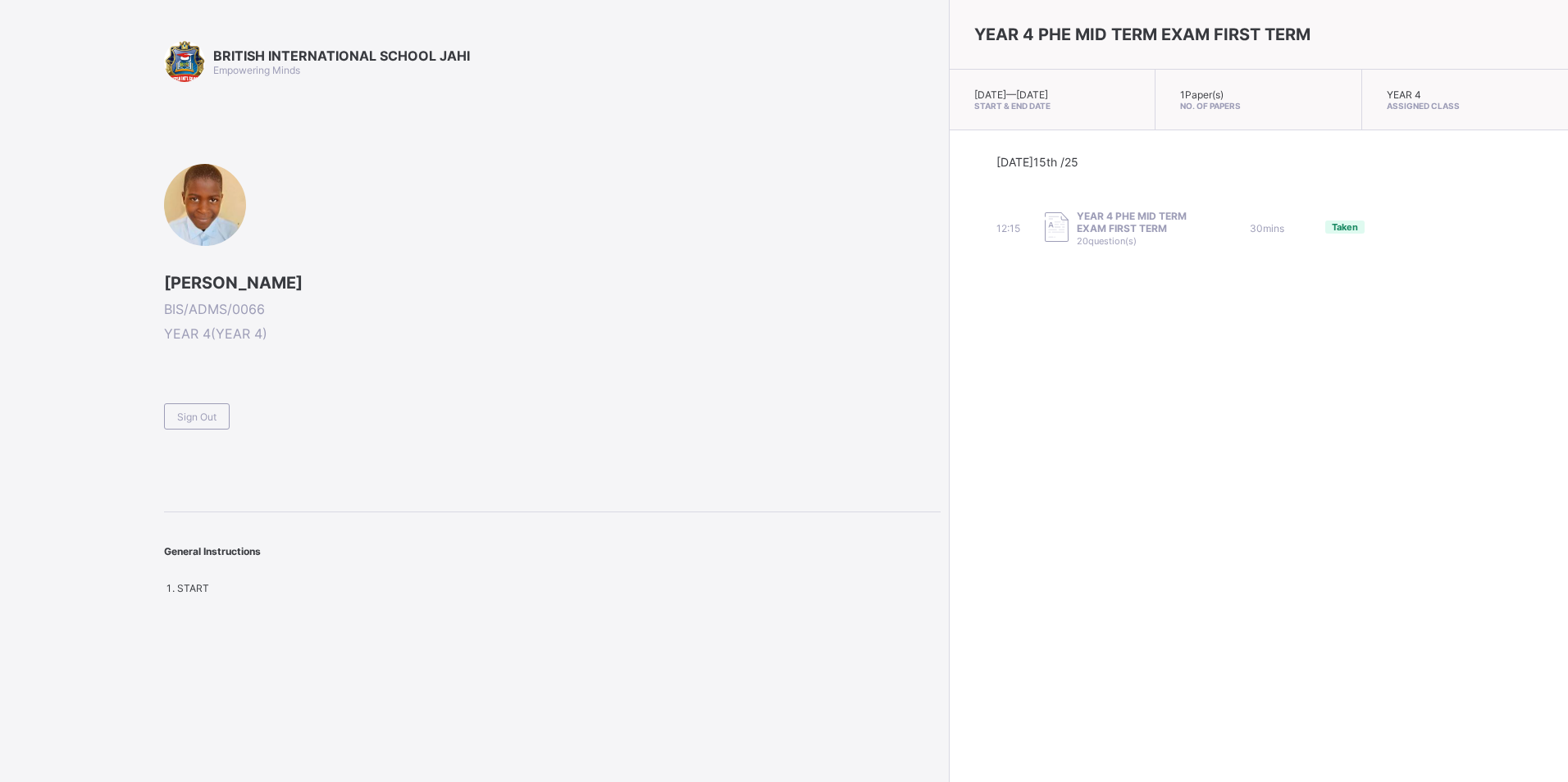
click at [1542, 524] on div "YEAR 4 PHE MID TERM EXAM FIRST TERM Wed, Oct 15th 2025 — Wed, Oct 15th 2025 Sta…" at bounding box center [1258, 391] width 619 height 782
drag, startPoint x: 1220, startPoint y: 669, endPoint x: 1210, endPoint y: 683, distance: 17.2
click at [1210, 683] on div "YEAR 4 PHE MID TERM EXAM FIRST TERM Wed, Oct 15th 2025 — Wed, Oct 15th 2025 Sta…" at bounding box center [1258, 391] width 619 height 782
drag, startPoint x: -1, startPoint y: 558, endPoint x: 418, endPoint y: 824, distance: 496.3
click at [129, 7] on div "BRITISH INTERNATIONAL SCHOOL JAHI Empowering Minds [PERSON_NAME] BIS/ADMS/0066 …" at bounding box center [470, 391] width 941 height 782
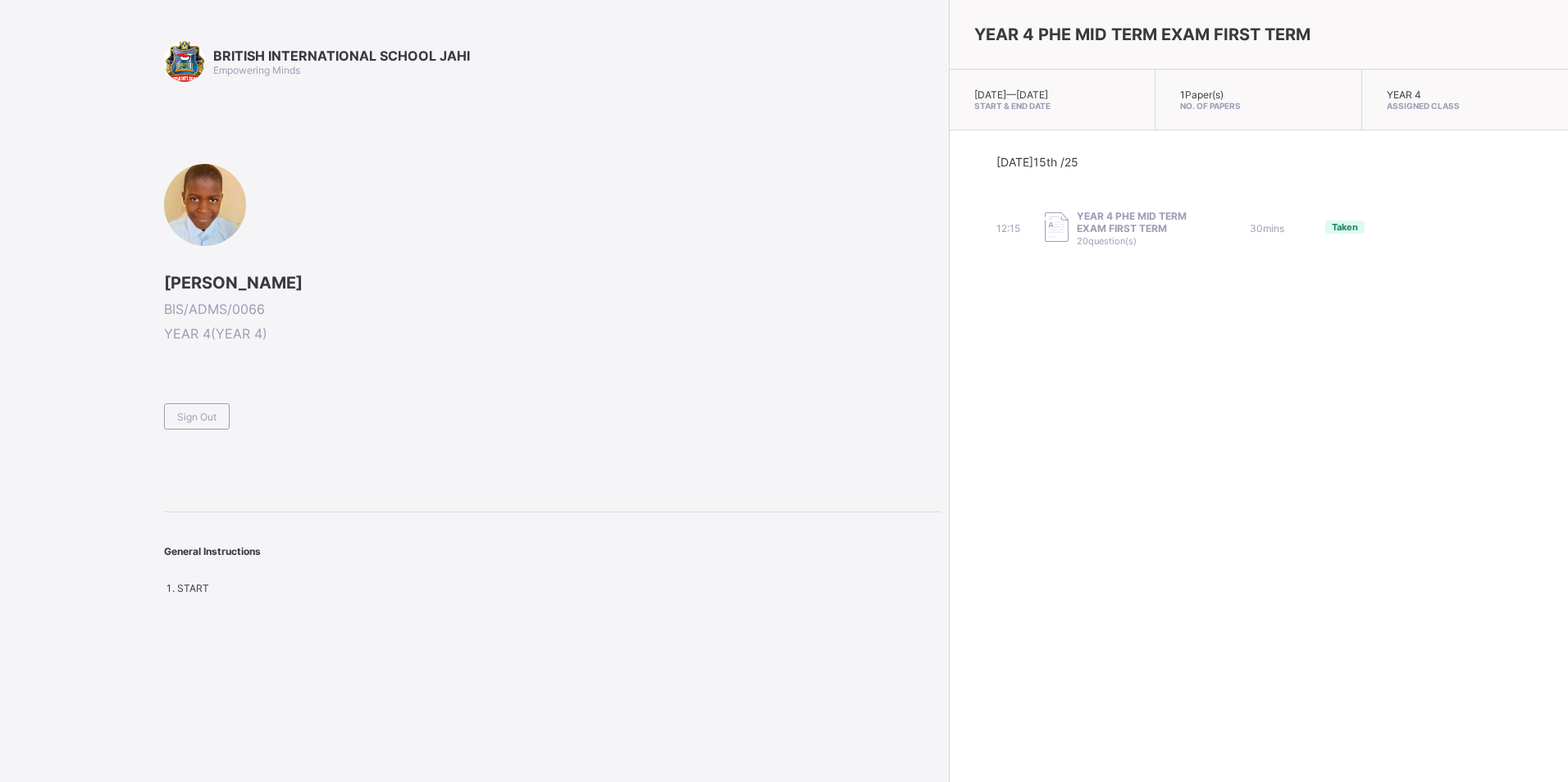
drag, startPoint x: 311, startPoint y: 151, endPoint x: 342, endPoint y: 309, distance: 161.0
drag, startPoint x: 340, startPoint y: 622, endPoint x: 529, endPoint y: 93, distance: 561.7
click at [529, 93] on div "BRITISH INTERNATIONAL SCHOOL JAHI Empowering Minds [PERSON_NAME] BIS/ADMS/0066 …" at bounding box center [470, 391] width 941 height 782
drag, startPoint x: 529, startPoint y: 93, endPoint x: 439, endPoint y: 92, distance: 90.0
click at [439, 92] on div "BRITISH INTERNATIONAL SCHOOL JAHI Empowering Minds [PERSON_NAME] BIS/ADMS/0066 …" at bounding box center [552, 317] width 777 height 553
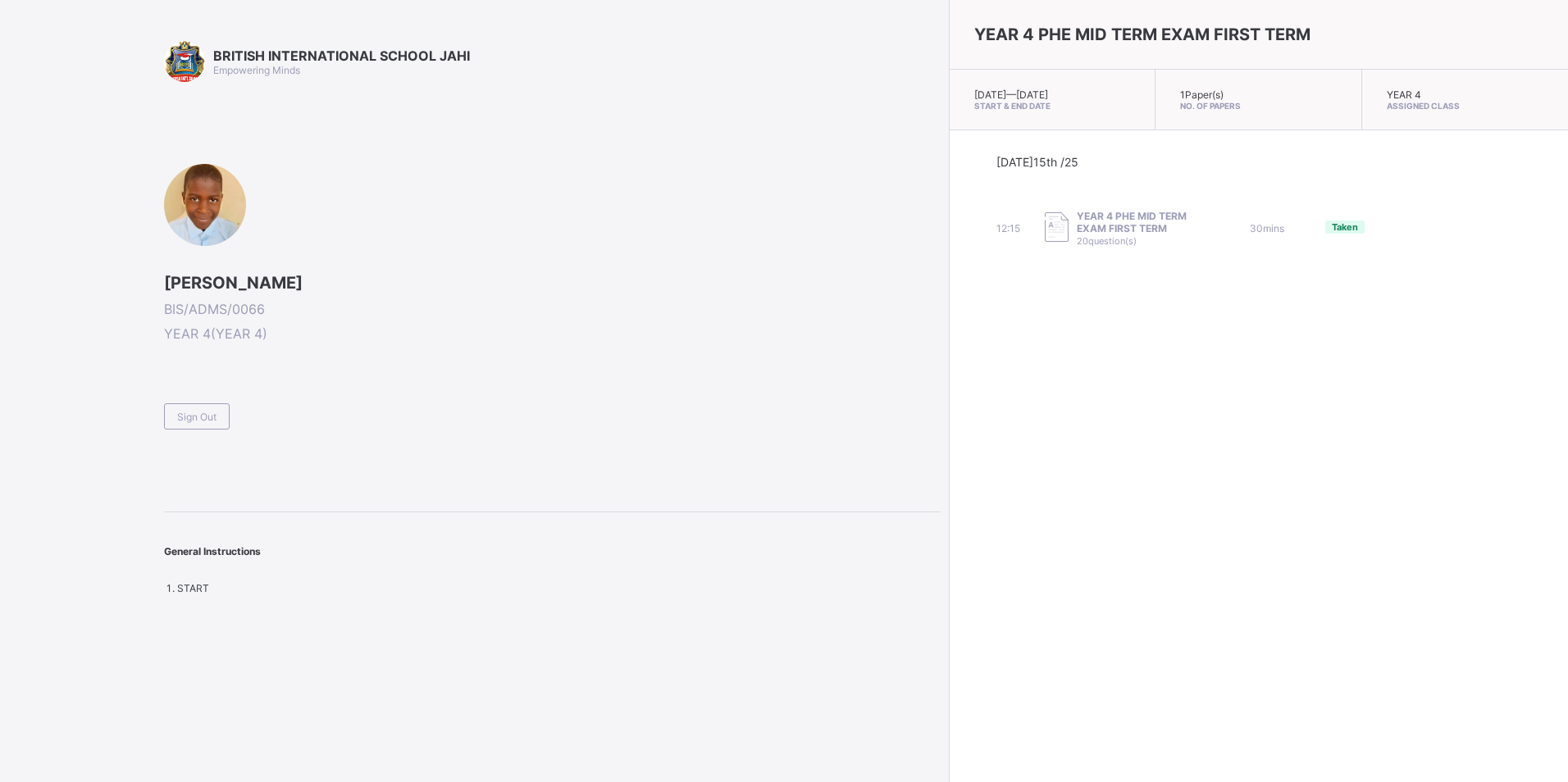
drag, startPoint x: 636, startPoint y: 33, endPoint x: 705, endPoint y: 234, distance: 212.5
click at [701, 120] on div "BRITISH INTERNATIONAL SCHOOL JAHI Empowering Minds [PERSON_NAME] BIS/ADMS/0066 …" at bounding box center [552, 317] width 777 height 553
drag, startPoint x: 776, startPoint y: 748, endPoint x: 703, endPoint y: 744, distance: 73.1
click at [674, 740] on div "BRITISH INTERNATIONAL SCHOOL JAHI Empowering Minds [PERSON_NAME] BIS/ADMS/0066 …" at bounding box center [470, 391] width 941 height 782
click at [160, 426] on div "BRITISH INTERNATIONAL SCHOOL JAHI Empowering Minds [PERSON_NAME] BIS/ADMS/0066 …" at bounding box center [470, 391] width 941 height 782
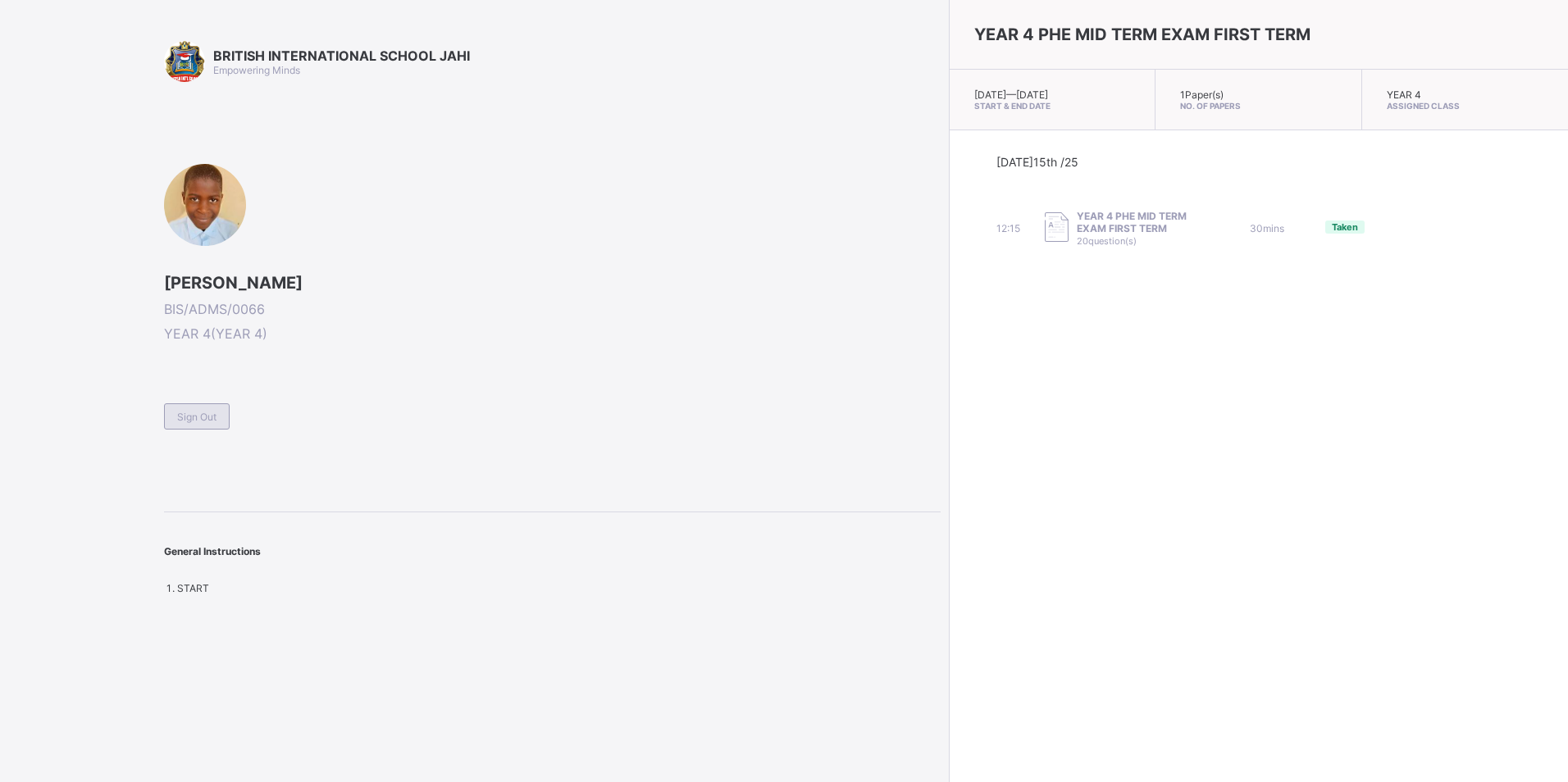
click at [178, 421] on span "Sign Out" at bounding box center [196, 416] width 40 height 12
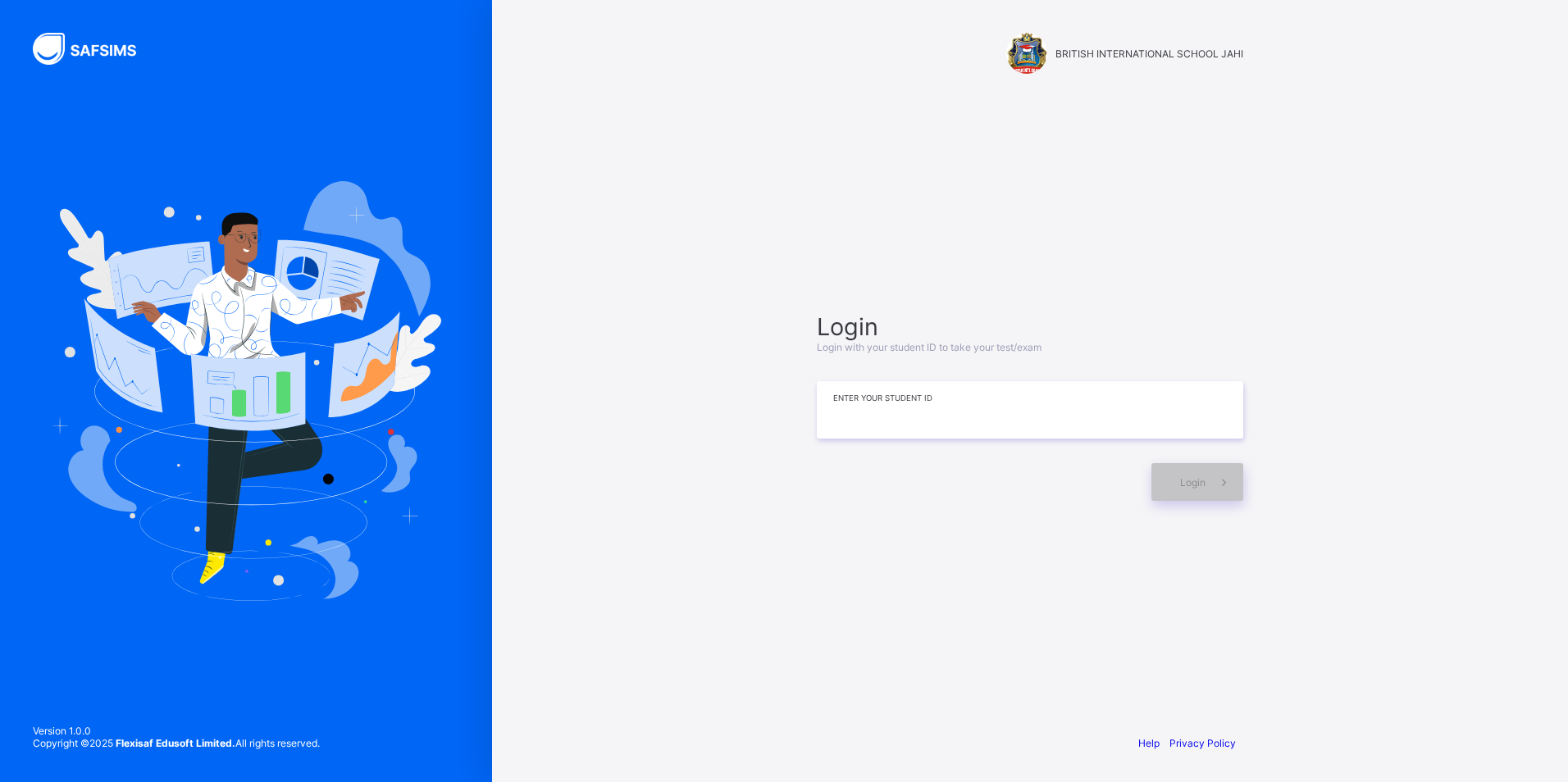
drag, startPoint x: 815, startPoint y: 368, endPoint x: 848, endPoint y: 424, distance: 65.0
click at [830, 395] on div "Login Login with your student ID to take your test/exam Enter your Student ID L…" at bounding box center [1030, 407] width 459 height 563
click at [856, 438] on input at bounding box center [1030, 409] width 426 height 57
type input "**********"
click at [1192, 486] on span "Login" at bounding box center [1193, 482] width 26 height 12
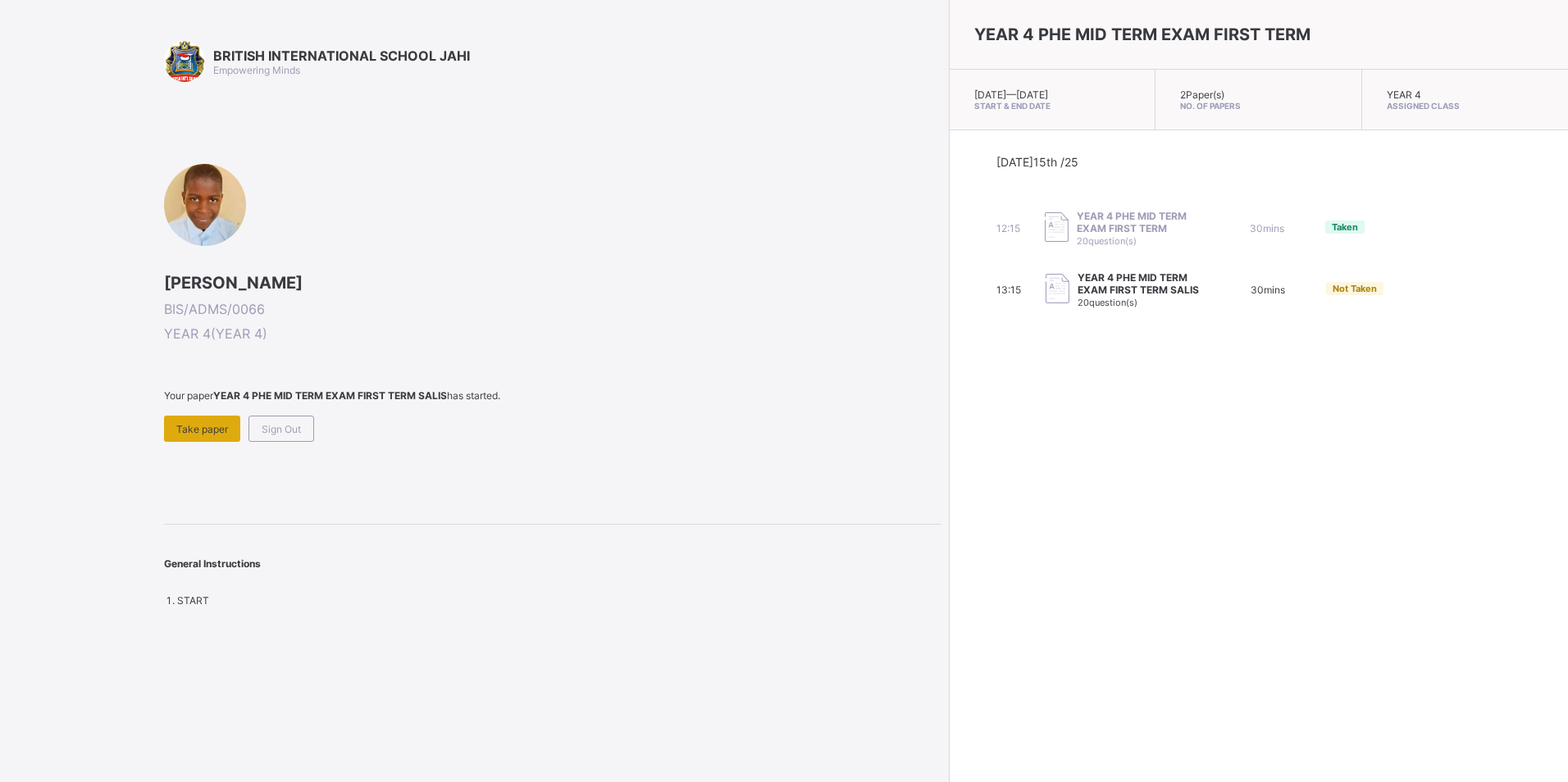
click at [202, 432] on span "Take paper" at bounding box center [202, 429] width 52 height 12
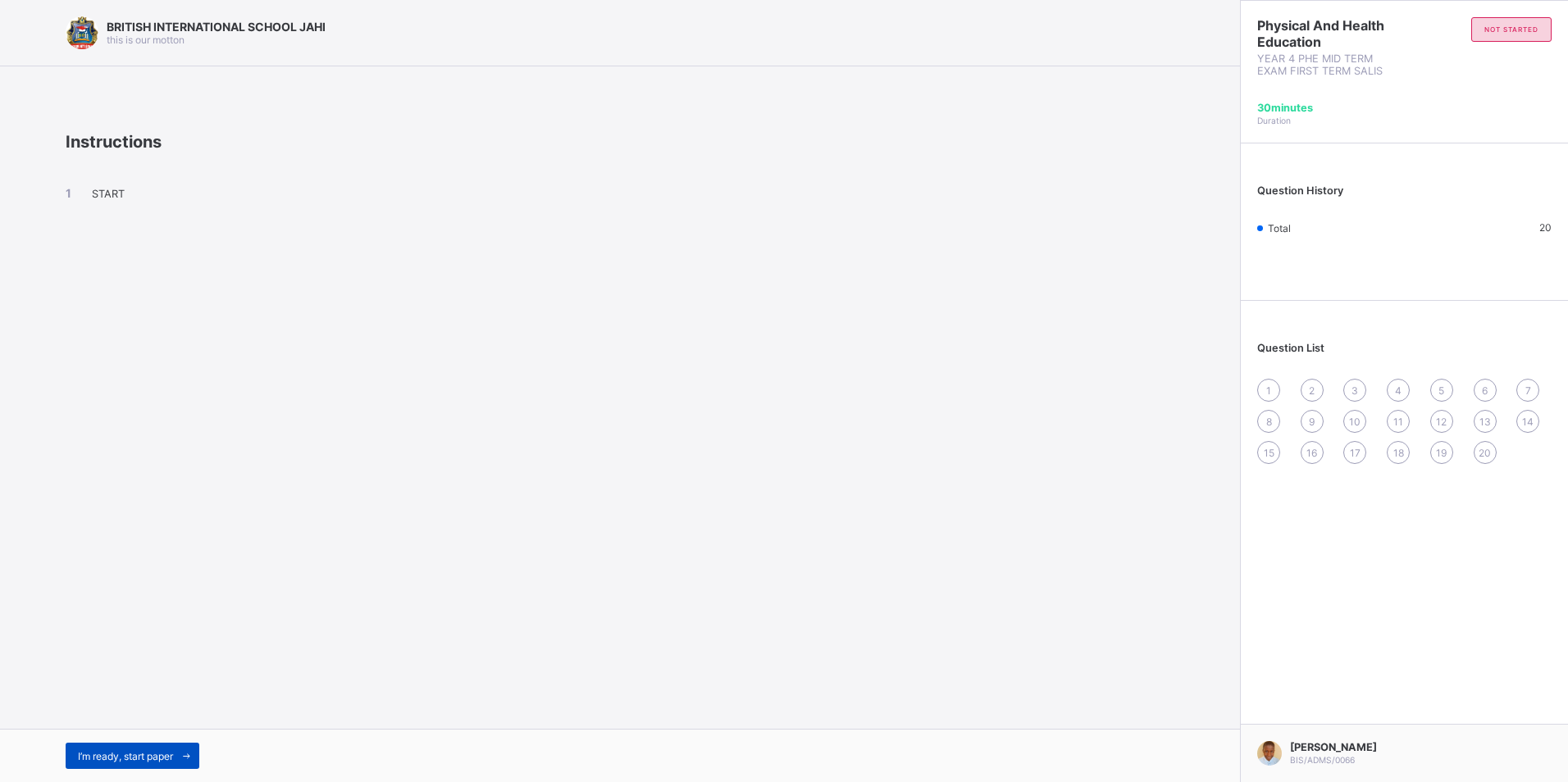
click at [157, 743] on div "I’m ready, start paper" at bounding box center [132, 756] width 134 height 26
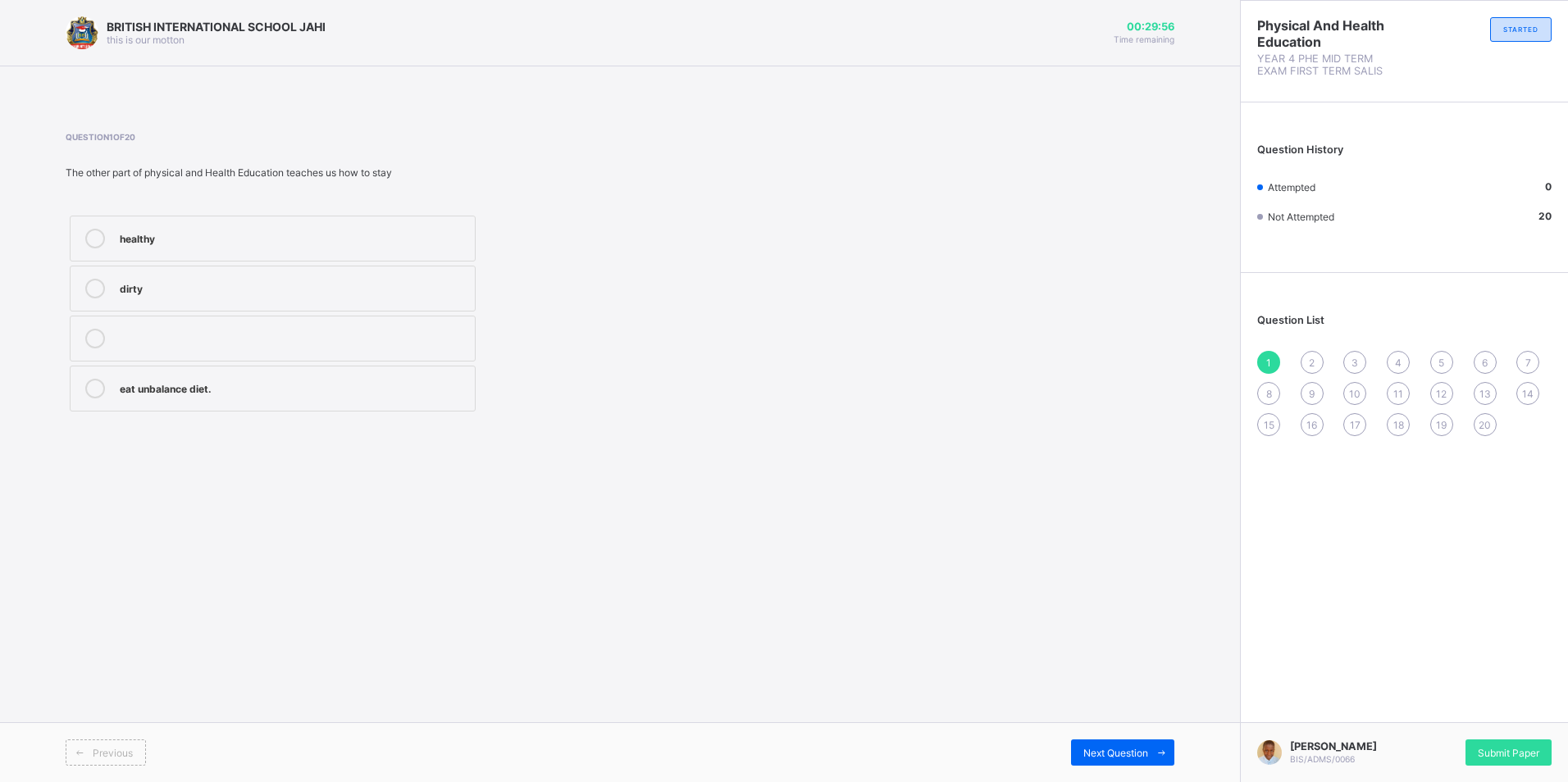
click at [240, 245] on div "healthy" at bounding box center [293, 238] width 347 height 19
click at [1315, 351] on div "2" at bounding box center [1312, 362] width 23 height 23
click at [153, 234] on div "strong and fit" at bounding box center [293, 237] width 347 height 17
click at [1361, 354] on div "3" at bounding box center [1354, 362] width 23 height 23
click at [241, 300] on label "fit and healthy" at bounding box center [273, 289] width 406 height 46
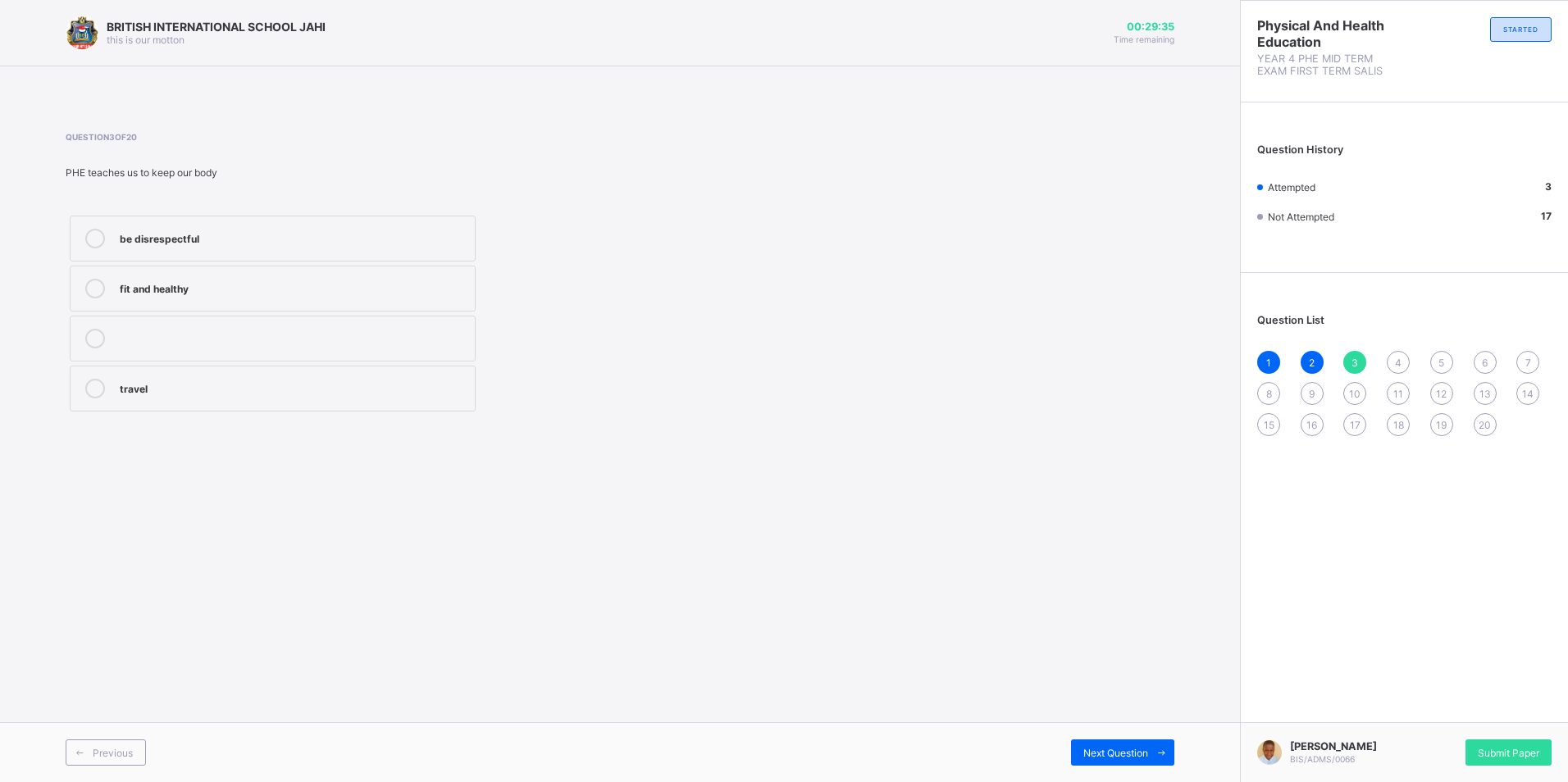
click at [1394, 368] on div "4" at bounding box center [1397, 362] width 23 height 23
click at [296, 396] on div "physical and Health Education" at bounding box center [293, 388] width 347 height 19
click at [1440, 361] on span "5" at bounding box center [1442, 362] width 6 height 12
click at [329, 324] on label "allowing all the parts of the body to move" at bounding box center [273, 338] width 406 height 46
click at [1491, 362] on div "6" at bounding box center [1485, 362] width 23 height 23
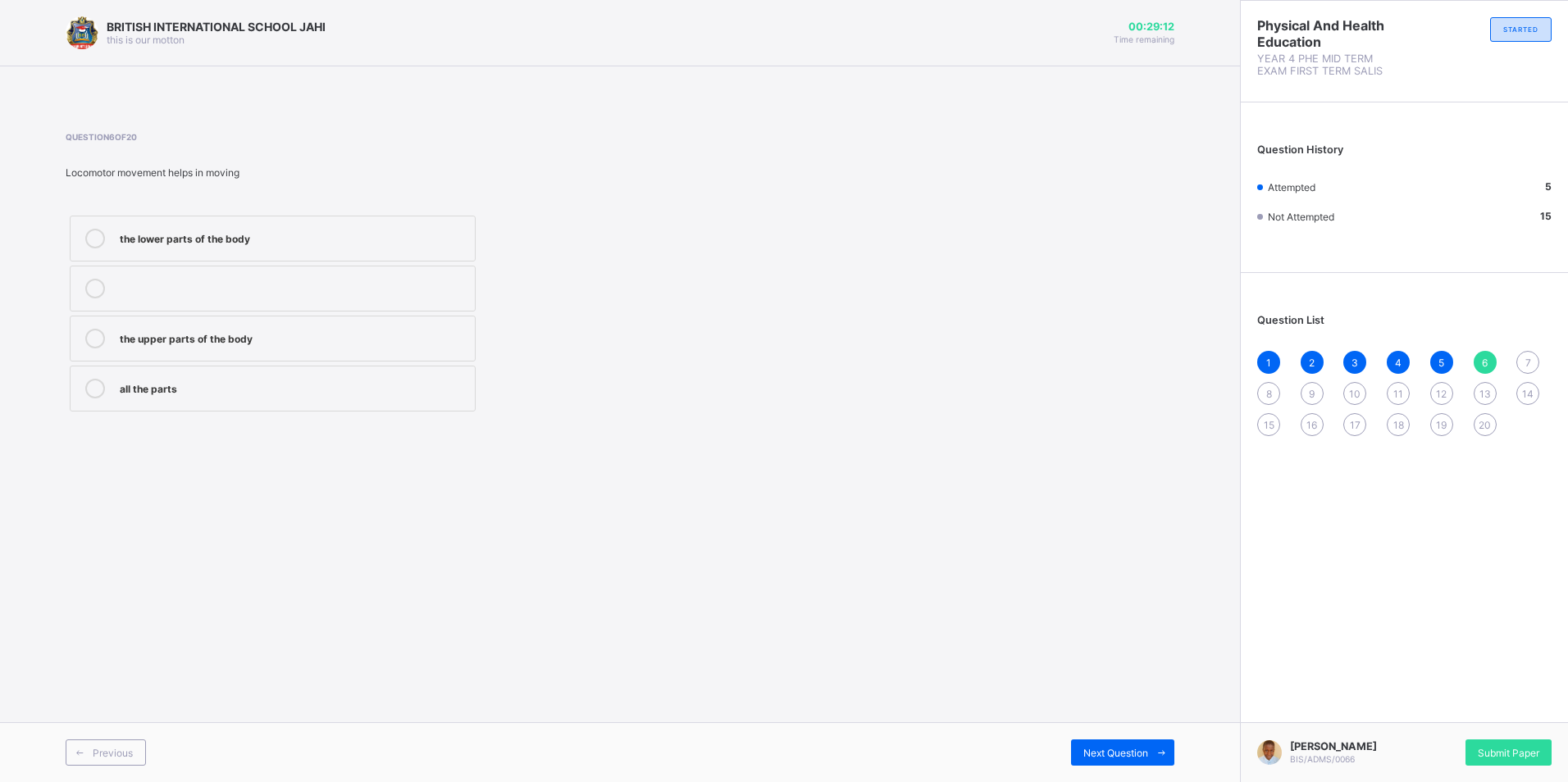
click at [266, 244] on div "the lower parts of the body" at bounding box center [293, 237] width 347 height 17
click at [1531, 350] on div "Question List 1 2 3 4 5 6 7 8 9 10 11 12 13 14 15 16 17 18 19 20" at bounding box center [1404, 367] width 327 height 172
click at [1526, 369] on div "7" at bounding box center [1527, 362] width 23 height 23
click at [239, 219] on label "first aid" at bounding box center [273, 239] width 406 height 46
click at [1253, 384] on div "Question List 1 2 3 4 5 6 7 8 9 10 11 12 13 14 15 16 17 18 19 20" at bounding box center [1404, 367] width 327 height 172
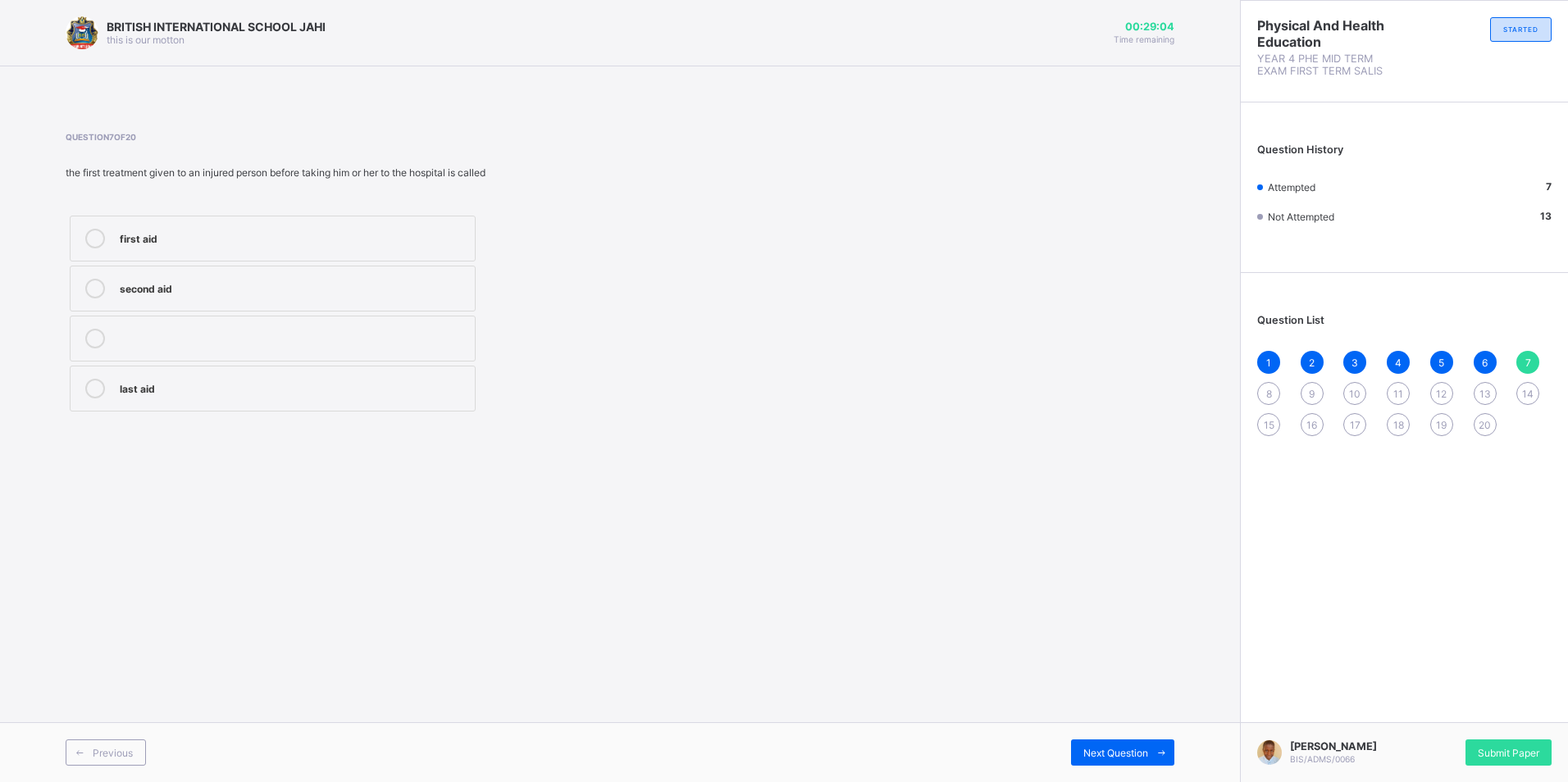
click at [1254, 384] on div "Question List 1 2 3 4 5 6 7 8 9 10 11 12 13 14 15 16 17 18 19 20" at bounding box center [1404, 367] width 327 height 172
click at [1257, 384] on div "1 2 3 4 5 6 7 8 9 10 11 12 13 14 15 16 17 18 19 20" at bounding box center [1404, 394] width 294 height 85
drag, startPoint x: 1260, startPoint y: 387, endPoint x: 1272, endPoint y: 391, distance: 12.6
click at [1266, 390] on div "8" at bounding box center [1268, 393] width 23 height 23
click at [1275, 393] on div "8" at bounding box center [1268, 393] width 23 height 23
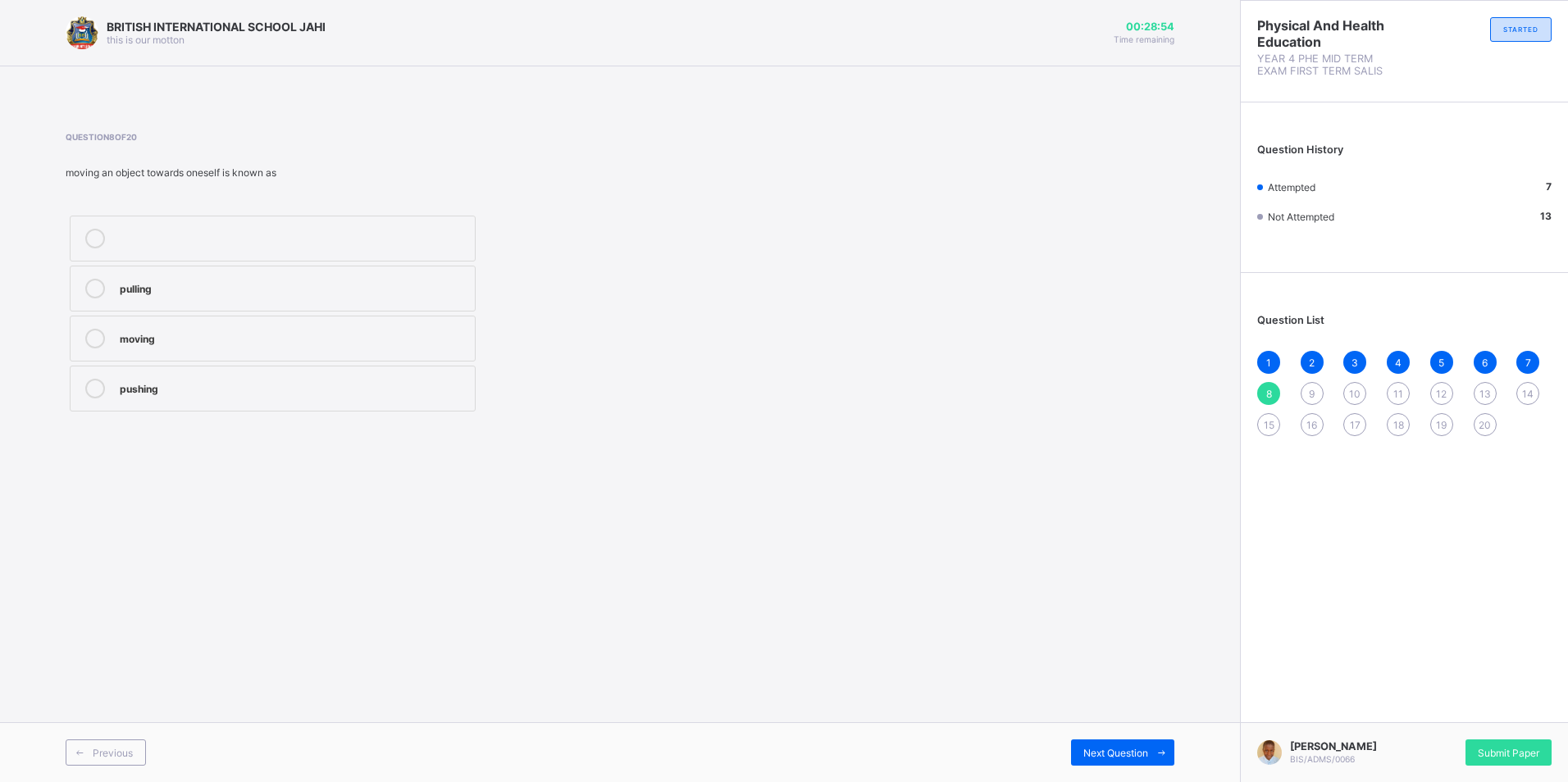
click at [317, 396] on div "pushing" at bounding box center [293, 388] width 347 height 19
drag, startPoint x: 1298, startPoint y: 385, endPoint x: 1312, endPoint y: 392, distance: 15.7
click at [1312, 392] on div "1 2 3 4 5 6 7 8 9 10 11 12 13 14 15 16 17 18 19 20" at bounding box center [1404, 394] width 294 height 85
click at [1312, 392] on span "9" at bounding box center [1312, 394] width 6 height 12
click at [325, 328] on label "pushing" at bounding box center [273, 338] width 406 height 46
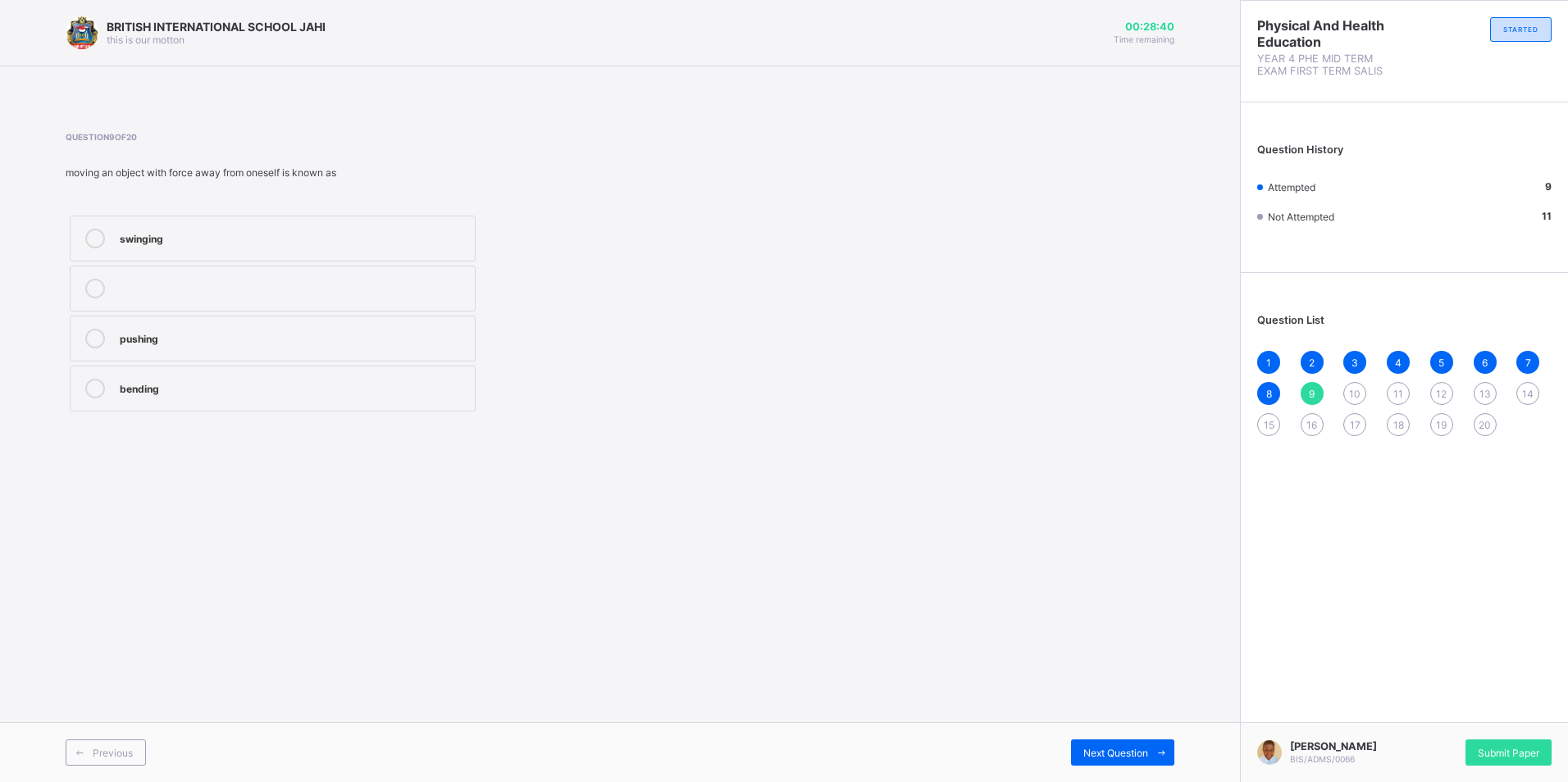
click at [1361, 388] on div "10" at bounding box center [1354, 393] width 23 height 23
click at [260, 409] on label "bending" at bounding box center [273, 389] width 406 height 46
click at [1389, 394] on div "11" at bounding box center [1397, 393] width 23 height 23
click at [365, 302] on label at bounding box center [273, 289] width 406 height 46
click at [447, 349] on label "stretching" at bounding box center [273, 338] width 406 height 46
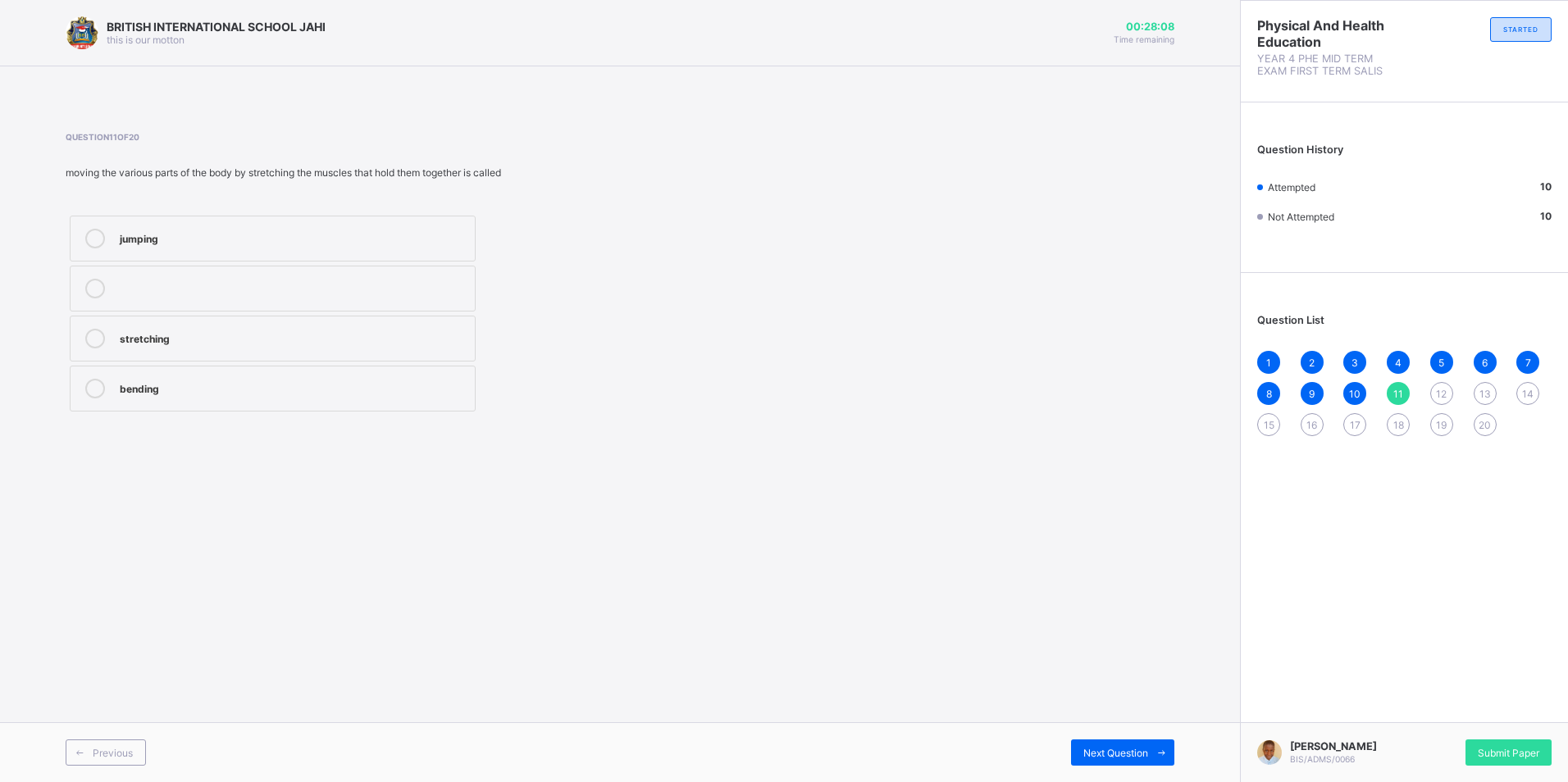
click at [1439, 388] on span "12" at bounding box center [1442, 394] width 11 height 12
click at [316, 375] on label "slidding" at bounding box center [273, 389] width 406 height 46
click at [1485, 382] on div "13" at bounding box center [1485, 393] width 23 height 23
click at [218, 376] on label "slidding" at bounding box center [273, 389] width 406 height 46
click at [1527, 386] on div "14" at bounding box center [1527, 393] width 23 height 23
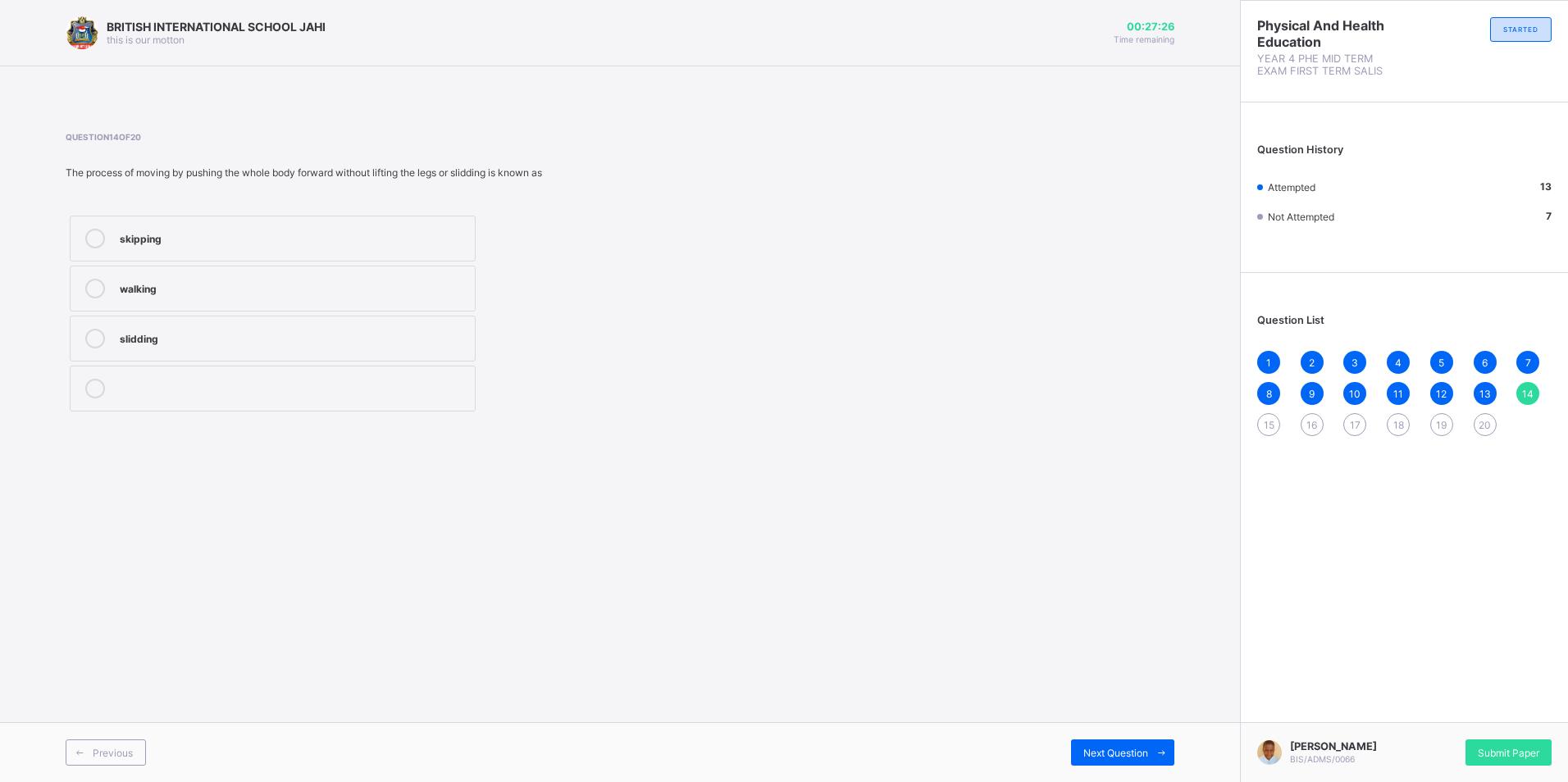
click at [309, 296] on div "walking" at bounding box center [293, 288] width 347 height 19
click at [1257, 410] on div "1 2 3 4 5 6 7 8 9 10 11 12 13 14 15 16 17 18 19 20" at bounding box center [1404, 394] width 294 height 85
click at [1258, 410] on div "1 2 3 4 5 6 7 8 9 10 11 12 13 14 15 16 17 18 19 20" at bounding box center [1404, 394] width 294 height 85
click at [1276, 441] on div "Question List 1 2 3 4 5 6 7 8 9 10 11 12 13 14 15 16 17 18 19 20" at bounding box center [1404, 367] width 327 height 172
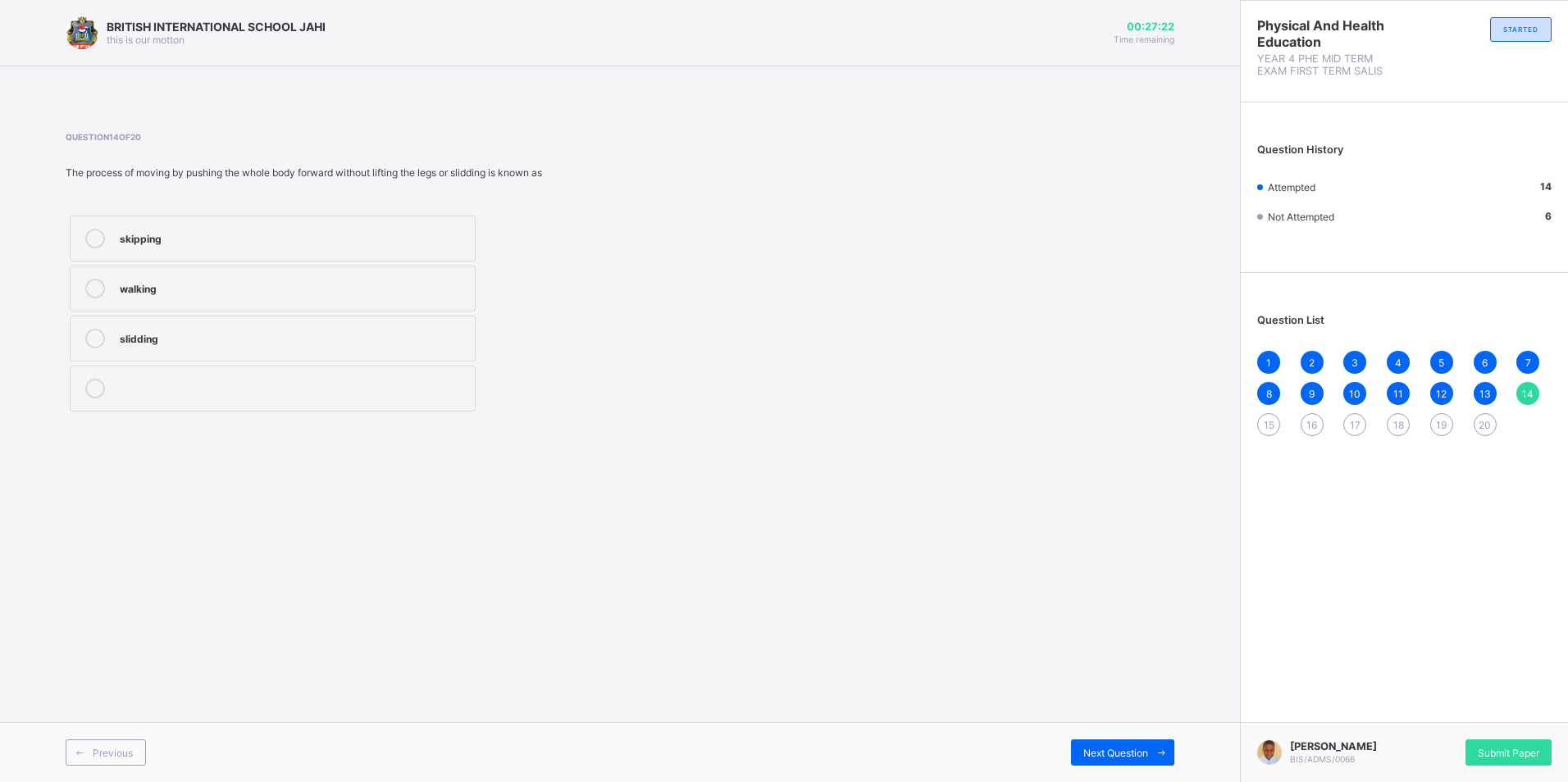
drag, startPoint x: 1276, startPoint y: 441, endPoint x: 1185, endPoint y: 423, distance: 92.8
click at [1185, 423] on div "BRITISH INTERNATIONAL SCHOOL JAHI this is our [PERSON_NAME] 00:27:22 Time remai…" at bounding box center [620, 391] width 1240 height 782
click at [1268, 412] on div "1 2 3 4 5 6 7 8 9 10 11 12 13 14 15 16 17 18 19 20" at bounding box center [1404, 394] width 294 height 85
click at [1269, 428] on span "15" at bounding box center [1269, 424] width 11 height 12
click at [421, 264] on div "skipping running walking" at bounding box center [272, 313] width 414 height 204
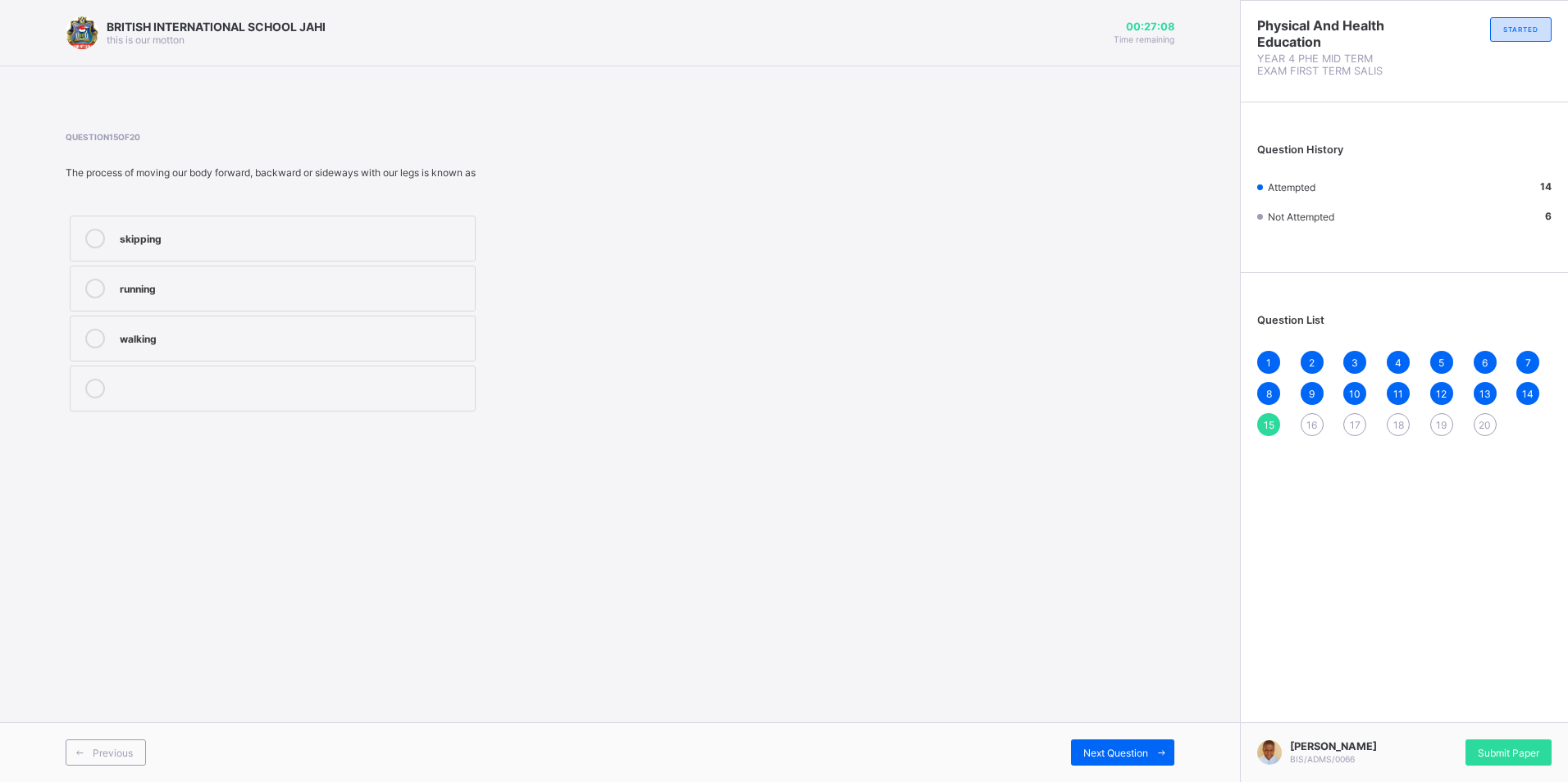
click at [398, 339] on div "walking" at bounding box center [293, 338] width 347 height 17
click at [1316, 420] on span "16" at bounding box center [1312, 424] width 11 height 12
click at [1270, 438] on div "Question List 1 2 3 4 5 6 7 8 9 10 11 12 13 14 15 16 17 18 19 20" at bounding box center [1404, 367] width 327 height 172
click at [1261, 416] on div "15" at bounding box center [1268, 424] width 23 height 23
click at [1313, 428] on span "16" at bounding box center [1312, 424] width 11 height 12
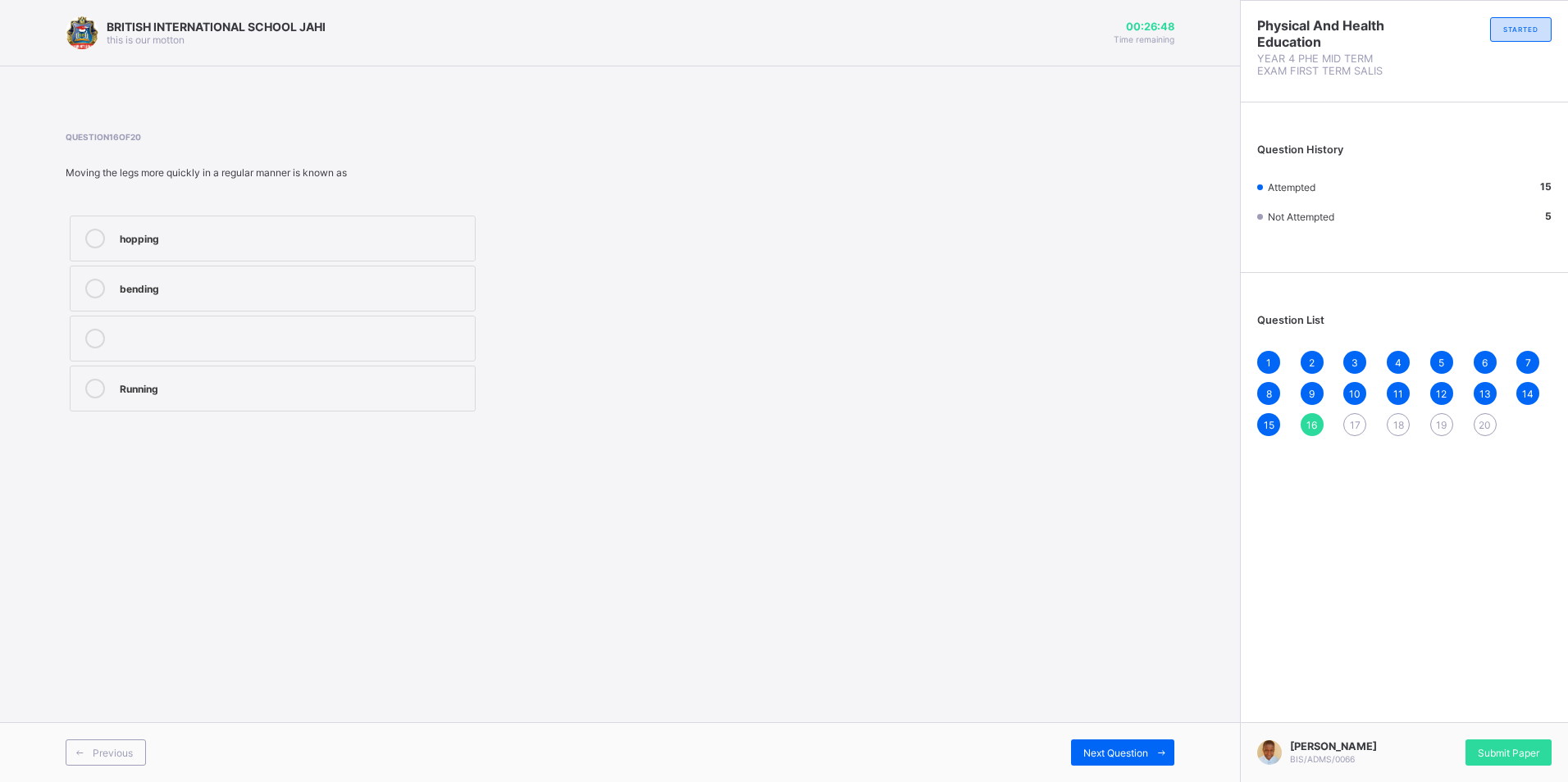
click at [446, 388] on div "Running" at bounding box center [293, 387] width 347 height 17
click at [1354, 421] on span "17" at bounding box center [1355, 424] width 11 height 12
click at [229, 365] on div "bending running stretching" at bounding box center [272, 313] width 414 height 204
click at [365, 400] on label "stretching" at bounding box center [273, 389] width 406 height 46
click at [331, 339] on div "running" at bounding box center [293, 338] width 347 height 17
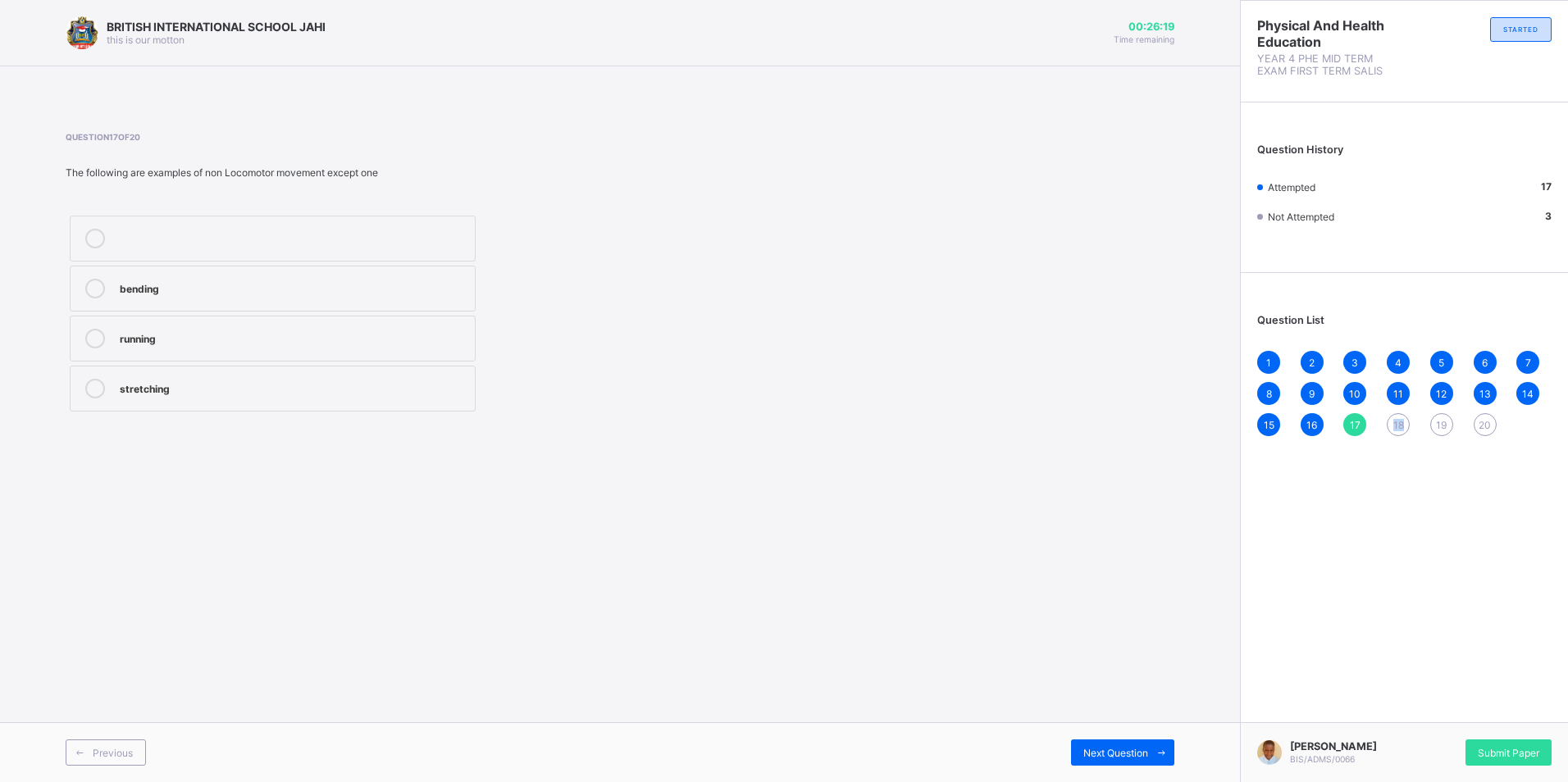
click at [1401, 414] on div "18" at bounding box center [1397, 424] width 23 height 23
click at [244, 231] on div "Locomotor movement" at bounding box center [293, 237] width 347 height 17
click at [1443, 426] on span "19" at bounding box center [1442, 424] width 11 height 12
click at [225, 258] on label "walking" at bounding box center [273, 239] width 406 height 46
click at [1482, 425] on span "20" at bounding box center [1484, 424] width 12 height 12
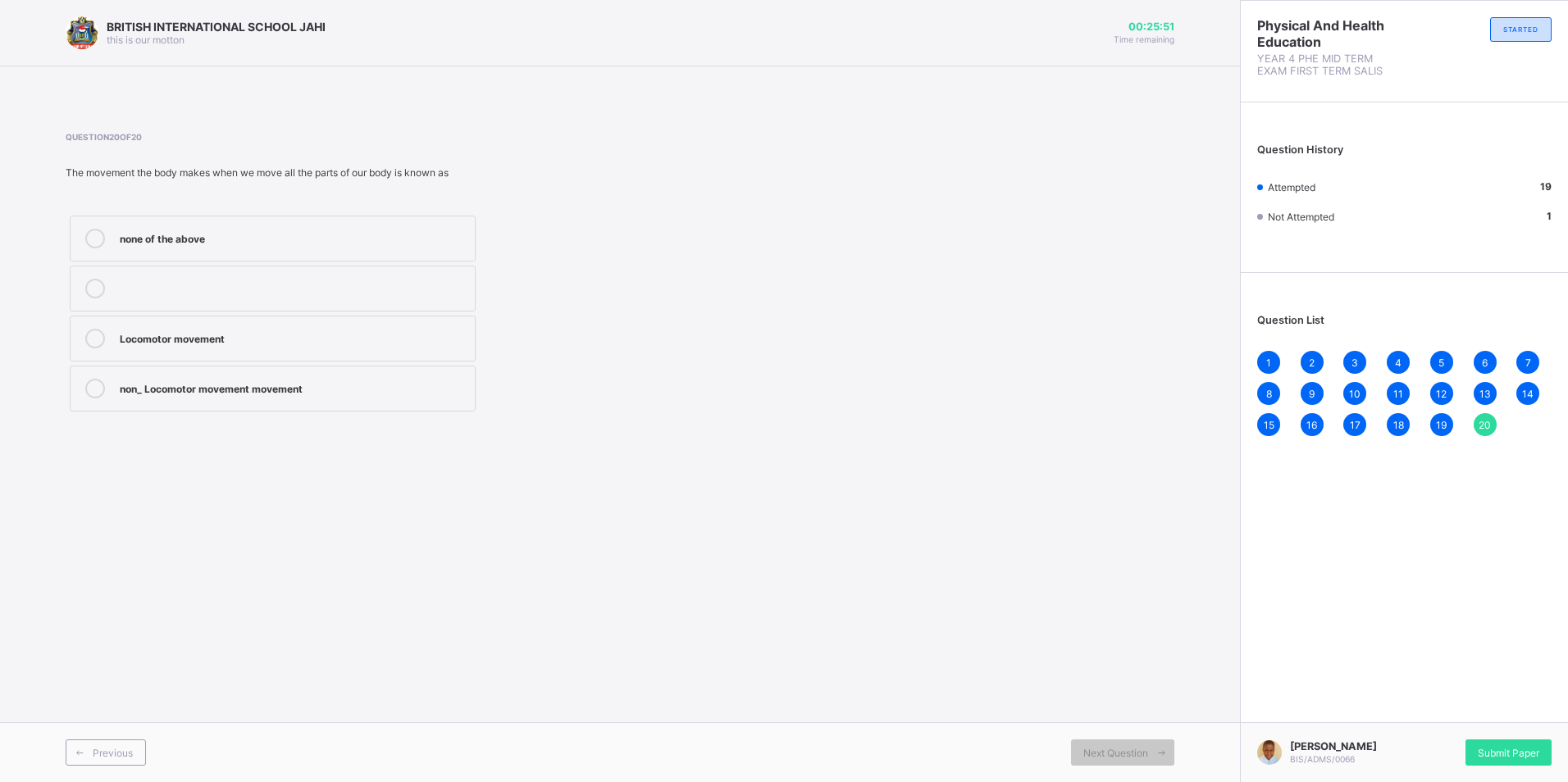
click at [292, 396] on div "non_ Locomotor movement movement" at bounding box center [293, 388] width 347 height 19
click at [183, 224] on label "none of the above" at bounding box center [273, 239] width 406 height 46
click at [258, 329] on label "Locomotor movement" at bounding box center [273, 338] width 406 height 46
click at [1533, 750] on span "Submit Paper" at bounding box center [1508, 752] width 62 height 12
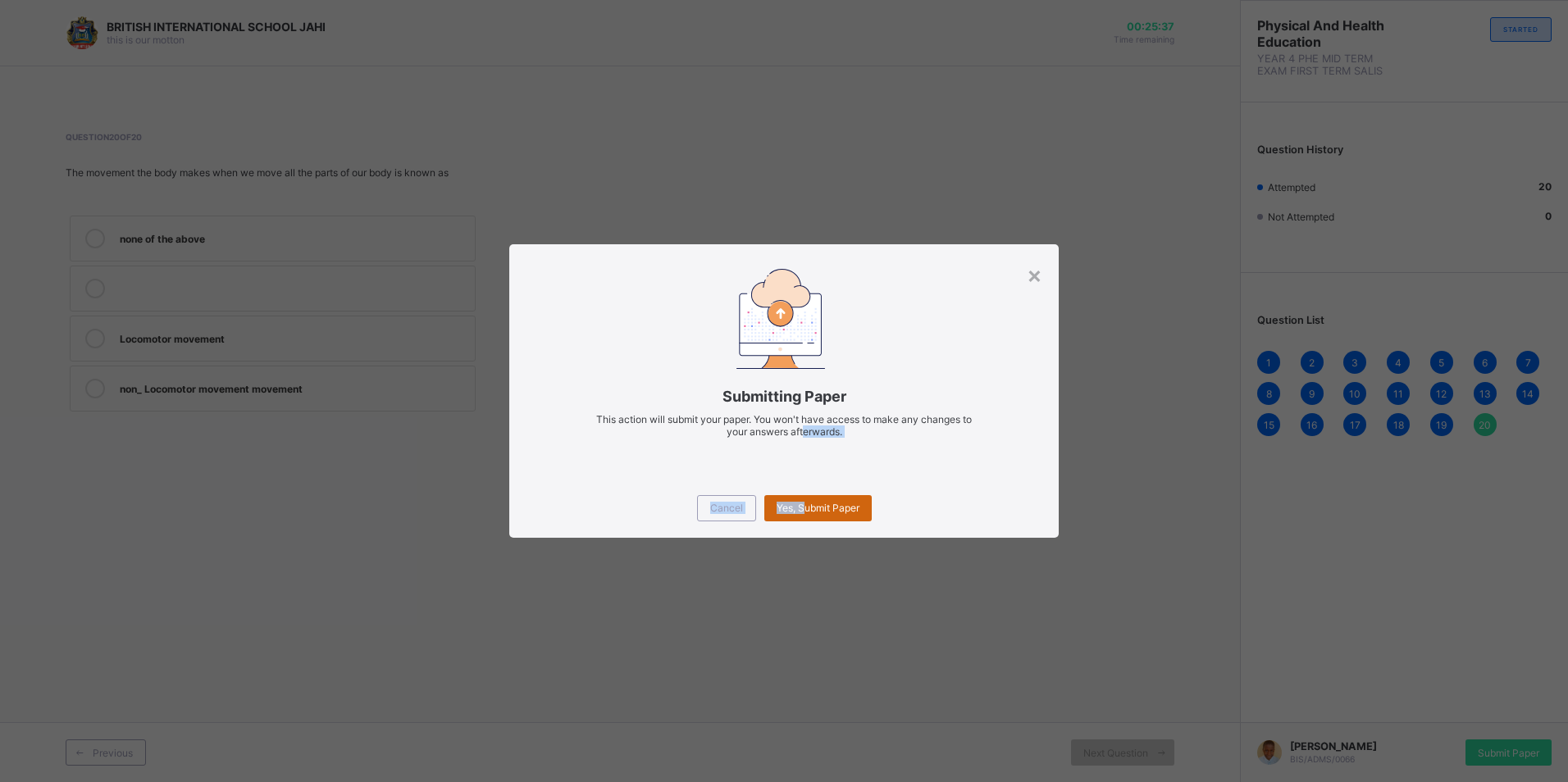
click at [807, 513] on div "× Submitting Paper This action will submit your paper. You won't have access to…" at bounding box center [783, 390] width 549 height 292
click at [616, 451] on div "Submitting Paper This action will submit your paper. You won't have access to m…" at bounding box center [783, 413] width 499 height 83
click at [832, 500] on div "Yes, Submit Paper" at bounding box center [818, 508] width 107 height 26
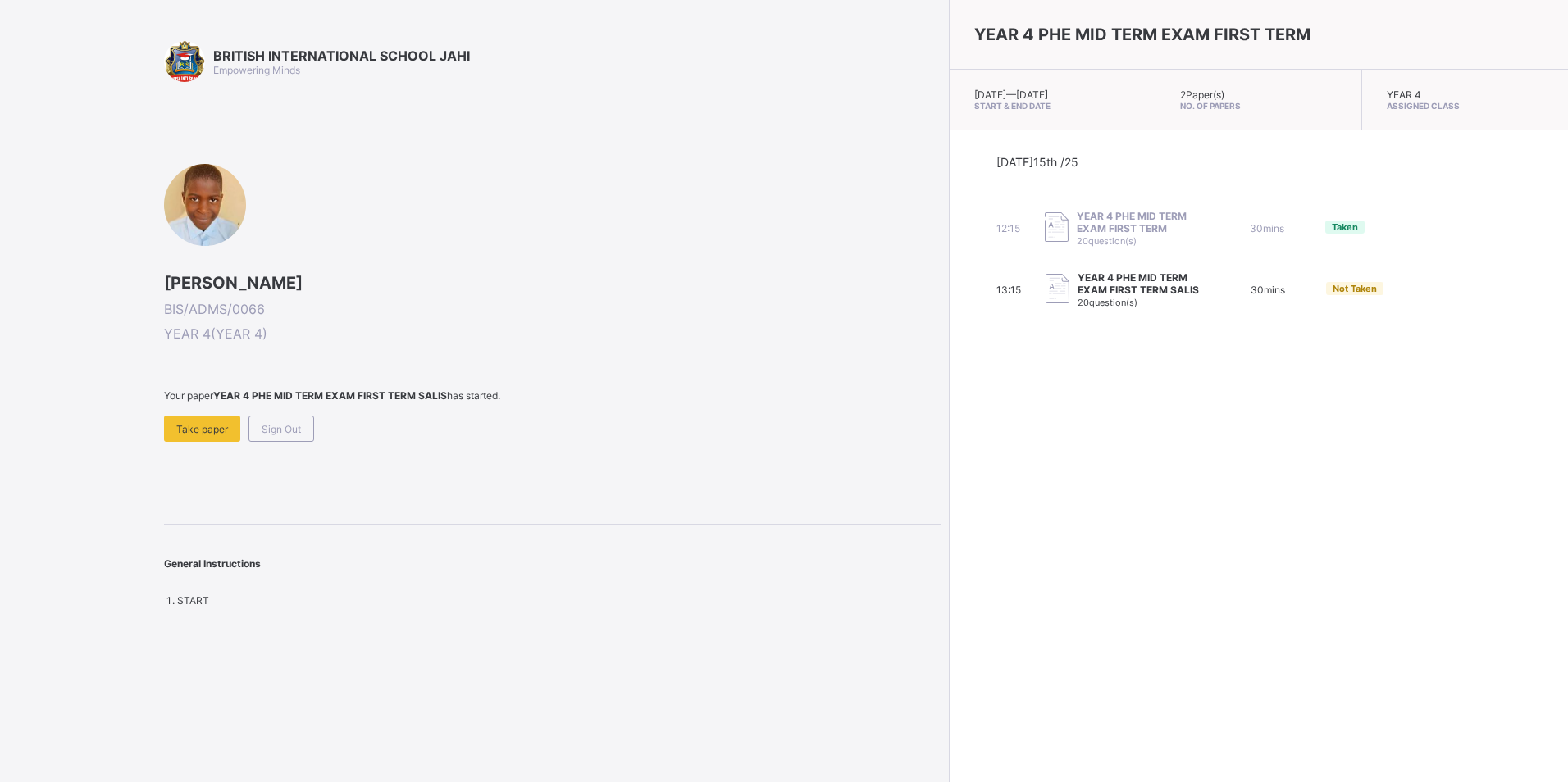
click at [263, 429] on div "Your paper YEAR 4 PHE MID TERM EXAM FIRST TERM SALIS has started. Take paper Si…" at bounding box center [552, 415] width 777 height 53
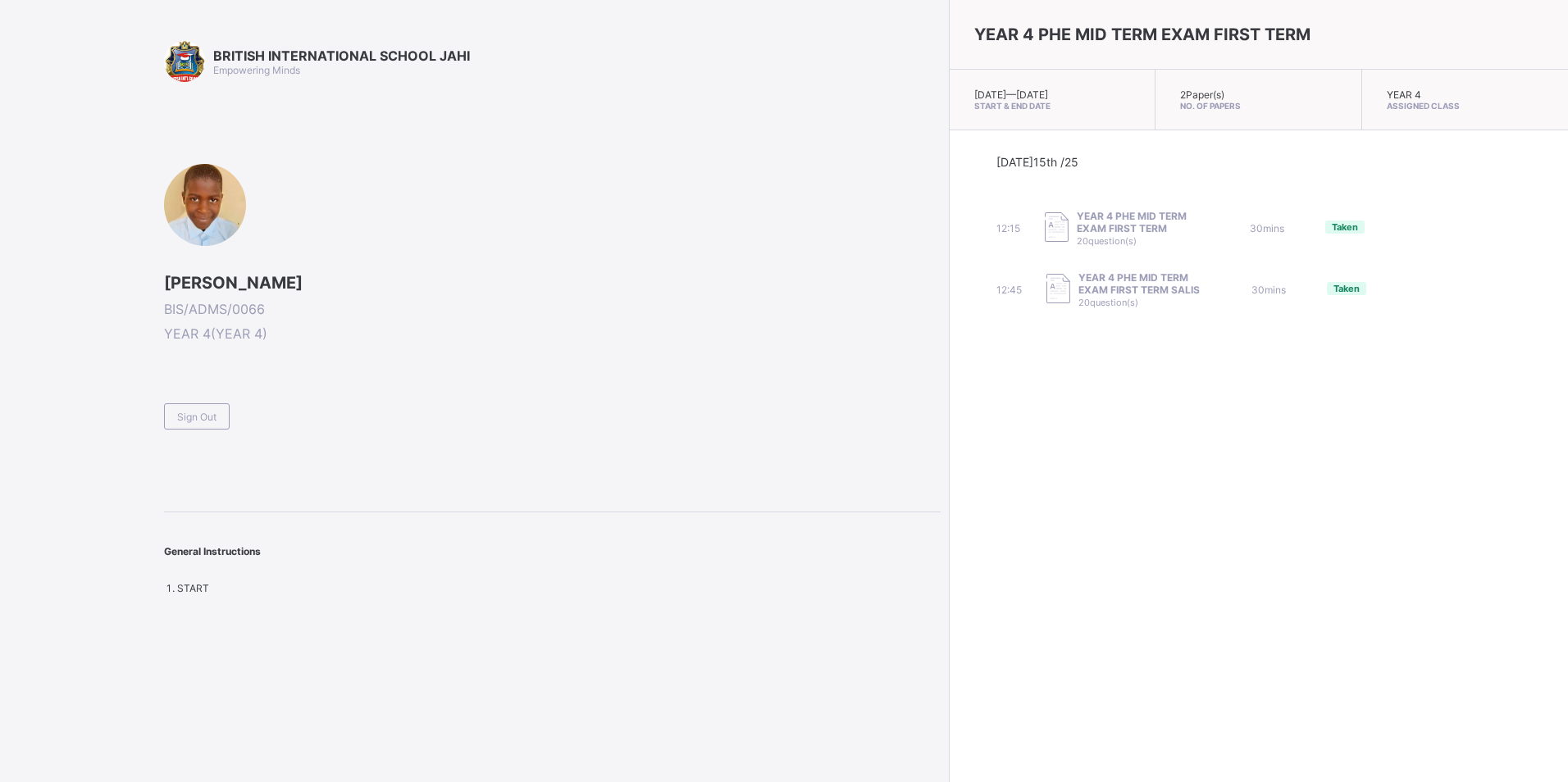
drag, startPoint x: 263, startPoint y: 429, endPoint x: 344, endPoint y: 474, distance: 92.7
click at [344, 474] on div "BRITISH INTERNATIONAL SCHOOL JAHI Empowering Minds [PERSON_NAME] BIS/ADMS/0066 …" at bounding box center [552, 317] width 777 height 553
click at [204, 412] on span "Sign Out" at bounding box center [196, 416] width 40 height 12
